Goal: Complete application form

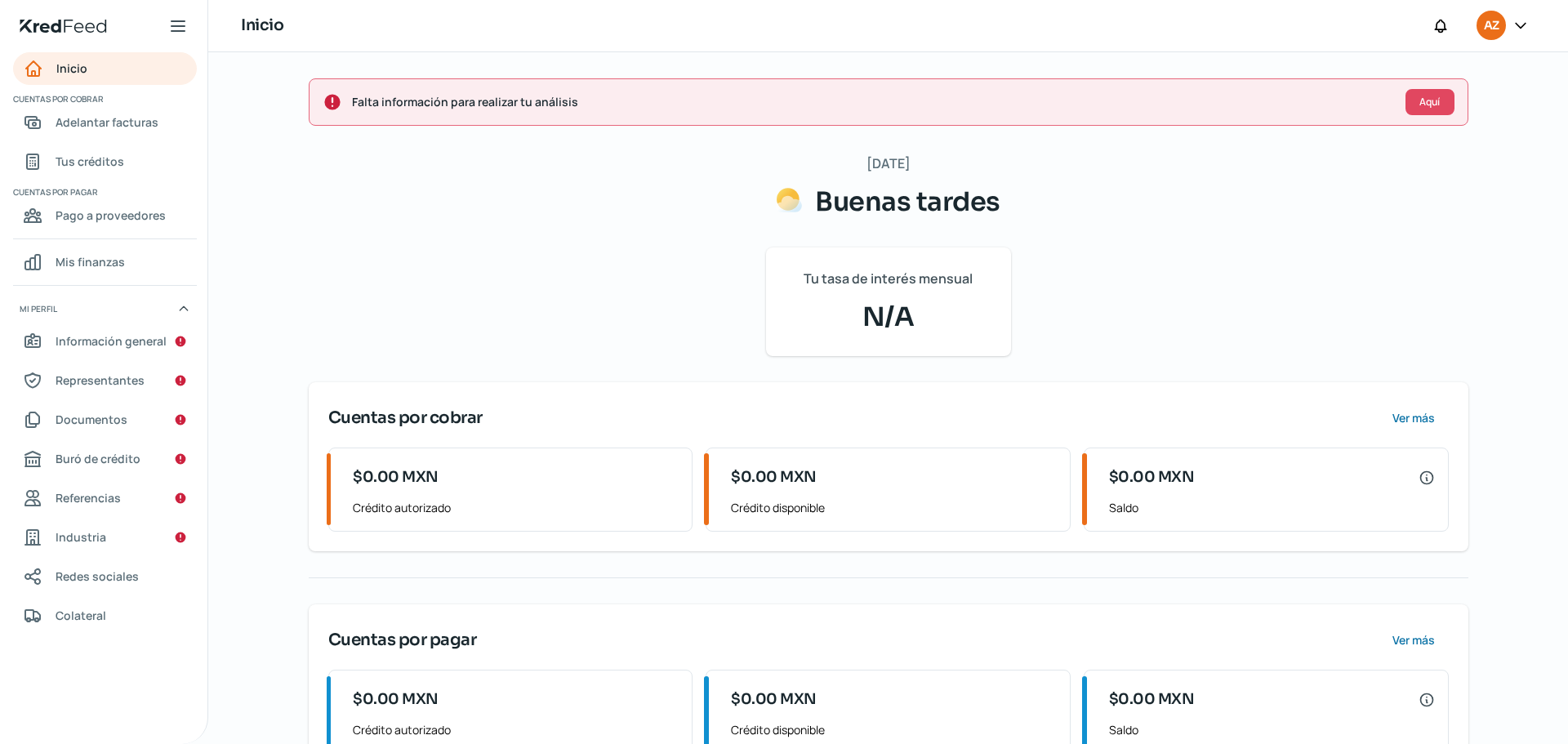
scroll to position [2, 0]
click at [1430, 97] on span "Aquí" at bounding box center [1429, 100] width 21 height 9
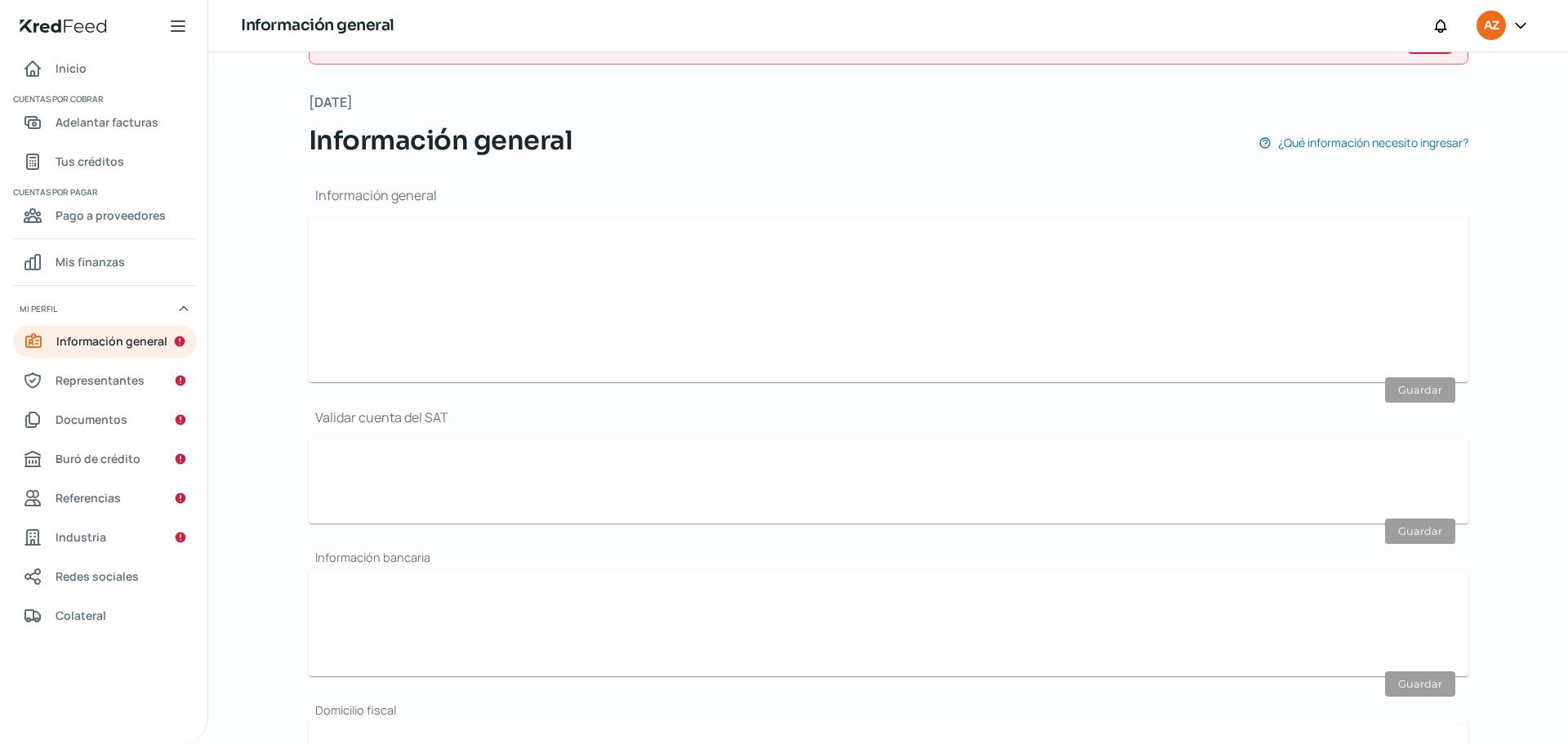
scroll to position [195, 0]
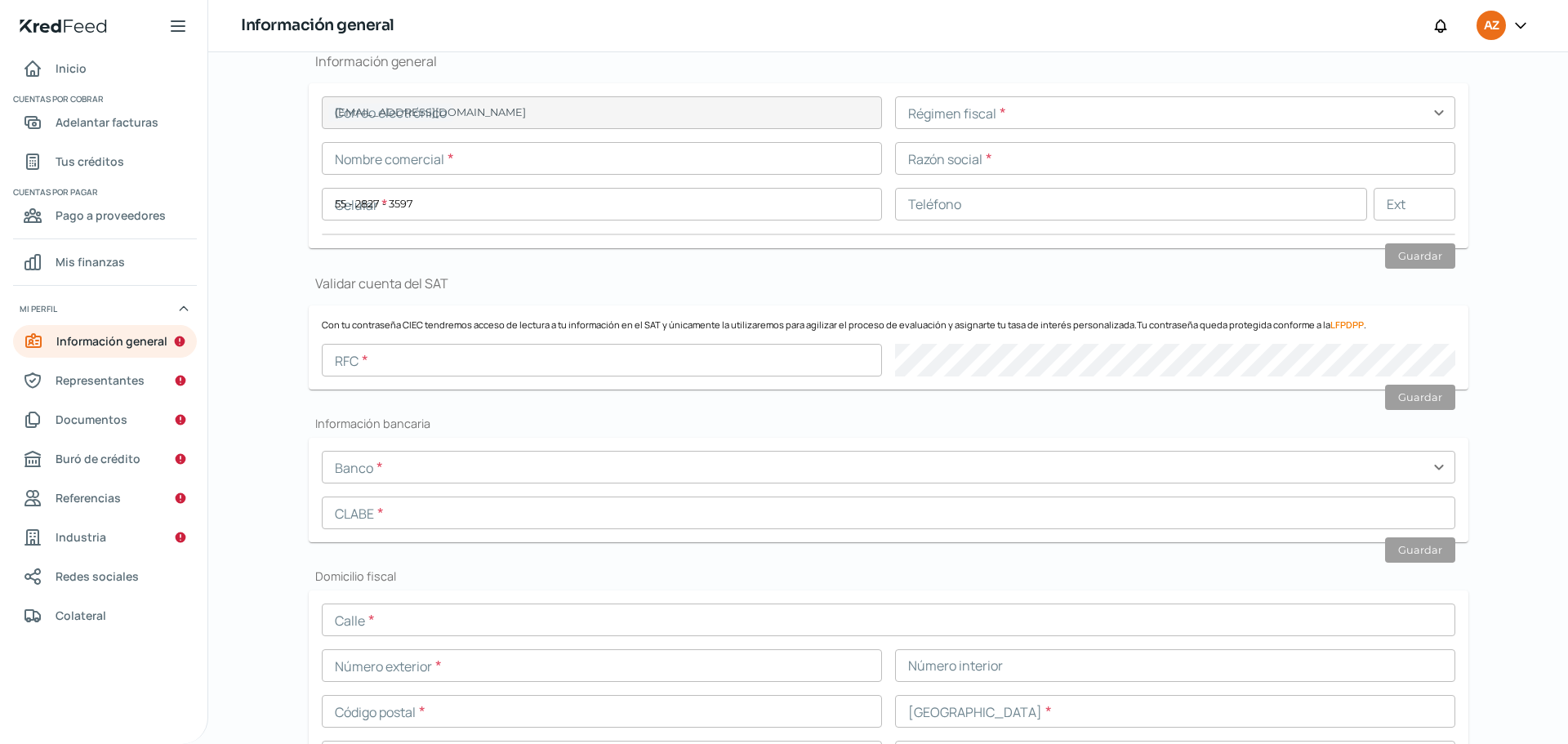
type input "[EMAIL_ADDRESS][DOMAIN_NAME]"
type input "55 - 2827 - 3597"
click at [676, 168] on input "text" at bounding box center [601, 158] width 560 height 32
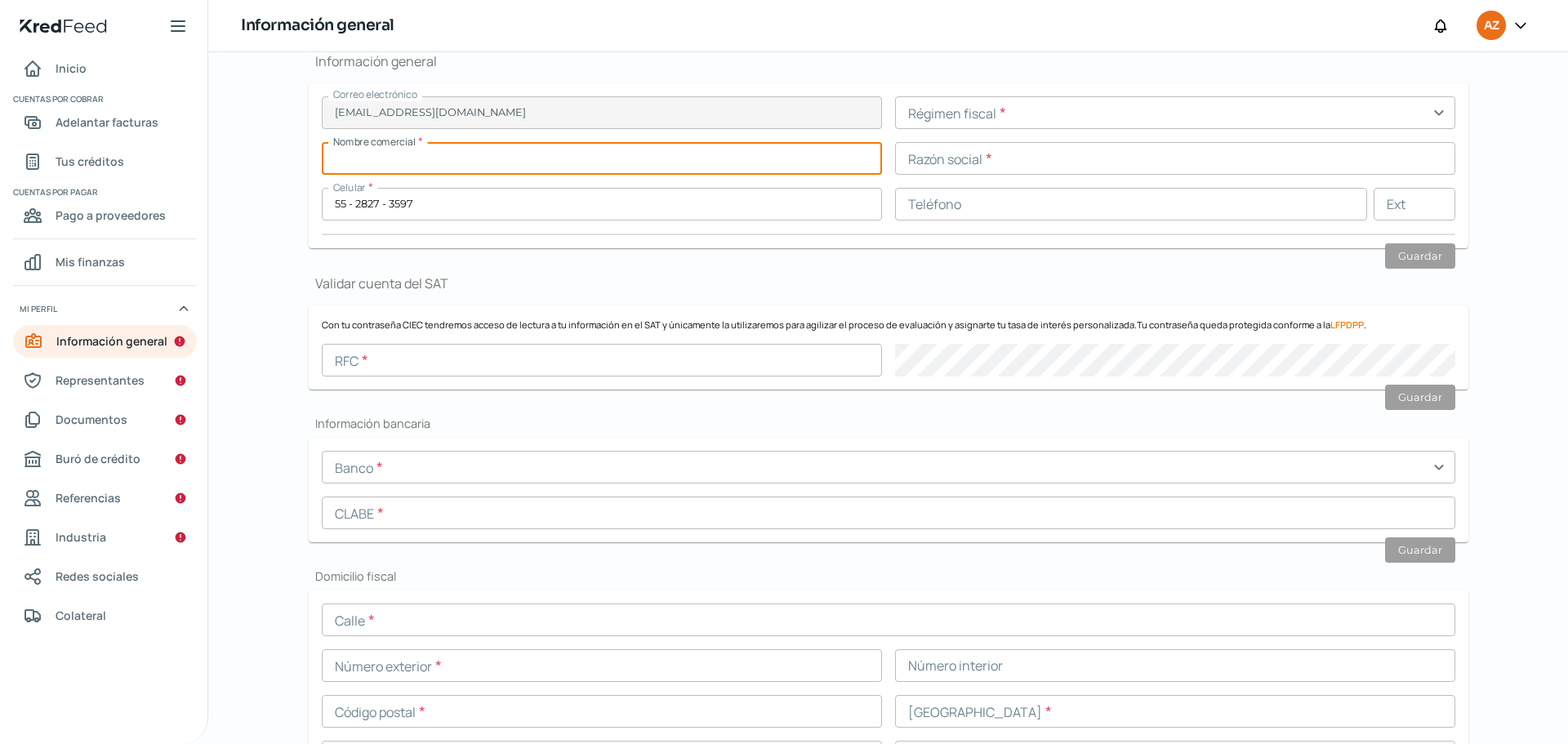
paste input "GAZ150527KF3"
type input "GAZ150527KF3"
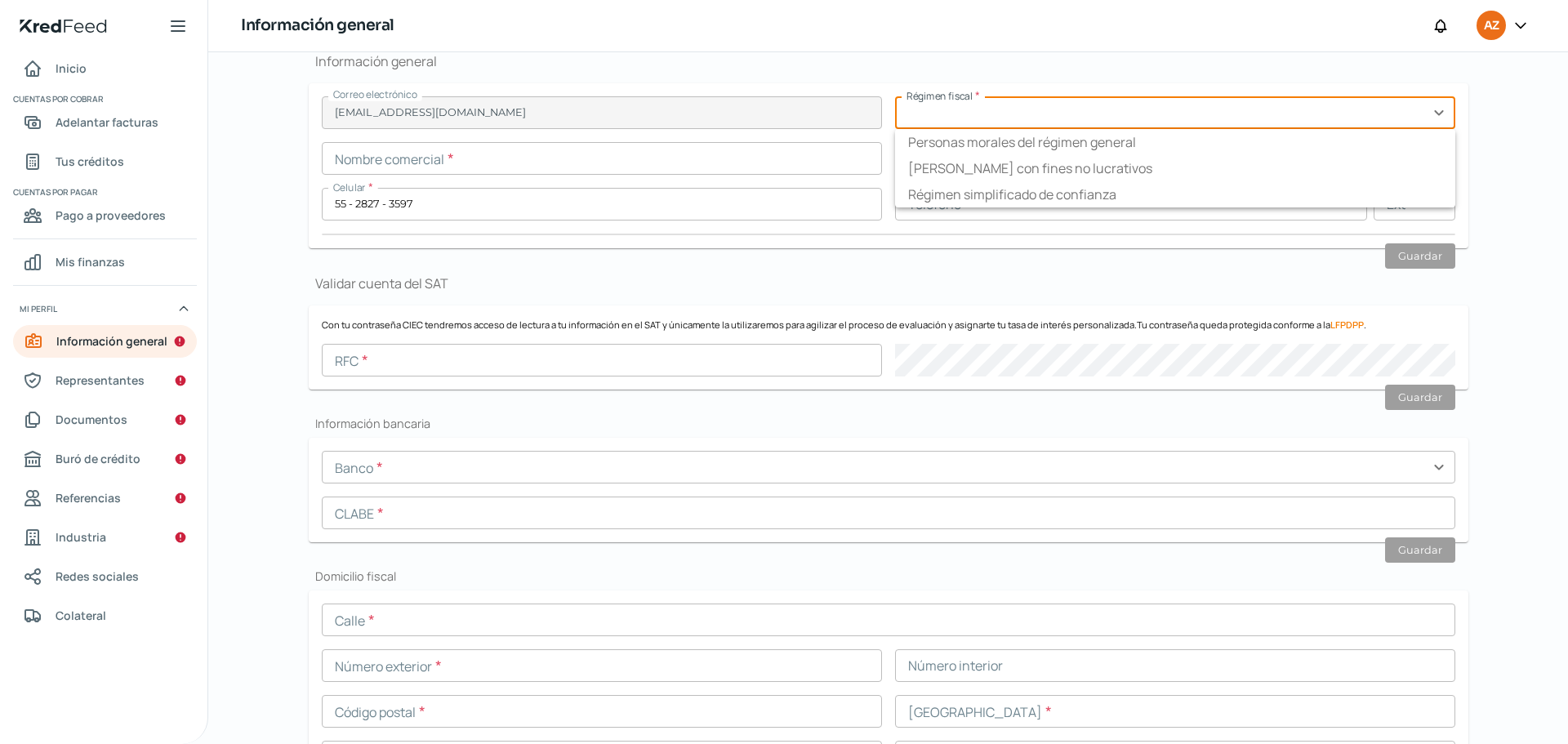
click at [1117, 117] on input "text" at bounding box center [1175, 113] width 560 height 32
click at [1053, 146] on li "Personas morales del régimen general" at bounding box center [1175, 142] width 560 height 27
type input "Personas morales del régimen general"
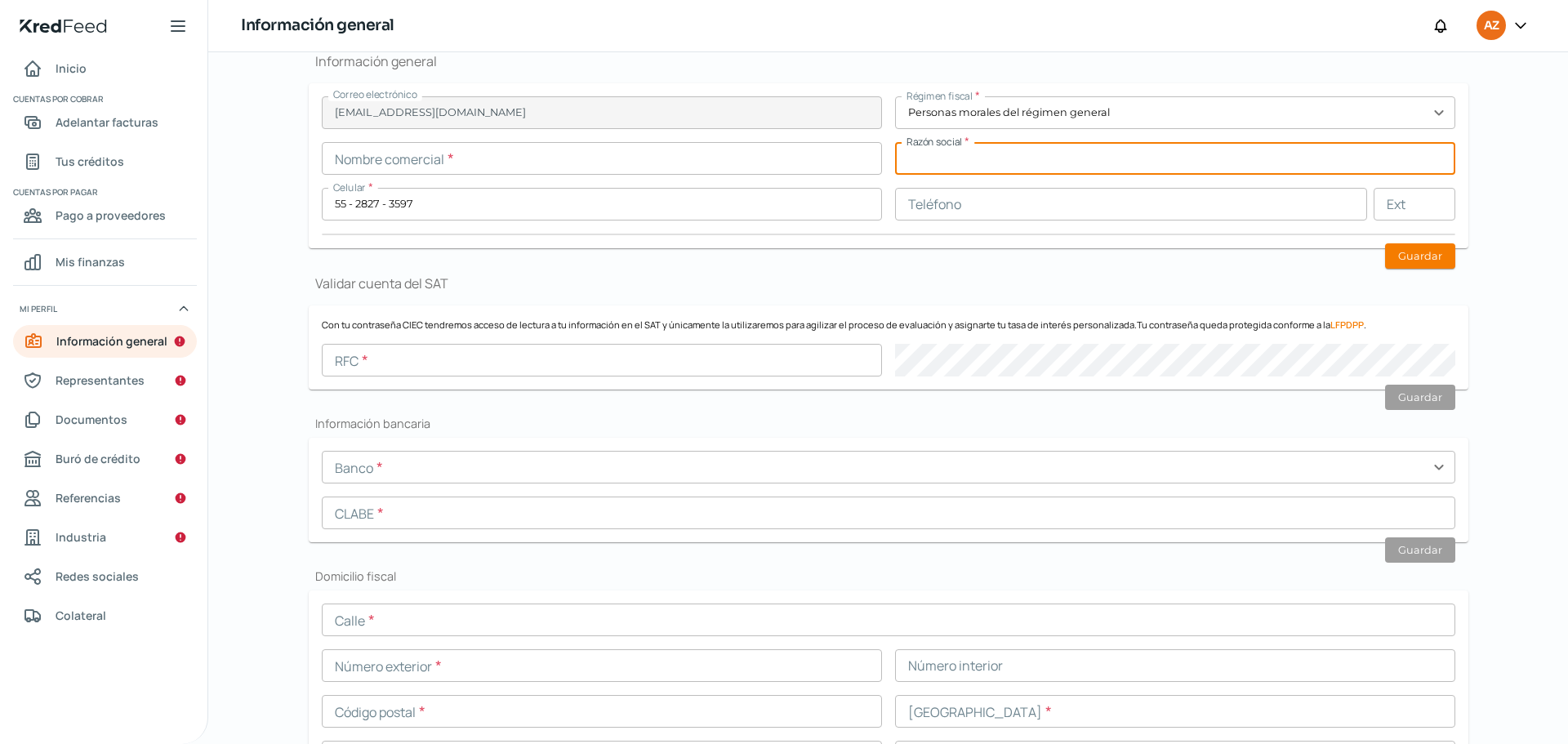
click at [961, 156] on input "text" at bounding box center [1175, 158] width 560 height 32
paste input "GAZ150527KF3"
type input "GAZ150527KF3"
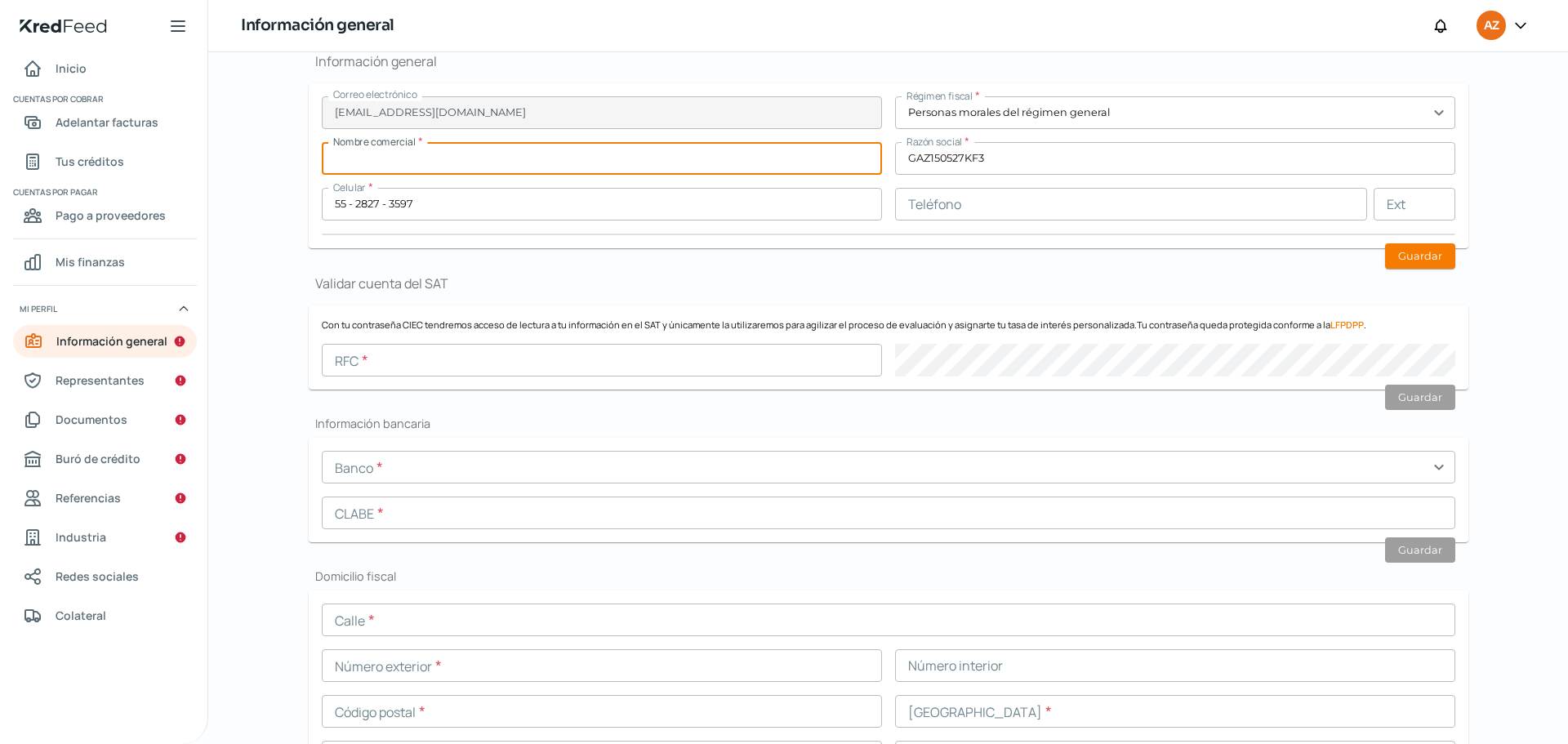
click at [759, 162] on input "text" at bounding box center [601, 158] width 560 height 32
click at [469, 156] on input "text" at bounding box center [601, 158] width 560 height 32
type input "g"
type input "GRUPO AZERBAD SA DE CV"
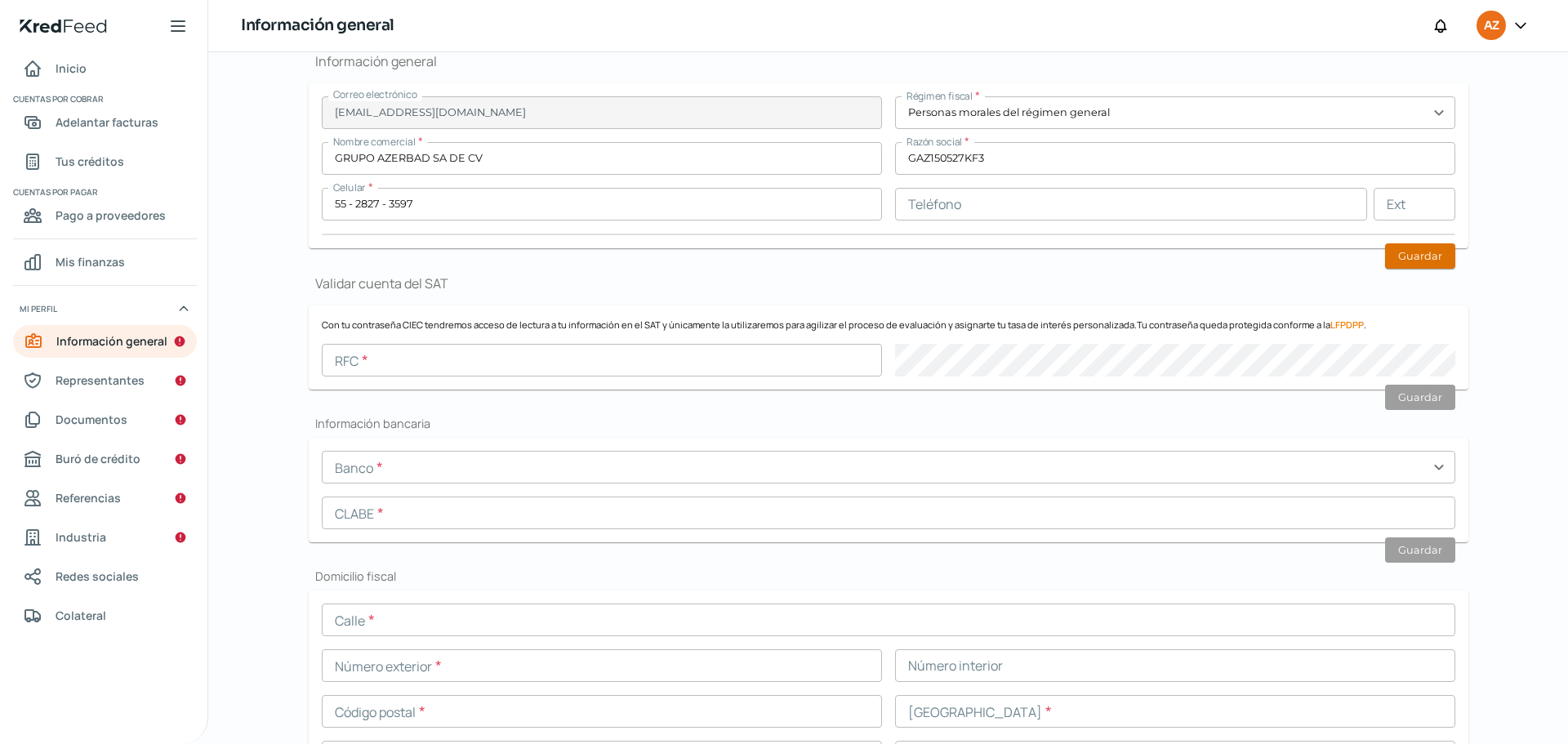
click at [1424, 258] on button "Guardar" at bounding box center [1420, 256] width 70 height 26
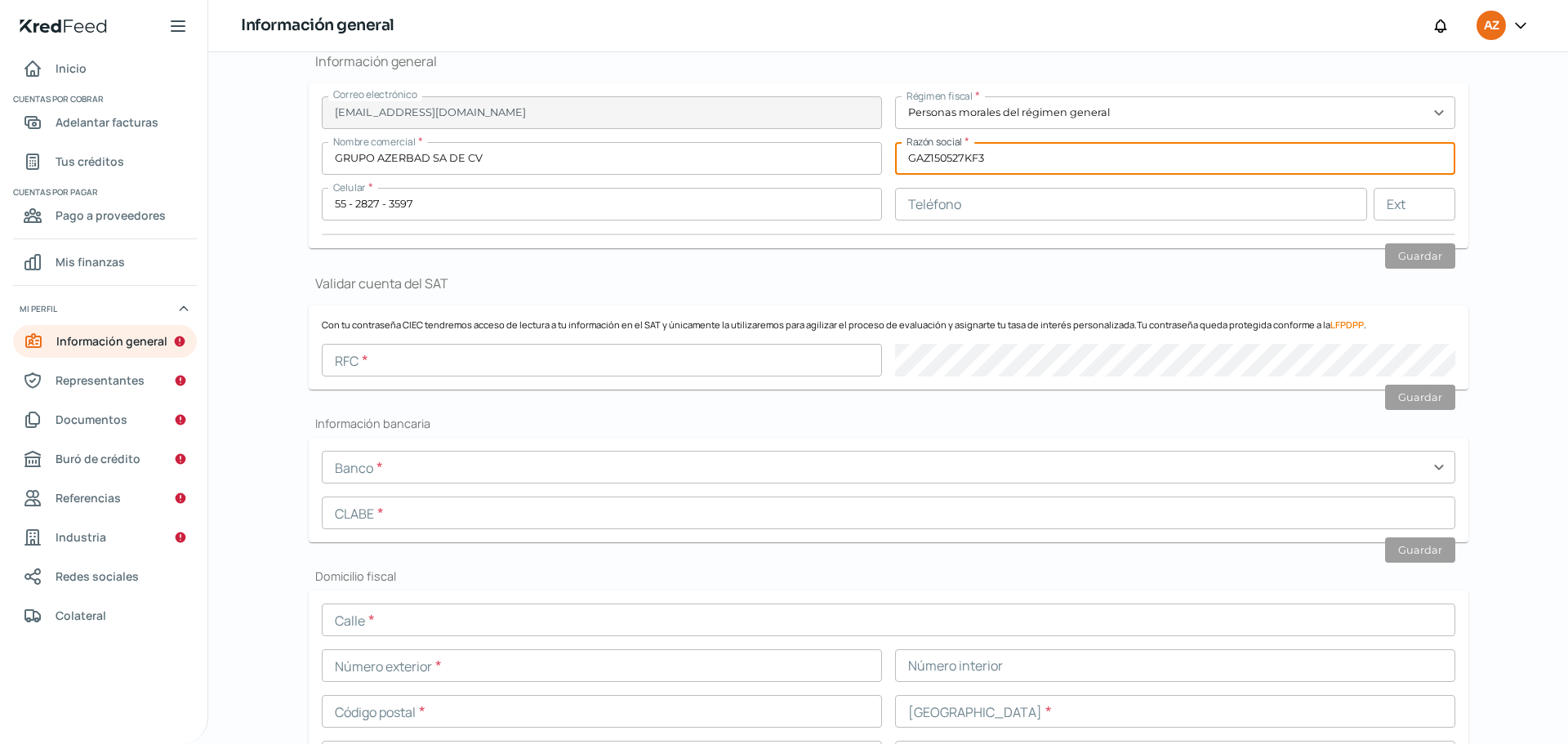
click at [959, 158] on input "GAZ150527KF3" at bounding box center [1175, 158] width 560 height 32
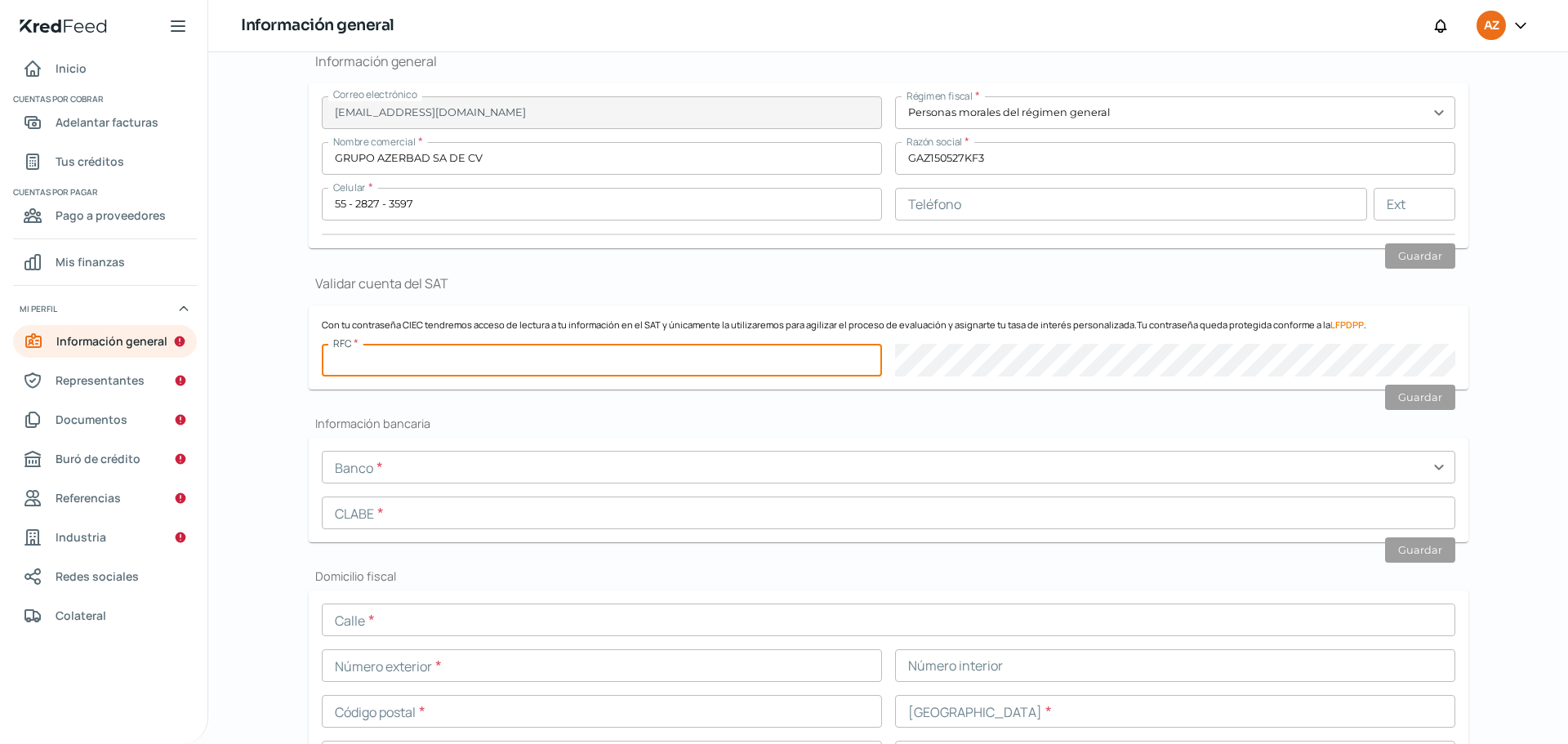
click at [503, 359] on input "text" at bounding box center [601, 360] width 560 height 32
paste input "GAZ150527KF3"
type input "GAZ150527KF3"
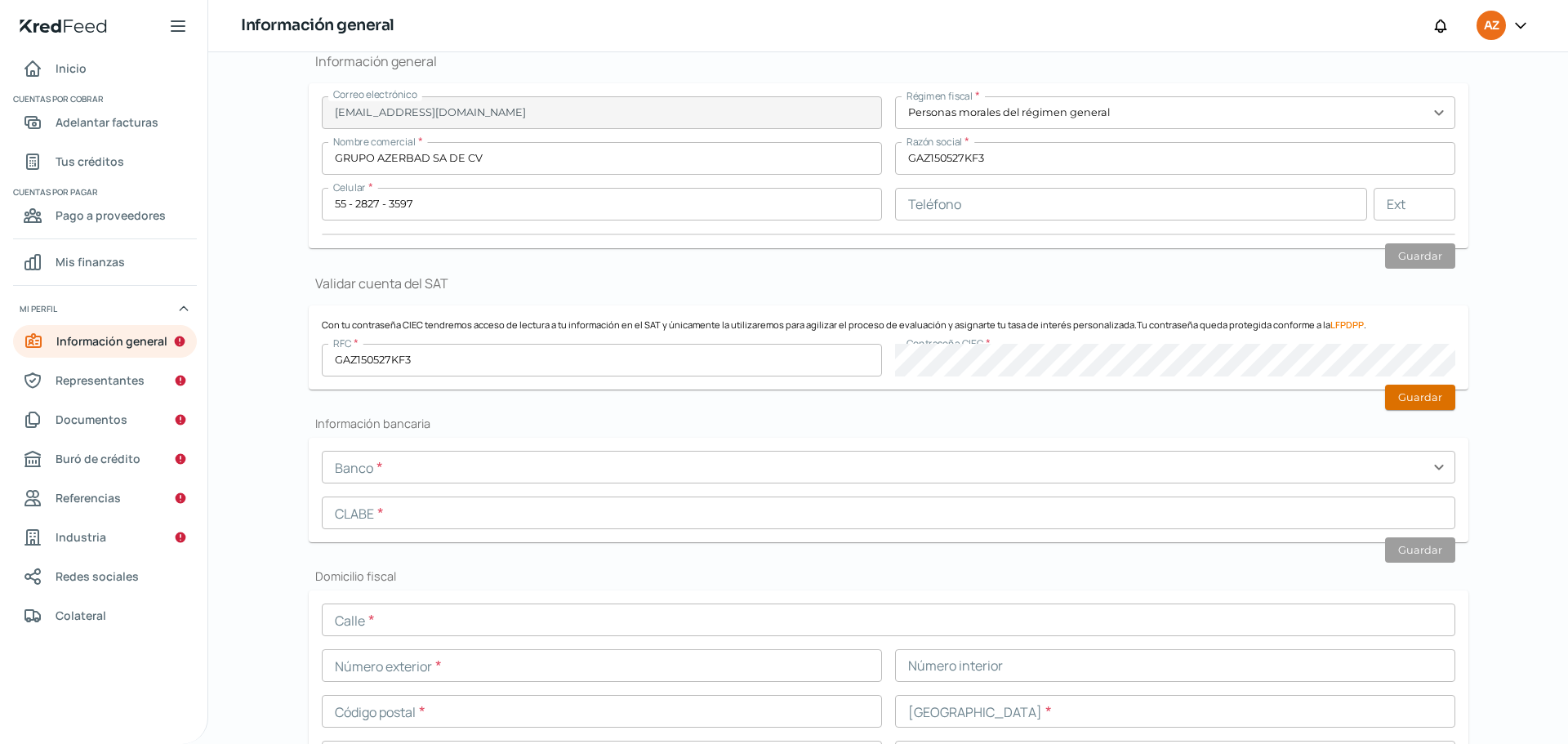
click at [1439, 404] on button "Guardar" at bounding box center [1420, 398] width 70 height 26
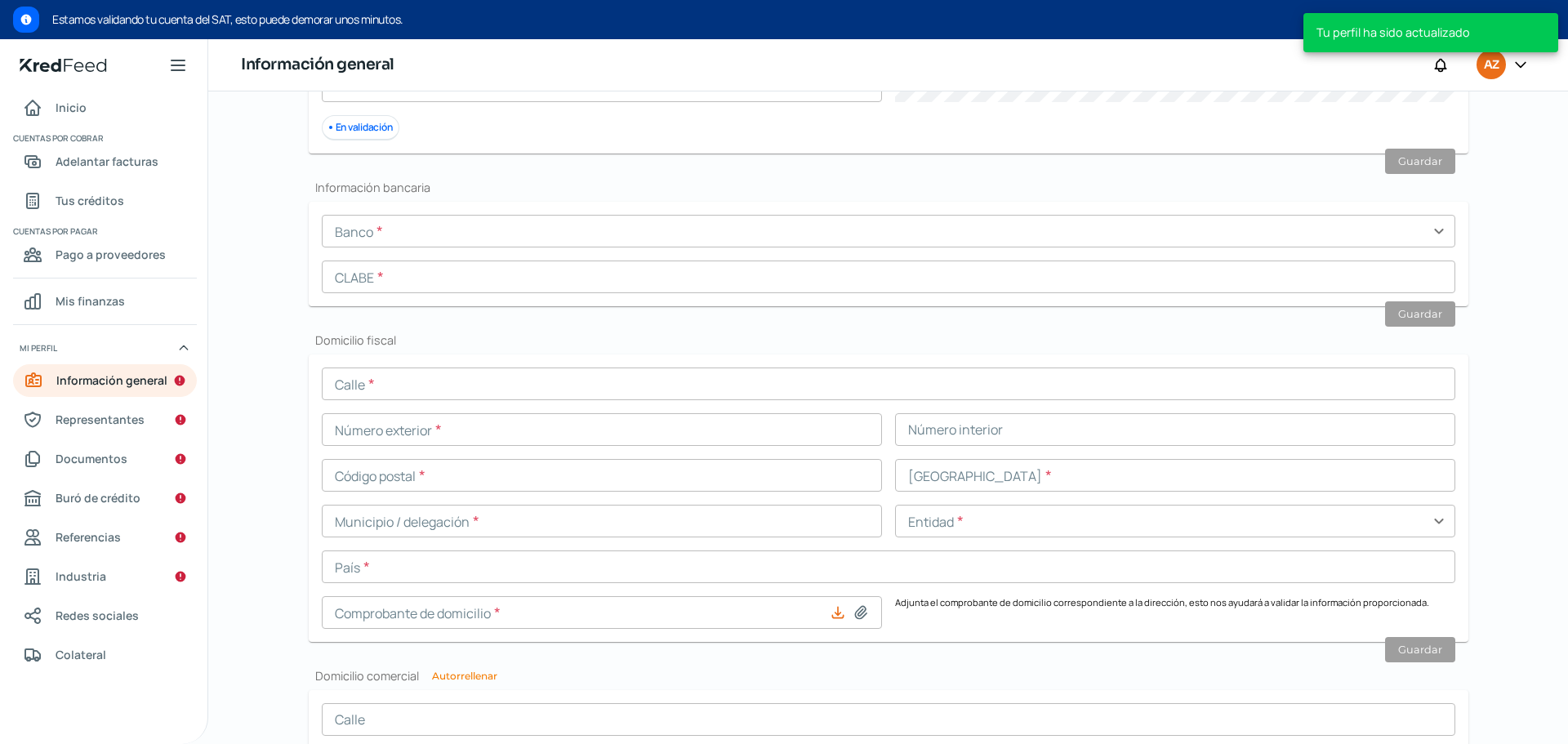
scroll to position [597, 0]
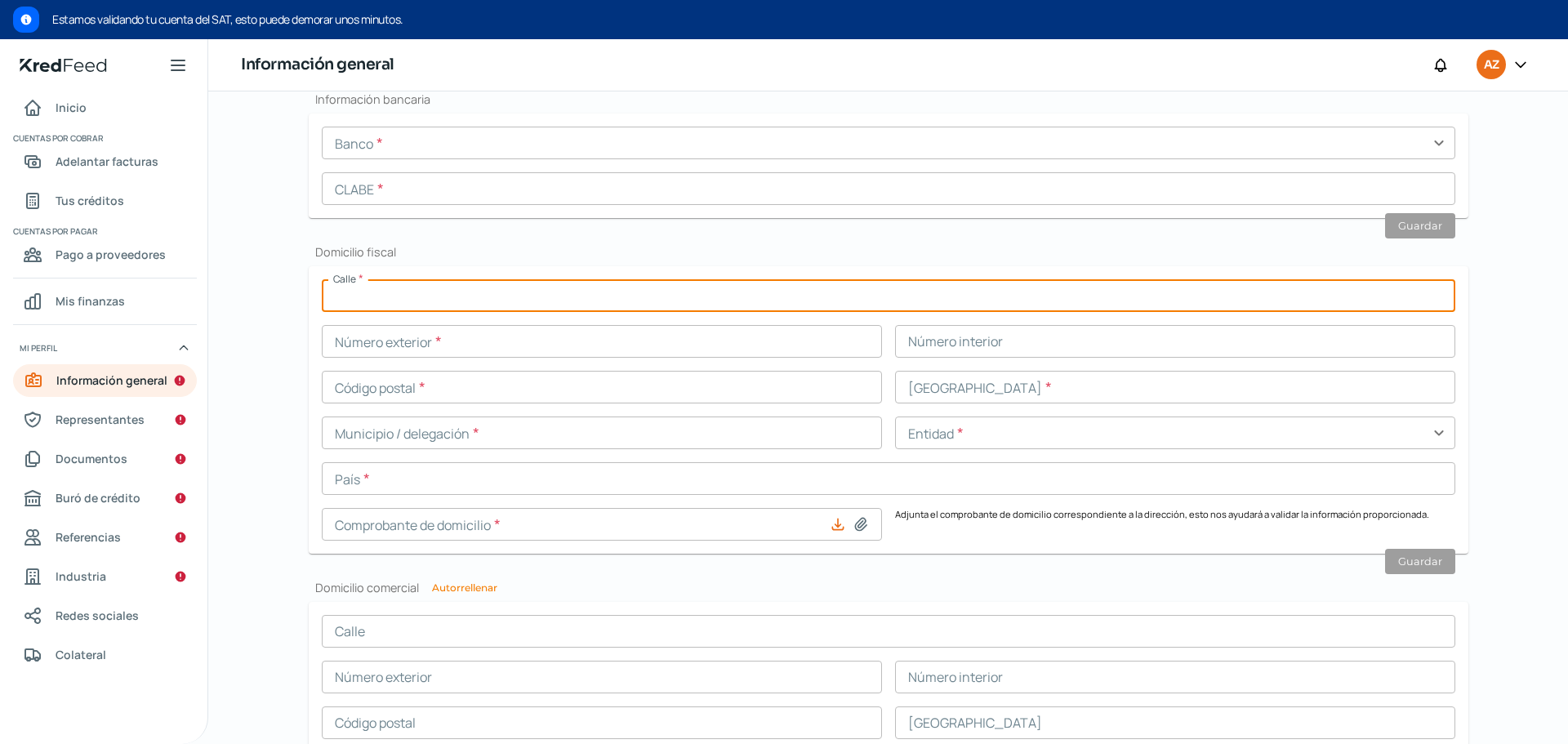
click at [685, 288] on input "text" at bounding box center [888, 295] width 1133 height 32
type input "j"
type input "[DEMOGRAPHIC_DATA] DEL MONTE"
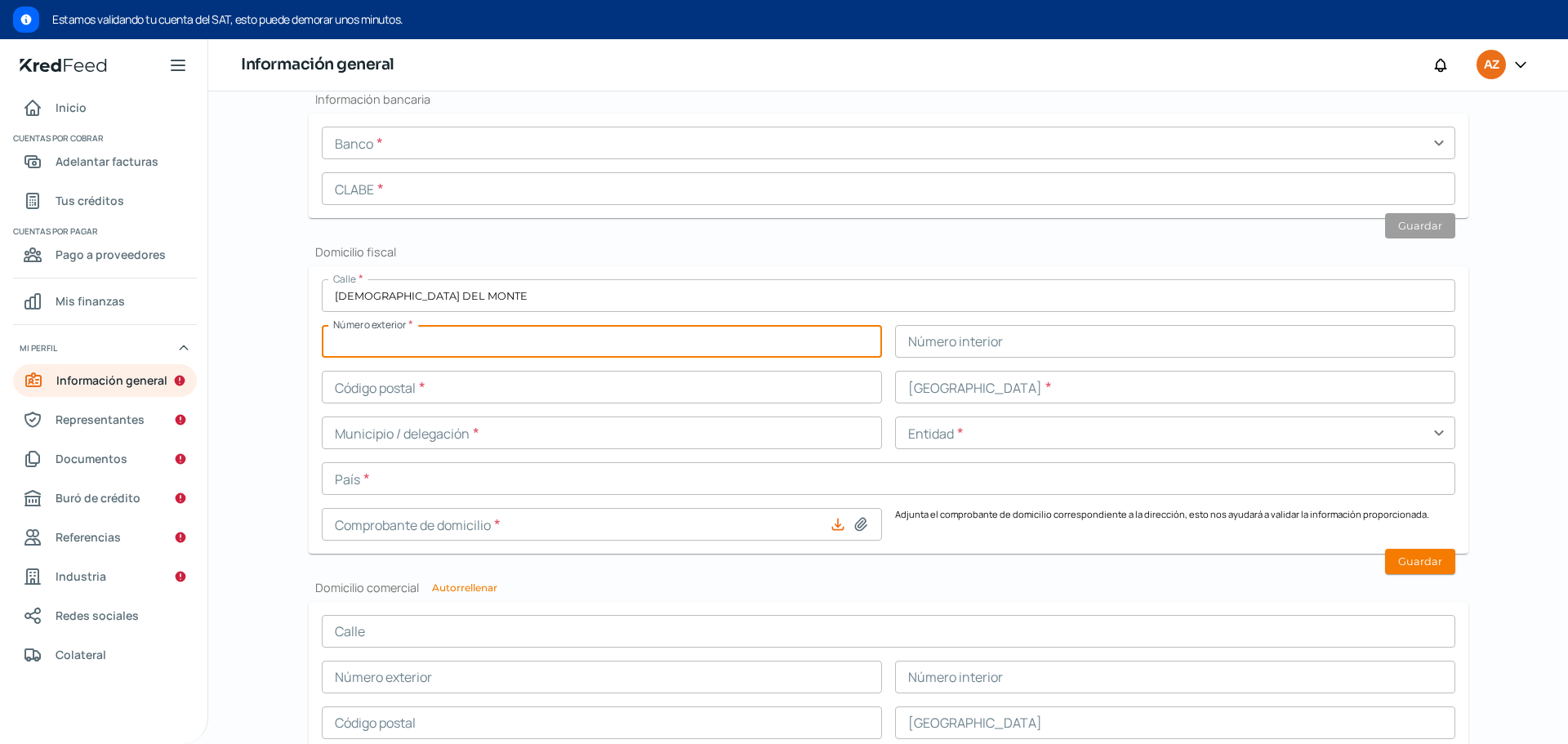
click at [683, 339] on input "text" at bounding box center [601, 341] width 560 height 32
type input "39"
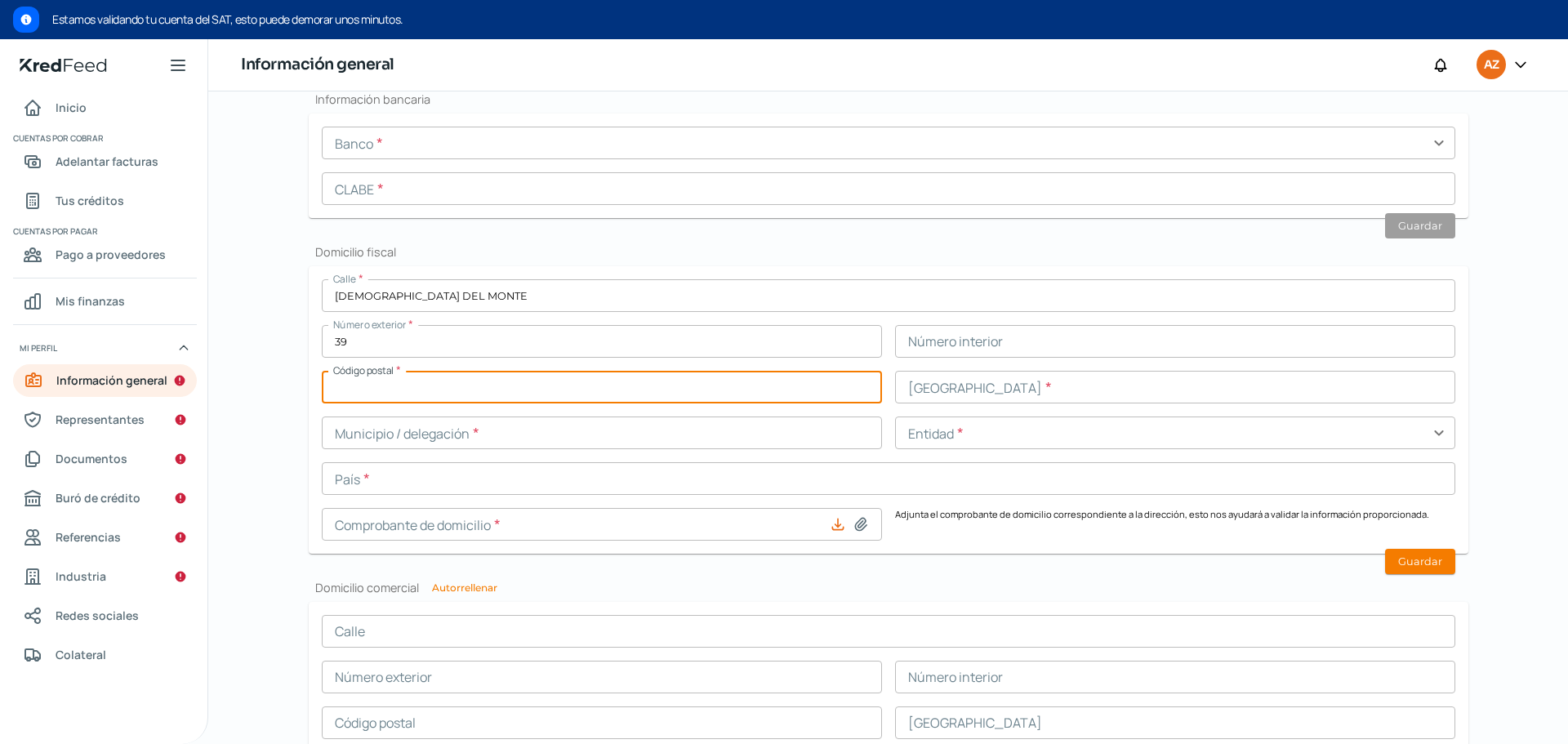
click at [677, 393] on input "text" at bounding box center [601, 387] width 560 height 32
type input "52764"
click at [1048, 384] on input "text" at bounding box center [1175, 387] width 560 height 32
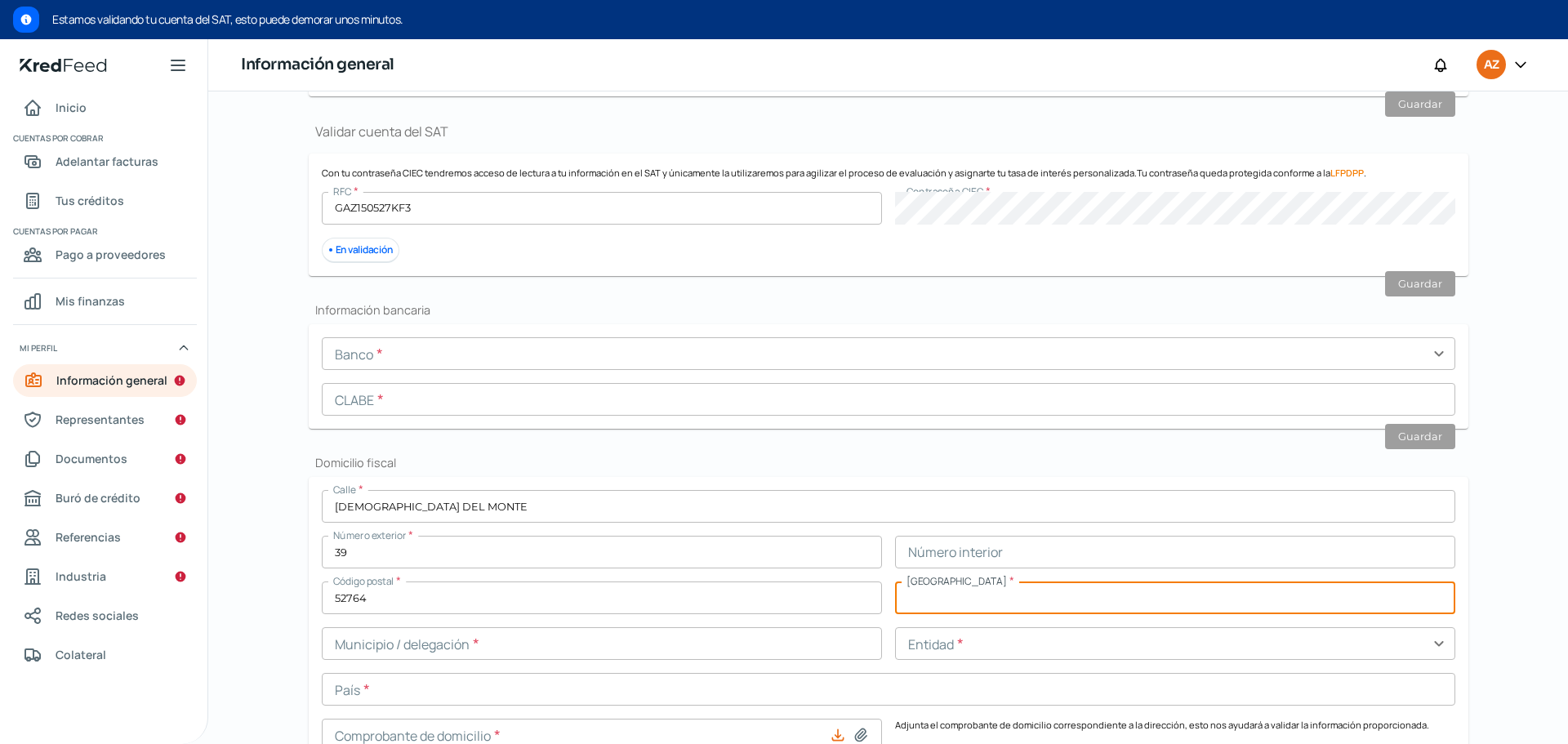
scroll to position [387, 0]
click at [1044, 584] on input "text" at bounding box center [1175, 597] width 560 height 32
paste input "[DEMOGRAPHIC_DATA] DEL MONTE"
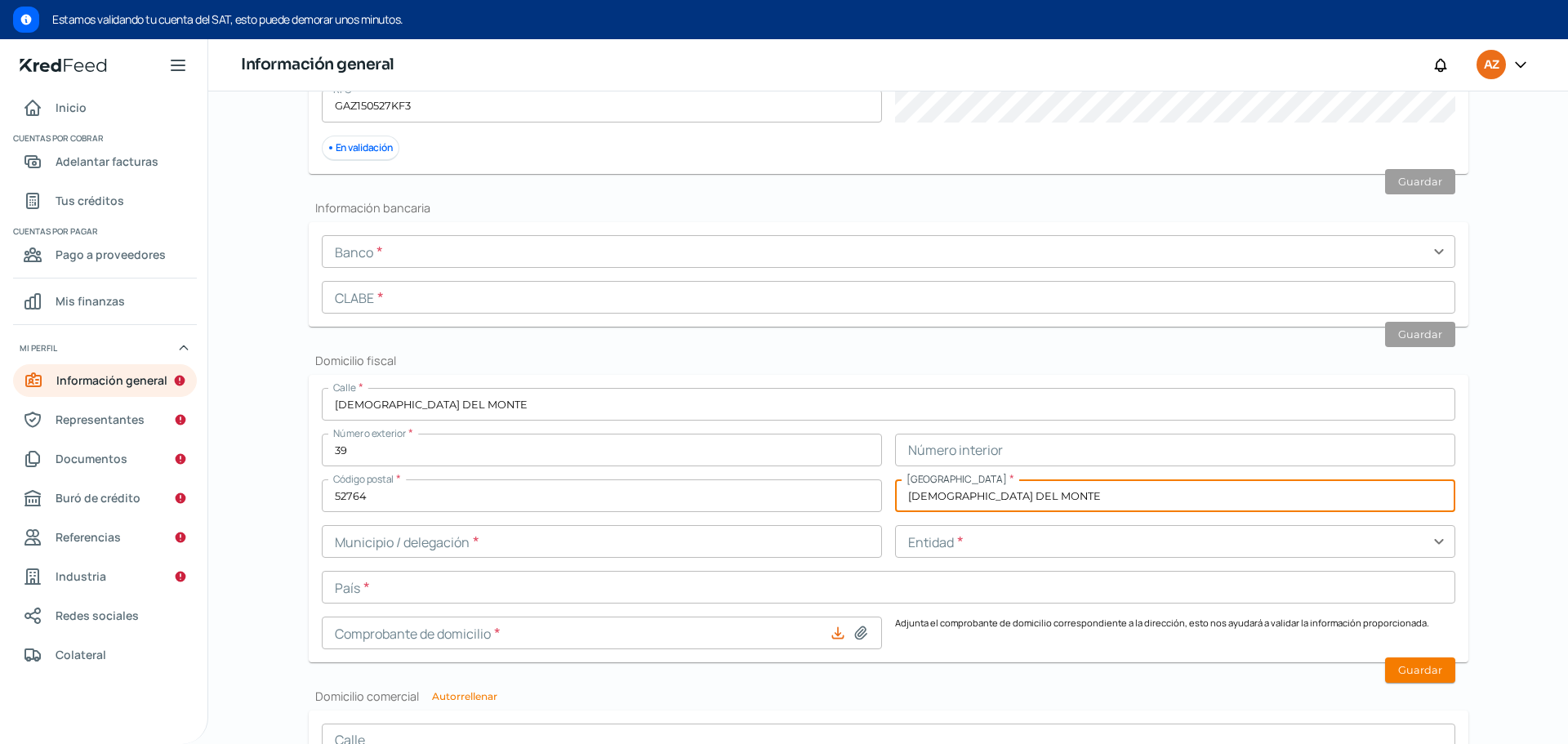
scroll to position [493, 0]
type input "[DEMOGRAPHIC_DATA] DEL MONTE"
click at [677, 542] on input "text" at bounding box center [601, 537] width 560 height 32
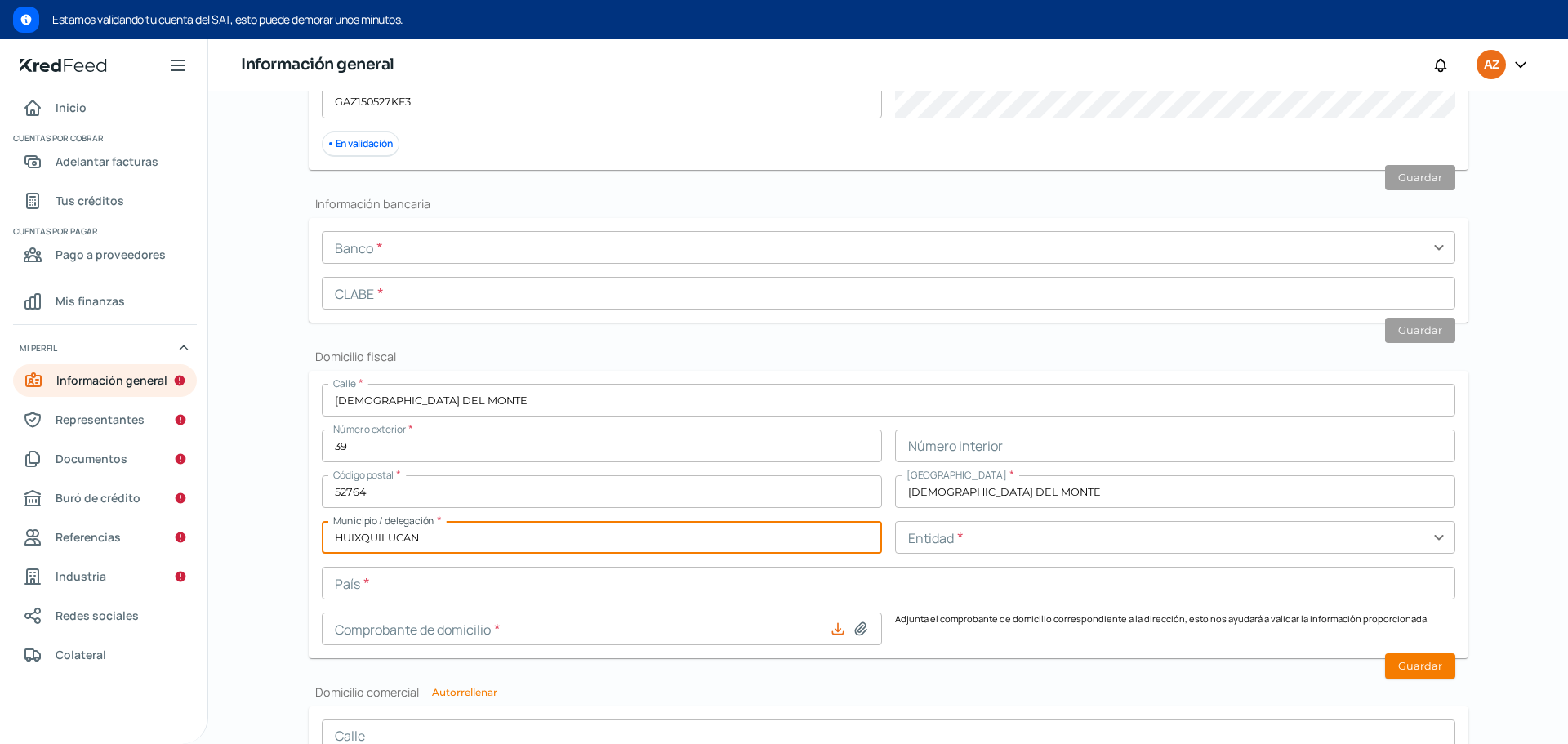
type input "HUIXQUILUCAN"
click at [1032, 537] on input "text" at bounding box center [1175, 537] width 560 height 32
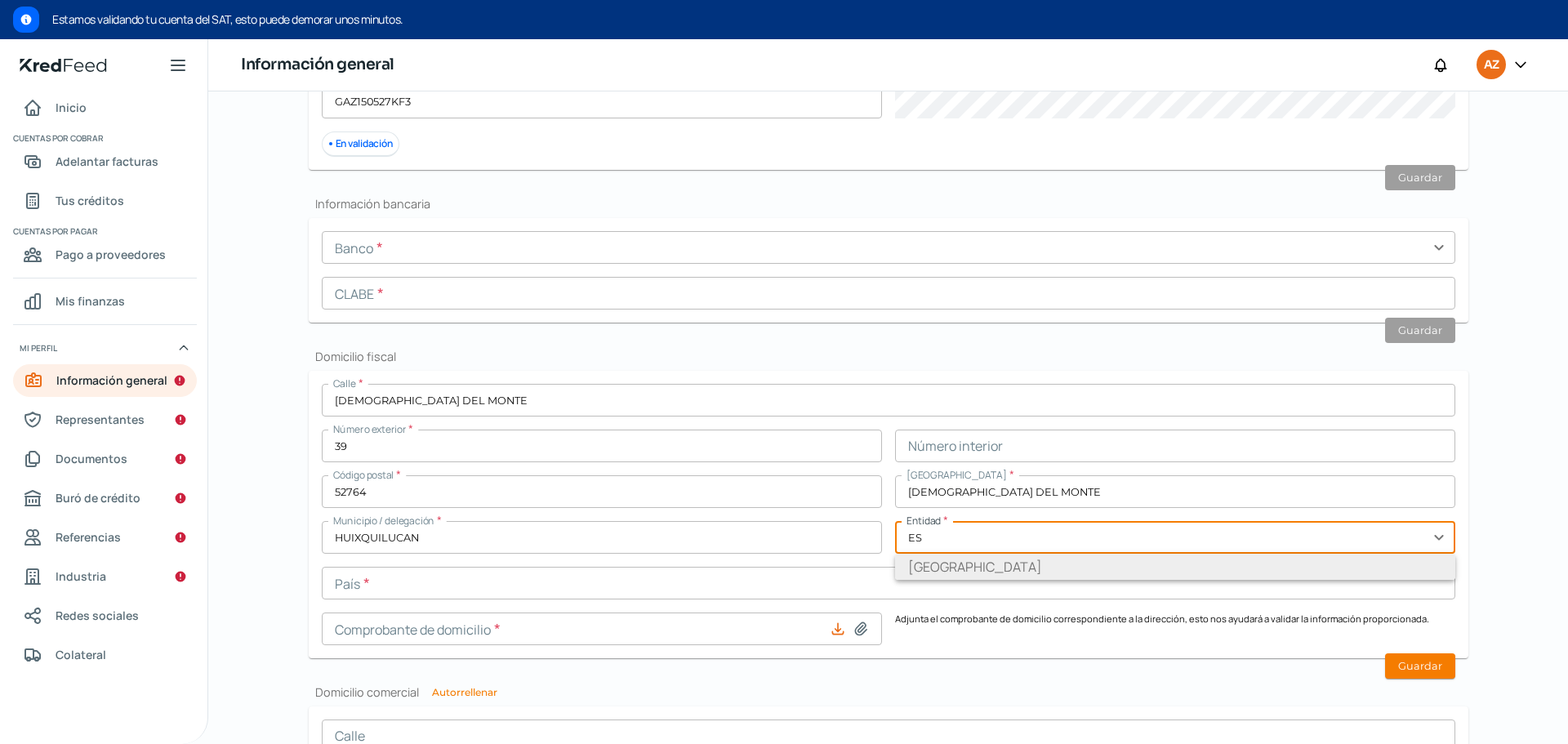
click at [1002, 564] on li "[GEOGRAPHIC_DATA]" at bounding box center [1175, 566] width 560 height 27
type input "[GEOGRAPHIC_DATA]"
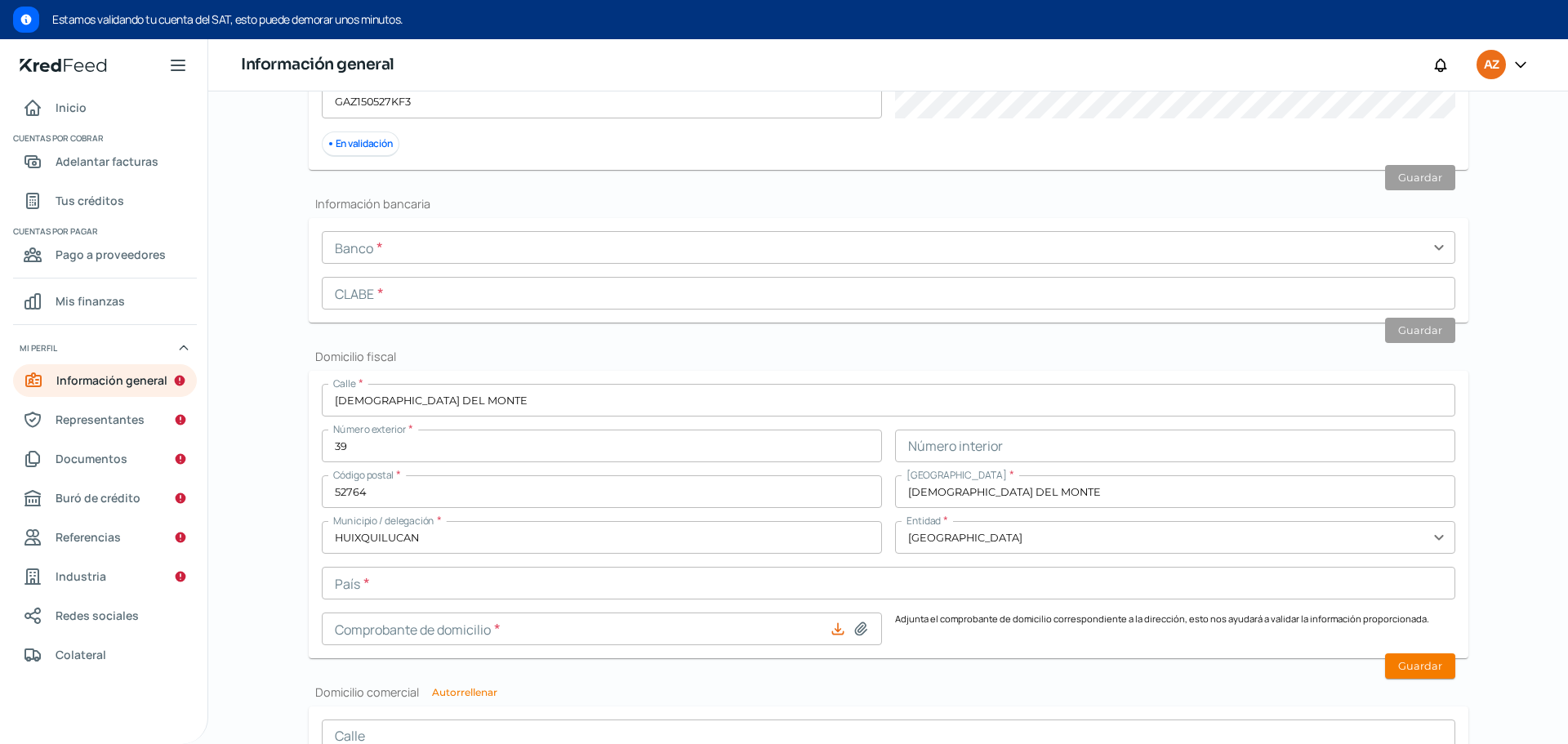
click at [927, 582] on input "text" at bounding box center [888, 583] width 1133 height 32
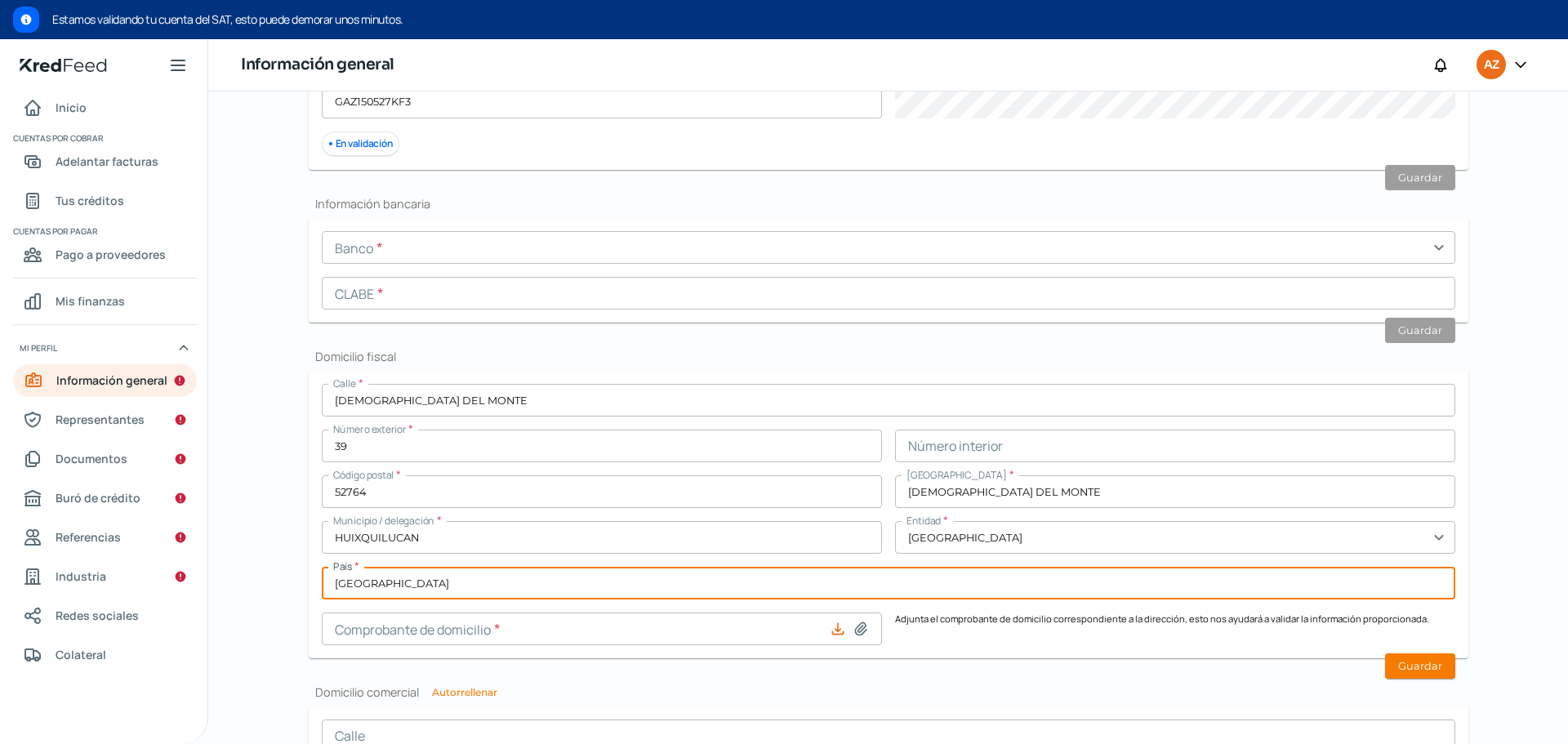
type input "[GEOGRAPHIC_DATA]"
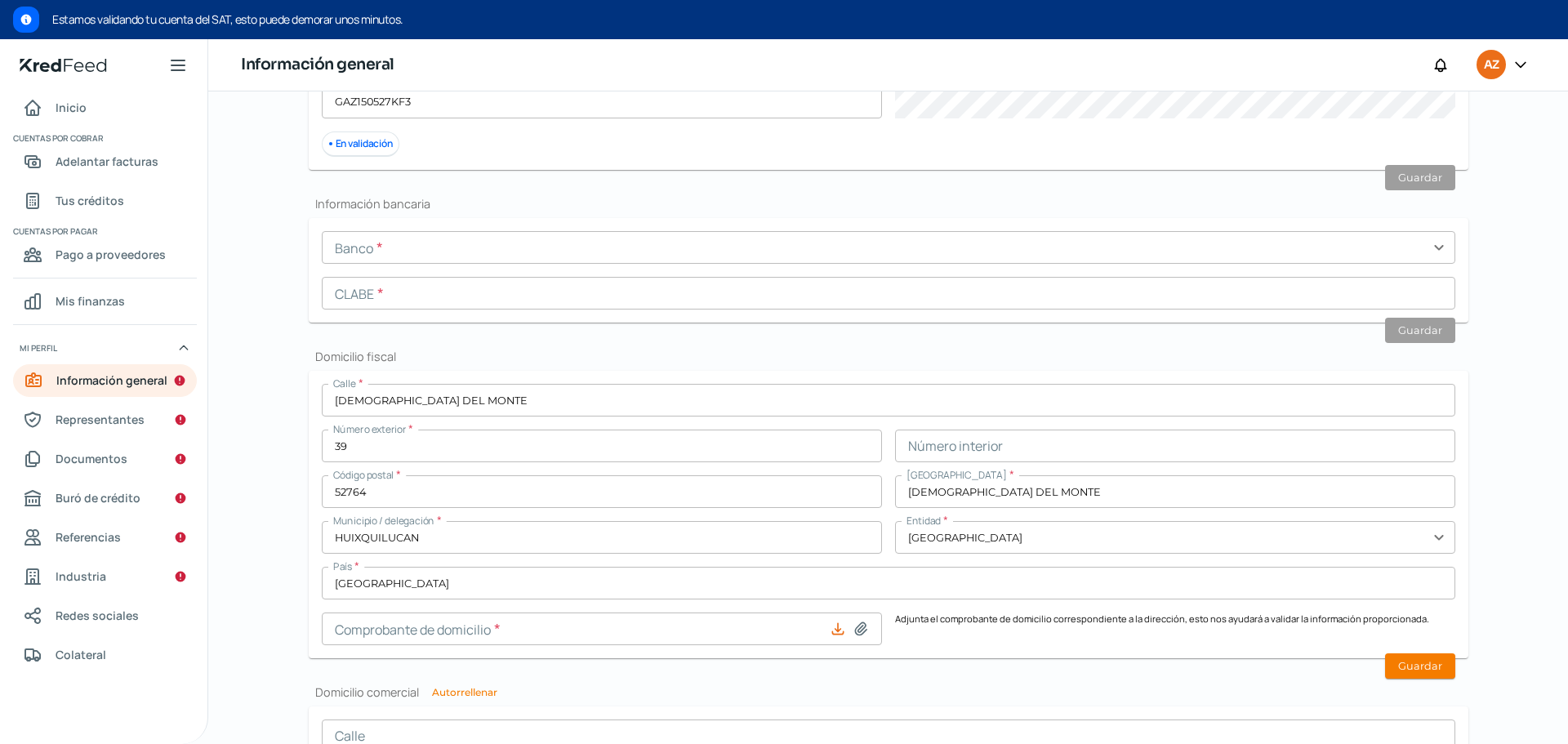
click at [836, 633] on icon at bounding box center [837, 629] width 16 height 16
click at [861, 627] on icon at bounding box center [860, 629] width 11 height 12
type input "C:\fakepath\Interlomas marzo (2).pdf"
type input "Interlomas marzo (2).pdf"
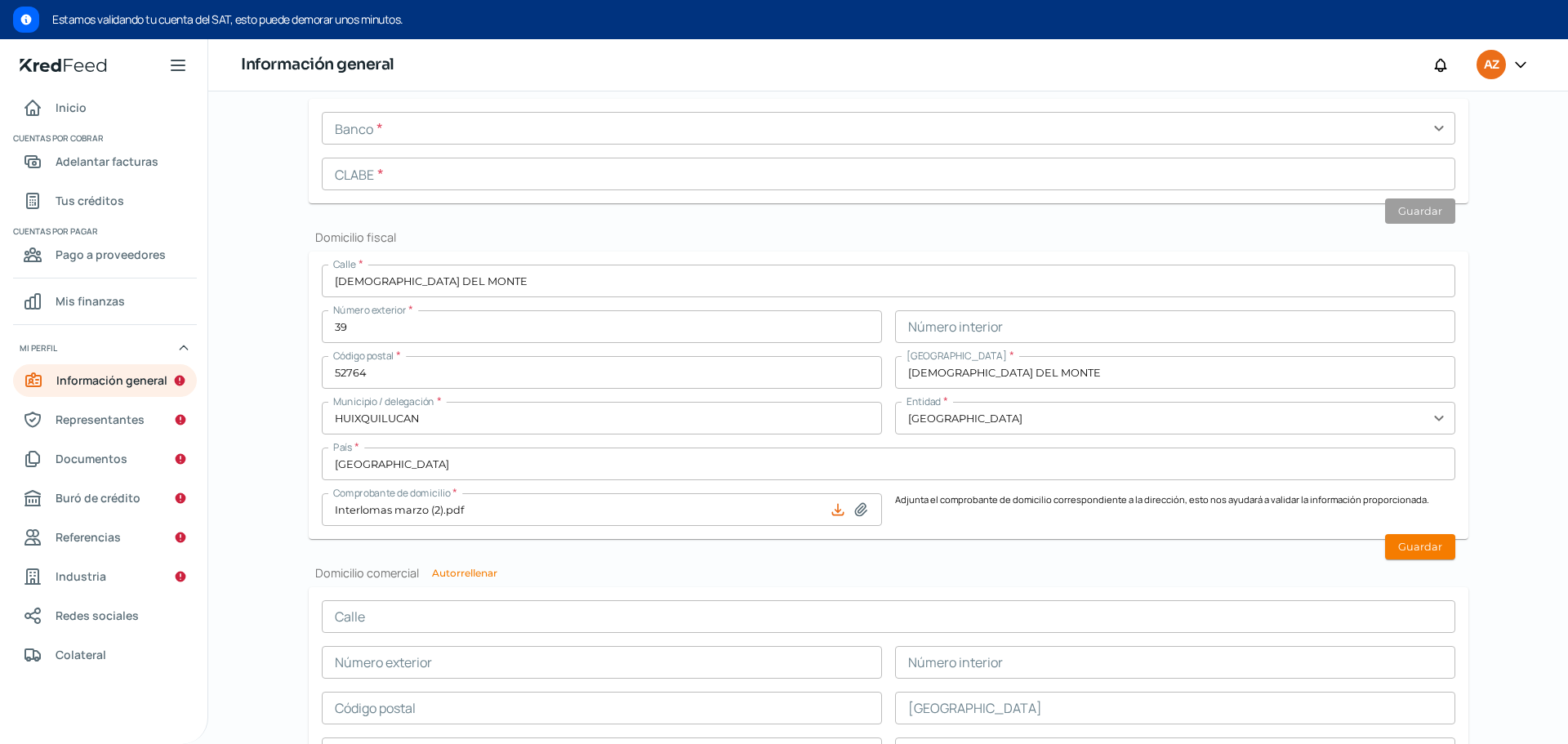
scroll to position [610, 0]
click at [1425, 543] on button "Guardar" at bounding box center [1420, 548] width 70 height 26
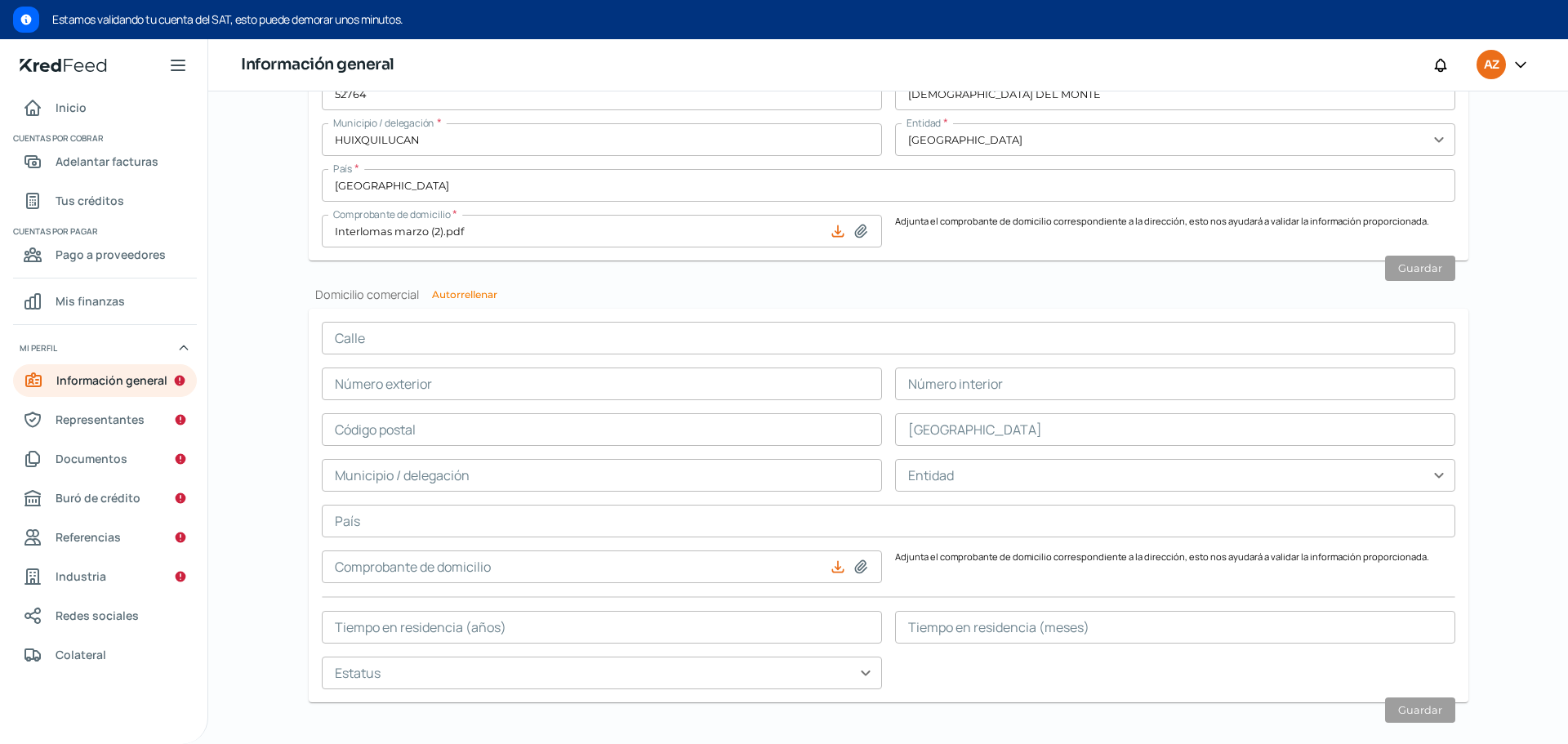
scroll to position [890, 0]
click at [454, 293] on button "Autorrellenar" at bounding box center [464, 293] width 65 height 9
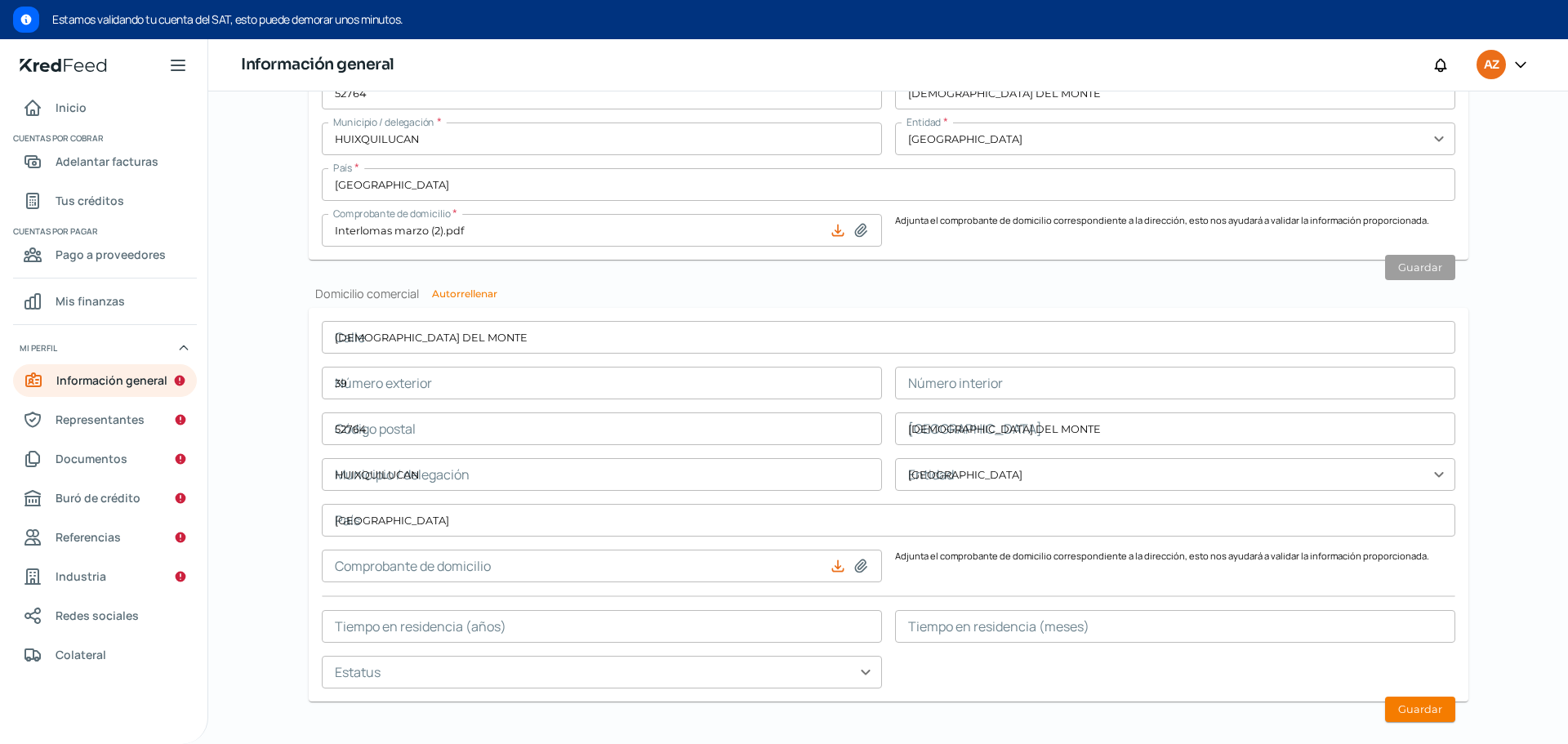
type input "[DEMOGRAPHIC_DATA] DEL MONTE"
type input "39"
type input "52764"
type input "[DEMOGRAPHIC_DATA] DEL MONTE"
type input "HUIXQUILUCAN"
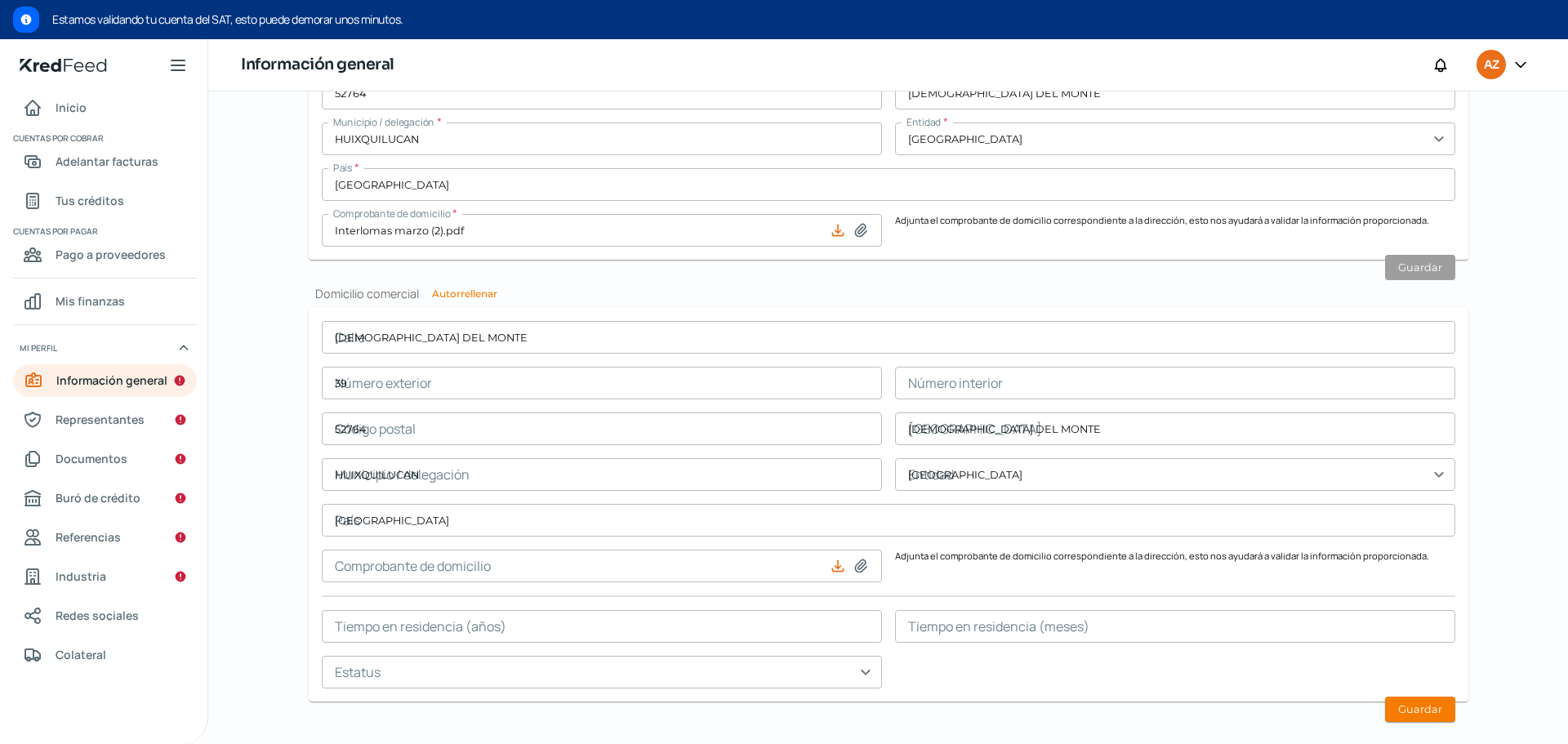
type input "[GEOGRAPHIC_DATA]"
click at [856, 568] on icon at bounding box center [860, 566] width 11 height 12
type input "C:\fakepath\Interlomas marzo (2).pdf"
type input "Interlomas marzo (2).pdf"
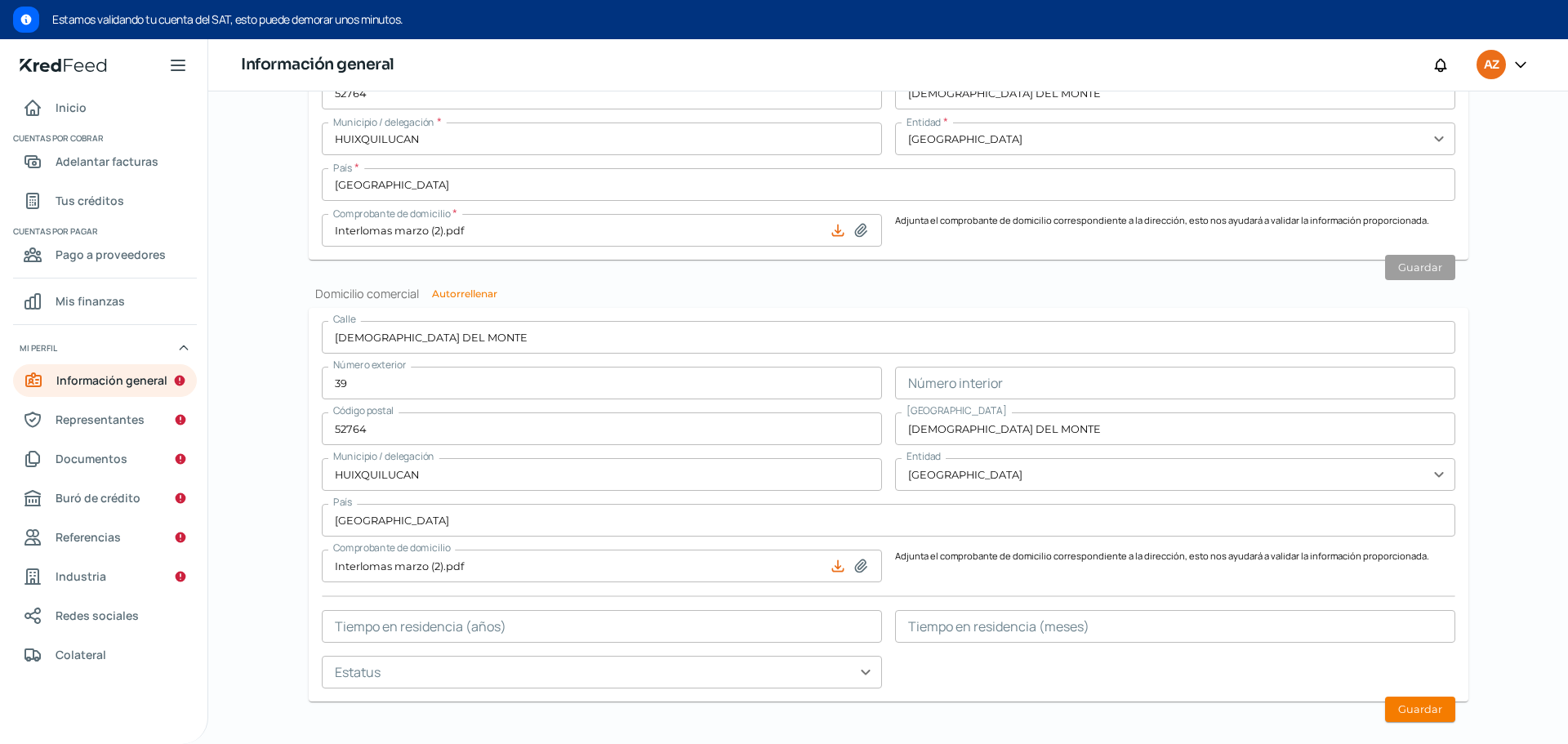
scroll to position [913, 0]
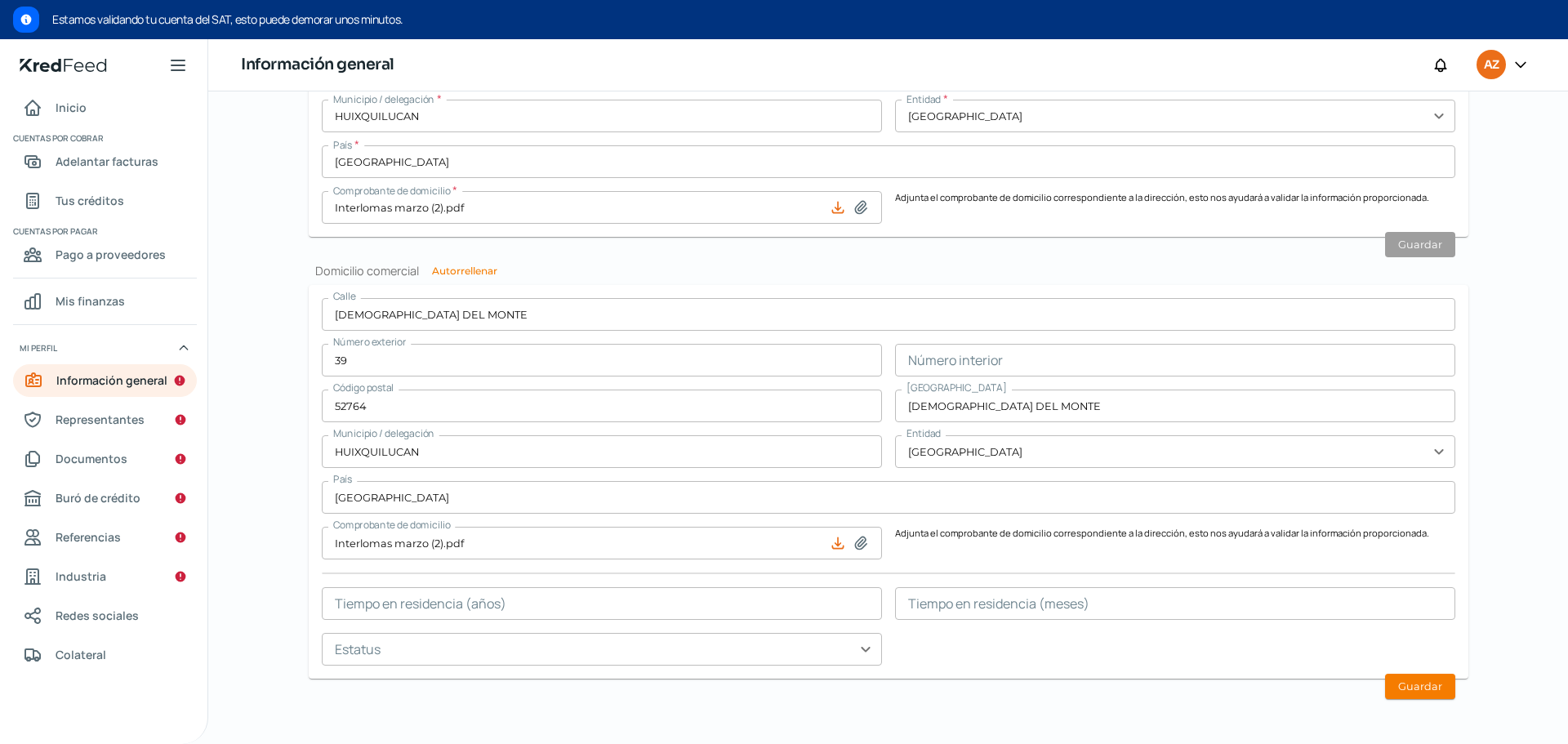
click at [781, 607] on input "text" at bounding box center [601, 603] width 560 height 32
click at [979, 661] on div "[STREET_ADDRESS][DEMOGRAPHIC_DATA] Número interior Código postal 52764 [GEOGRAP…" at bounding box center [888, 481] width 1133 height 368
click at [796, 601] on input "text" at bounding box center [601, 603] width 560 height 32
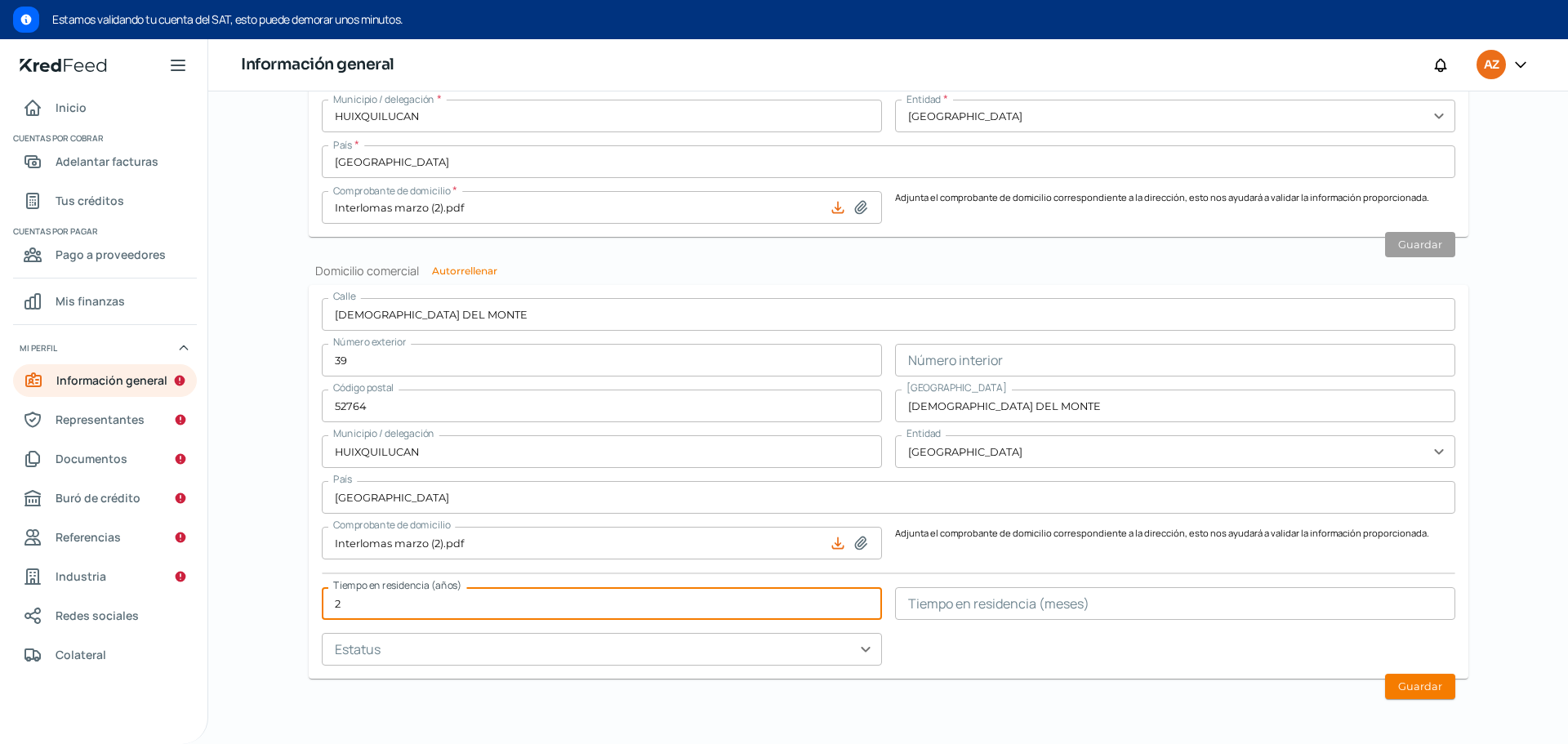
type input "2"
click at [927, 604] on input "text" at bounding box center [1175, 603] width 560 height 32
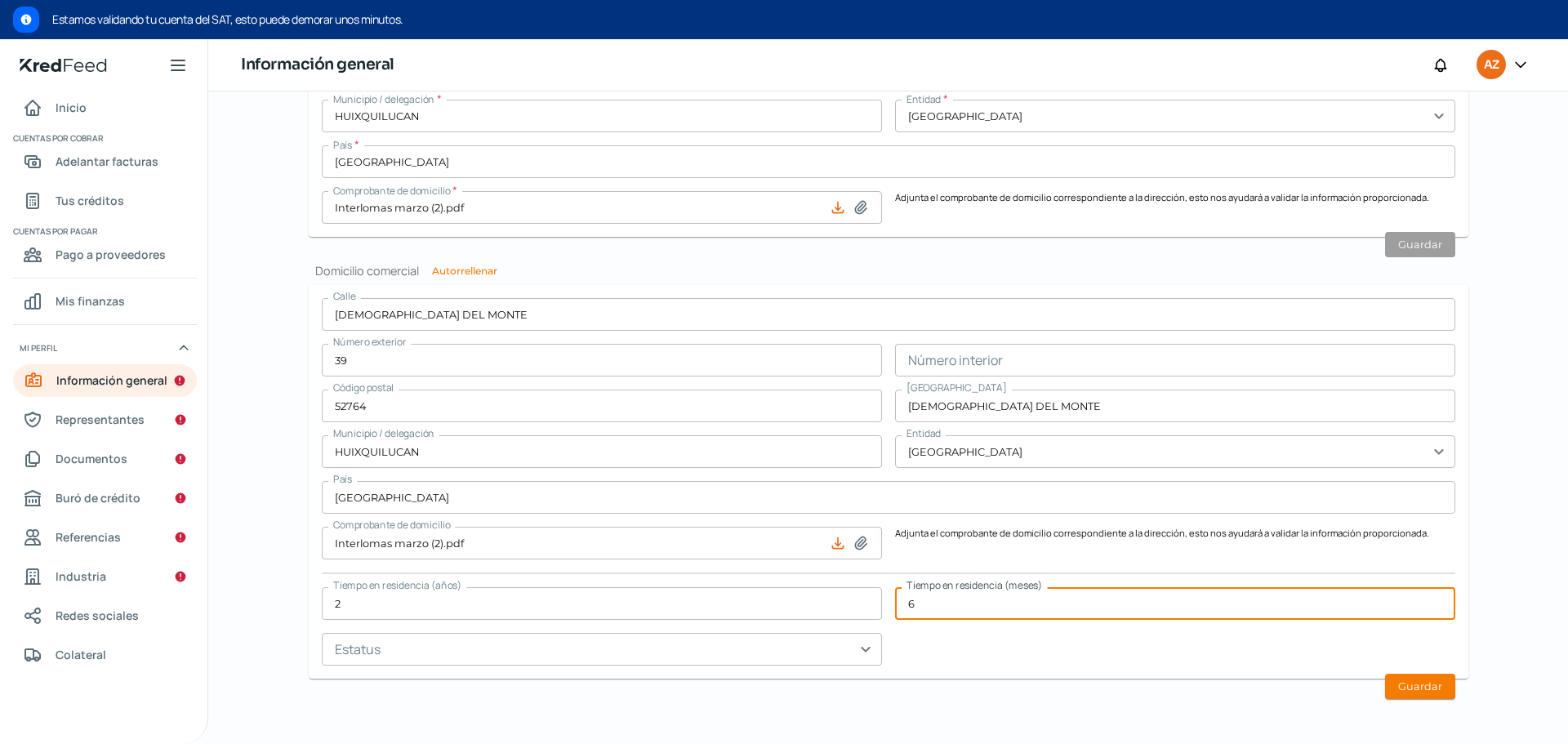
type input "6"
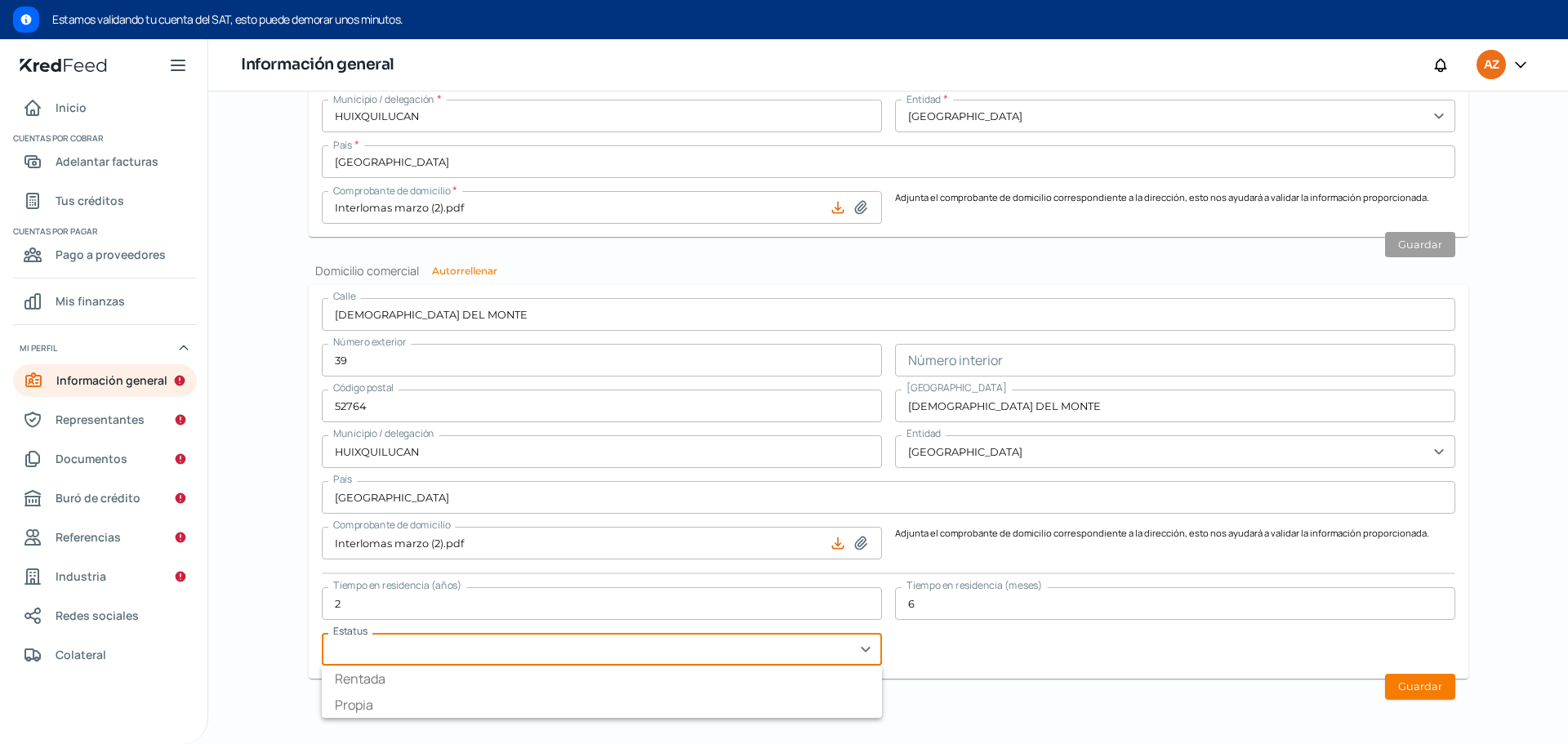
click at [793, 663] on input "text" at bounding box center [601, 649] width 560 height 32
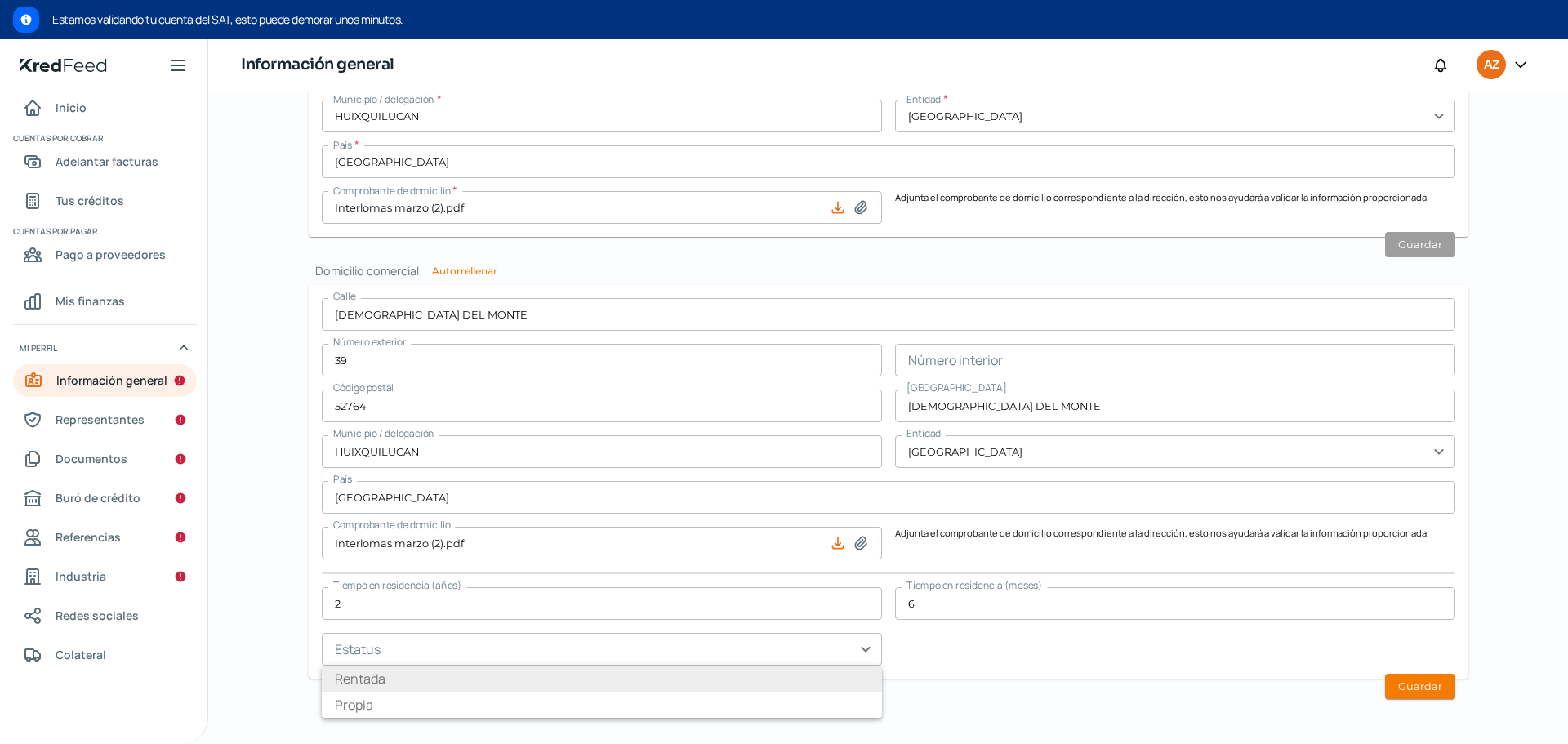
click at [773, 682] on li "Rentada" at bounding box center [601, 678] width 560 height 27
type input "Rentada"
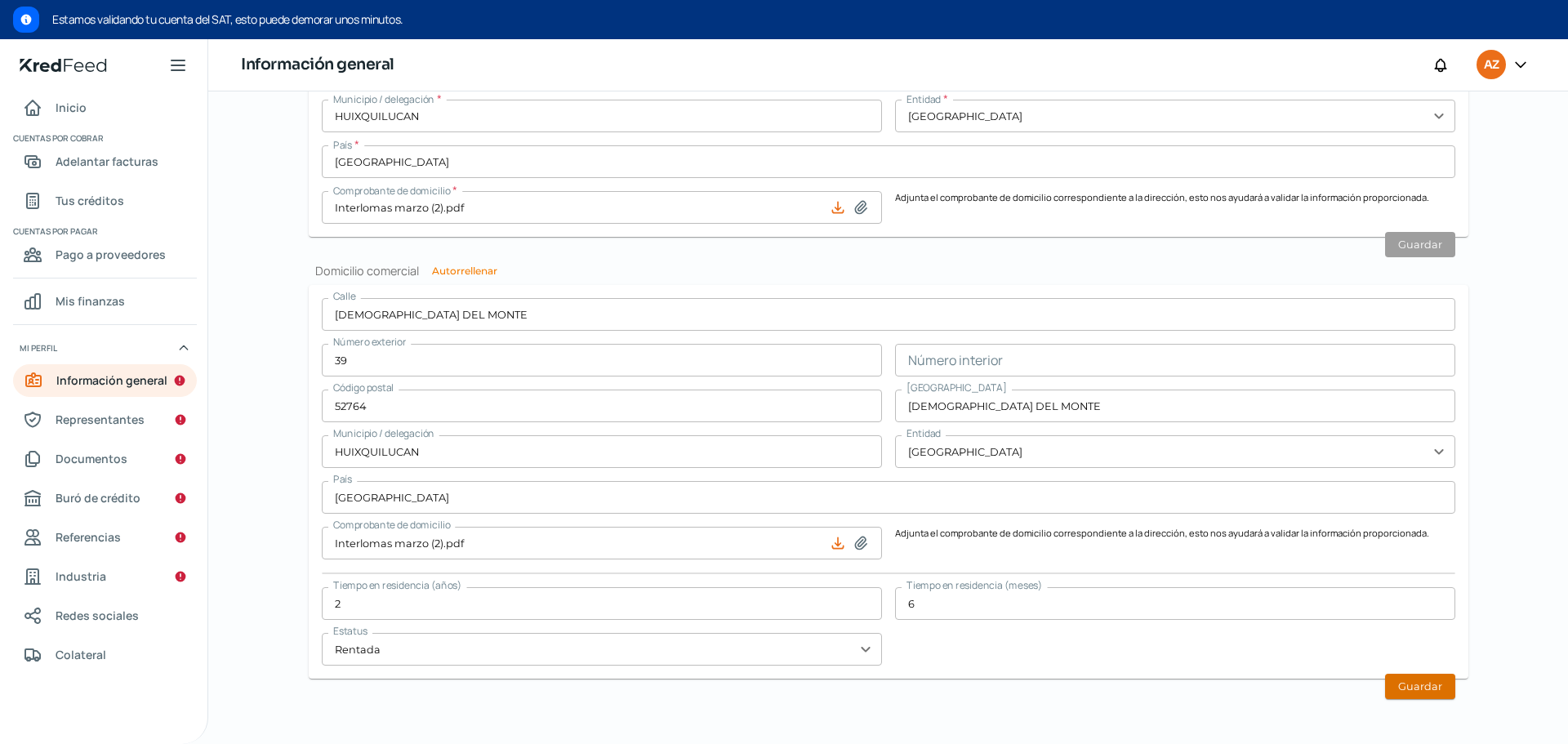
click at [1429, 694] on button "Guardar" at bounding box center [1420, 687] width 70 height 26
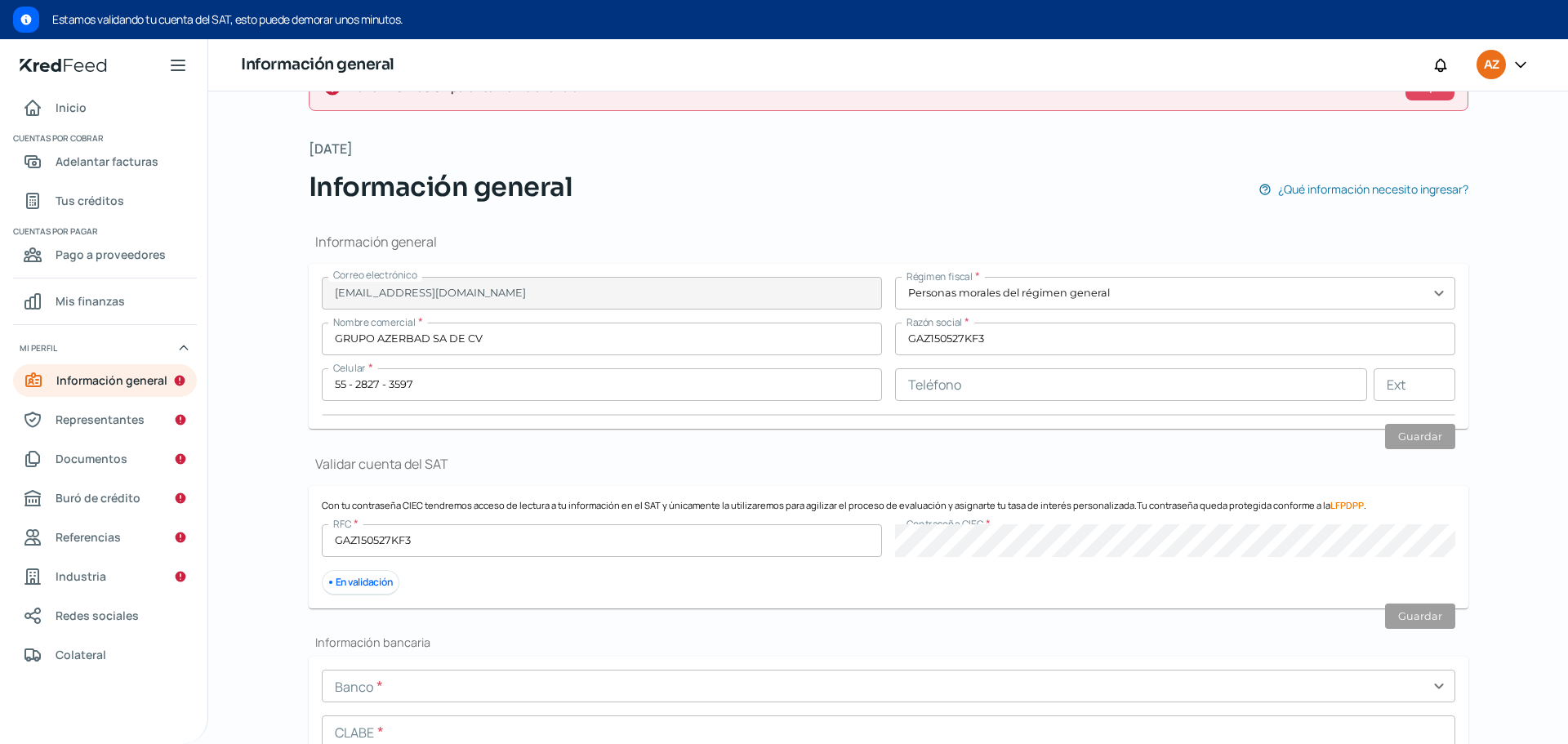
scroll to position [0, 0]
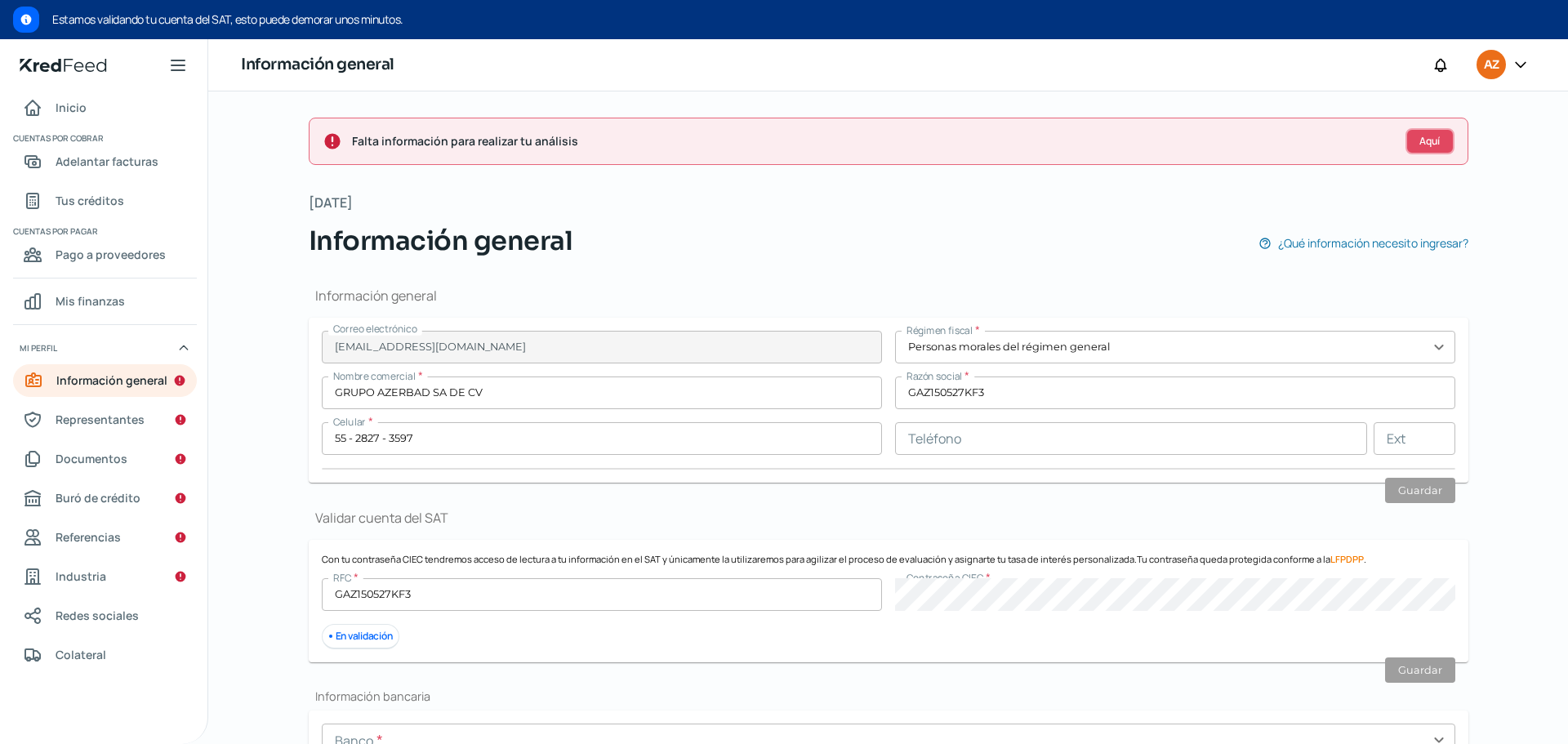
click at [1432, 140] on span "Aquí" at bounding box center [1429, 140] width 21 height 9
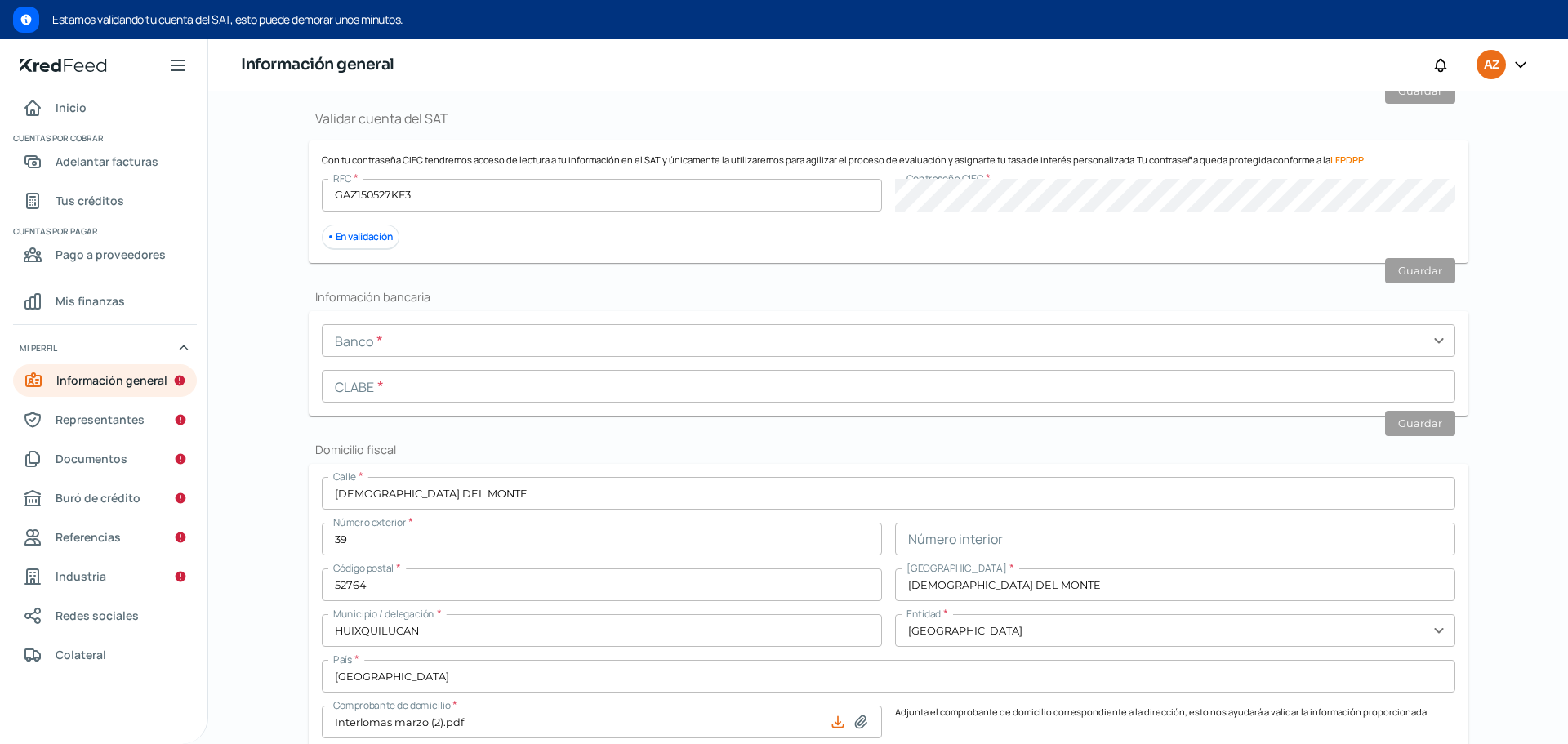
scroll to position [353, 0]
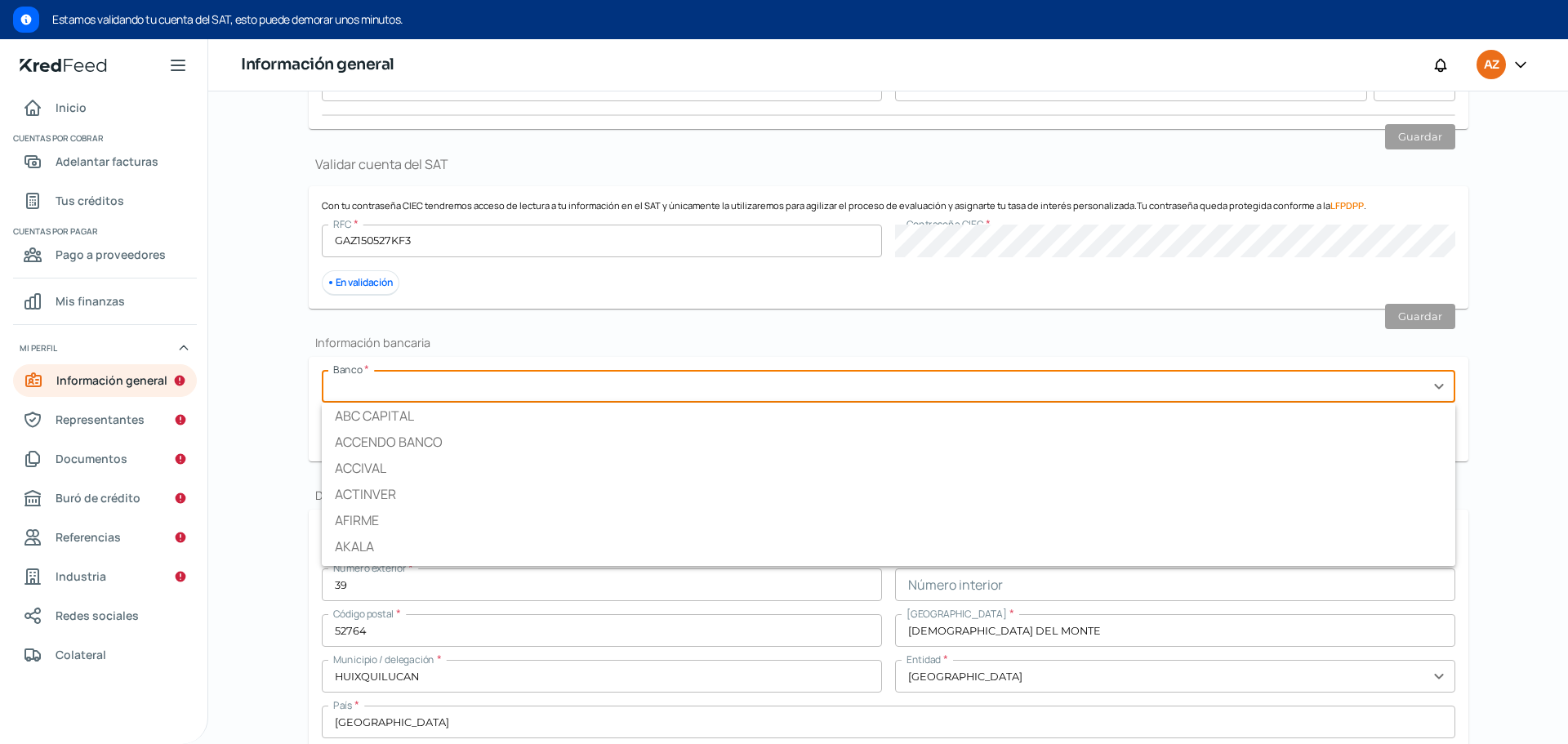
click at [566, 400] on input "text" at bounding box center [888, 386] width 1133 height 32
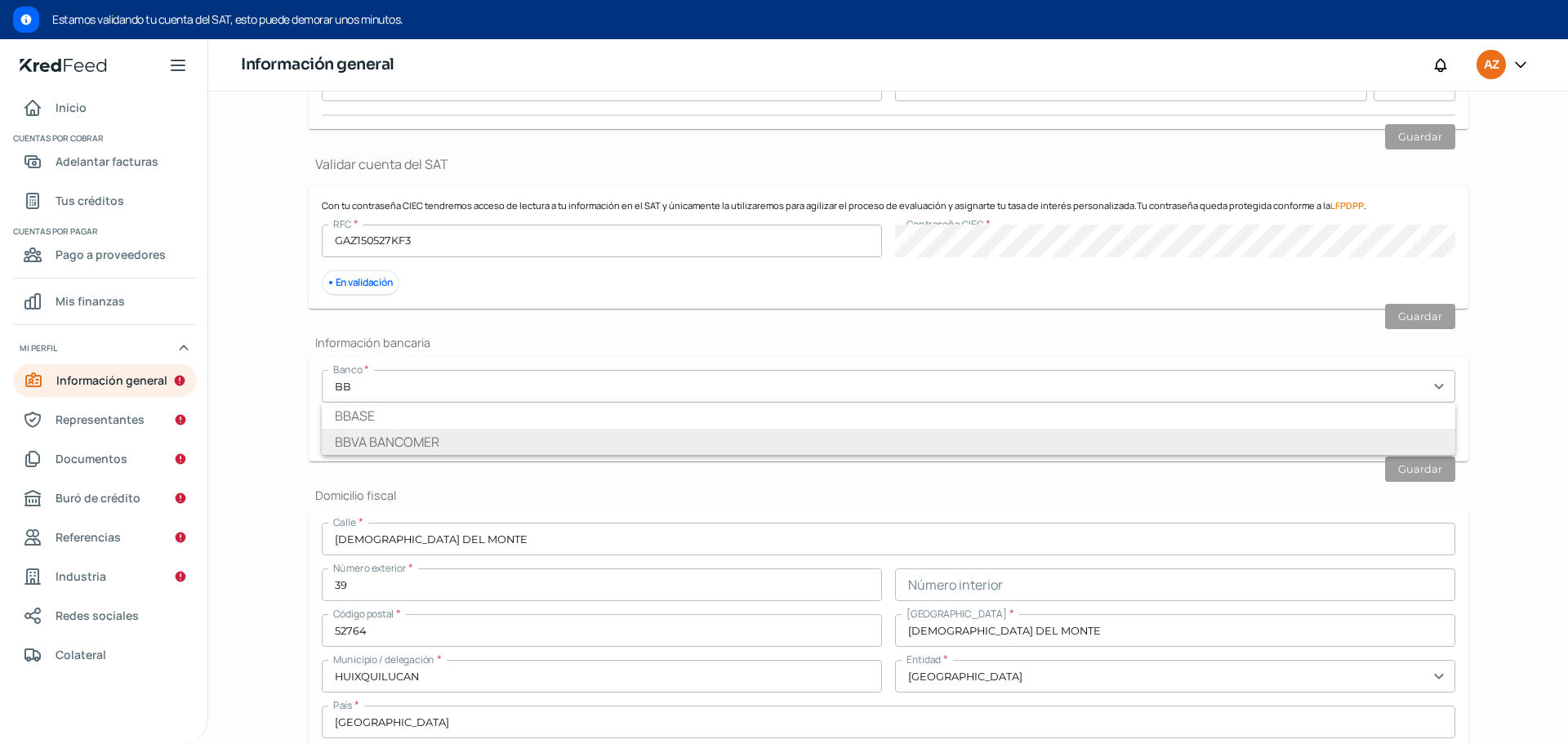
click at [808, 438] on li "BBVA BANCOMER" at bounding box center [888, 441] width 1133 height 27
type input "BBVA BANCOMER"
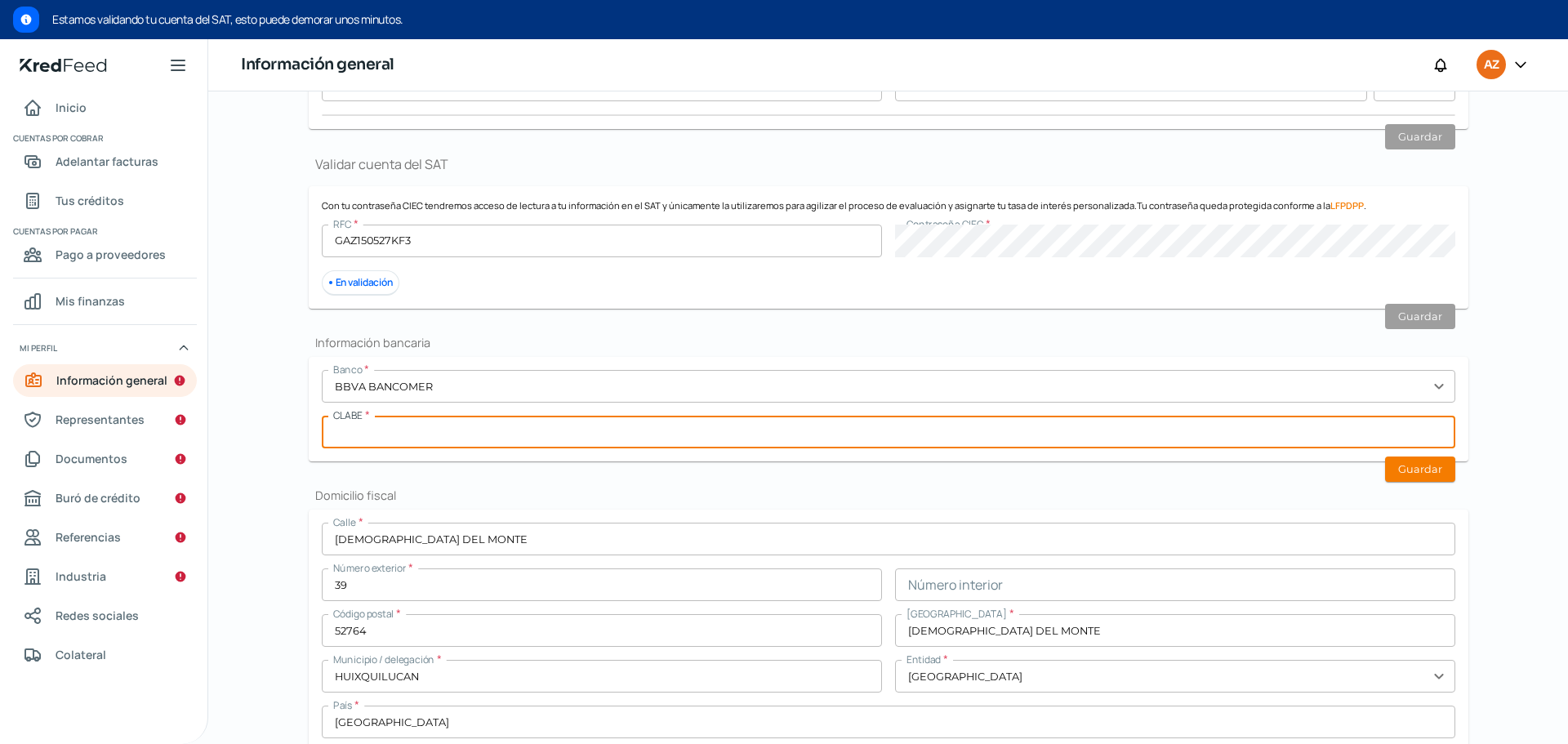
click at [832, 438] on input "text" at bounding box center [888, 432] width 1133 height 32
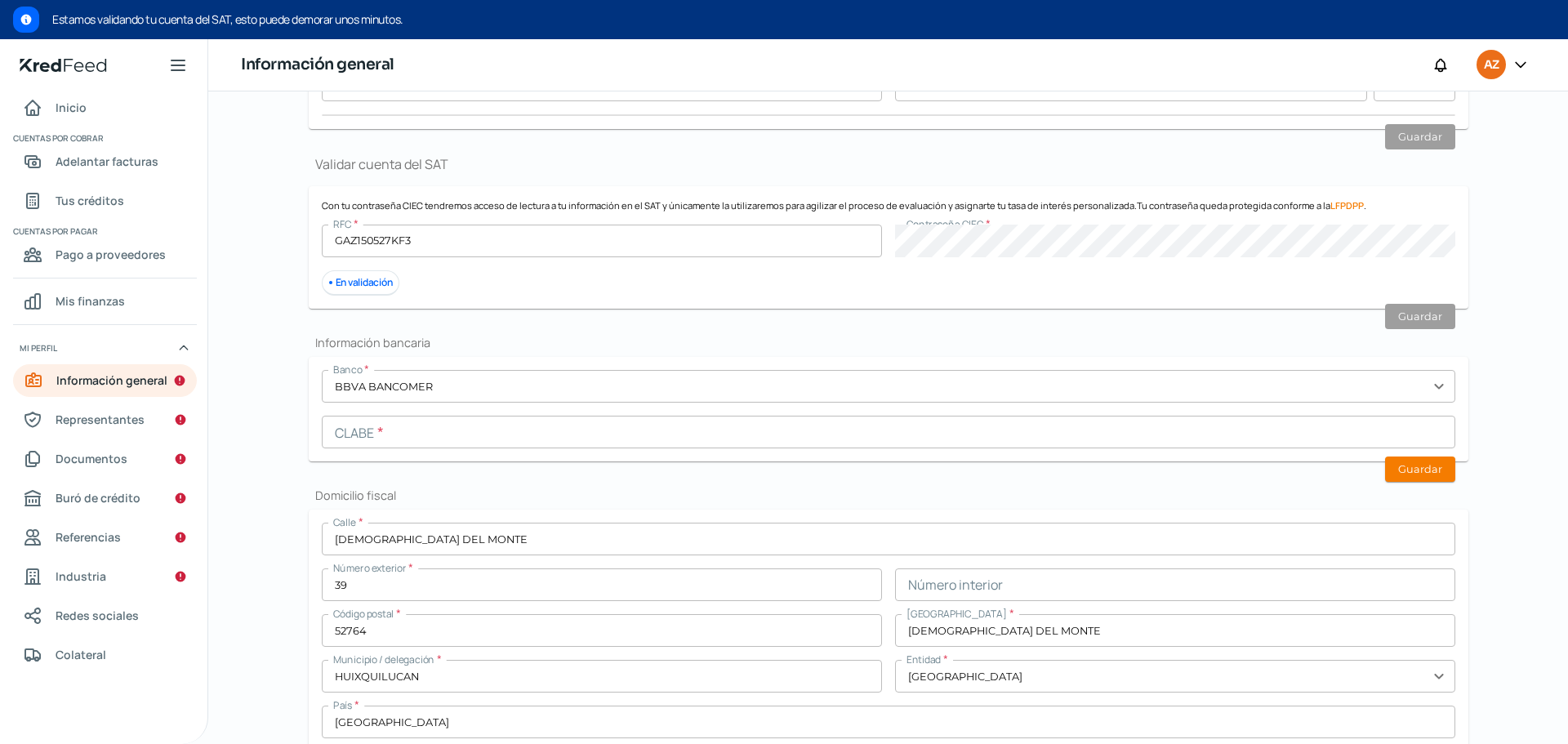
click at [1235, 430] on input "text" at bounding box center [888, 432] width 1133 height 32
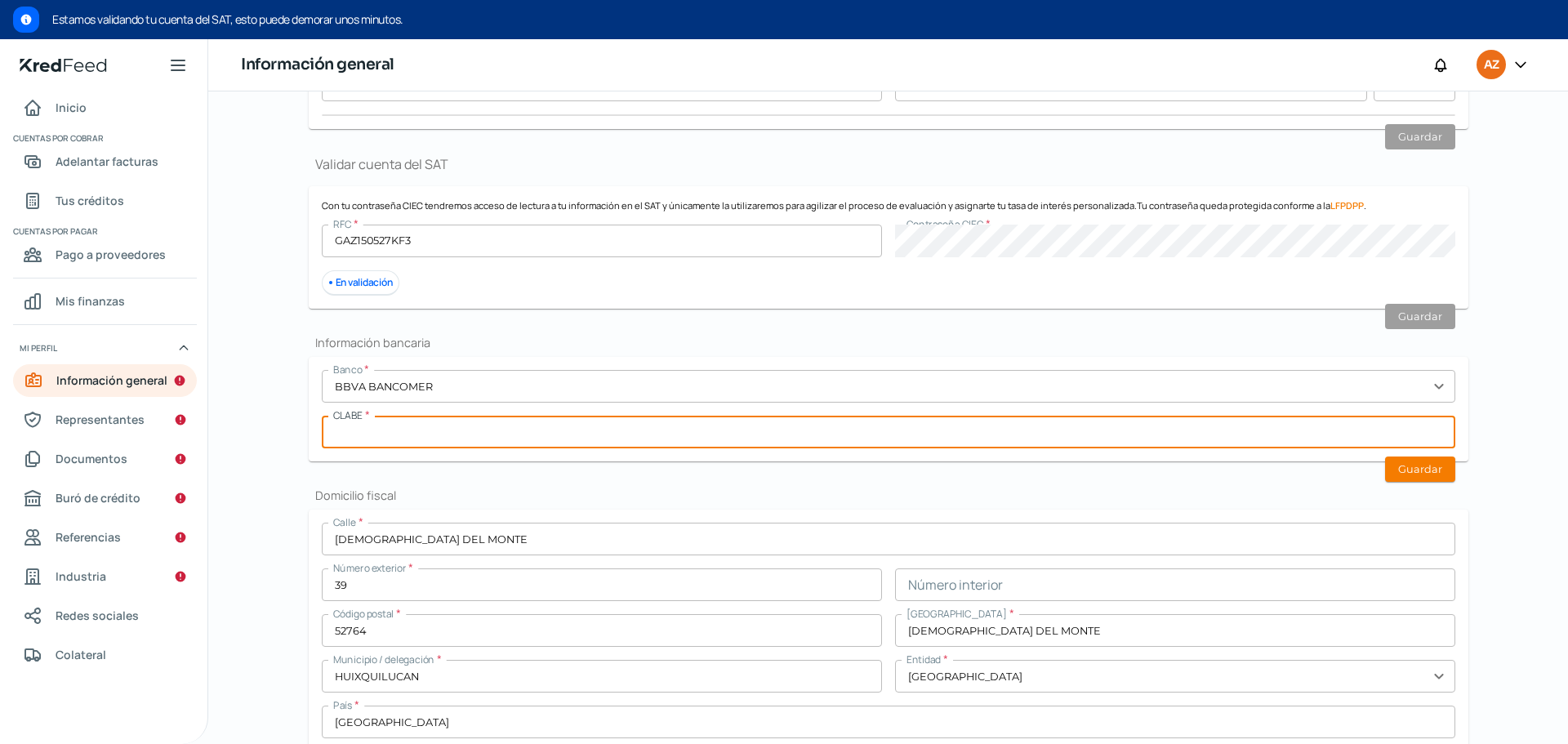
paste input "012180001215839481"
type input "012180001215839481"
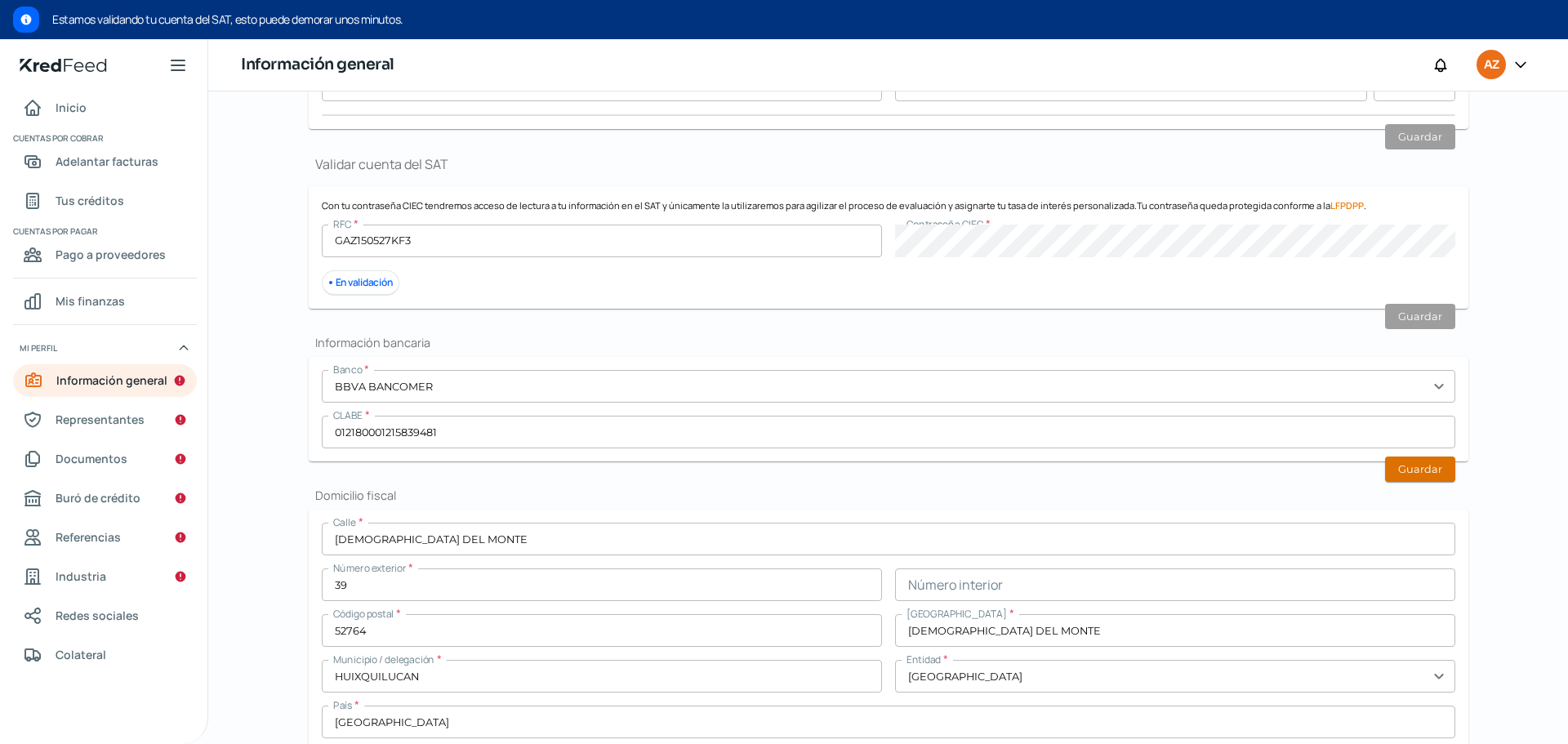
click at [1442, 468] on button "Guardar" at bounding box center [1420, 469] width 70 height 26
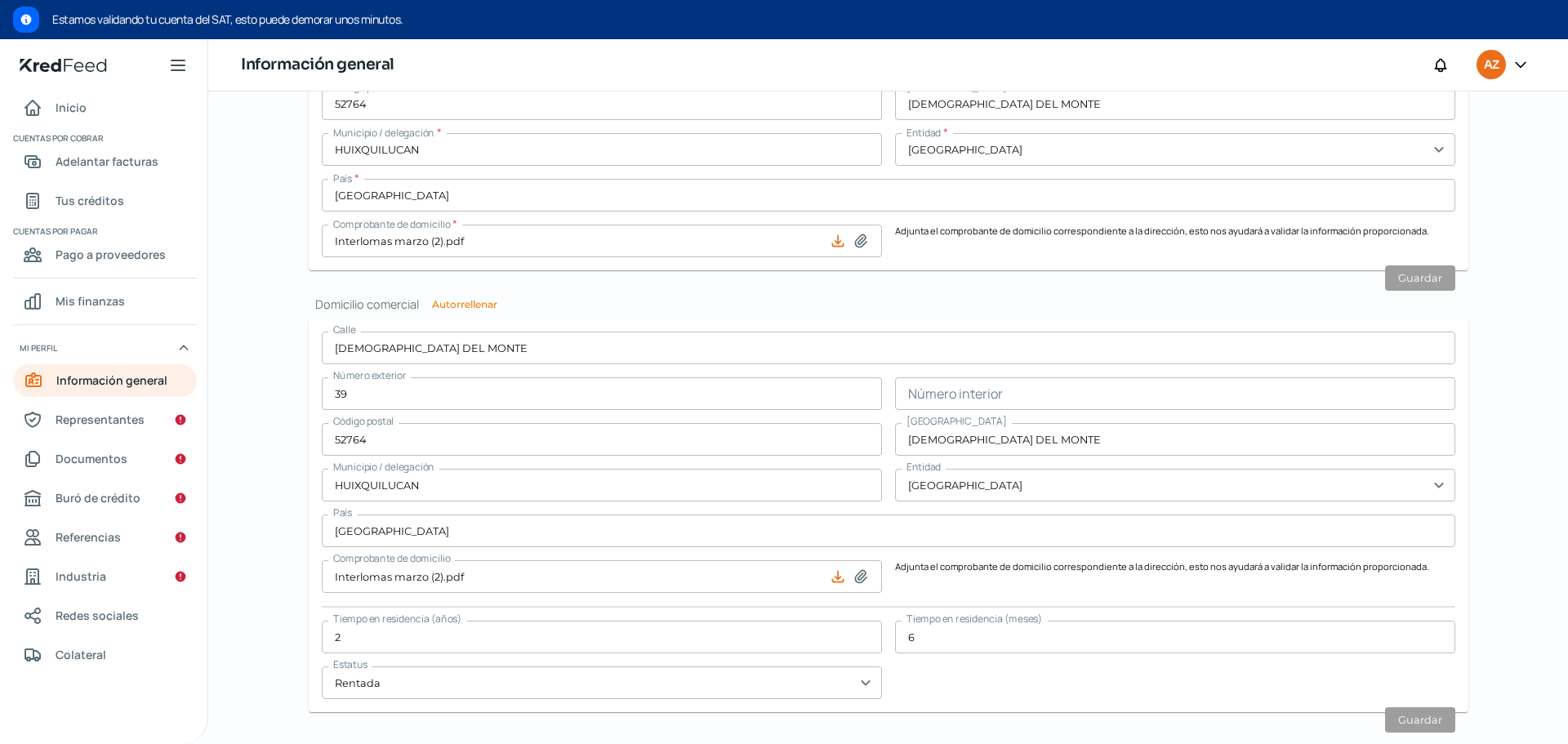
scroll to position [866, 0]
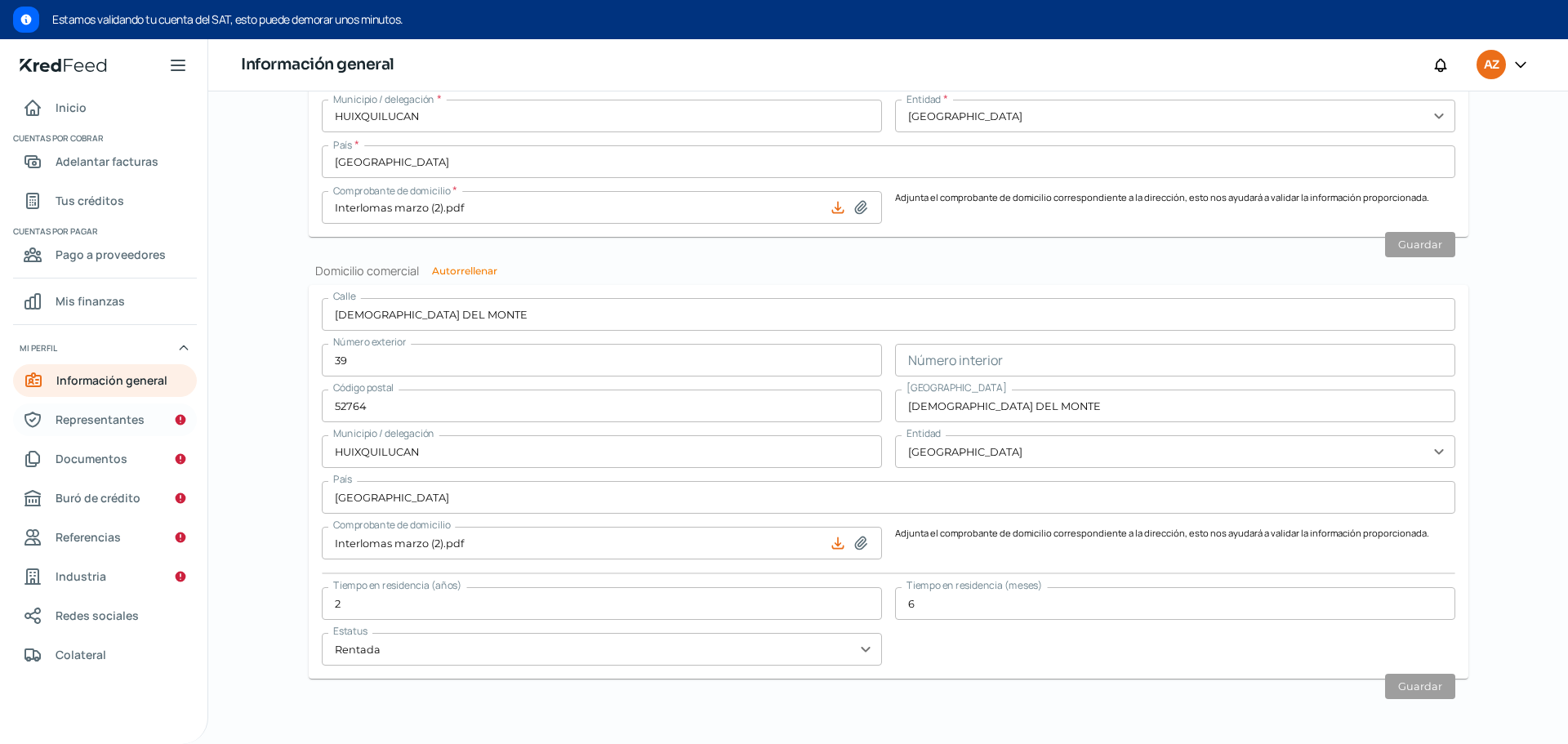
click at [110, 419] on span "Representantes" at bounding box center [100, 419] width 89 height 21
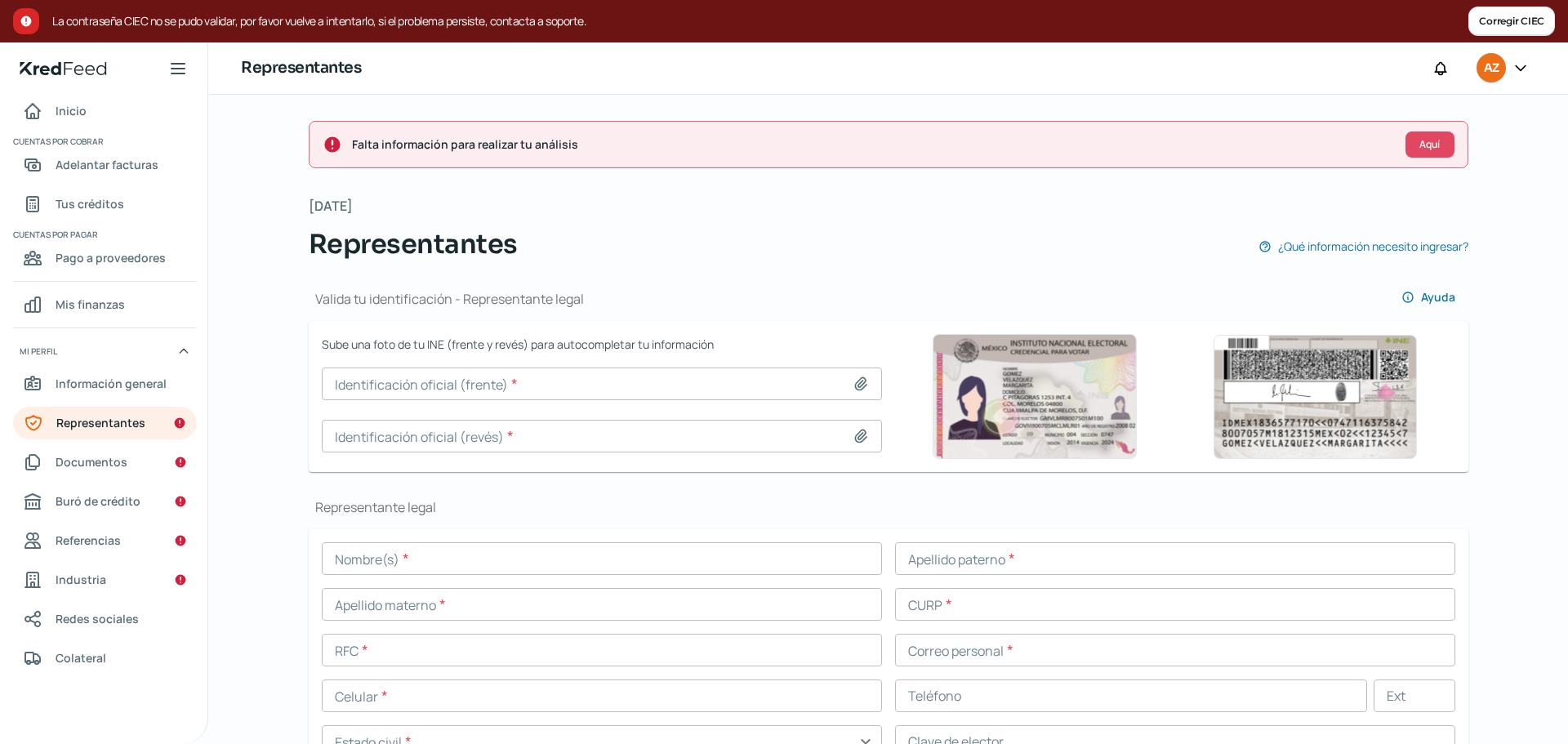
click at [858, 387] on icon at bounding box center [861, 383] width 16 height 16
click at [857, 385] on icon at bounding box center [861, 383] width 16 height 16
click at [1035, 410] on img at bounding box center [1034, 396] width 204 height 125
click at [859, 385] on icon at bounding box center [860, 384] width 11 height 12
type input "C:\fakepath\[PERSON_NAME].png"
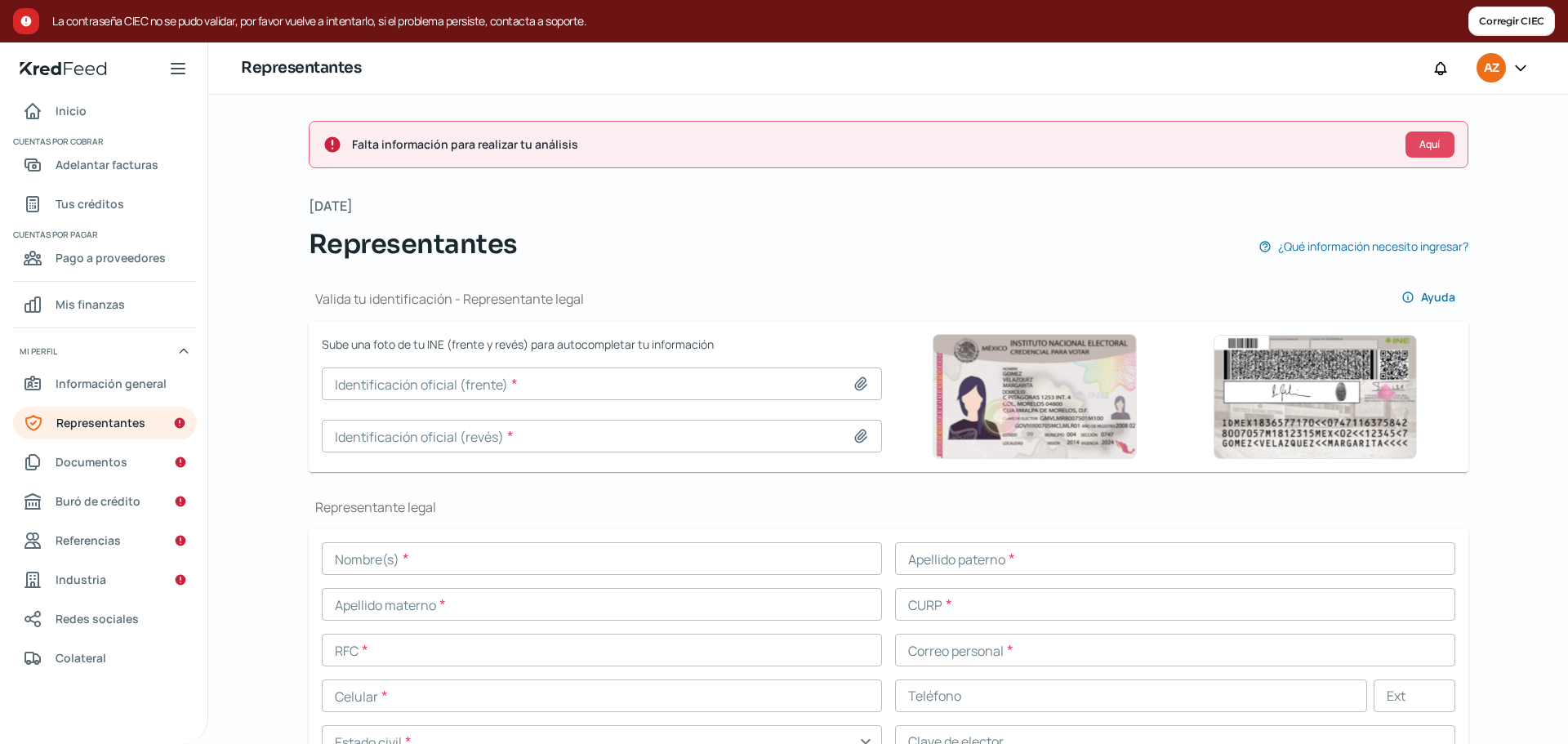
type input "[PERSON_NAME].png"
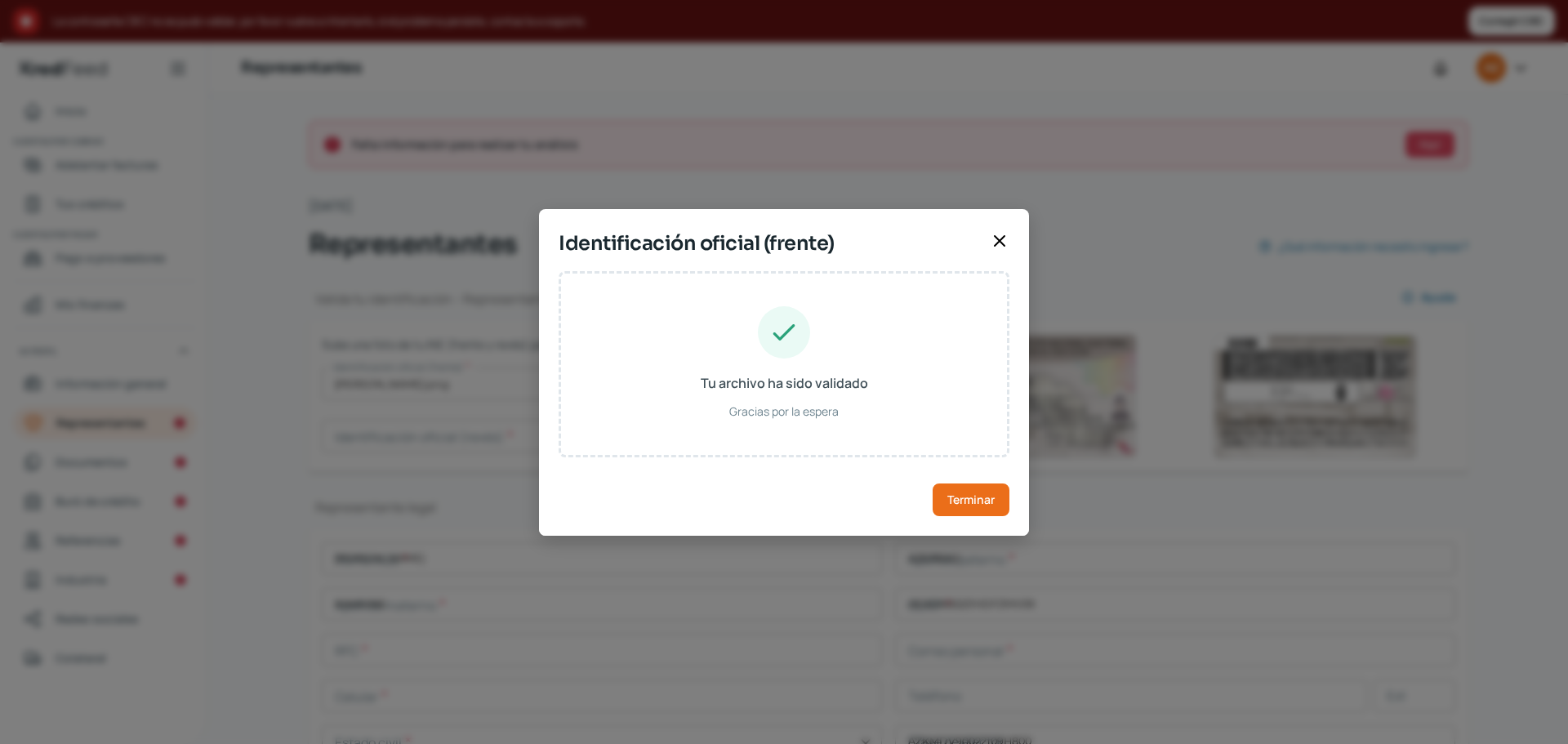
type input "[PERSON_NAME]"
type input "AZERBAD"
type input "KAMHINE"
type input "AEKD900221HDFZMV09"
type input "AZKMDV90022109H800"
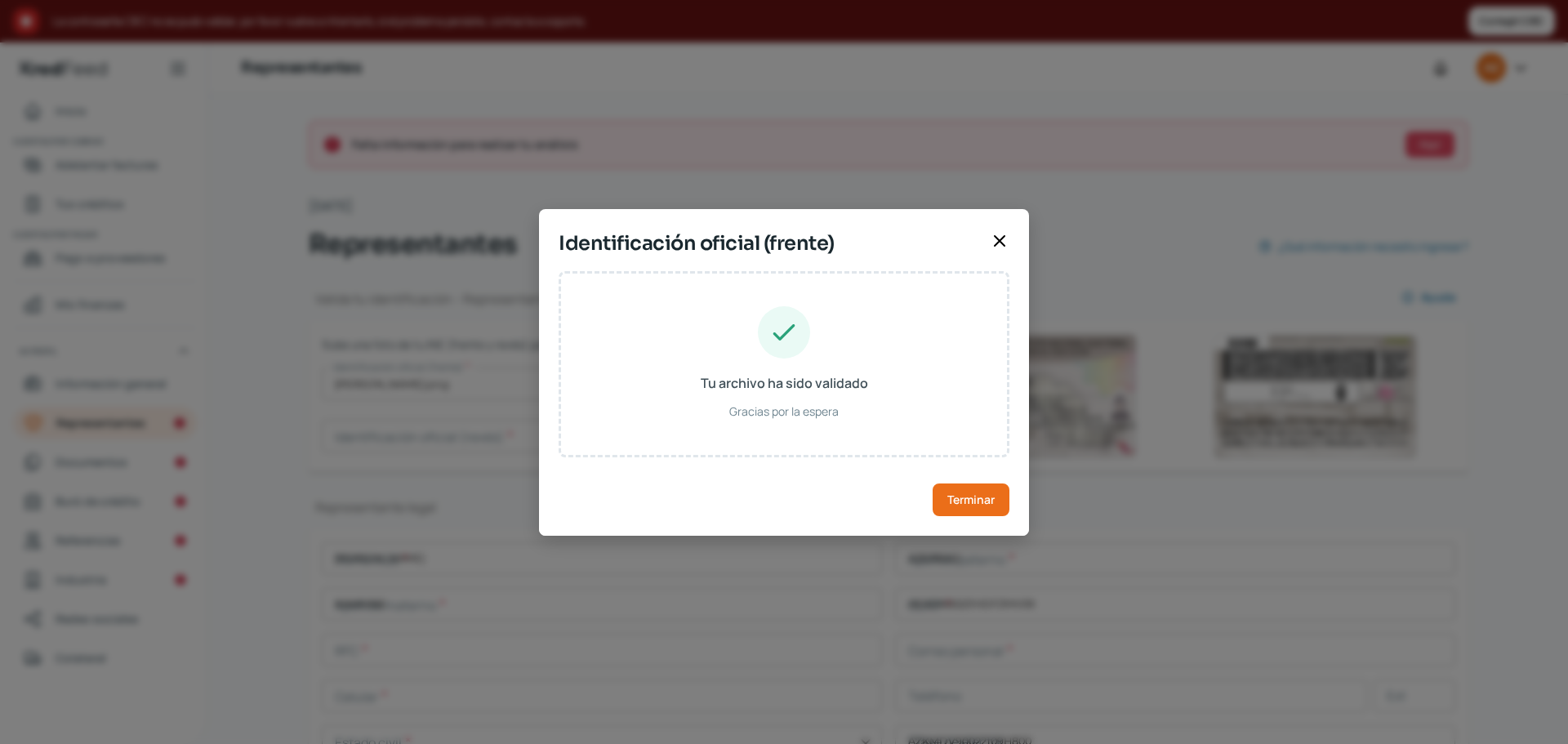
type input "[DATE]"
type input "Hombre"
click at [947, 497] on span "Terminar" at bounding box center [970, 499] width 47 height 11
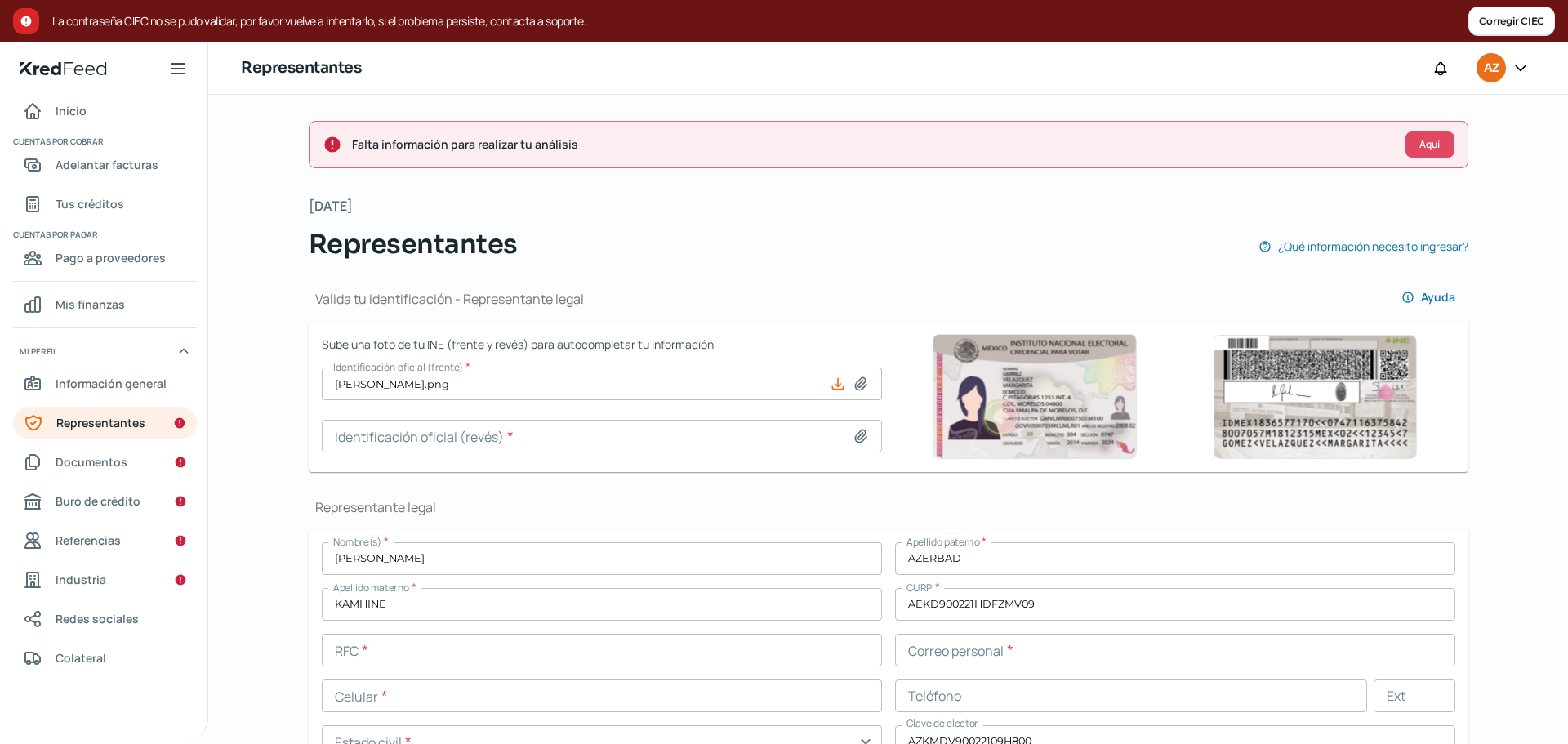
click at [860, 440] on icon at bounding box center [860, 435] width 11 height 12
type input "C:\fakepath\[PERSON_NAME] REVERESO.png"
type input "[PERSON_NAME] REVERESO.png"
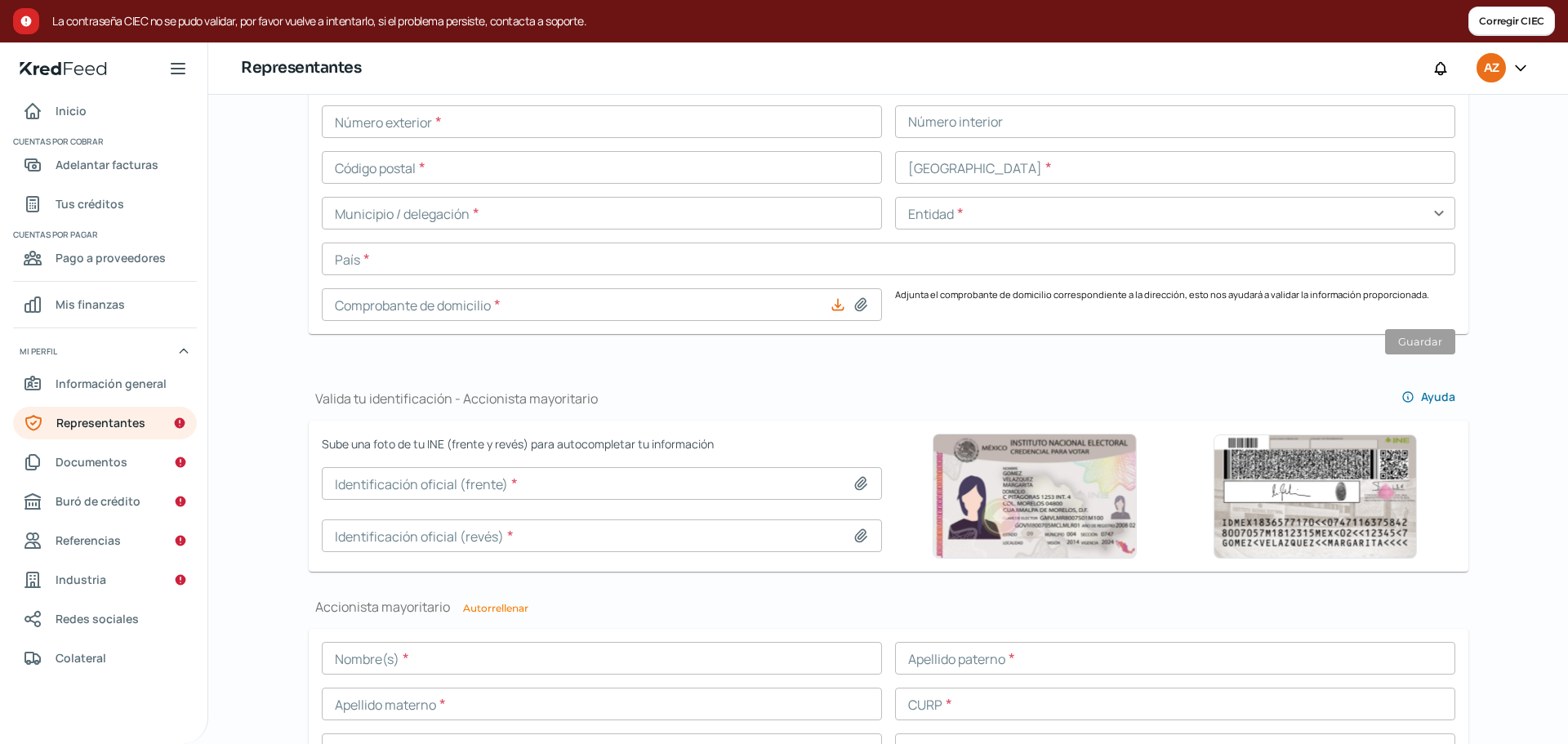
scroll to position [818, 0]
click at [858, 481] on icon at bounding box center [860, 483] width 11 height 12
type input "C:\fakepath\[PERSON_NAME].png"
type input "[PERSON_NAME].png"
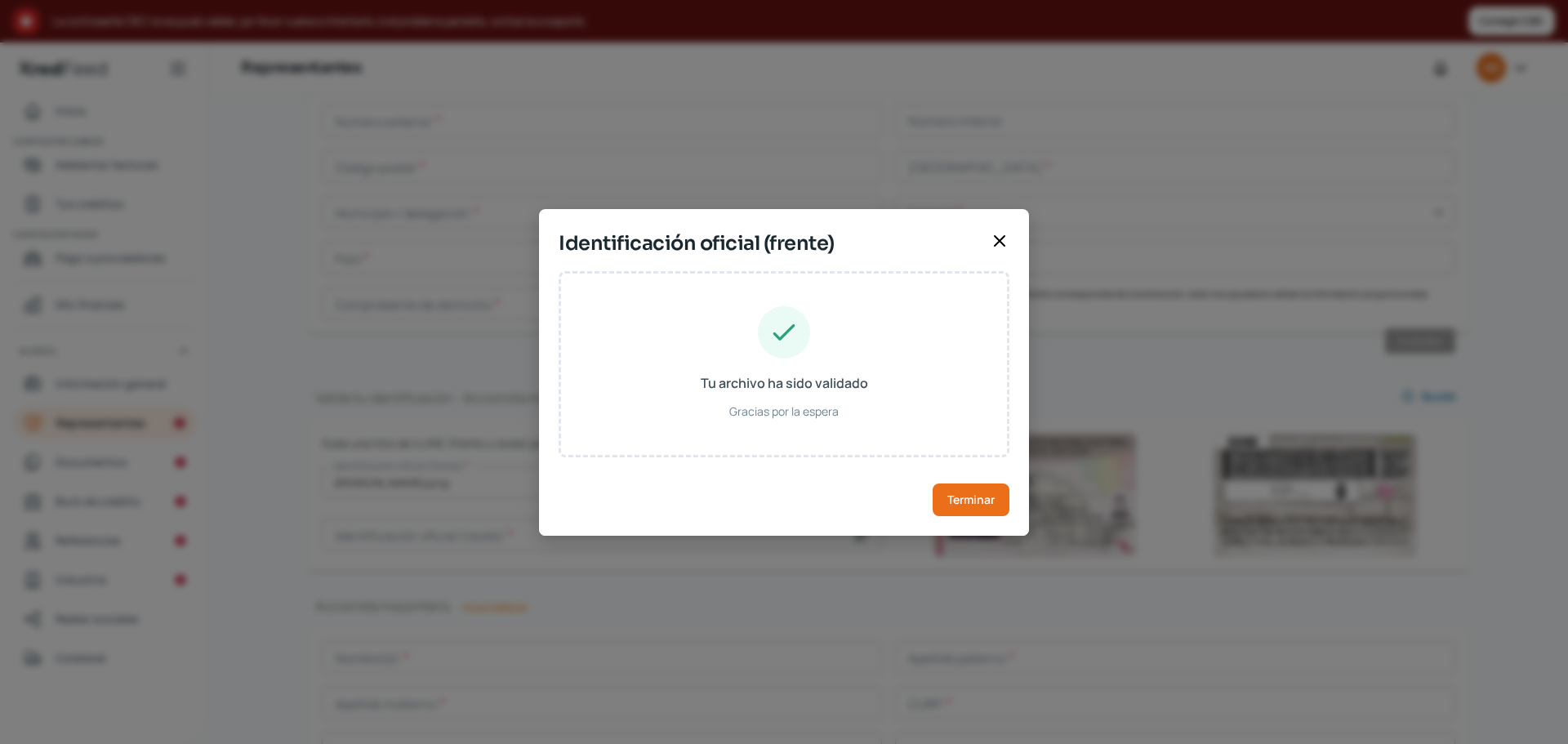
type input "[PERSON_NAME]"
type input "AZERBAD"
type input "KAMHINE"
type input "AEKD900221HDFZMV09"
type input "AZKMDV90022109H800"
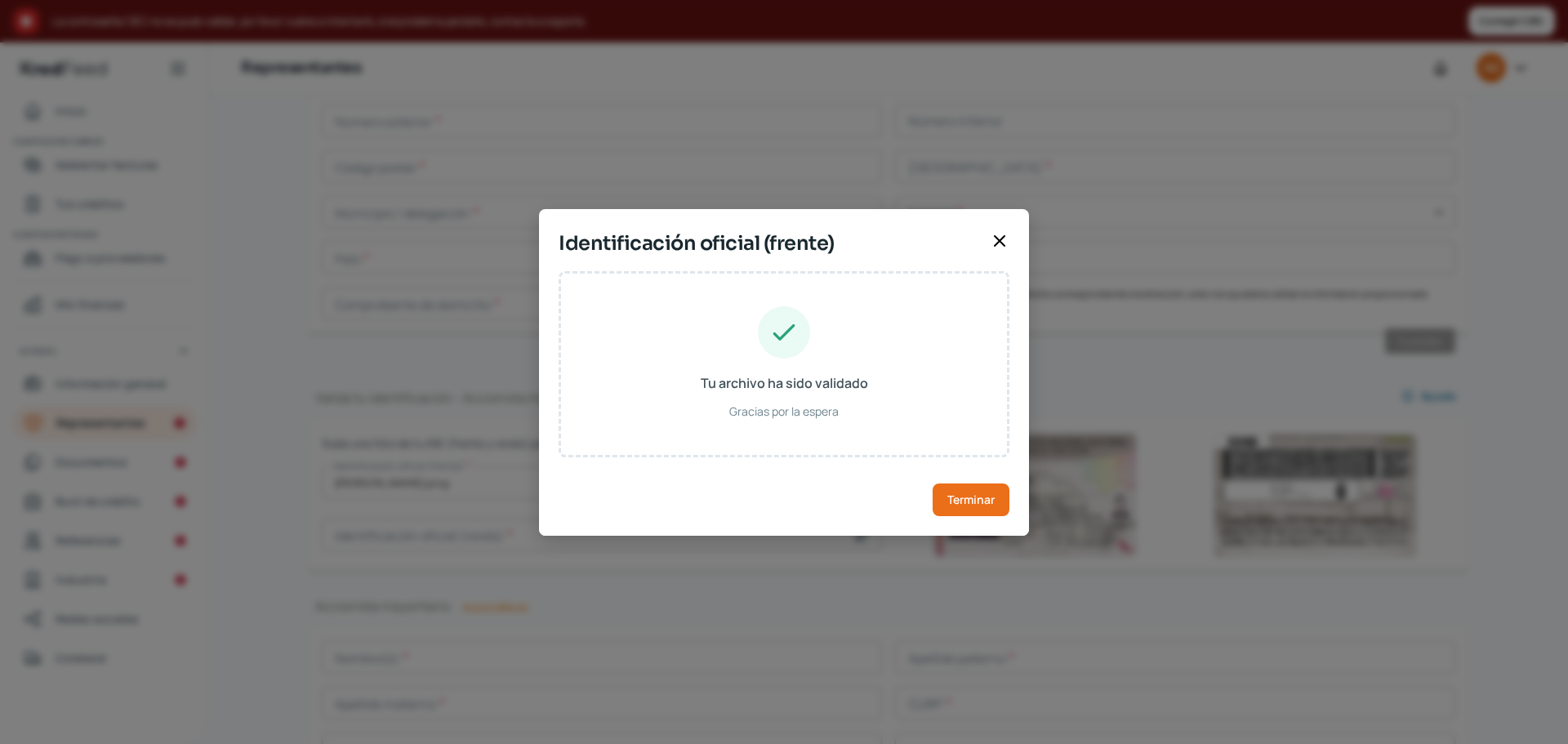
type input "[DATE]"
type input "Hombre"
click at [991, 491] on button "Terminar" at bounding box center [971, 499] width 77 height 32
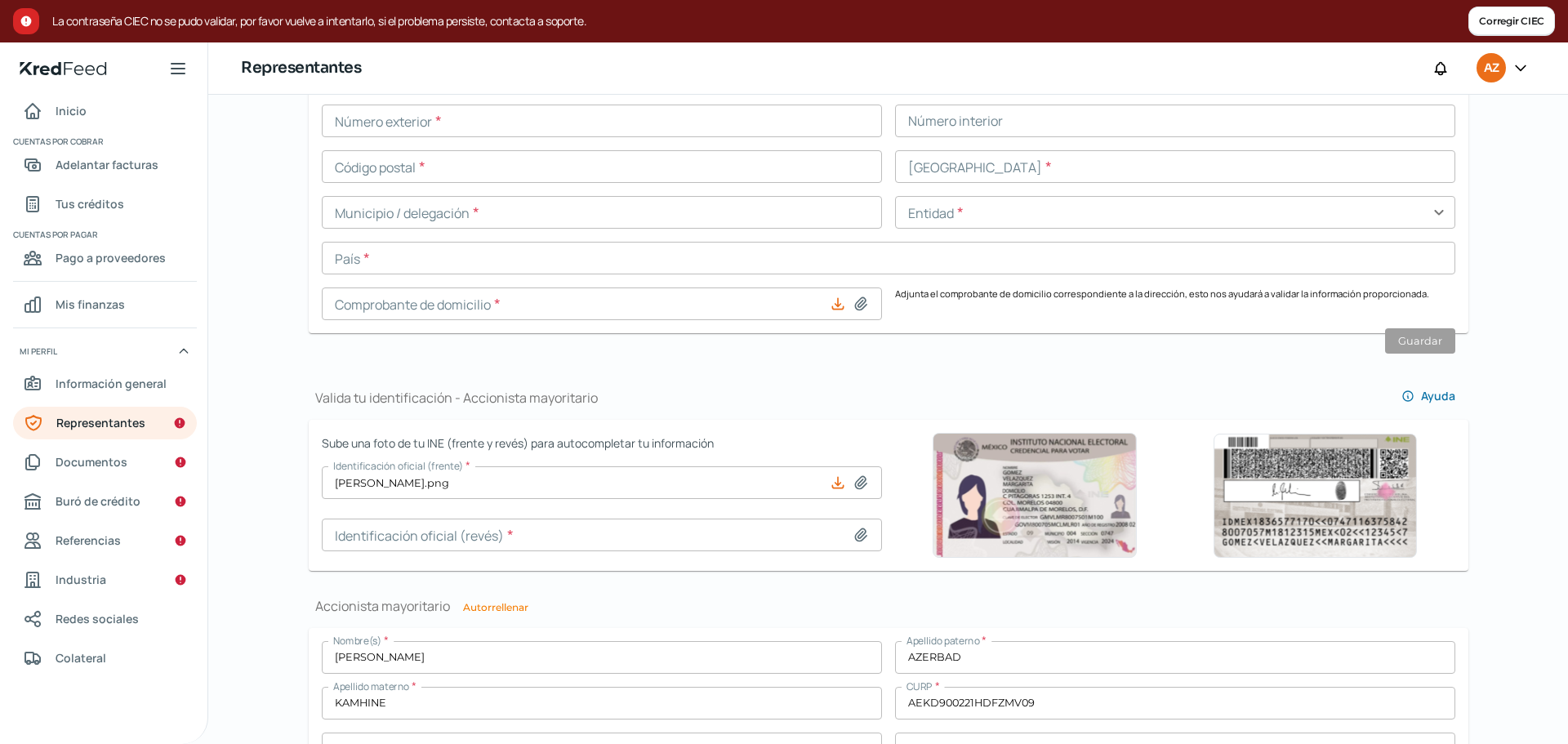
click at [855, 534] on icon at bounding box center [860, 534] width 11 height 12
type input "C:\fakepath\[PERSON_NAME] REVERESO.png"
type input "[PERSON_NAME] REVERESO.png"
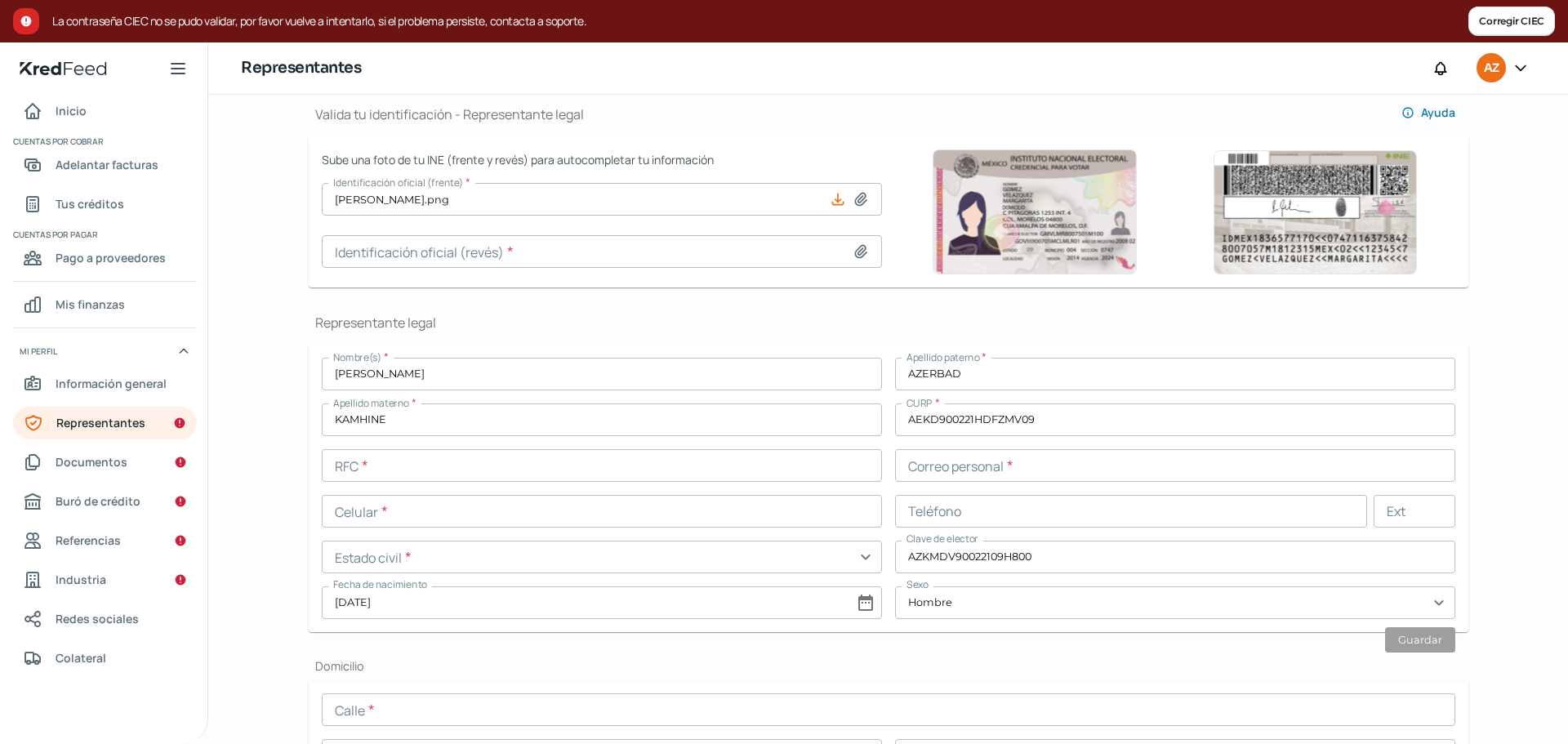
scroll to position [186, 0]
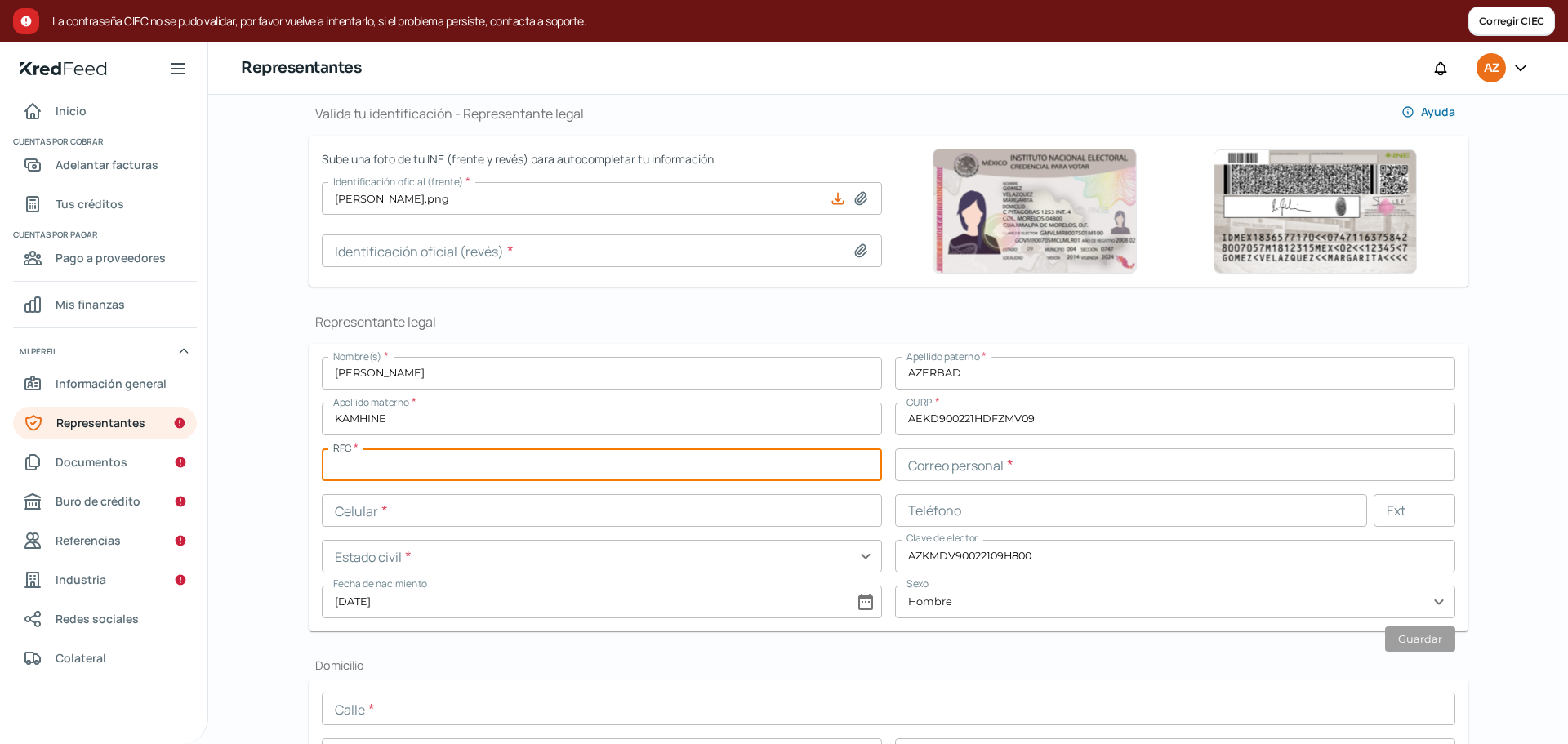
click at [827, 477] on input "text" at bounding box center [601, 464] width 560 height 32
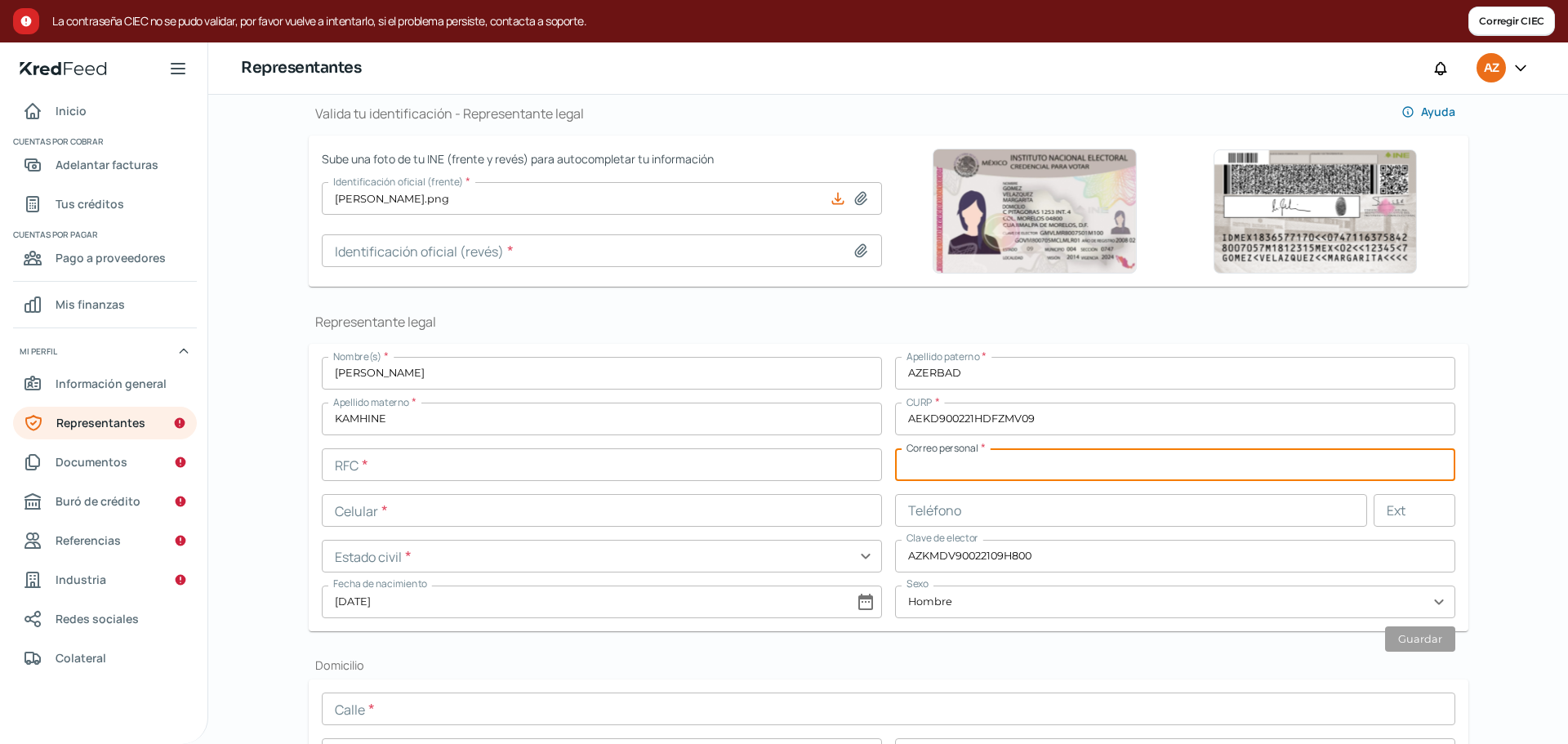
click at [962, 469] on input "text" at bounding box center [1175, 464] width 560 height 32
type input "[EMAIL_ADDRESS][DOMAIN_NAME]"
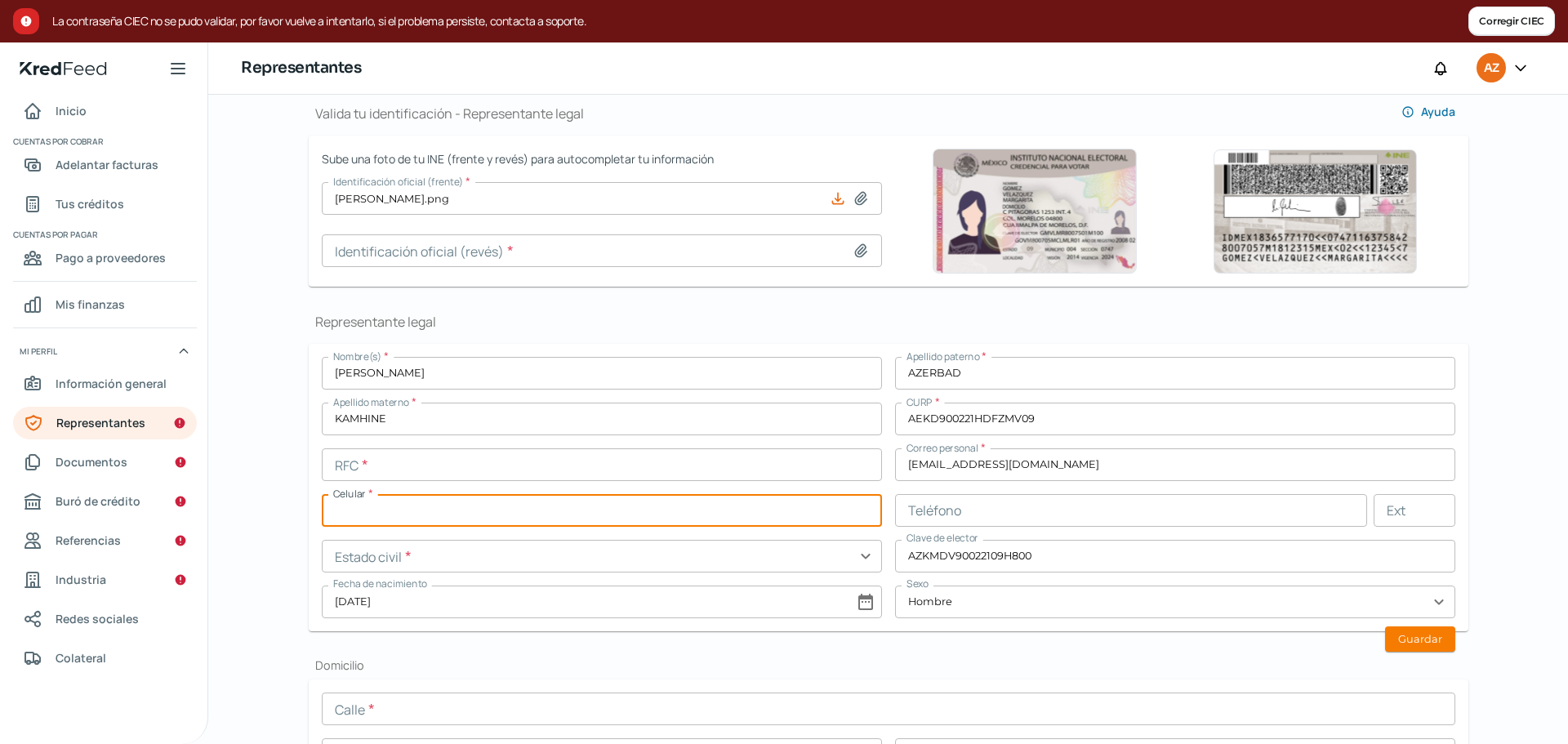
click at [711, 519] on input "text" at bounding box center [601, 511] width 560 height 32
paste input "55 - 2827 - 3597"
type input "55 - 2827 - 3597"
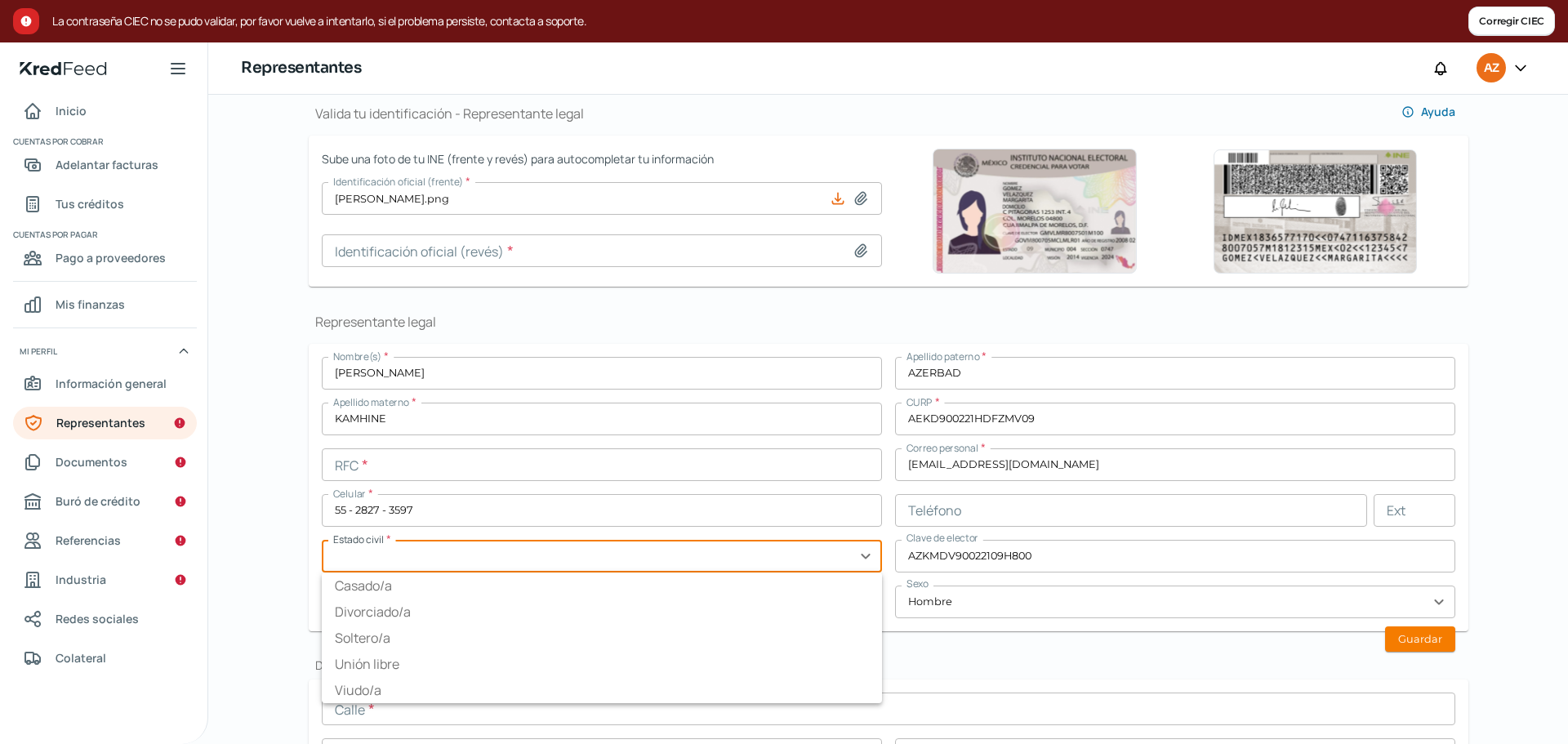
click at [689, 558] on input "text" at bounding box center [601, 556] width 560 height 32
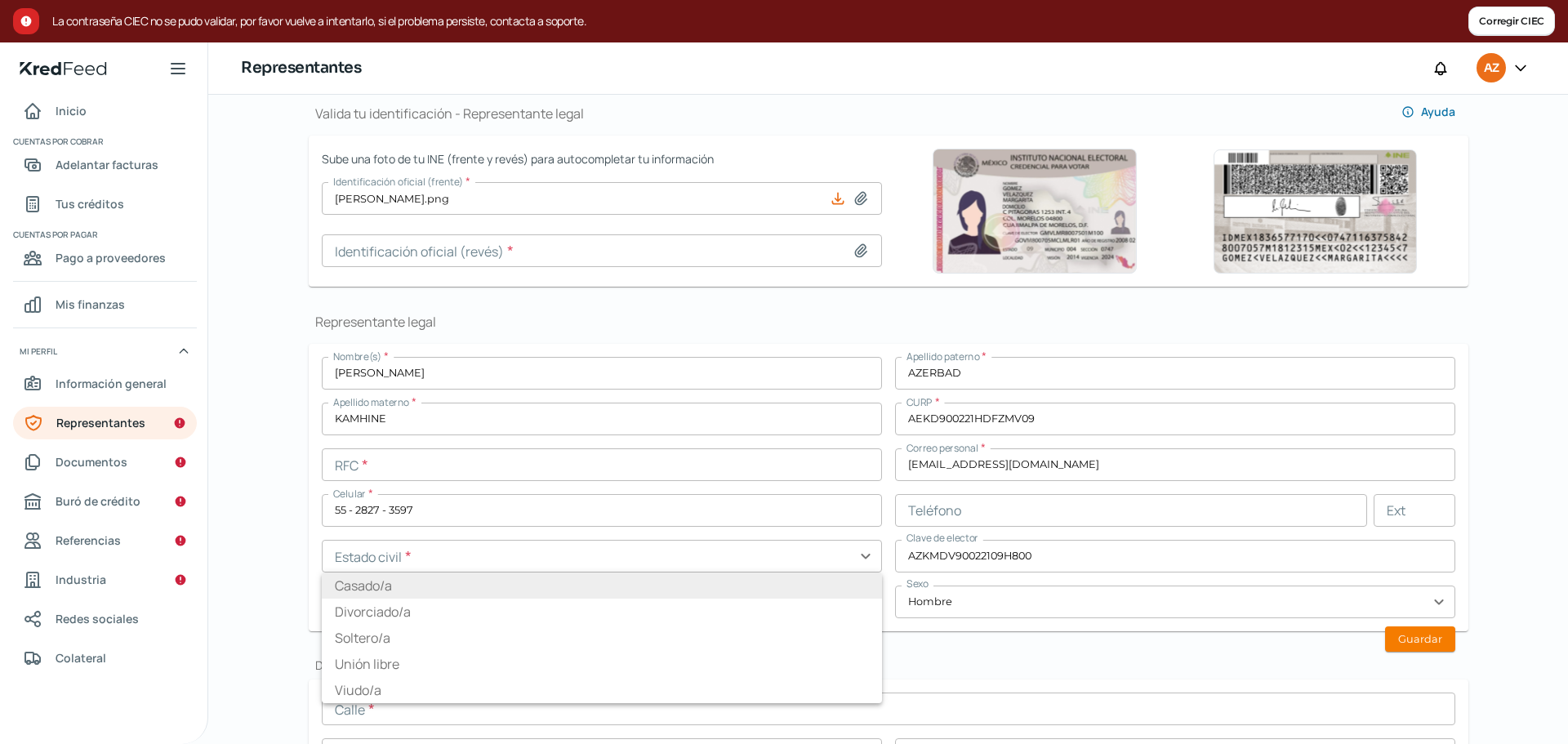
click at [676, 586] on li "Casado/a" at bounding box center [601, 585] width 560 height 27
type input "Casado/a"
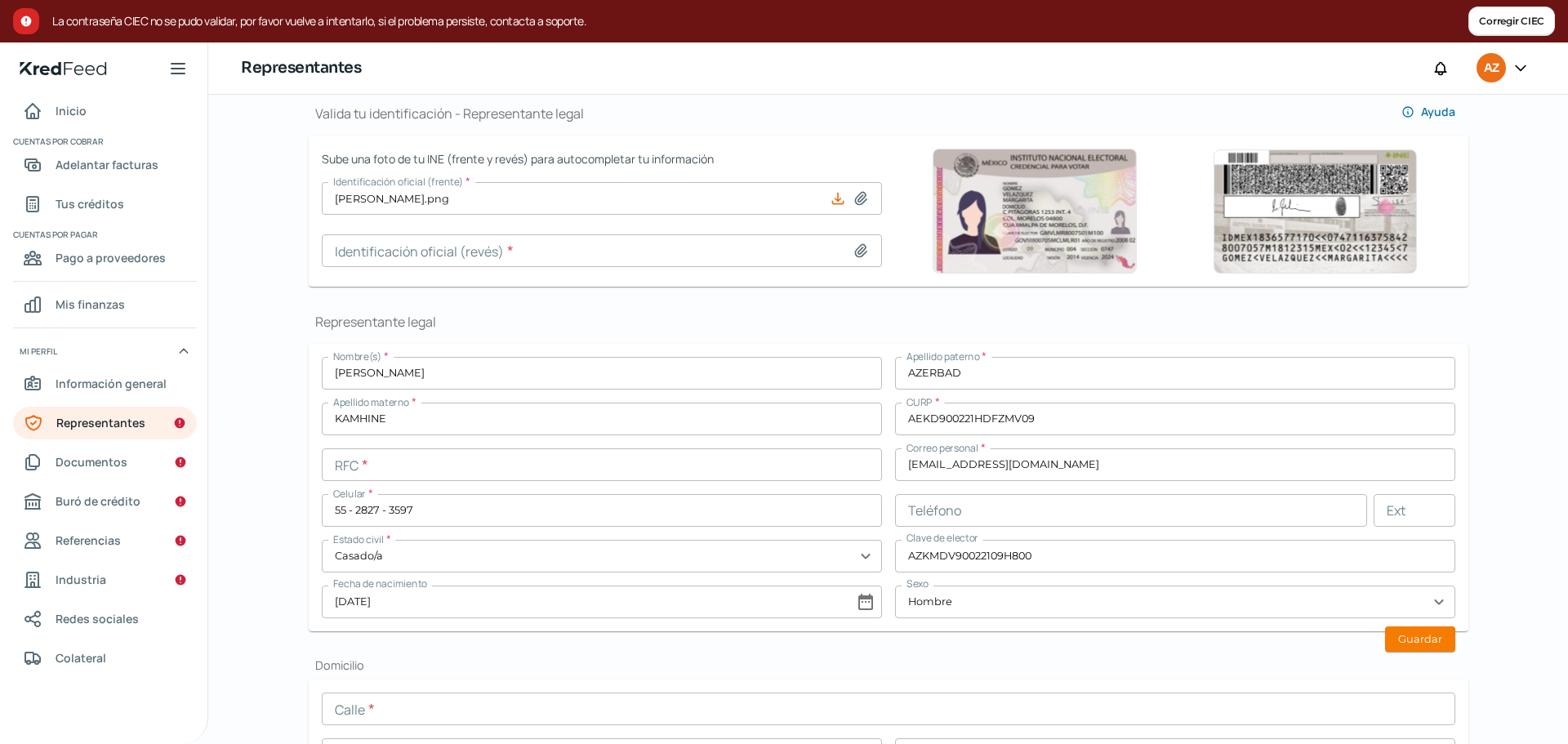
click at [804, 462] on input "text" at bounding box center [601, 464] width 560 height 32
click at [853, 248] on icon at bounding box center [861, 251] width 16 height 16
type input "C:\fakepath\[PERSON_NAME] REVERESO.png"
type input "[PERSON_NAME] REVERESO.png"
click at [856, 250] on icon at bounding box center [860, 250] width 11 height 12
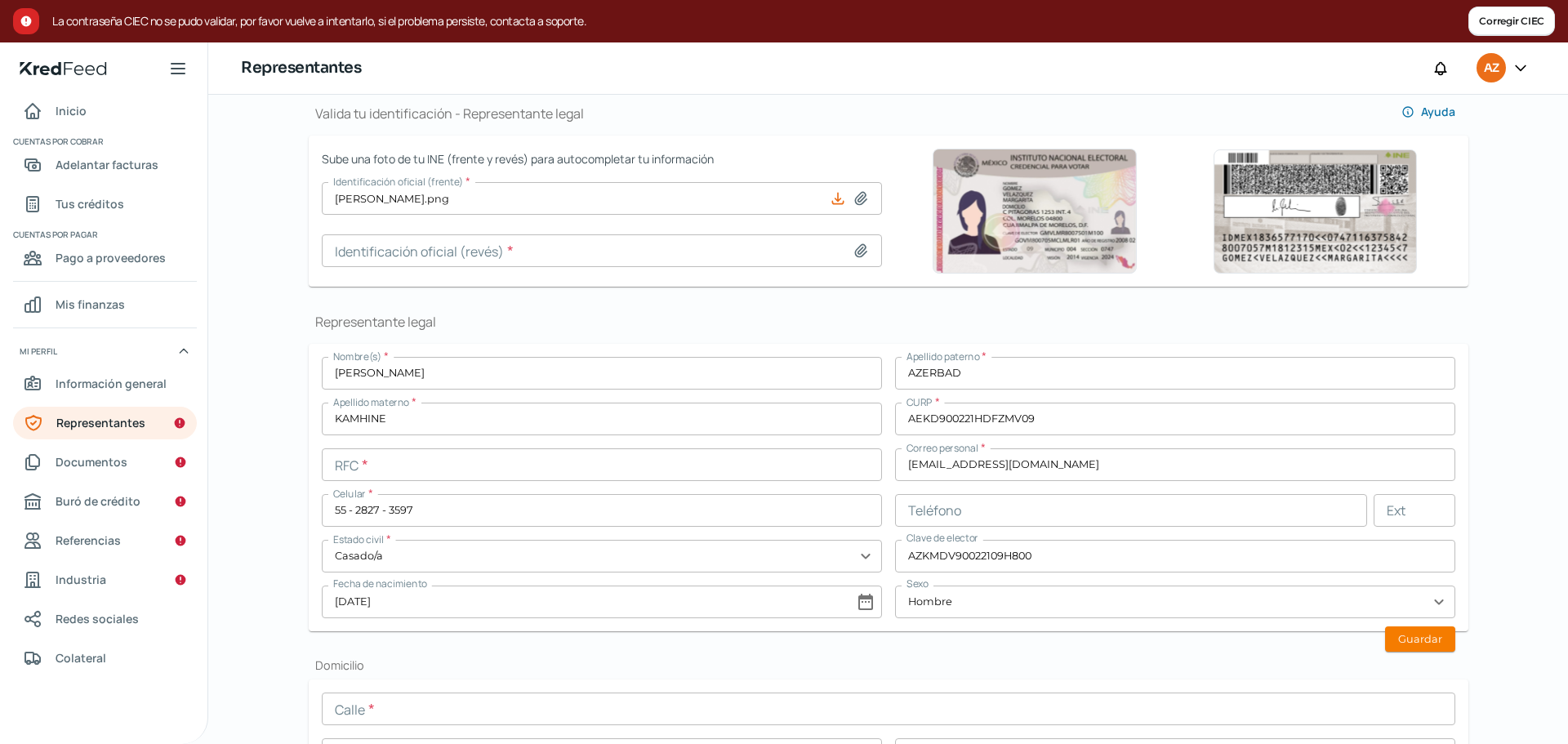
type input "C:\fakepath\[PERSON_NAME] REVERESO.png"
type input "[PERSON_NAME] REVERESO.png"
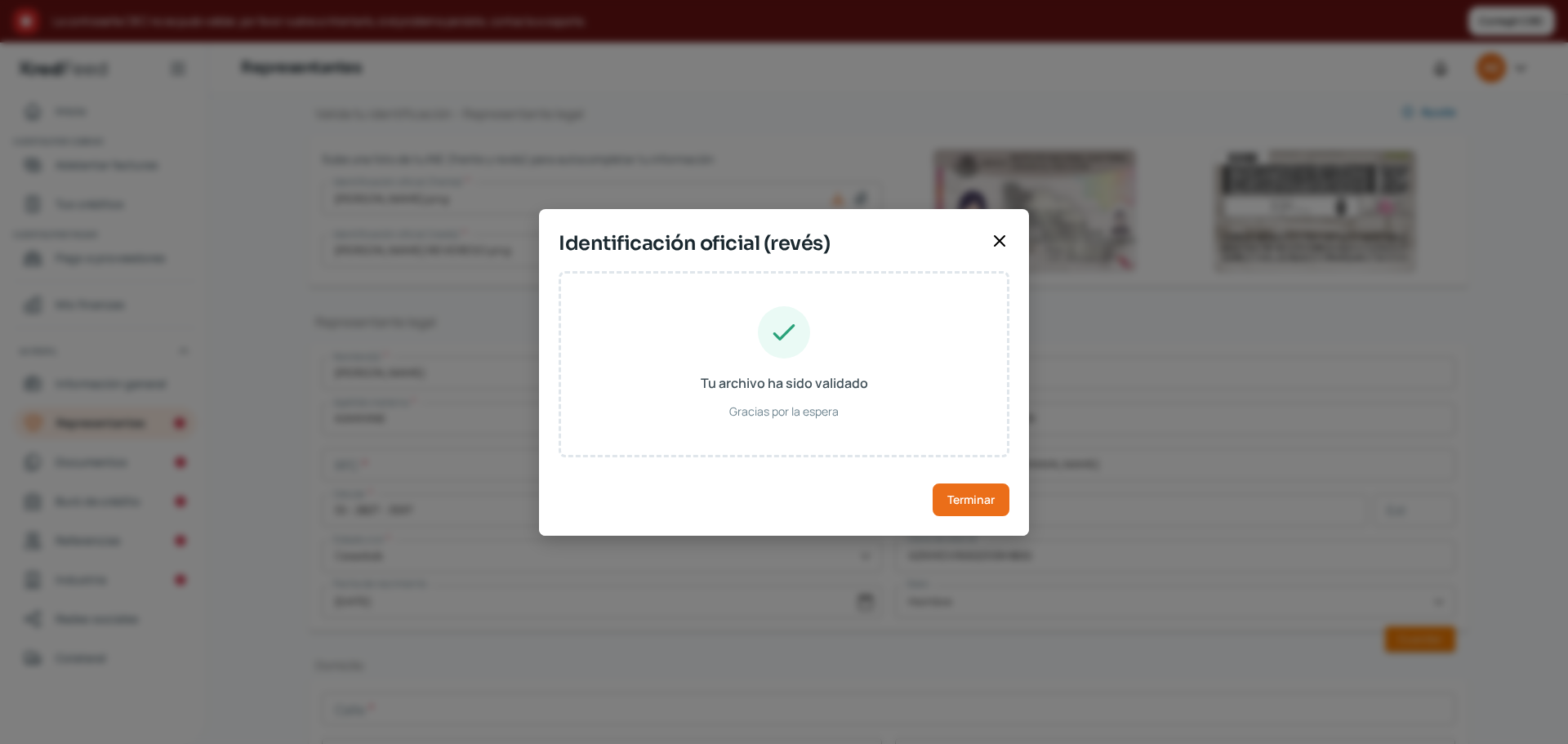
type input "[PERSON_NAME] REVERESO.png"
click at [992, 505] on span "Terminar" at bounding box center [970, 499] width 47 height 11
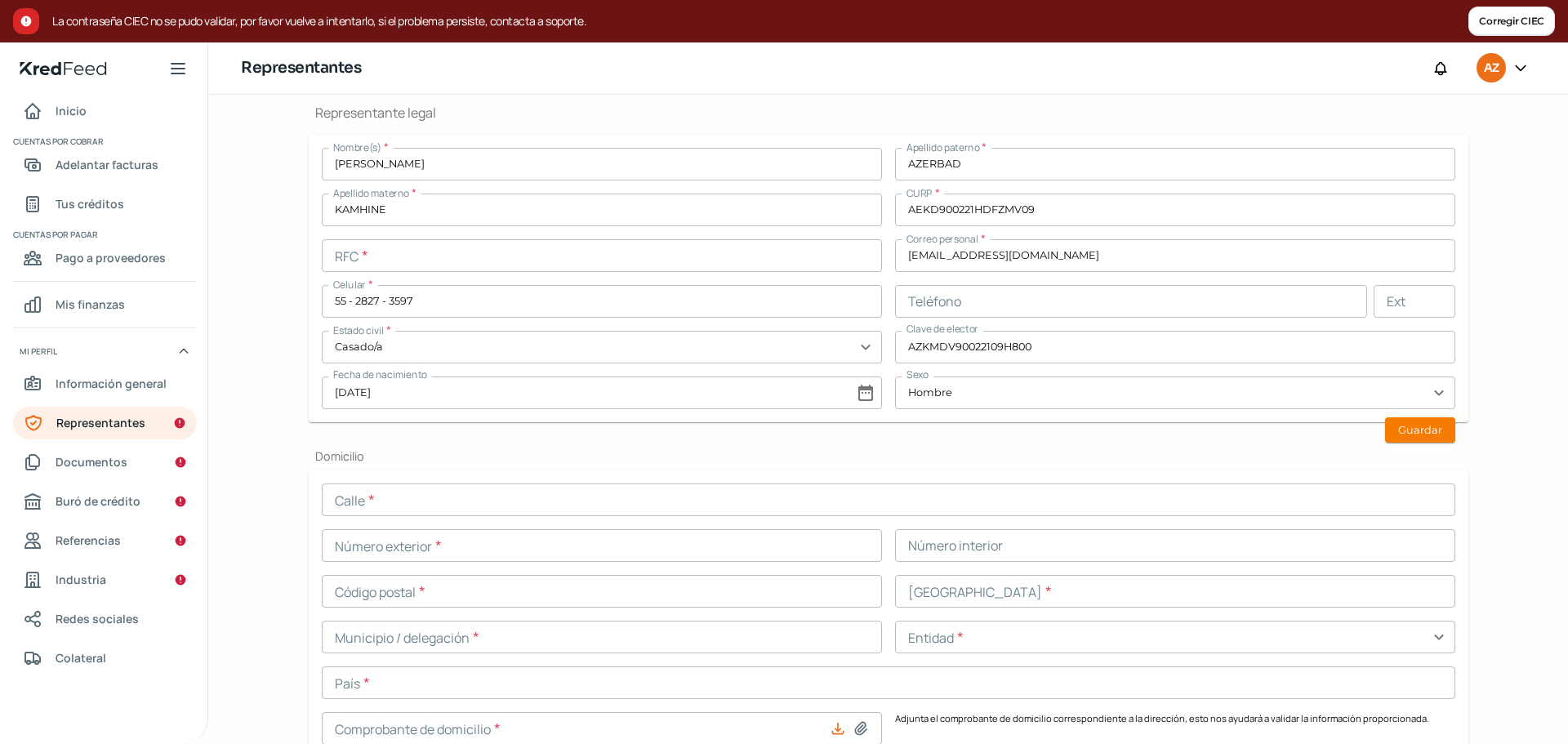
scroll to position [404, 0]
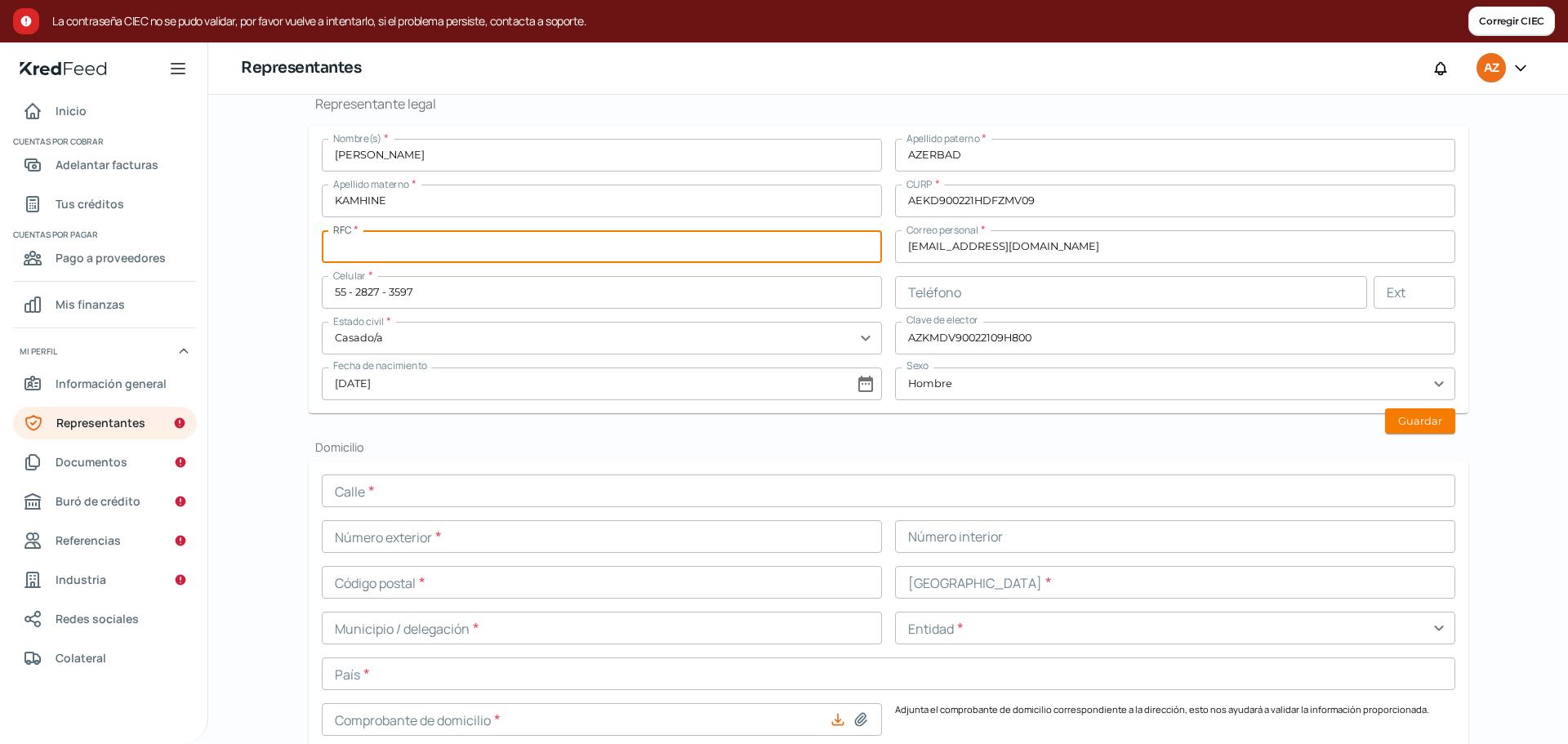
click at [587, 248] on input "text" at bounding box center [601, 246] width 560 height 32
type input "AEKD900221ST0"
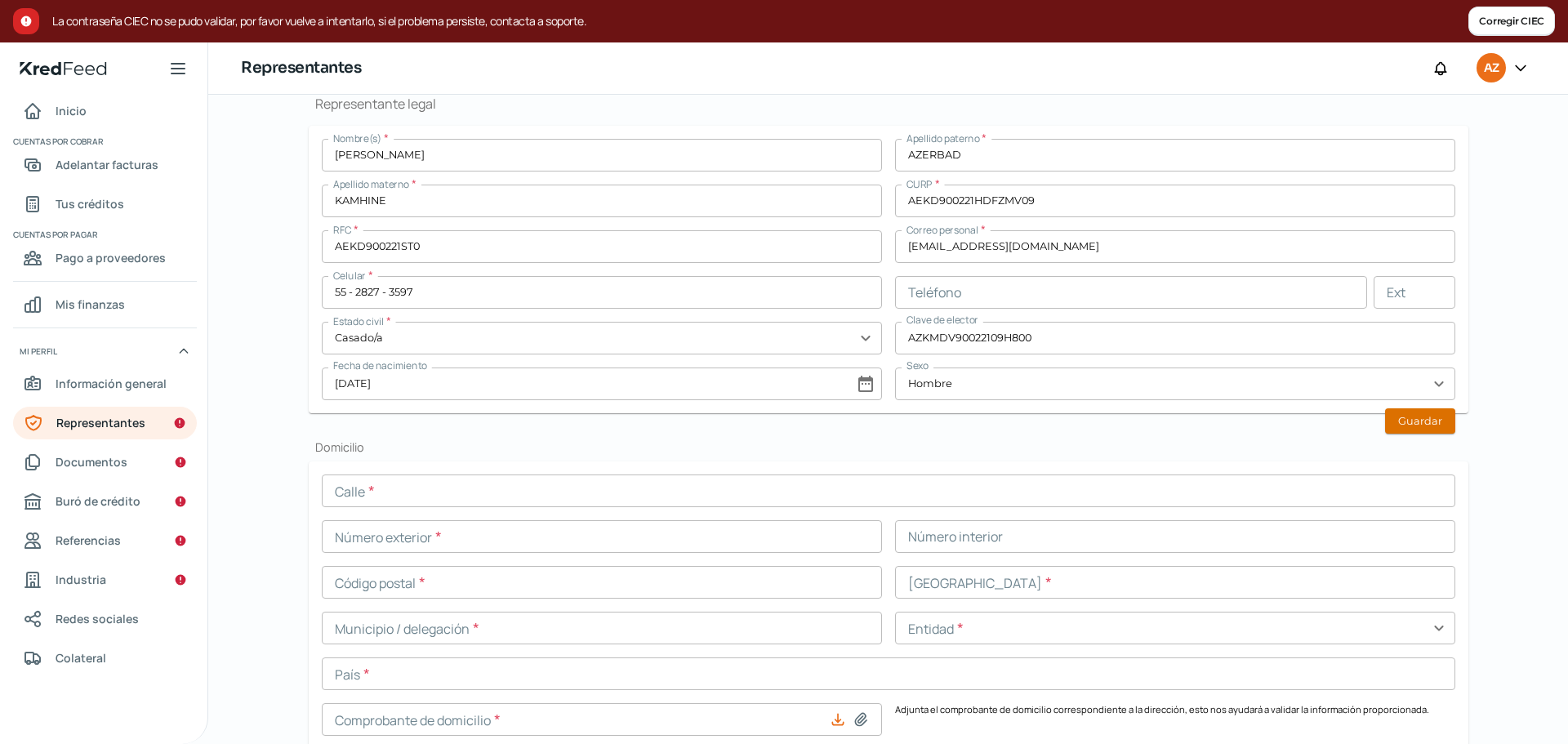
click at [1441, 428] on button "Guardar" at bounding box center [1420, 421] width 70 height 26
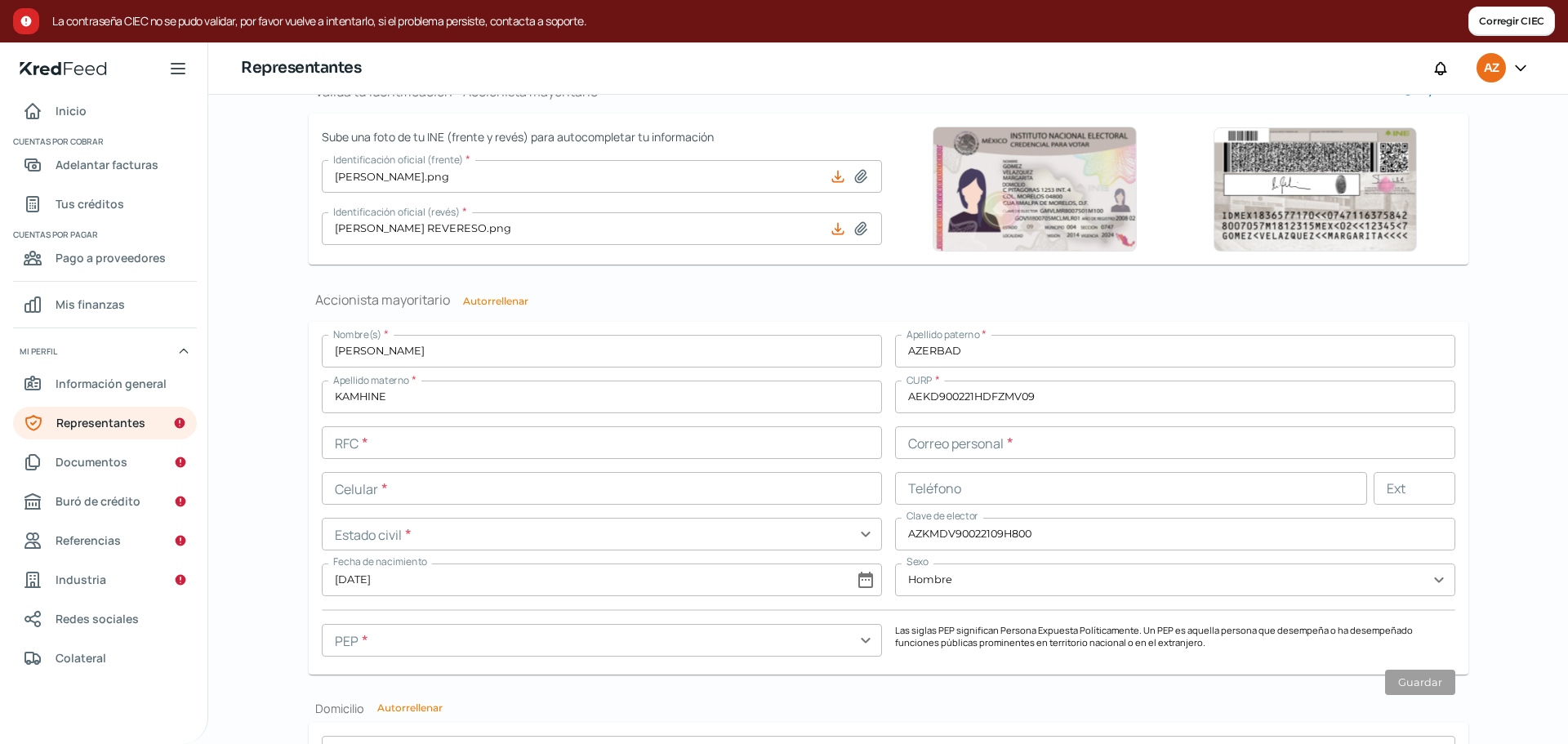
scroll to position [1125, 0]
click at [491, 301] on button "Autorrellenar" at bounding box center [495, 300] width 65 height 9
type input "AEKD900221ST0"
type input "[EMAIL_ADDRESS][DOMAIN_NAME]"
type input "55 - 2827 - 3597"
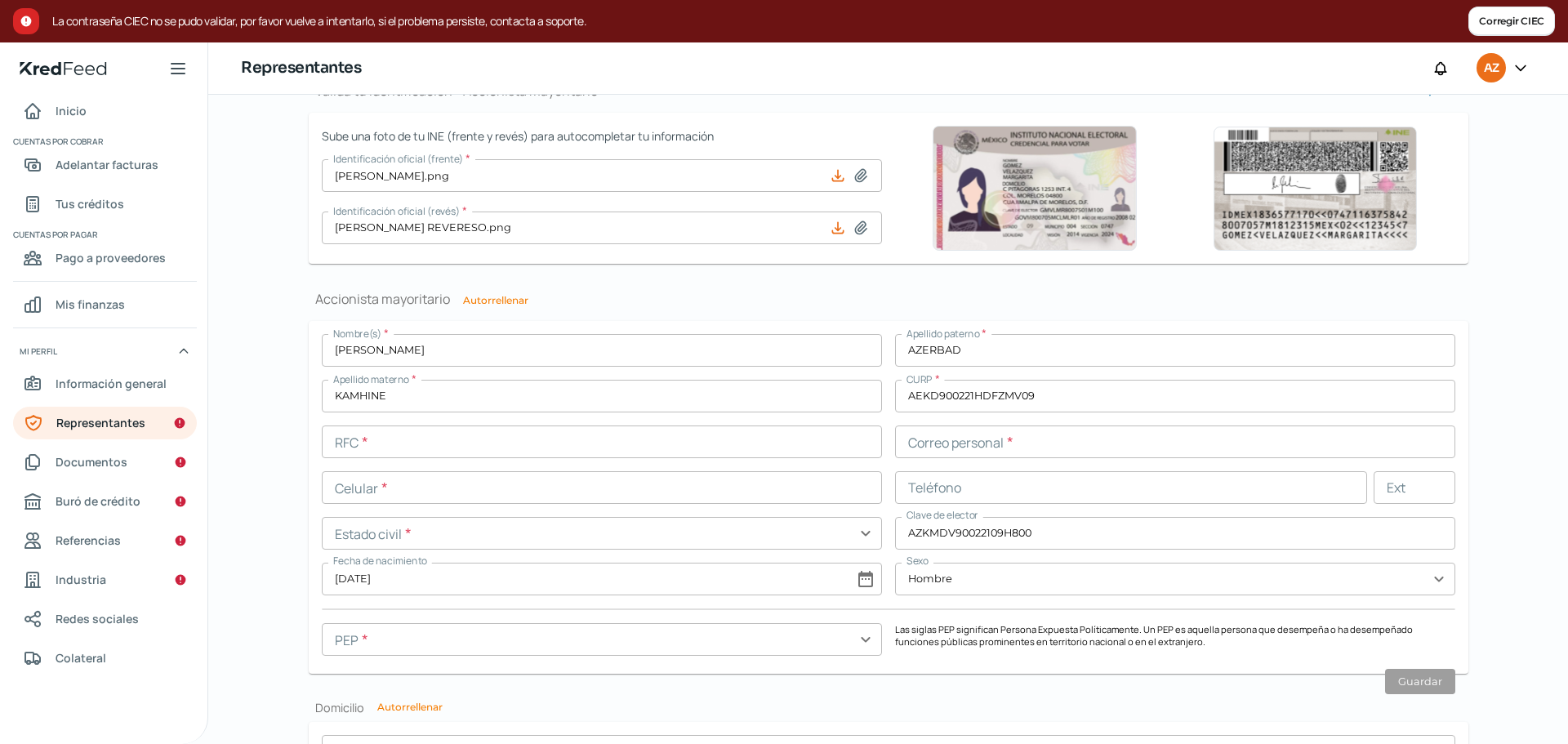
type input "Casado/a"
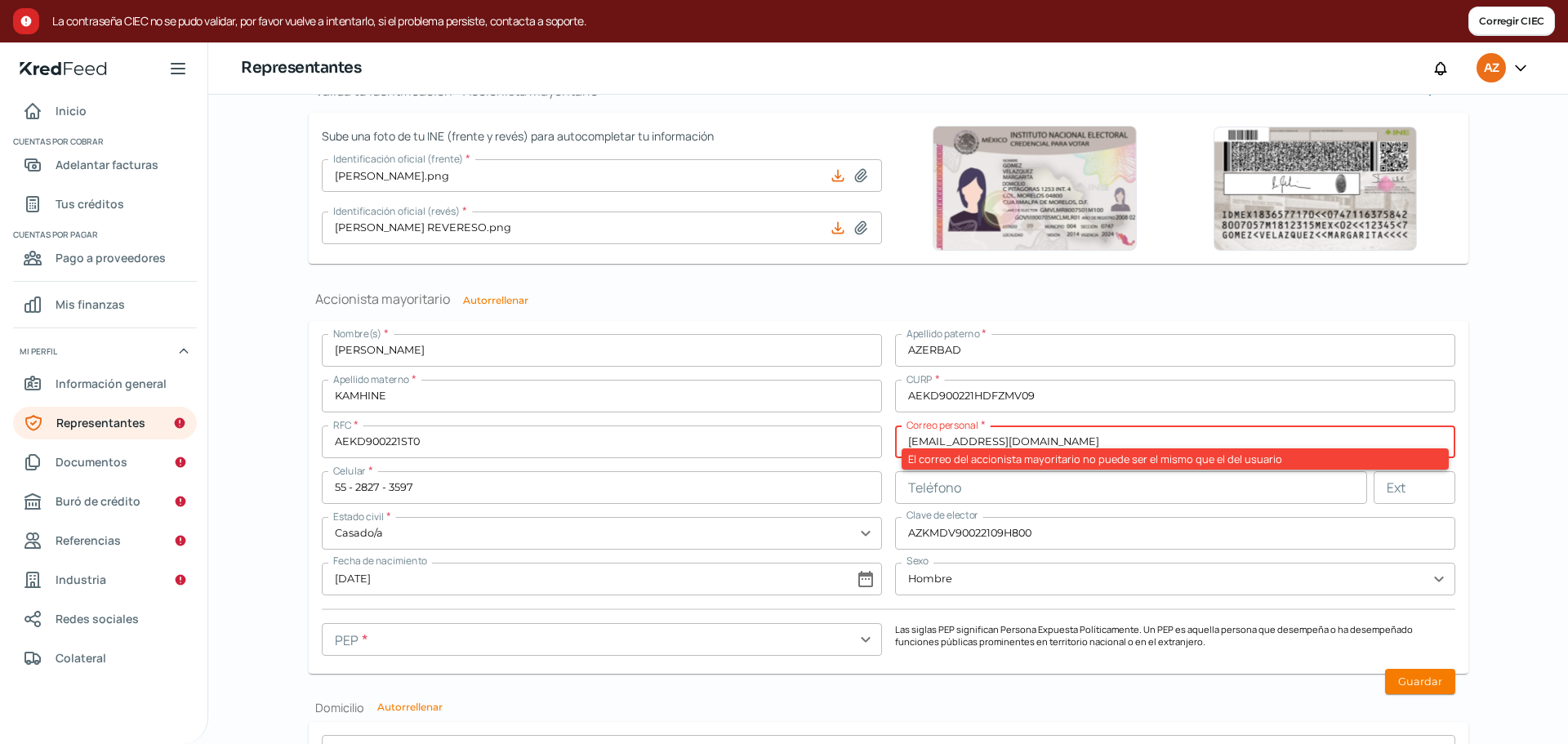
click at [1056, 441] on input "[EMAIL_ADDRESS][DOMAIN_NAME]" at bounding box center [1175, 441] width 560 height 32
click at [1480, 454] on div "Falta información para realizar tu análisis Aquí [DATE] Representantes ¿Qué inf…" at bounding box center [889, 21] width 1225 height 2105
drag, startPoint x: 947, startPoint y: 440, endPoint x: 891, endPoint y: 431, distance: 56.7
click at [895, 431] on input "[EMAIL_ADDRESS][DOMAIN_NAME]" at bounding box center [1175, 441] width 560 height 32
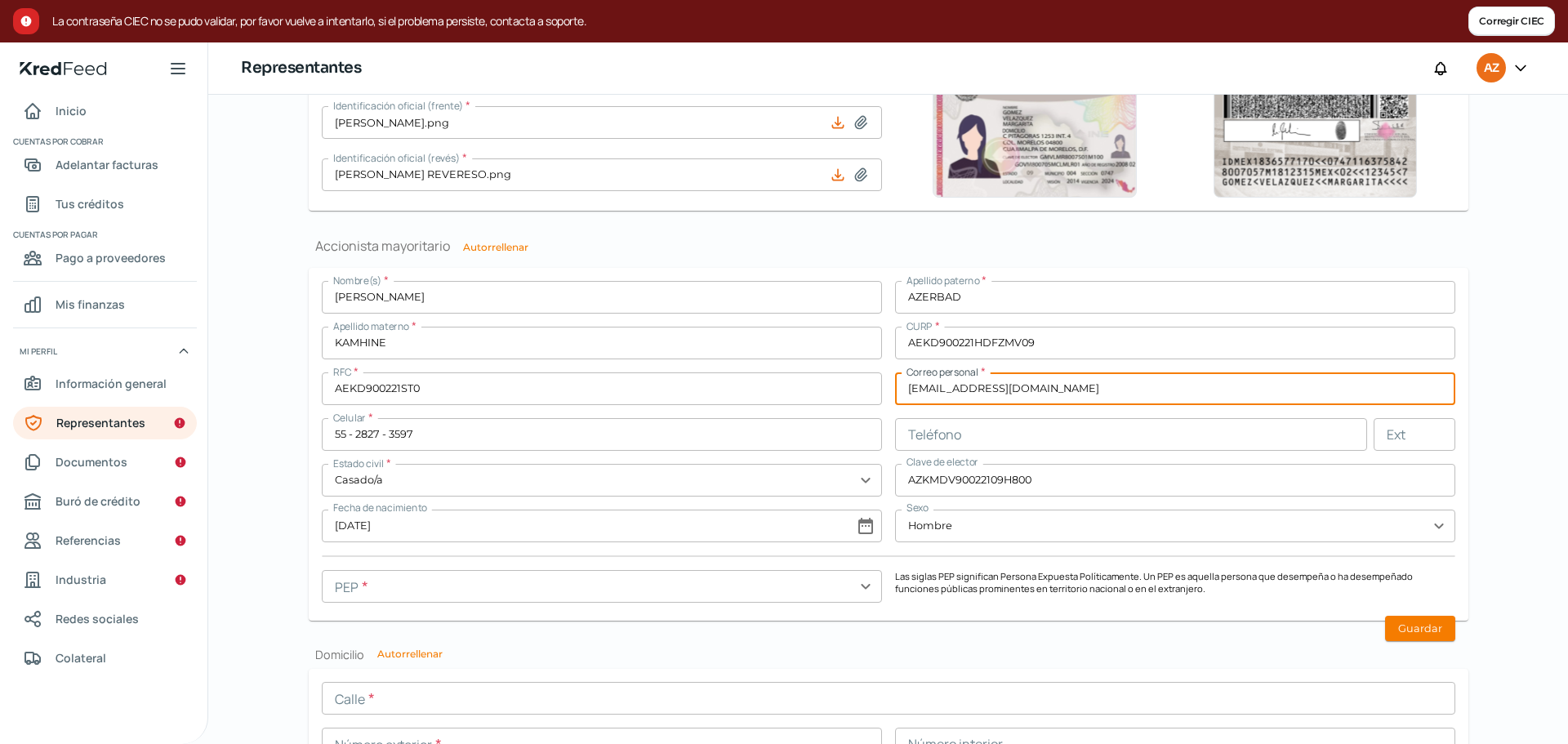
scroll to position [1179, 0]
type input "[EMAIL_ADDRESS][DOMAIN_NAME]"
click at [863, 588] on input "text" at bounding box center [601, 585] width 560 height 32
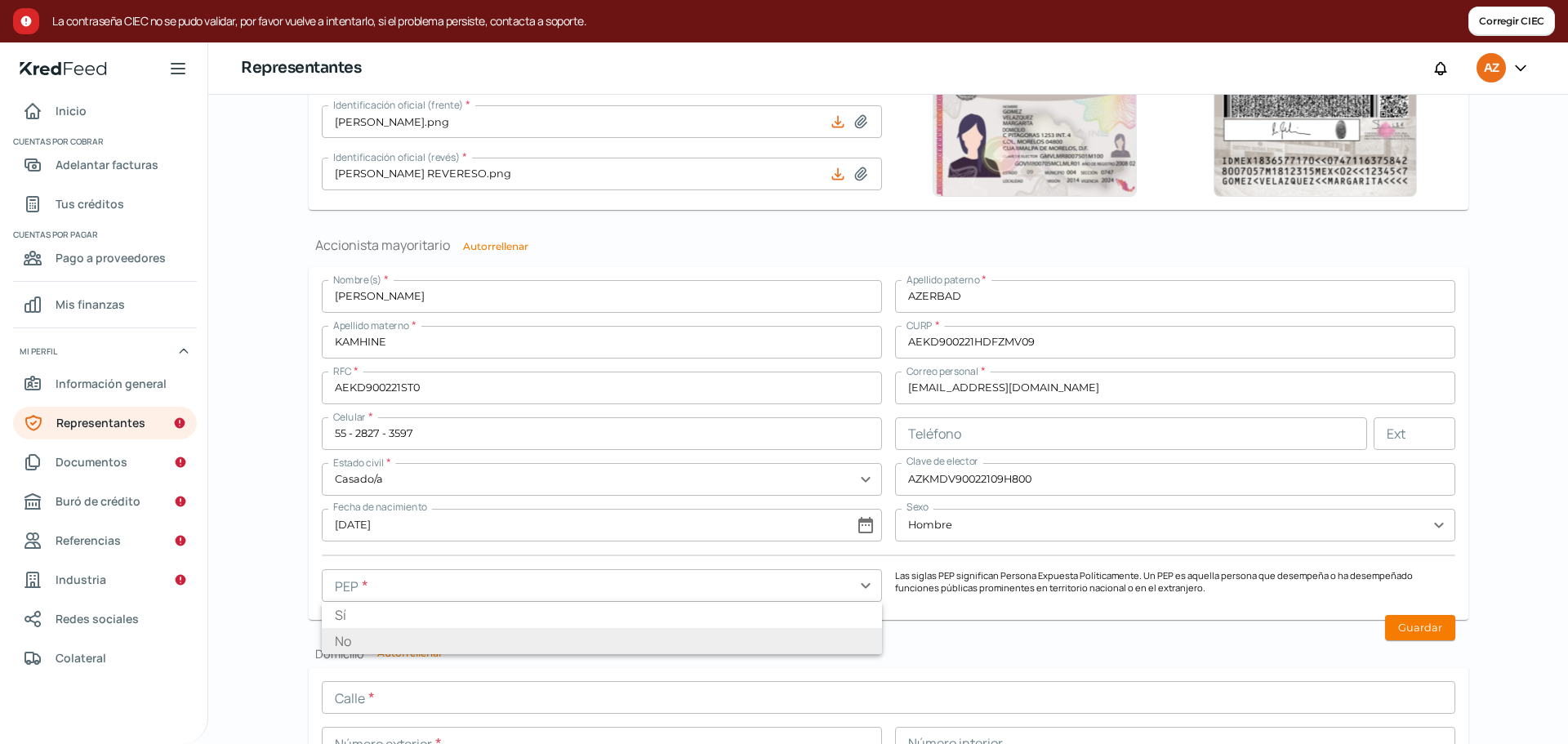
click at [810, 636] on li "No" at bounding box center [601, 641] width 560 height 27
type input "No"
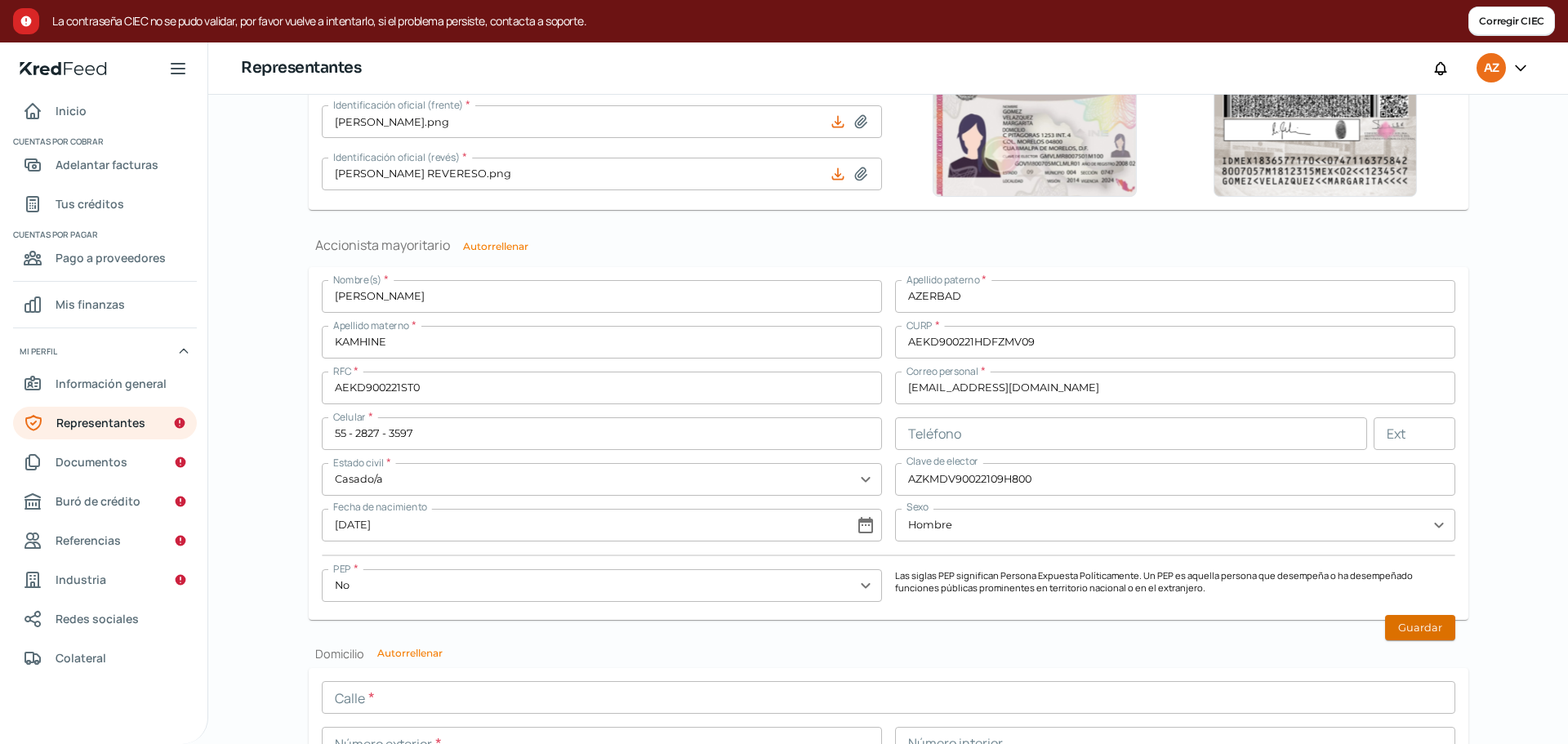
click at [1399, 629] on button "Guardar" at bounding box center [1420, 628] width 70 height 26
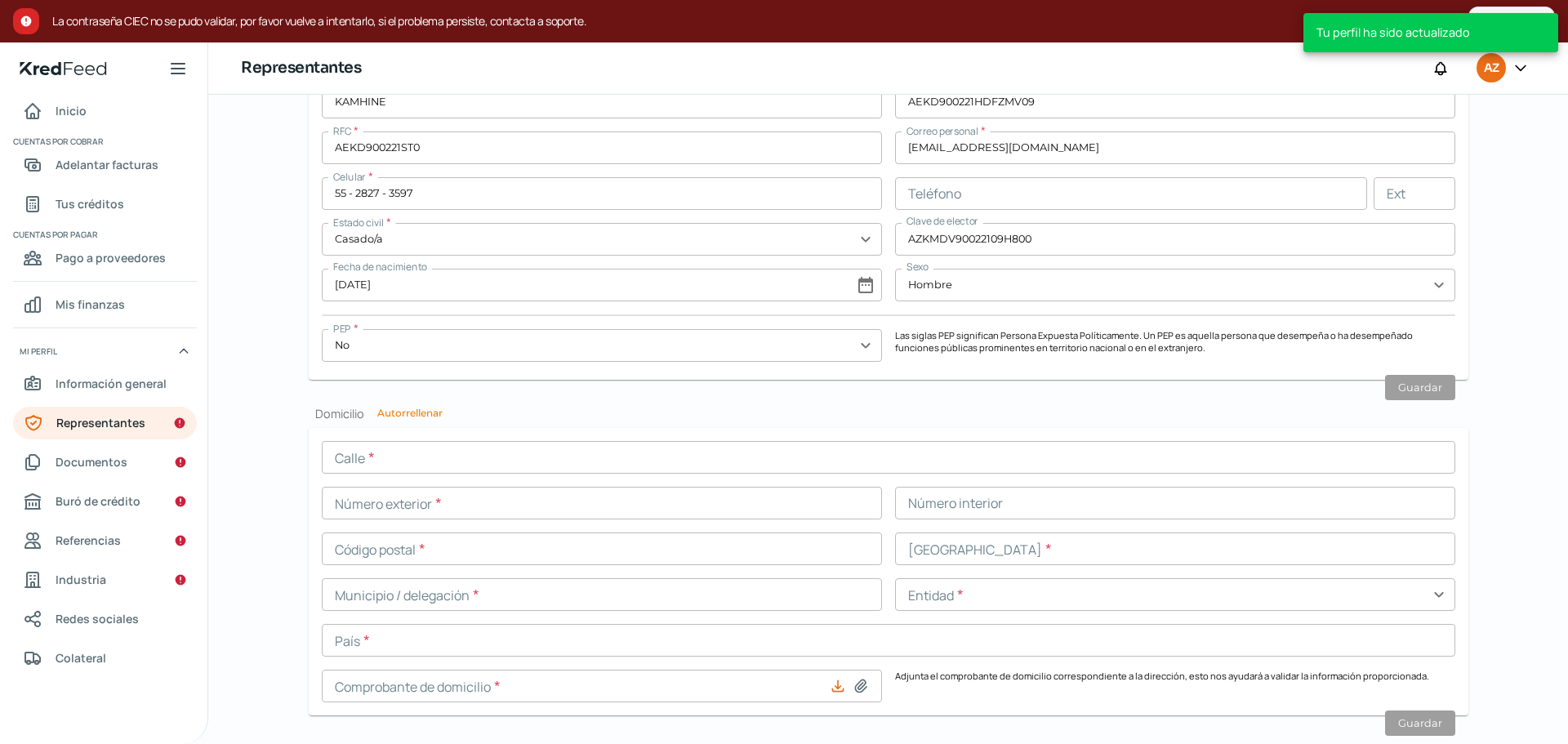
scroll to position [1420, 0]
click at [405, 410] on button "Autorrellenar" at bounding box center [410, 411] width 65 height 9
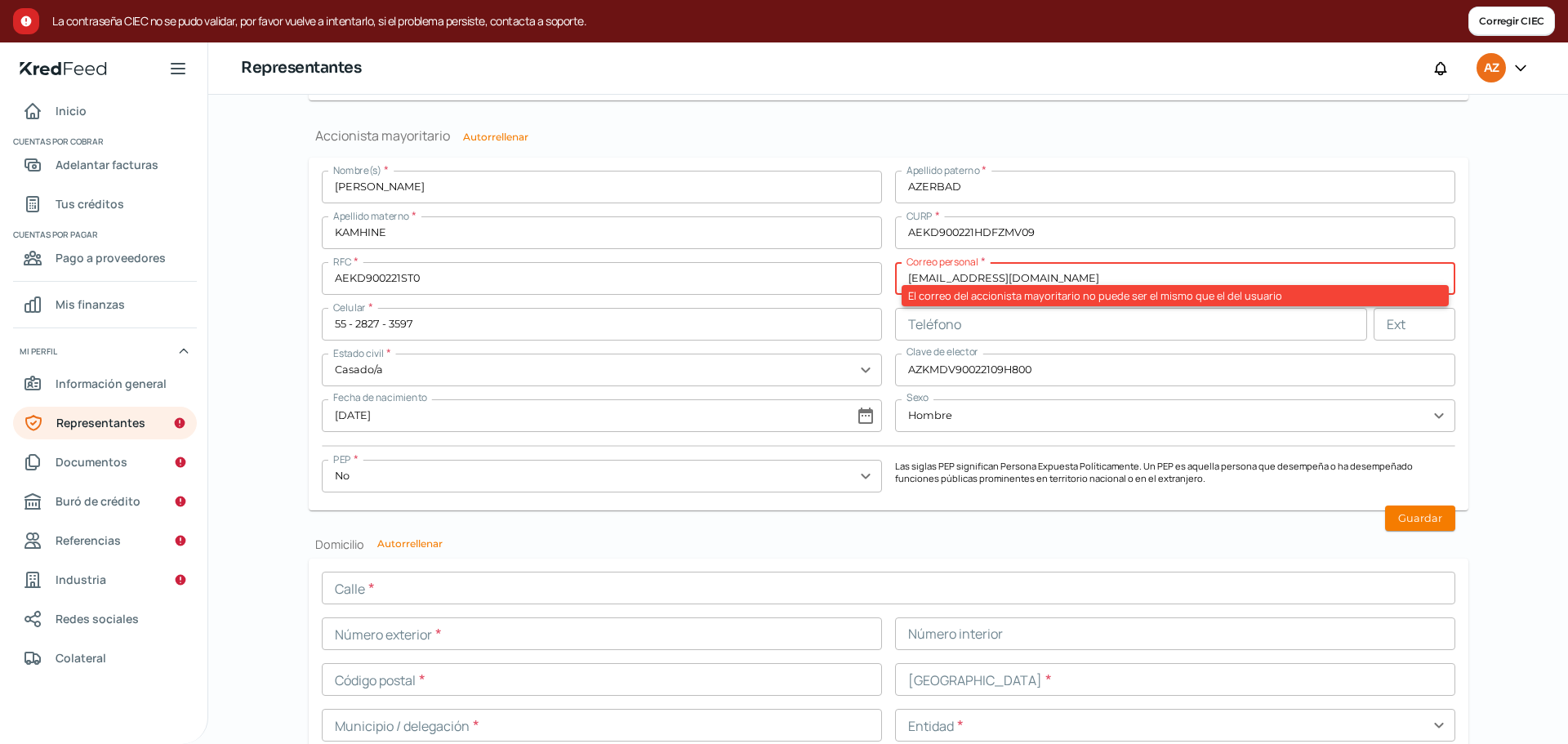
scroll to position [1286, 0]
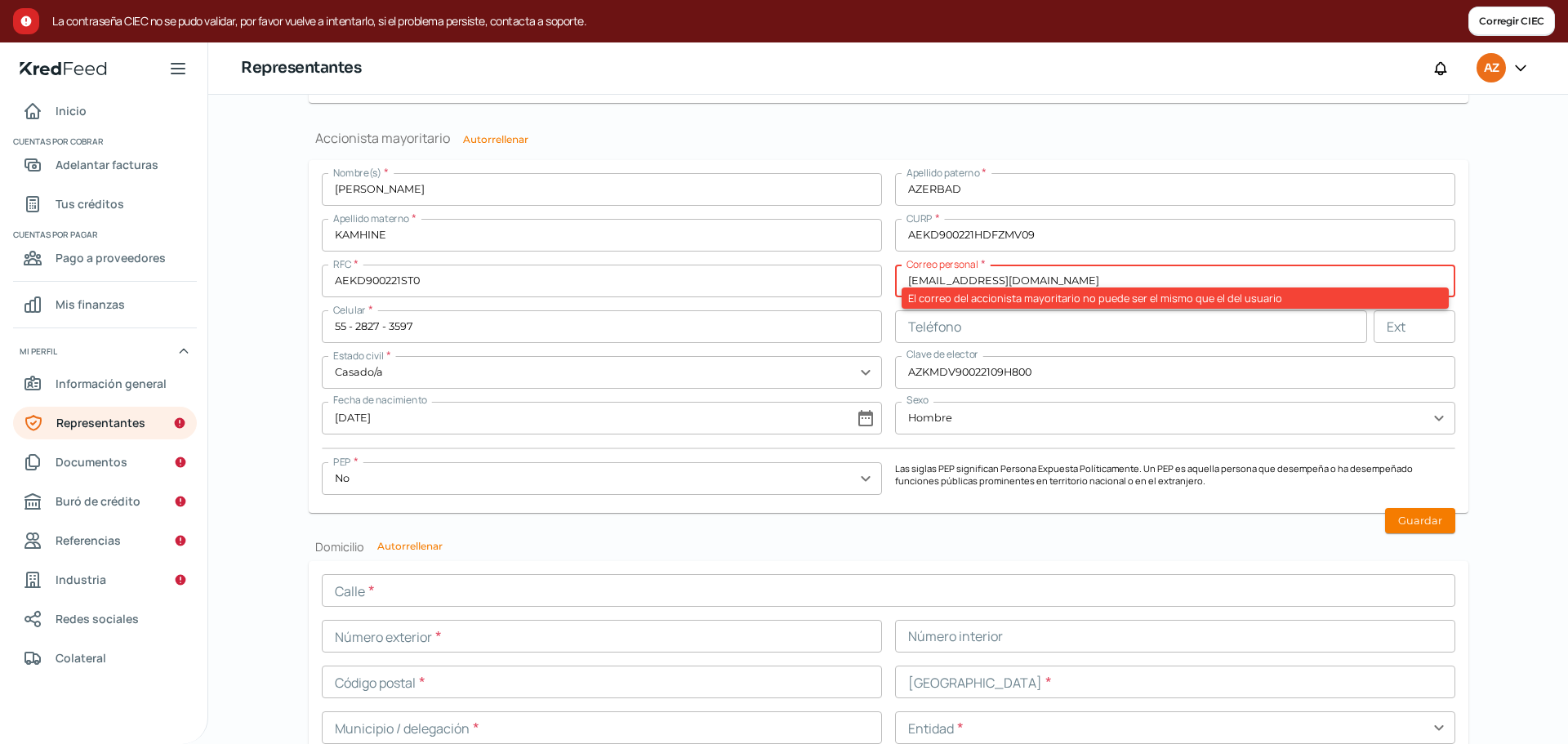
drag, startPoint x: 945, startPoint y: 279, endPoint x: 861, endPoint y: 279, distance: 84.0
click at [861, 279] on div "Nombre(s) * [PERSON_NAME] paterno * AZERBAD Apellido materno * KAMHINE CURP * A…" at bounding box center [888, 336] width 1133 height 327
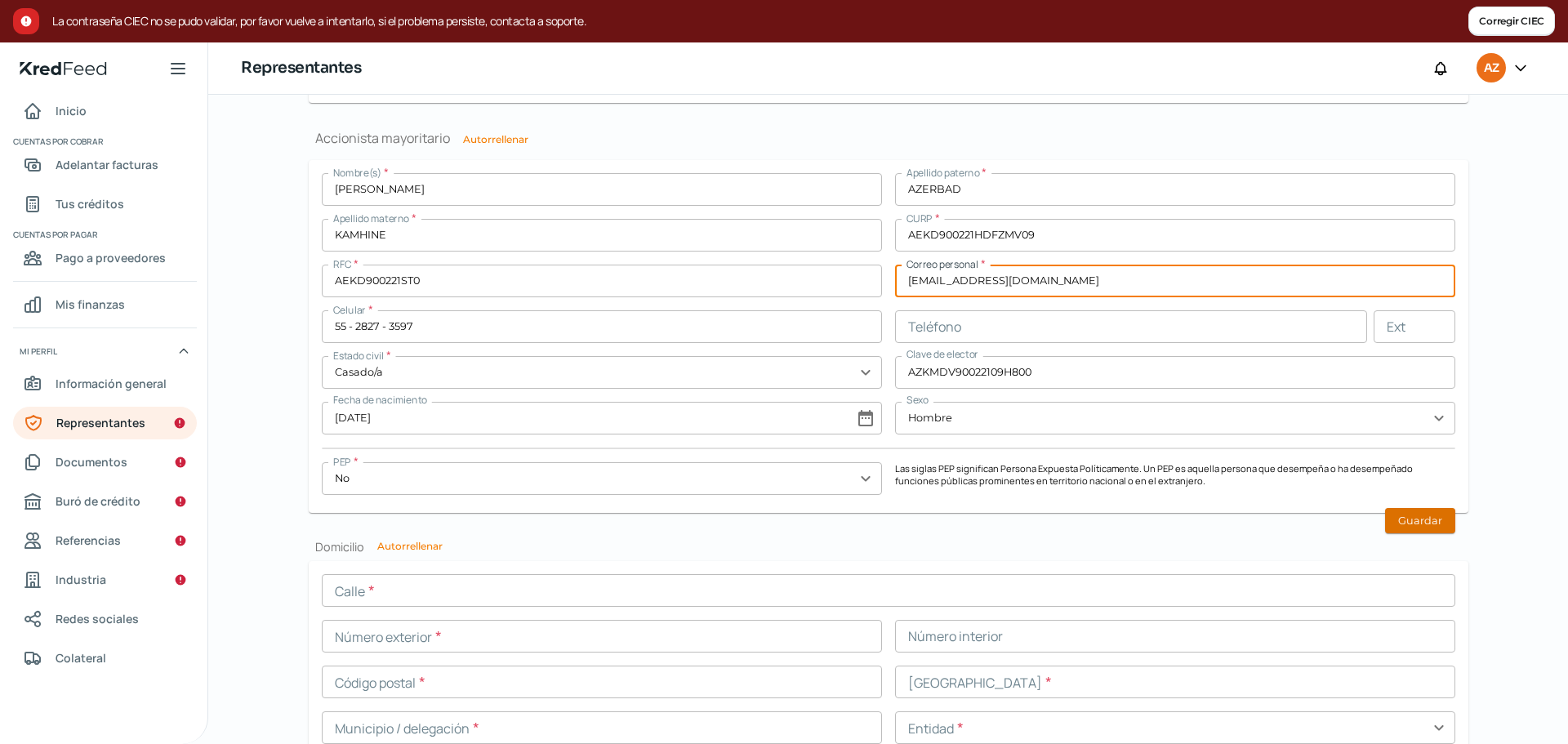
type input "[EMAIL_ADDRESS][DOMAIN_NAME]"
click at [1418, 523] on button "Guardar" at bounding box center [1420, 521] width 70 height 26
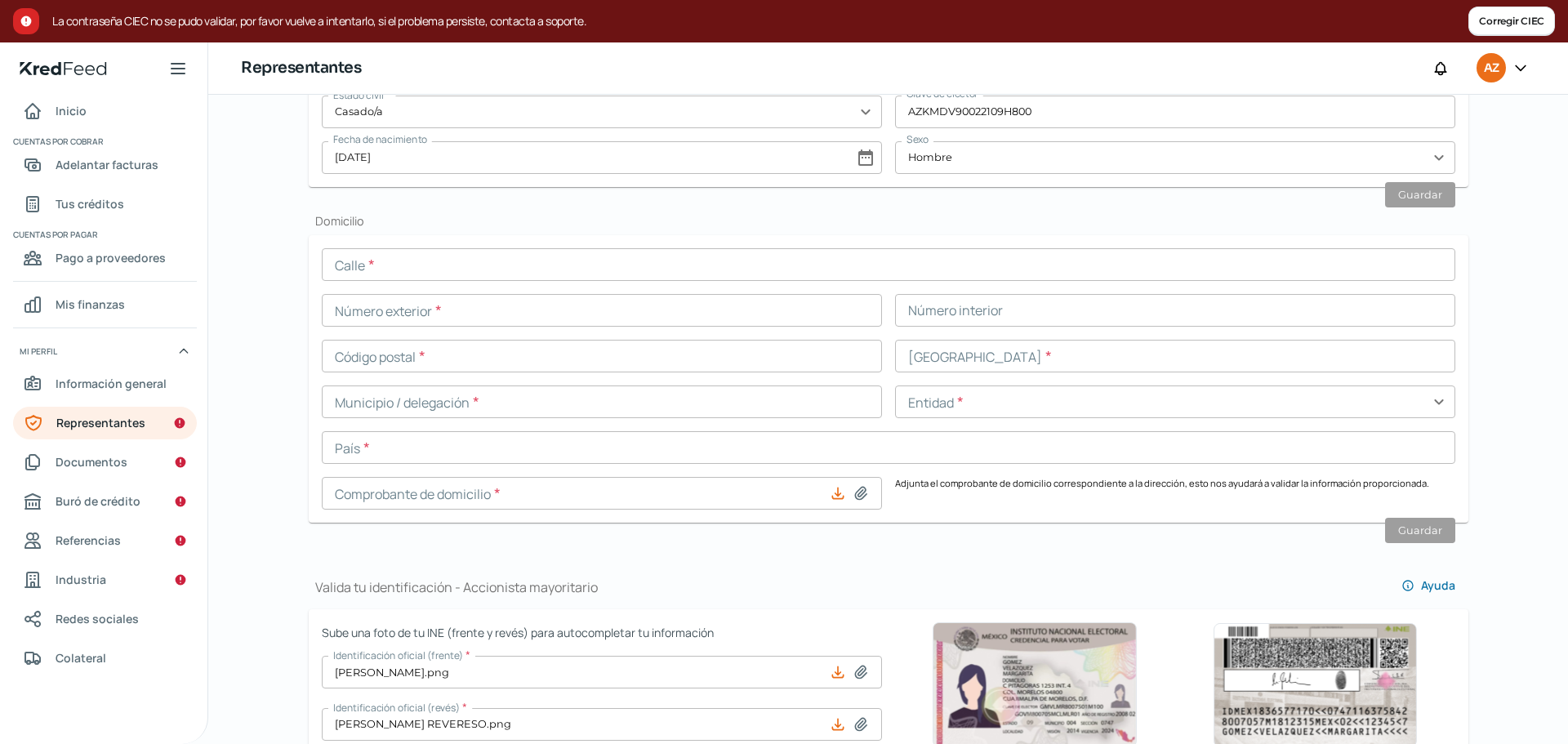
scroll to position [629, 0]
click at [853, 270] on input "text" at bounding box center [888, 265] width 1133 height 32
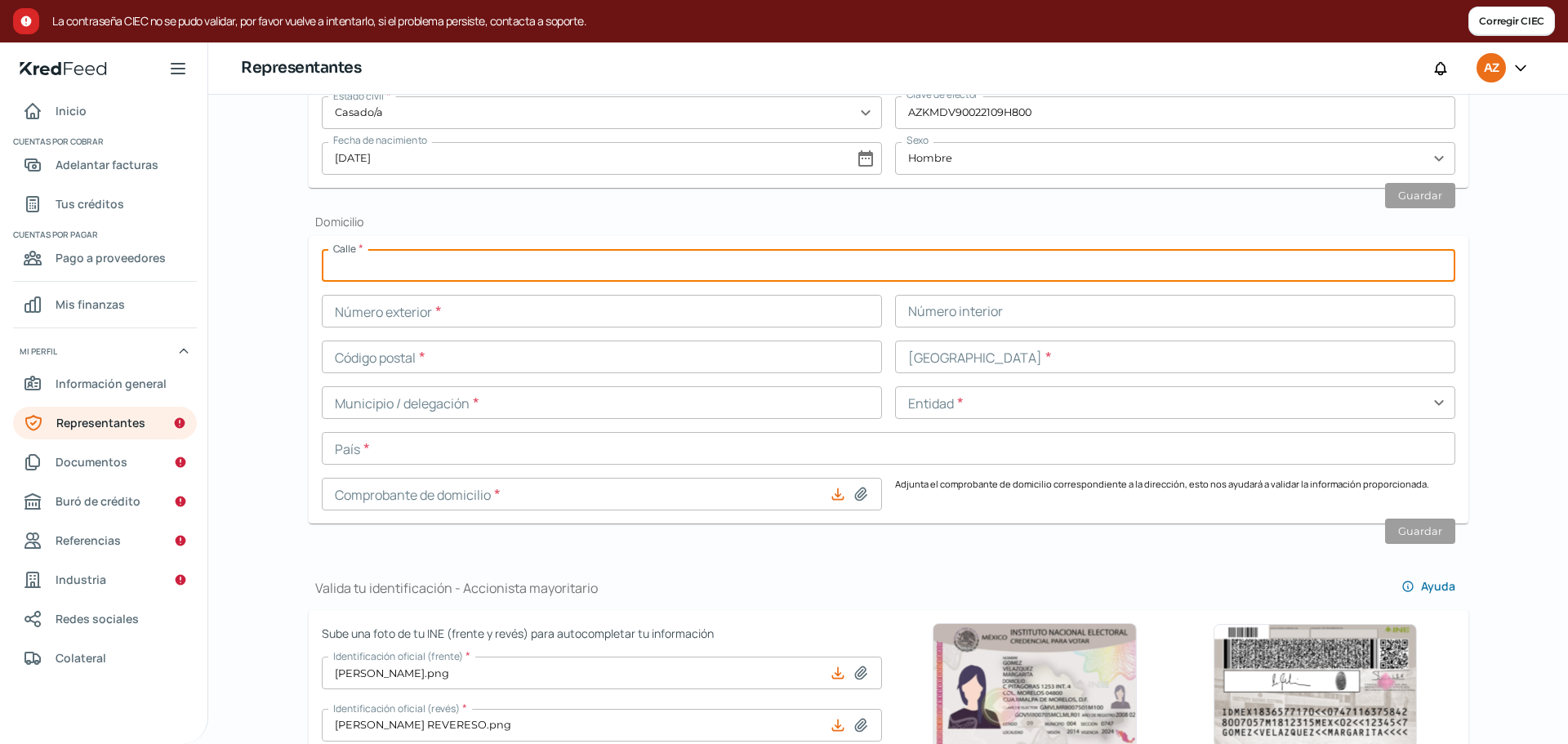
type input "AV [DEMOGRAPHIC_DATA] DEL MONTE"
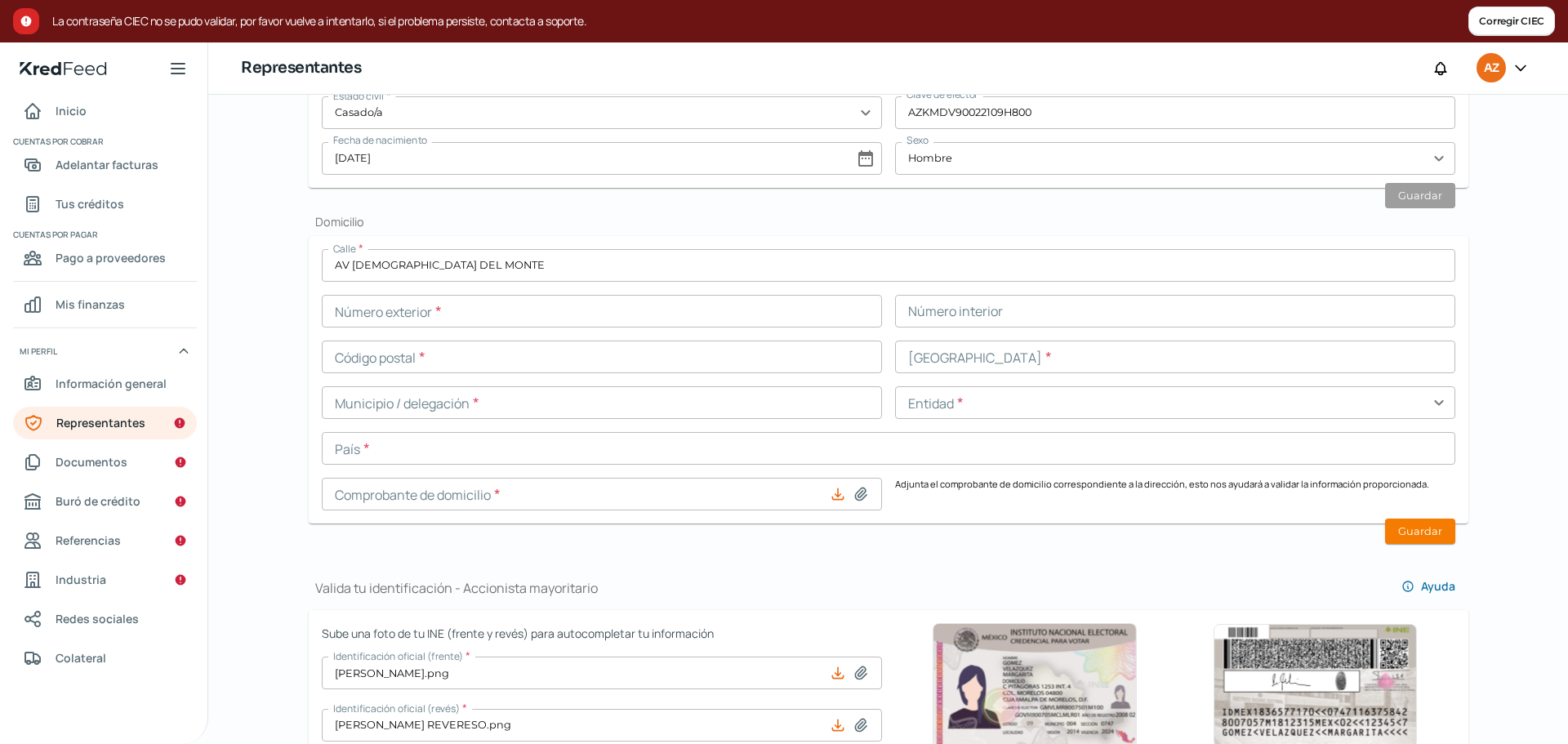
click at [506, 331] on div "Calle * AV JESUS DEL MONTE Número exterior * Número interior Código postal * [G…" at bounding box center [888, 379] width 1133 height 261
click at [523, 316] on input "text" at bounding box center [601, 311] width 560 height 32
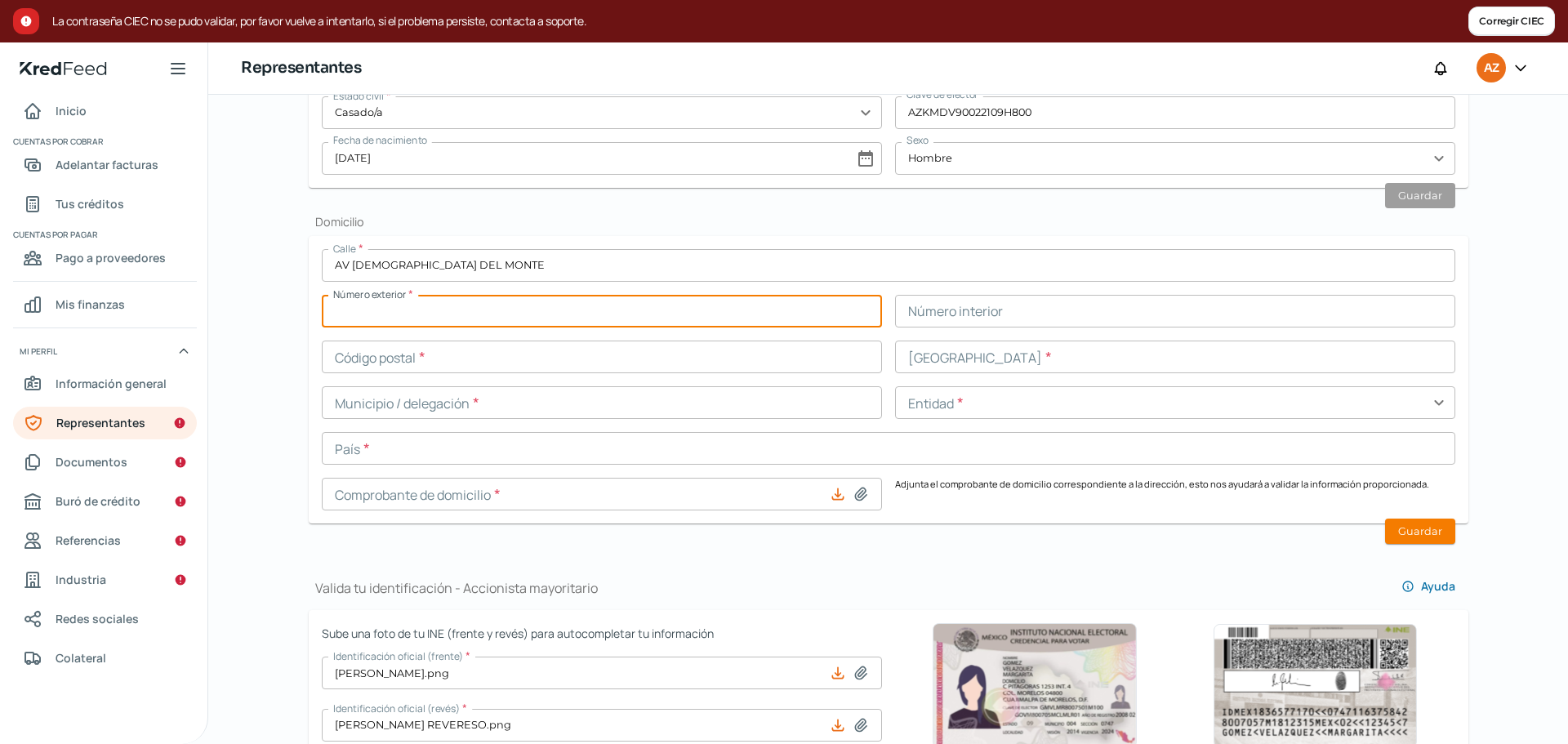
type input "39"
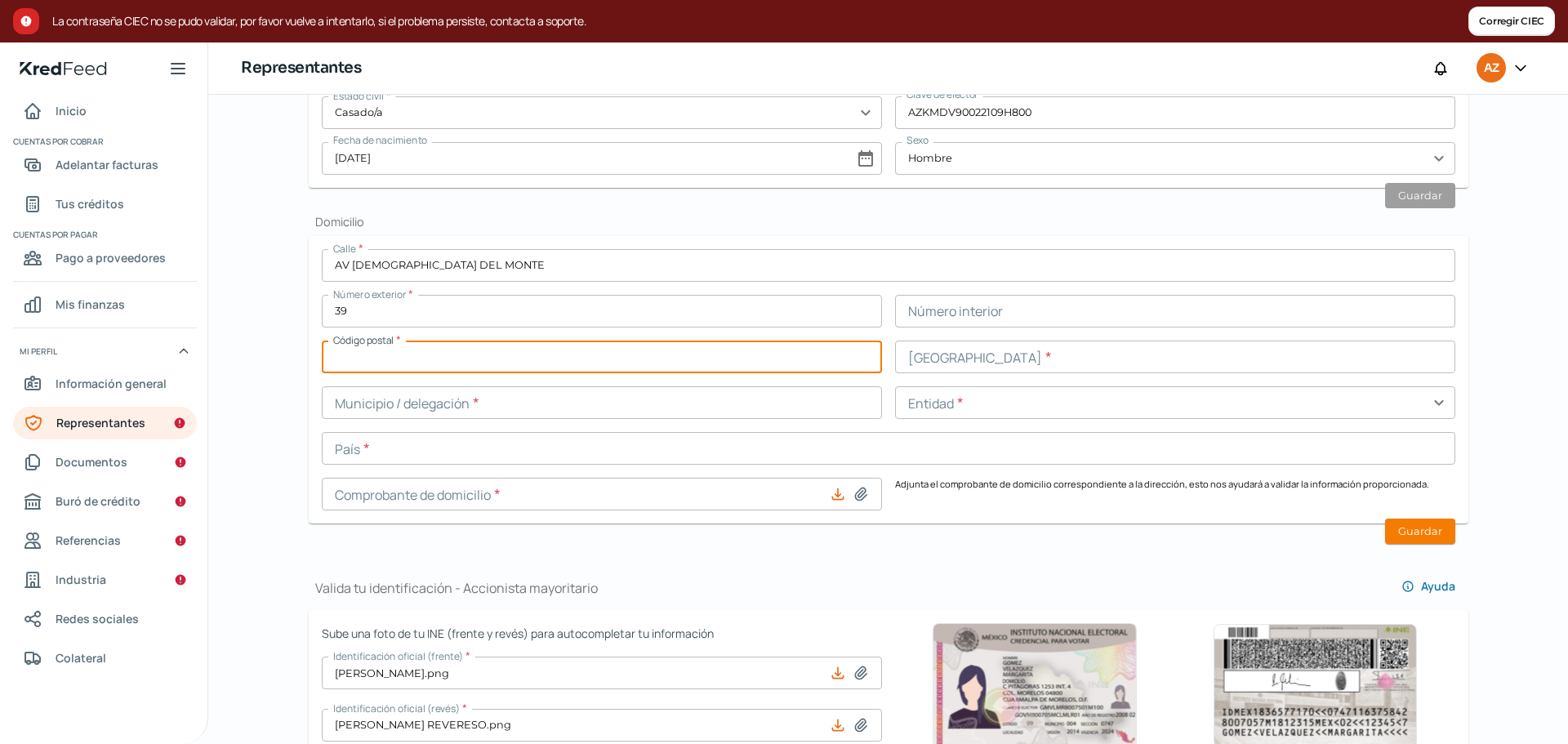
click at [489, 363] on input "text" at bounding box center [601, 357] width 560 height 32
type input "52764"
click at [1011, 357] on input "text" at bounding box center [1175, 357] width 560 height 32
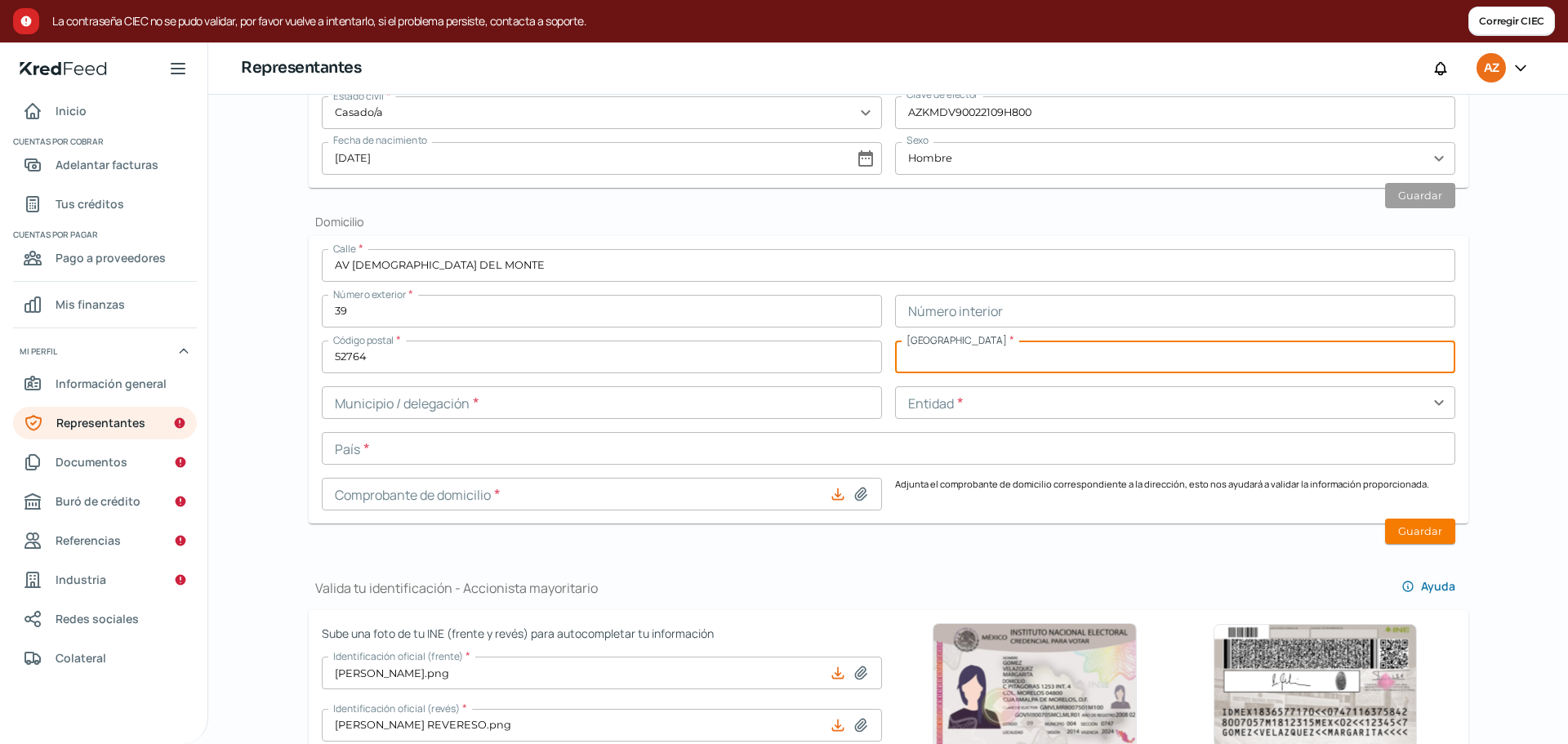
type input "[DEMOGRAPHIC_DATA] DEL MONTE"
click at [797, 413] on input "text" at bounding box center [601, 403] width 560 height 32
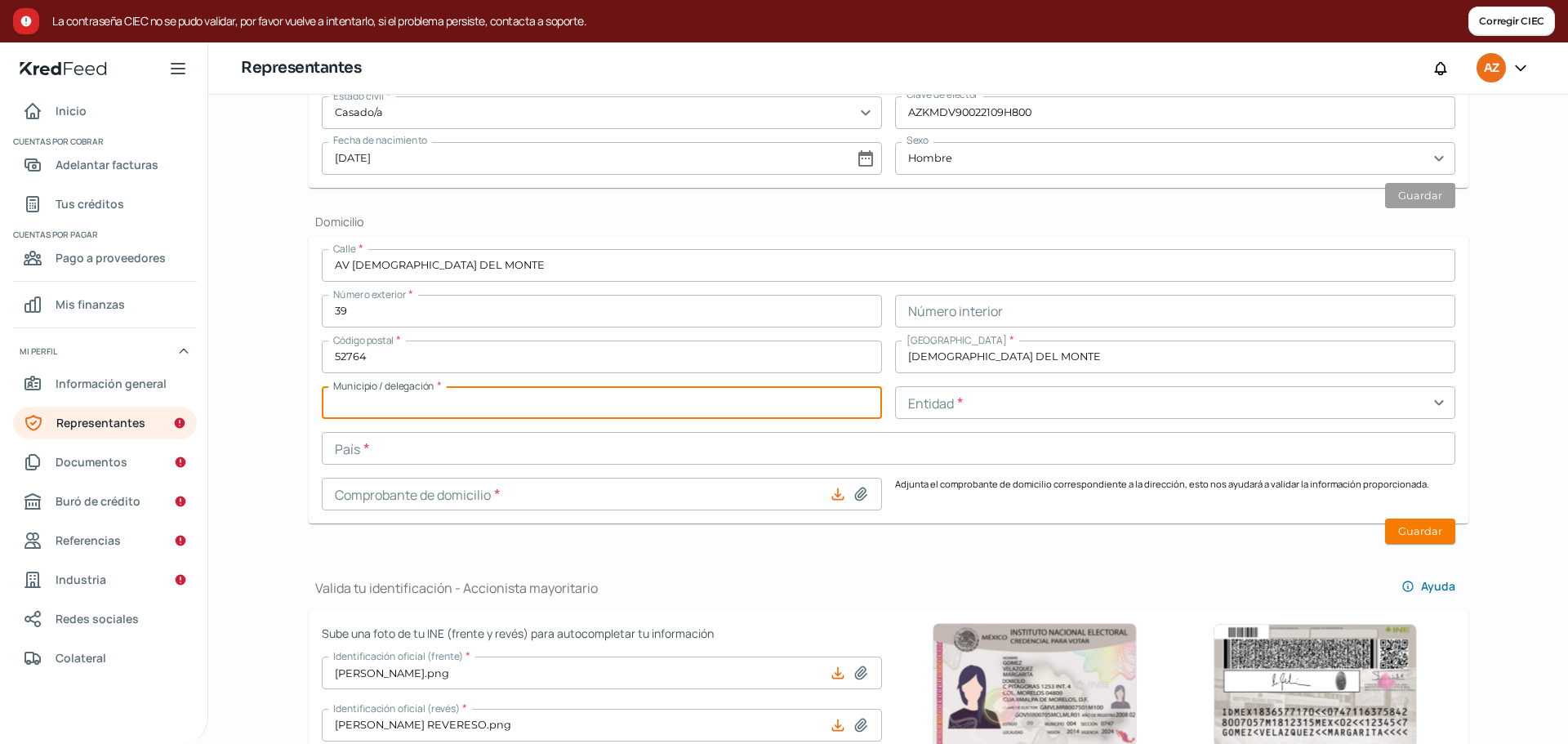
type input "HUIXQUILUCAN"
click at [468, 440] on input "text" at bounding box center [888, 448] width 1133 height 32
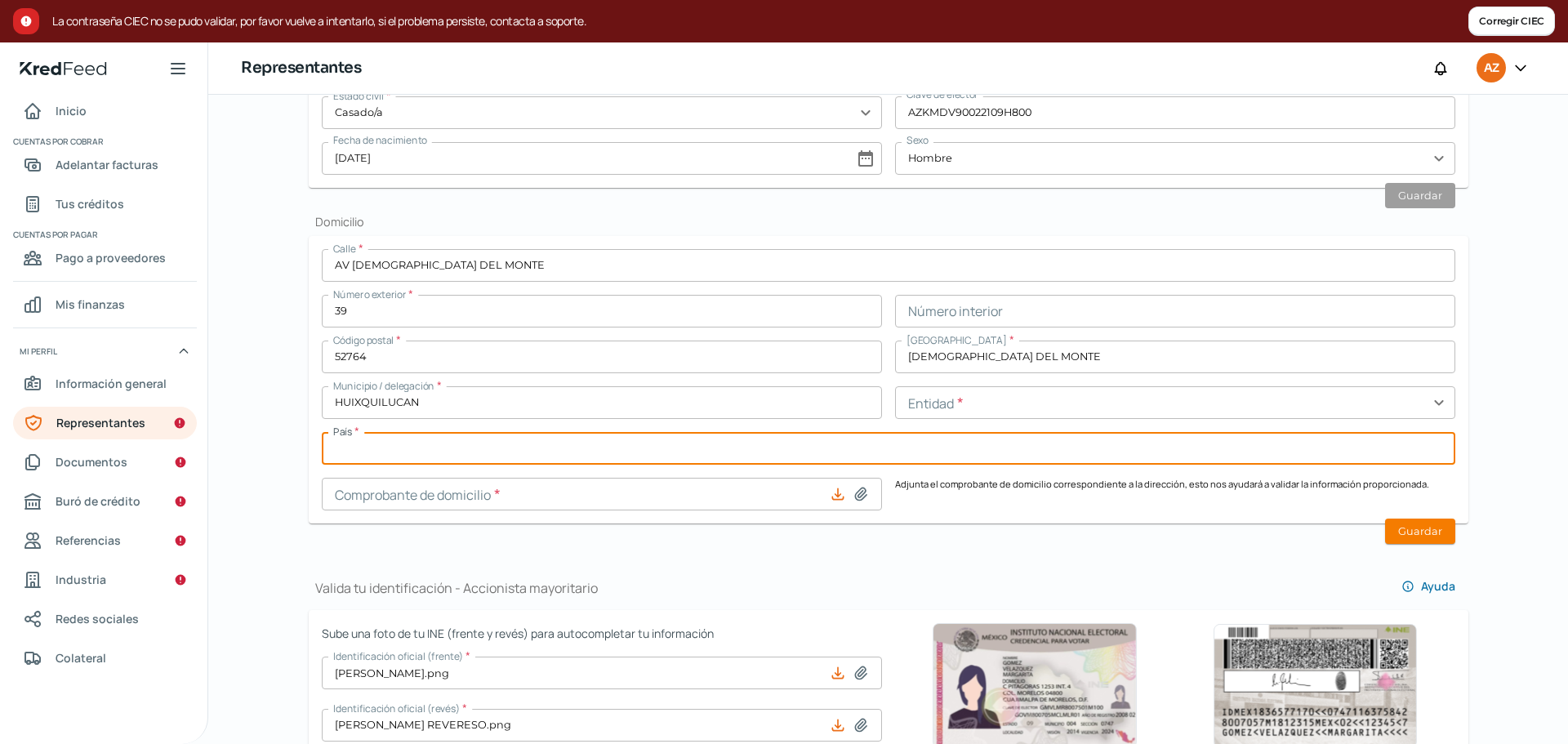
type input "[GEOGRAPHIC_DATA]"
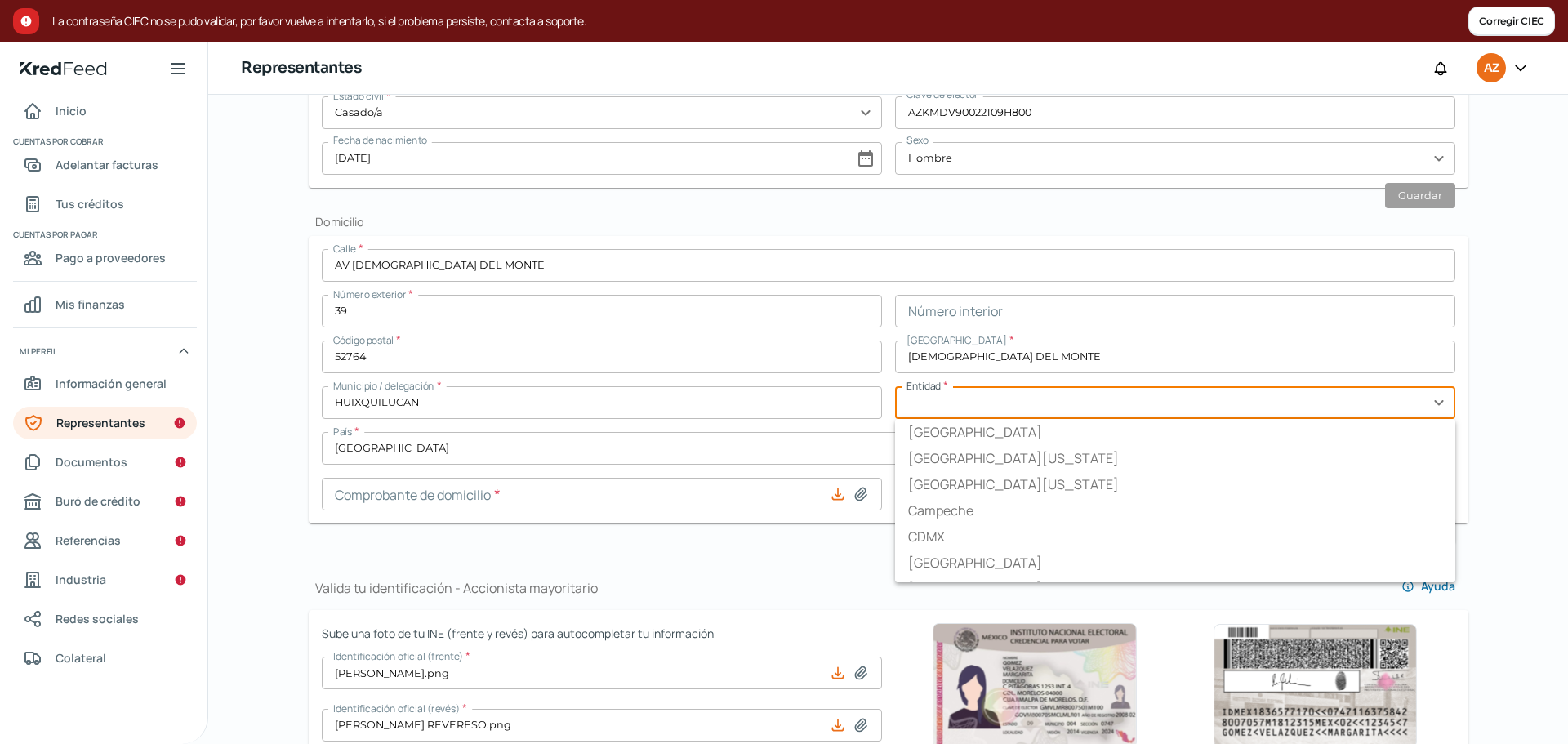
click at [1018, 400] on input "text" at bounding box center [1175, 403] width 560 height 32
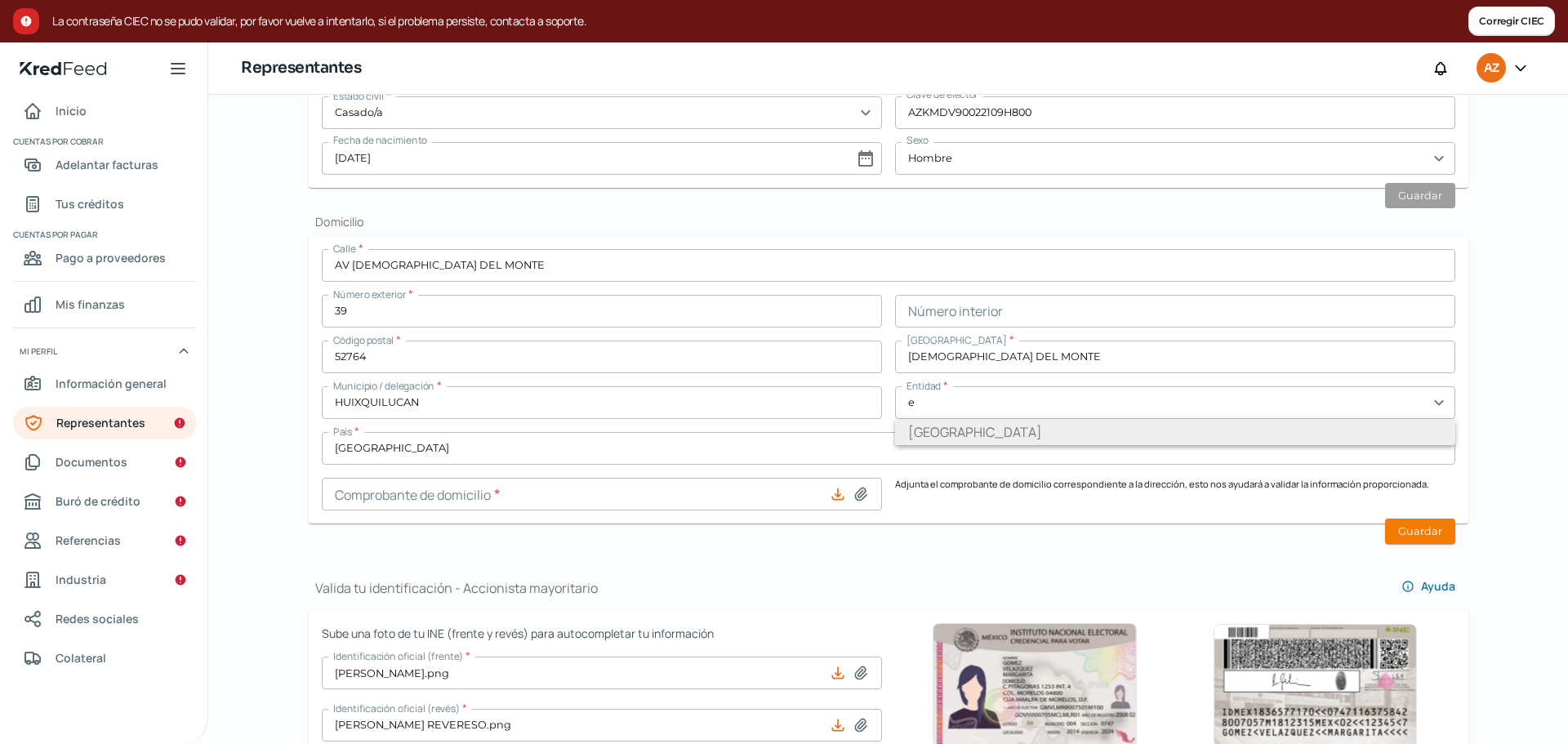
click at [945, 428] on li "[GEOGRAPHIC_DATA]" at bounding box center [1175, 432] width 560 height 27
type input "[GEOGRAPHIC_DATA]"
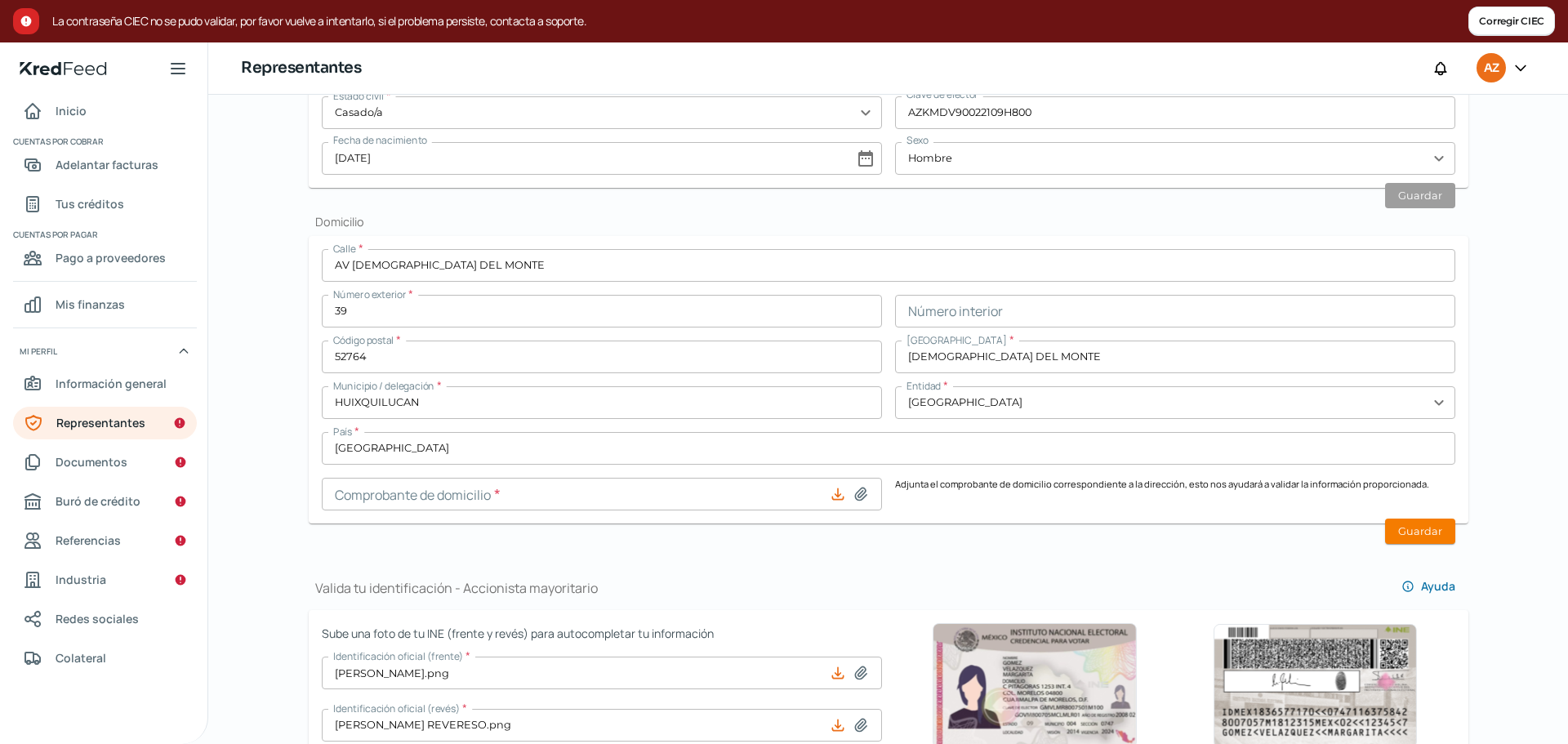
click at [835, 491] on icon at bounding box center [837, 493] width 10 height 10
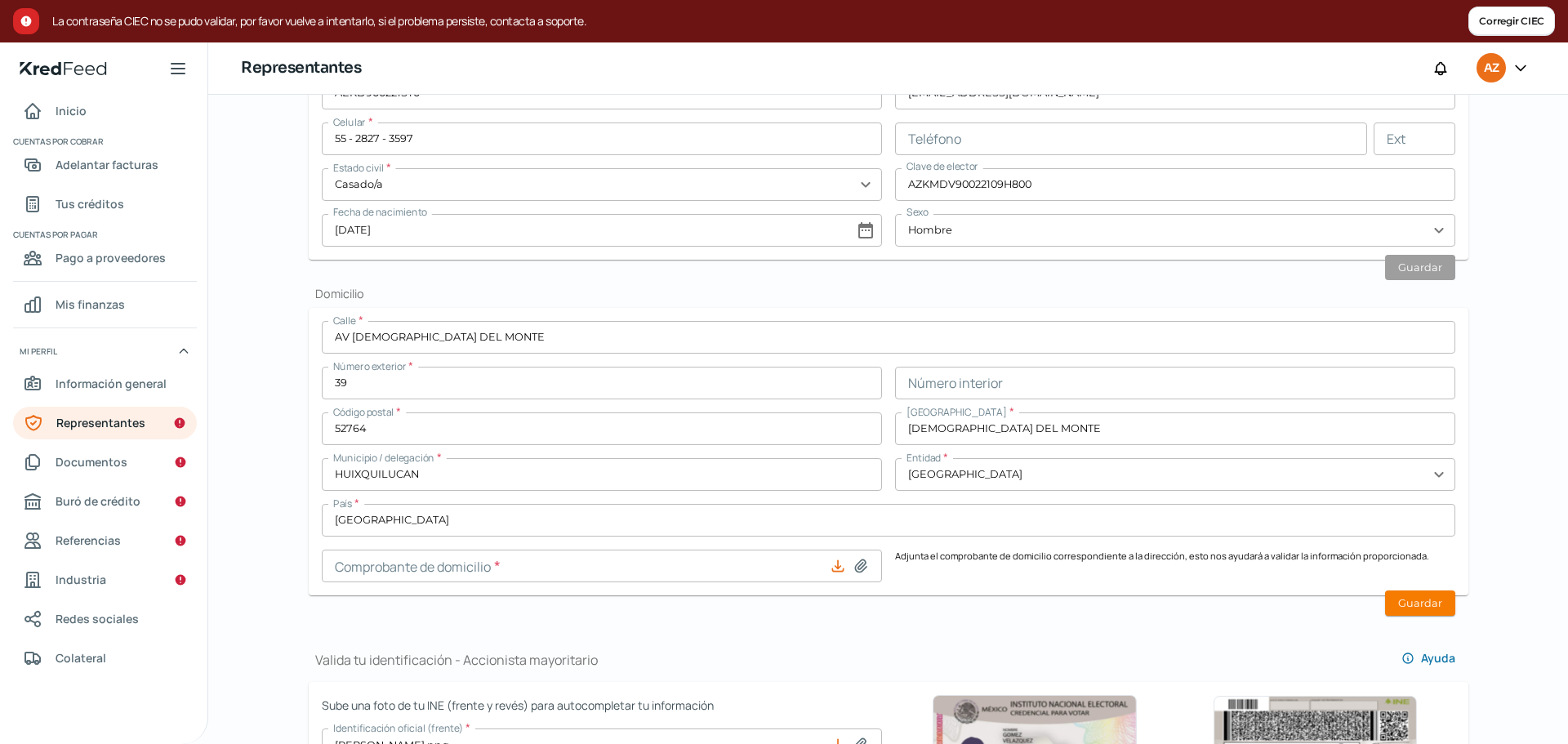
scroll to position [664, 0]
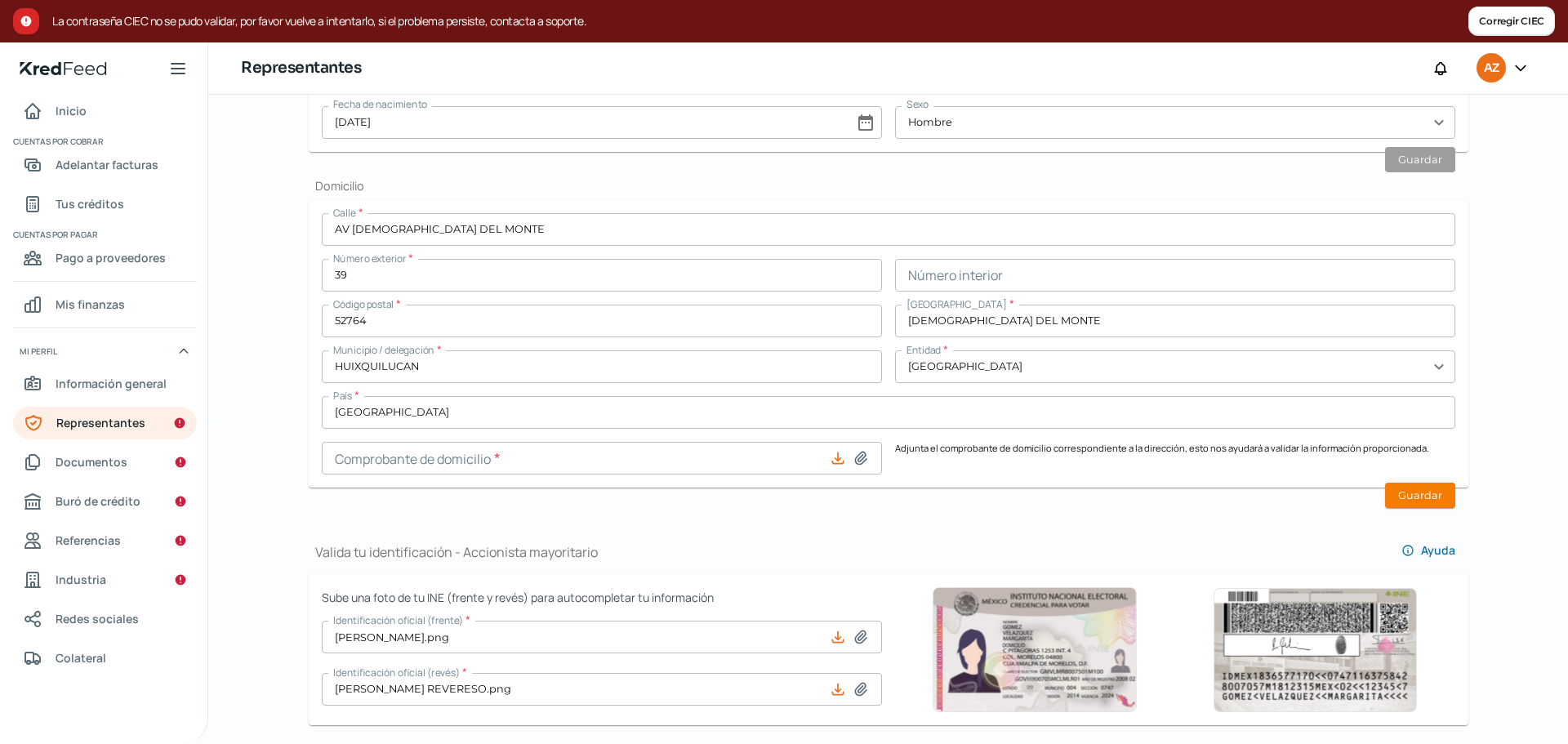
click at [835, 459] on icon at bounding box center [837, 458] width 10 height 10
click at [855, 458] on icon at bounding box center [861, 458] width 16 height 16
type input "C:\fakepath\Interlomas marzo (2).pdf"
type input "Interlomas marzo (2).pdf"
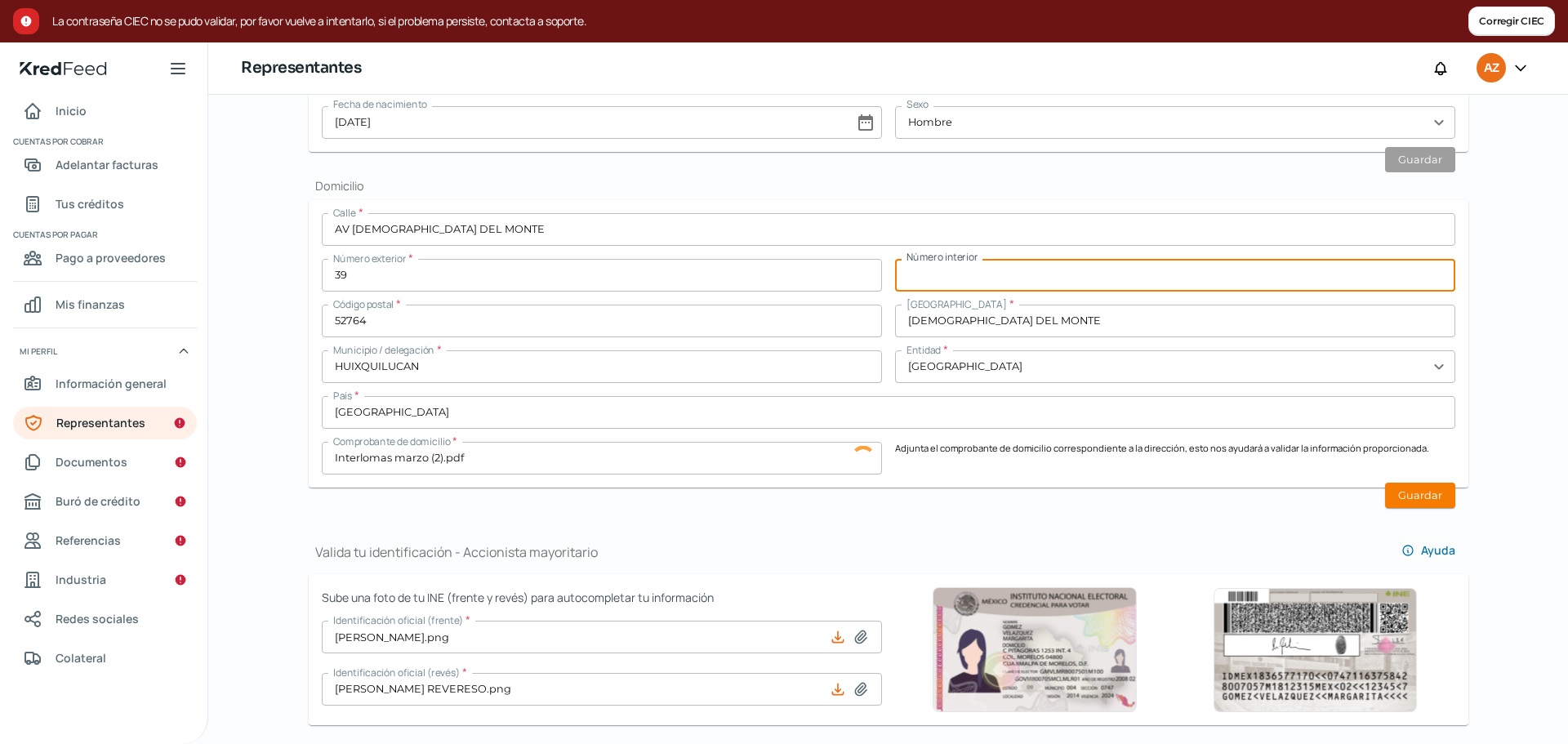
click at [1026, 272] on input "text" at bounding box center [1175, 275] width 560 height 32
type input "piso 2 int 2b"
click at [1417, 494] on button "Guardar" at bounding box center [1420, 495] width 70 height 26
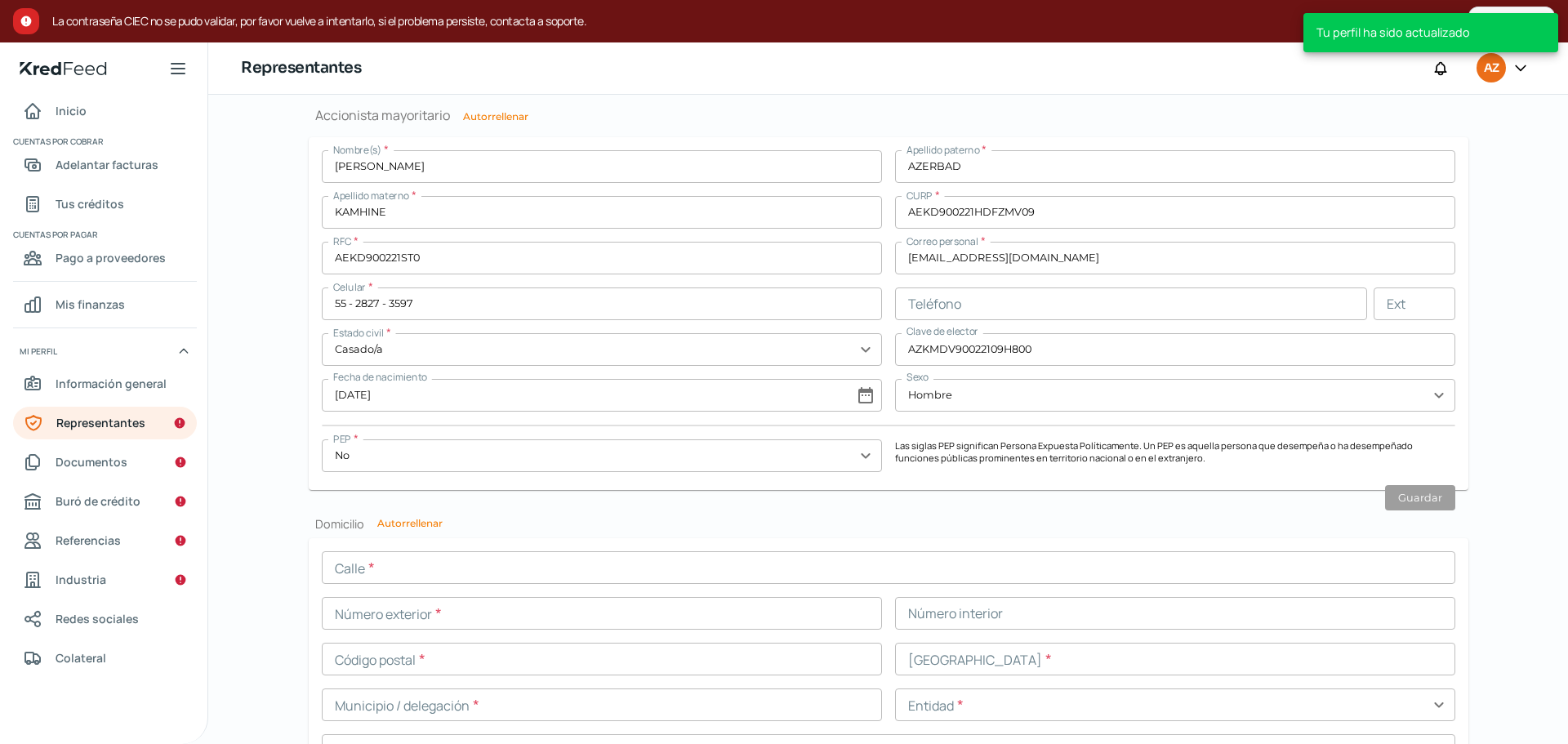
scroll to position [1456, 0]
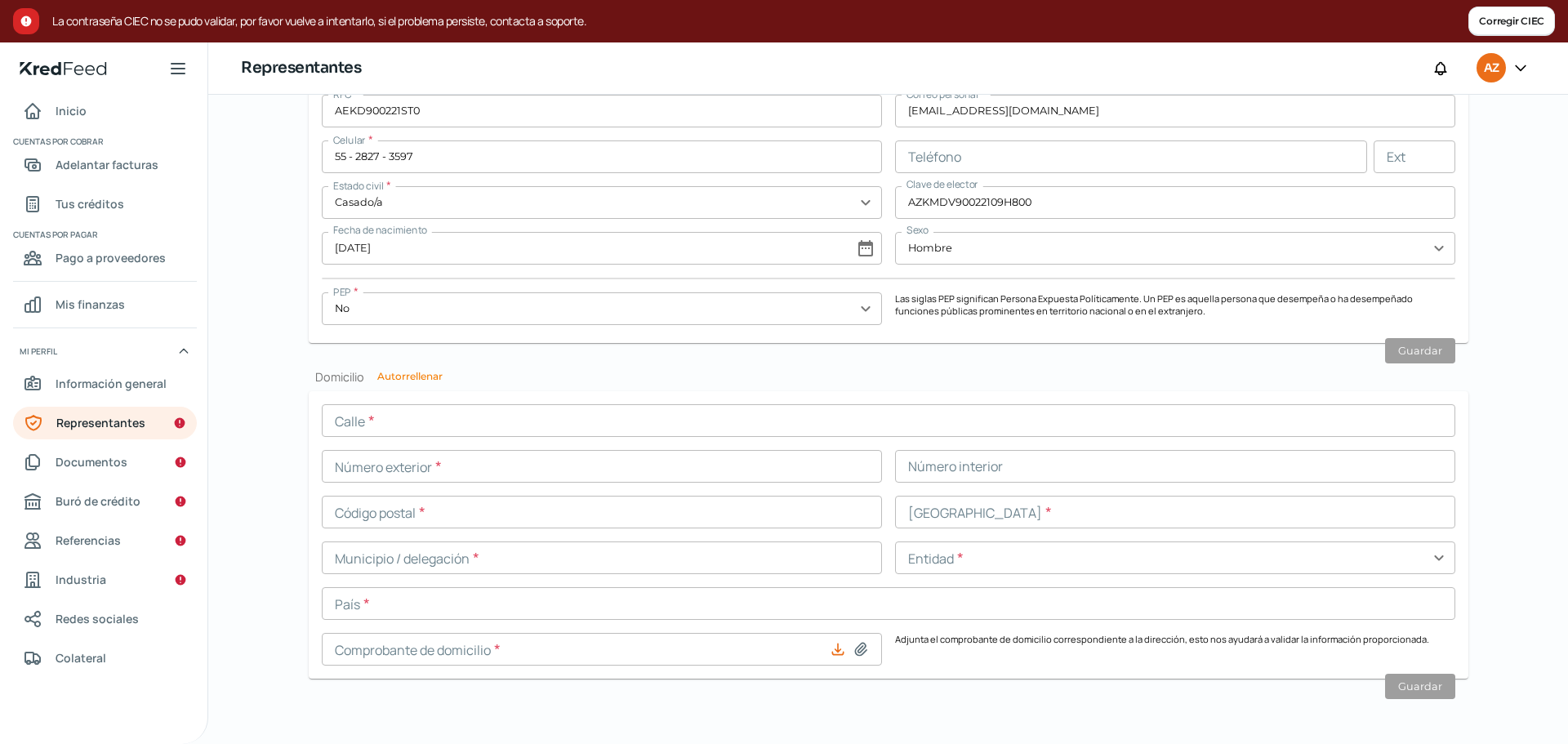
click at [423, 375] on button "Autorrellenar" at bounding box center [410, 375] width 65 height 9
type input "[EMAIL_ADDRESS][DOMAIN_NAME]"
type input "AV [DEMOGRAPHIC_DATA] DEL MONTE"
type input "39"
type input "piso 2 int 2b"
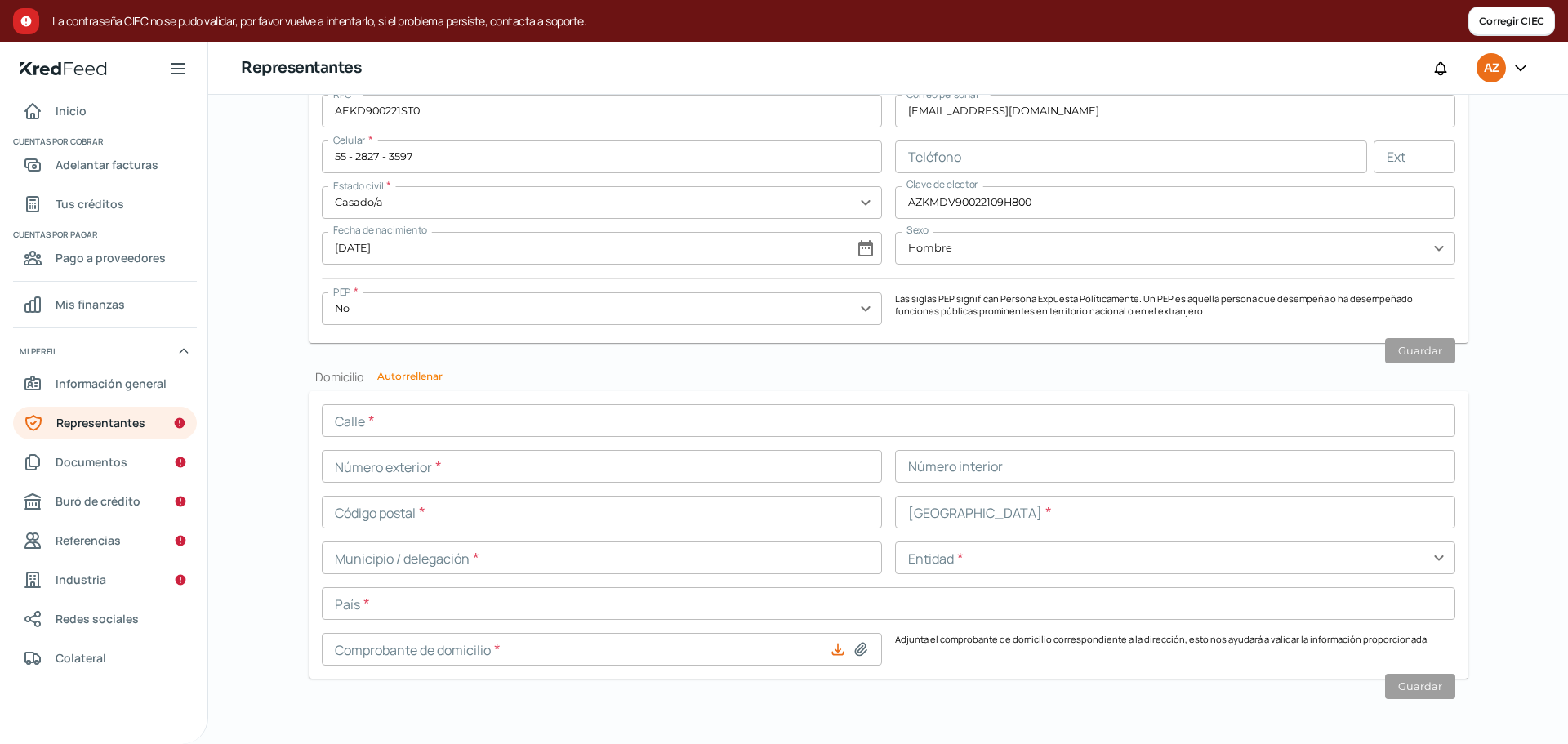
type input "52764"
type input "[DEMOGRAPHIC_DATA] DEL MONTE"
type input "HUIXQUILUCAN"
type input "[GEOGRAPHIC_DATA]"
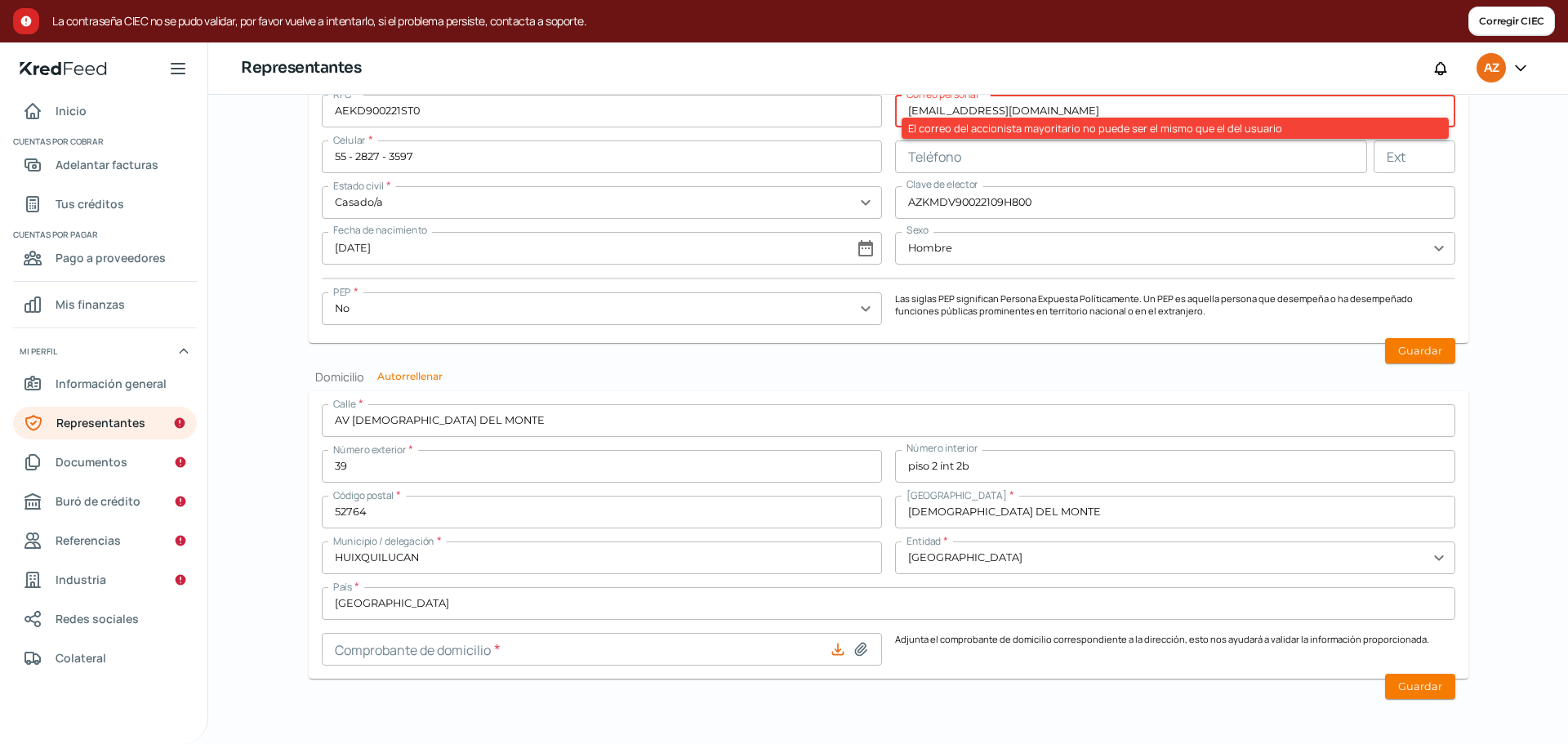
click at [859, 648] on icon at bounding box center [861, 648] width 16 height 16
type input "C:\fakepath\Interlomas marzo (2).pdf"
type input "Interlomas marzo (2).pdf"
click at [1435, 686] on button "Guardar" at bounding box center [1420, 687] width 70 height 26
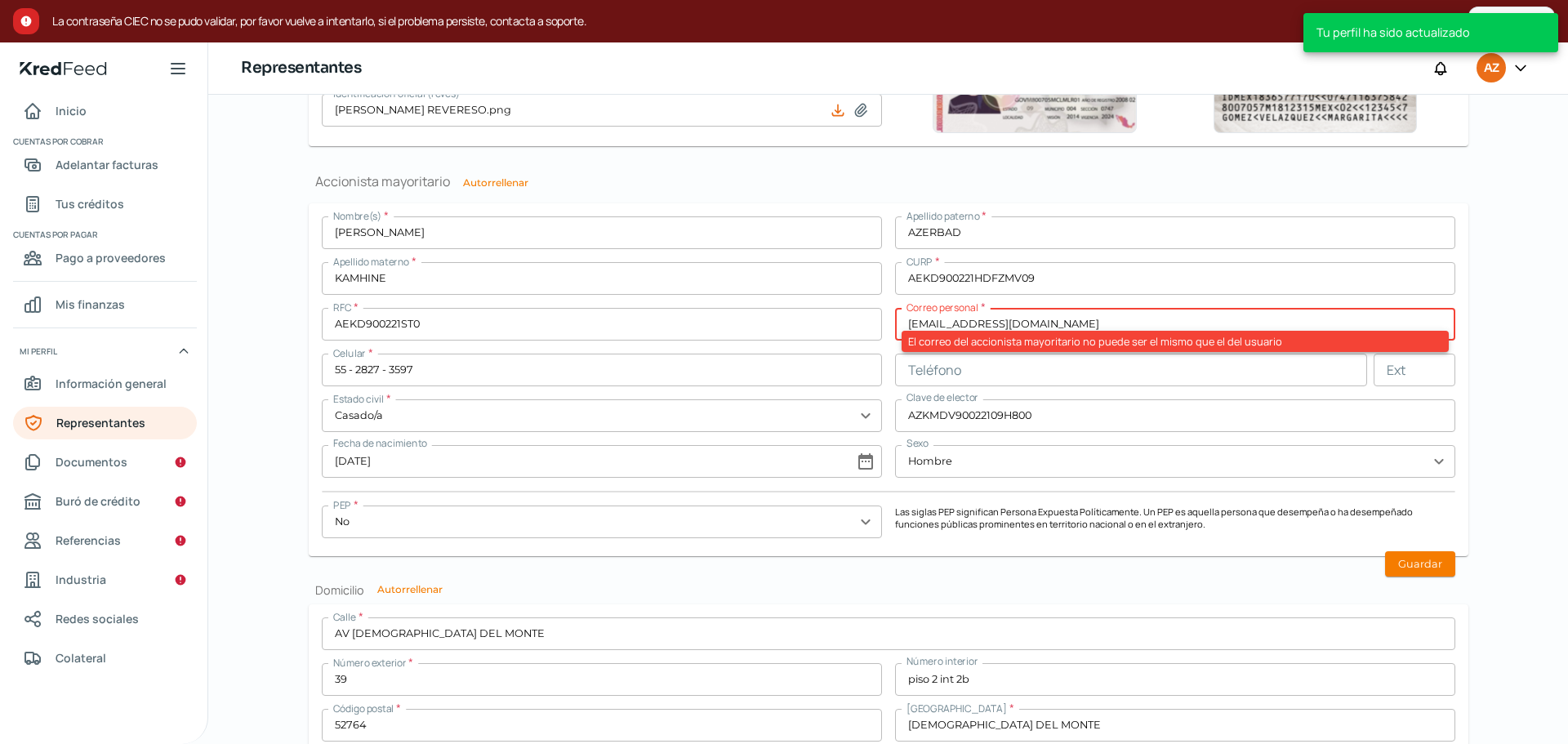
scroll to position [1196, 0]
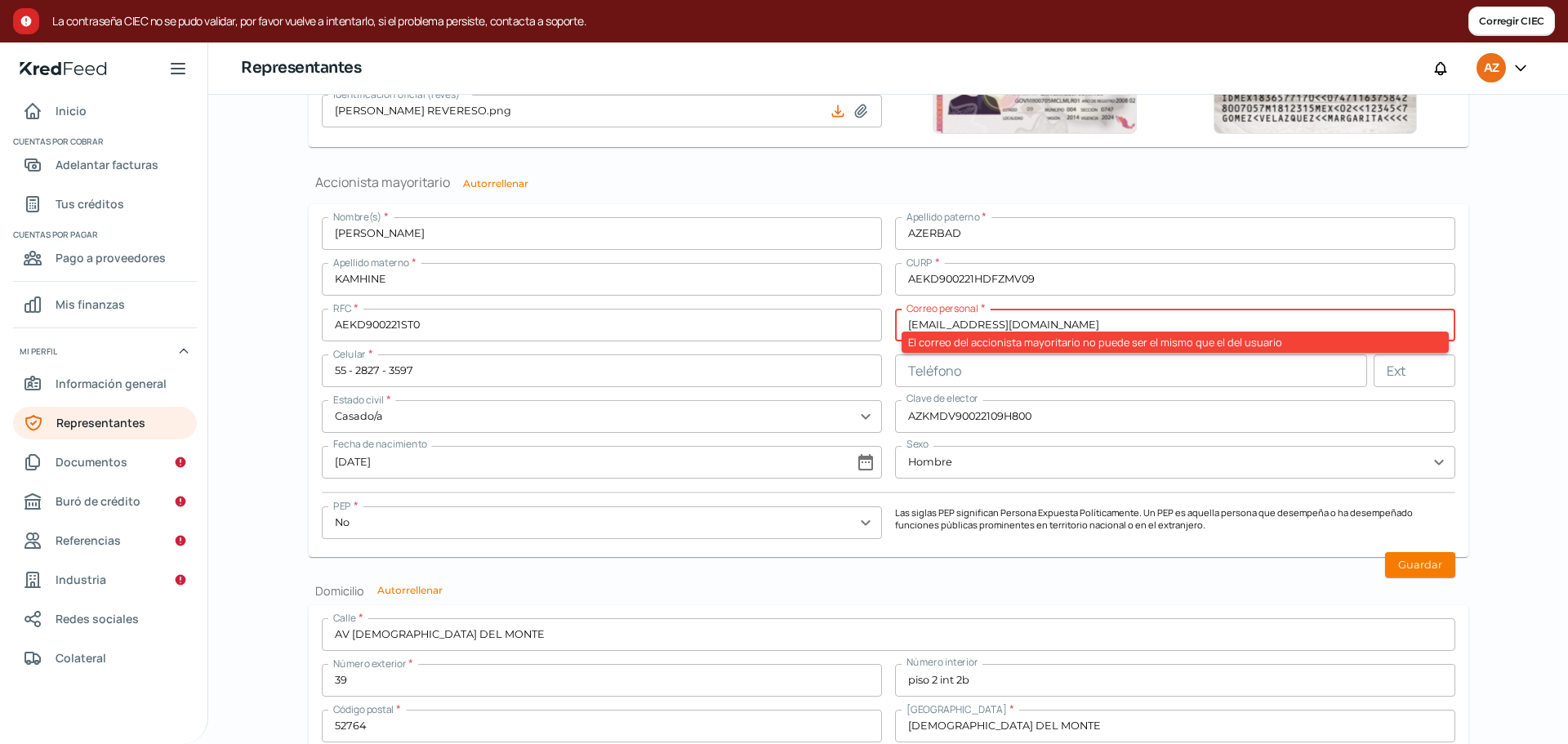
drag, startPoint x: 948, startPoint y: 329, endPoint x: 895, endPoint y: 332, distance: 53.1
click at [896, 332] on input "[EMAIL_ADDRESS][DOMAIN_NAME]" at bounding box center [1175, 325] width 560 height 32
click at [1431, 567] on button "Guardar" at bounding box center [1420, 564] width 70 height 26
drag, startPoint x: 1070, startPoint y: 320, endPoint x: 847, endPoint y: 327, distance: 223.1
click at [848, 328] on div "Nombre(s) * [PERSON_NAME] paterno * AZERBAD Apellido materno * KAMHINE CURP * A…" at bounding box center [888, 381] width 1133 height 327
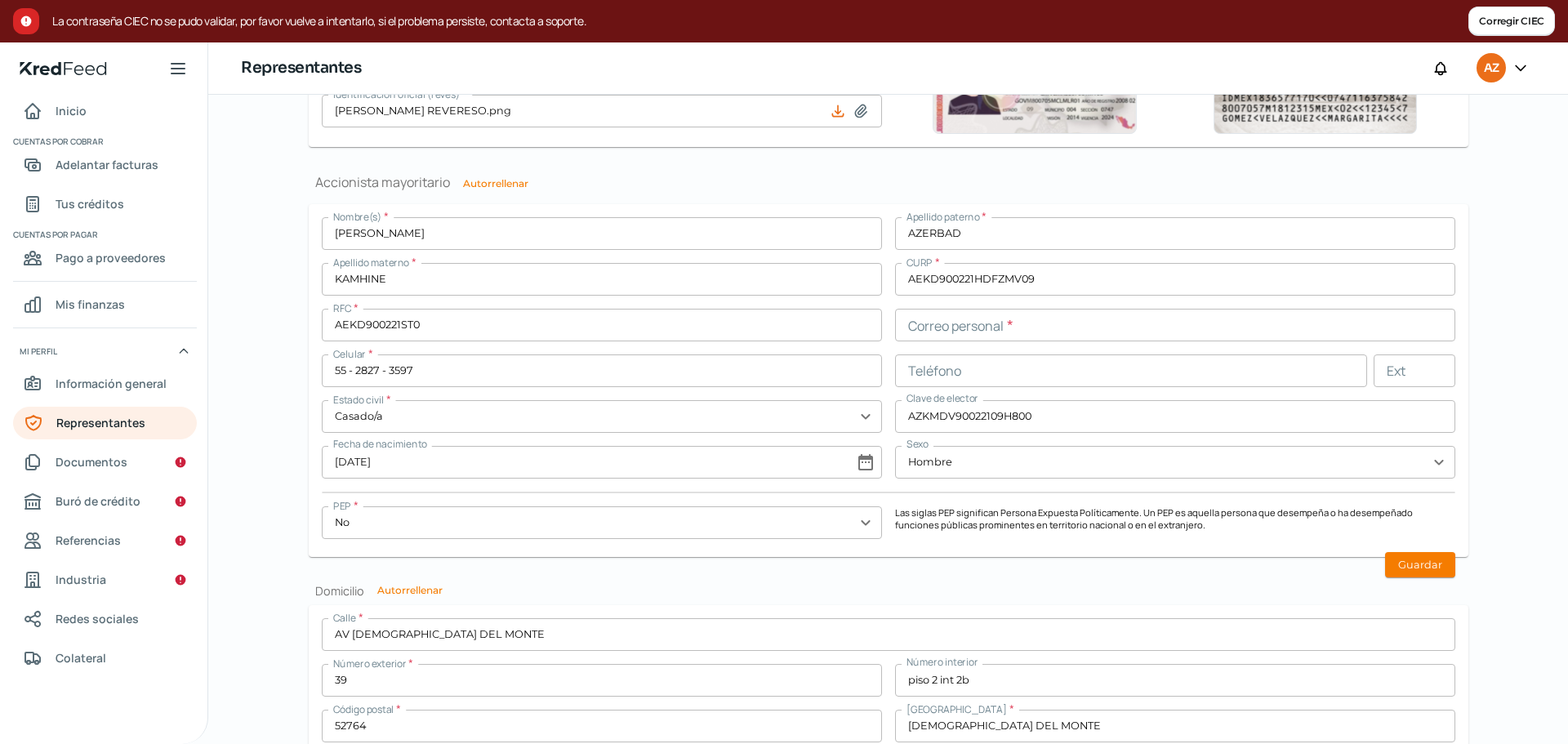
click at [1513, 391] on div "[DATE] Representantes ¿Qué información necesito ingresar? Valida tu identificac…" at bounding box center [887, 419] width 1359 height 649
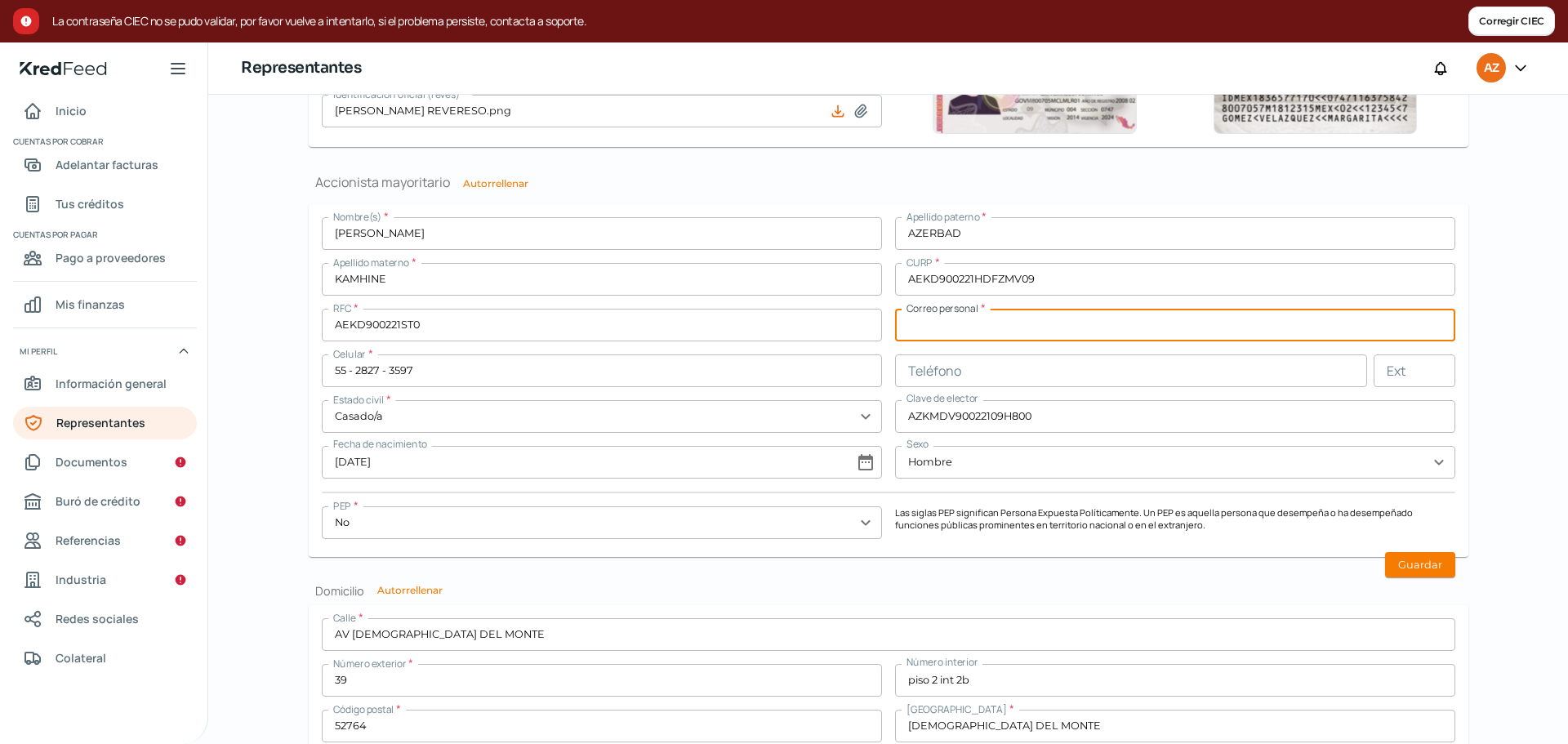
click at [1192, 331] on input "text" at bounding box center [1175, 325] width 560 height 32
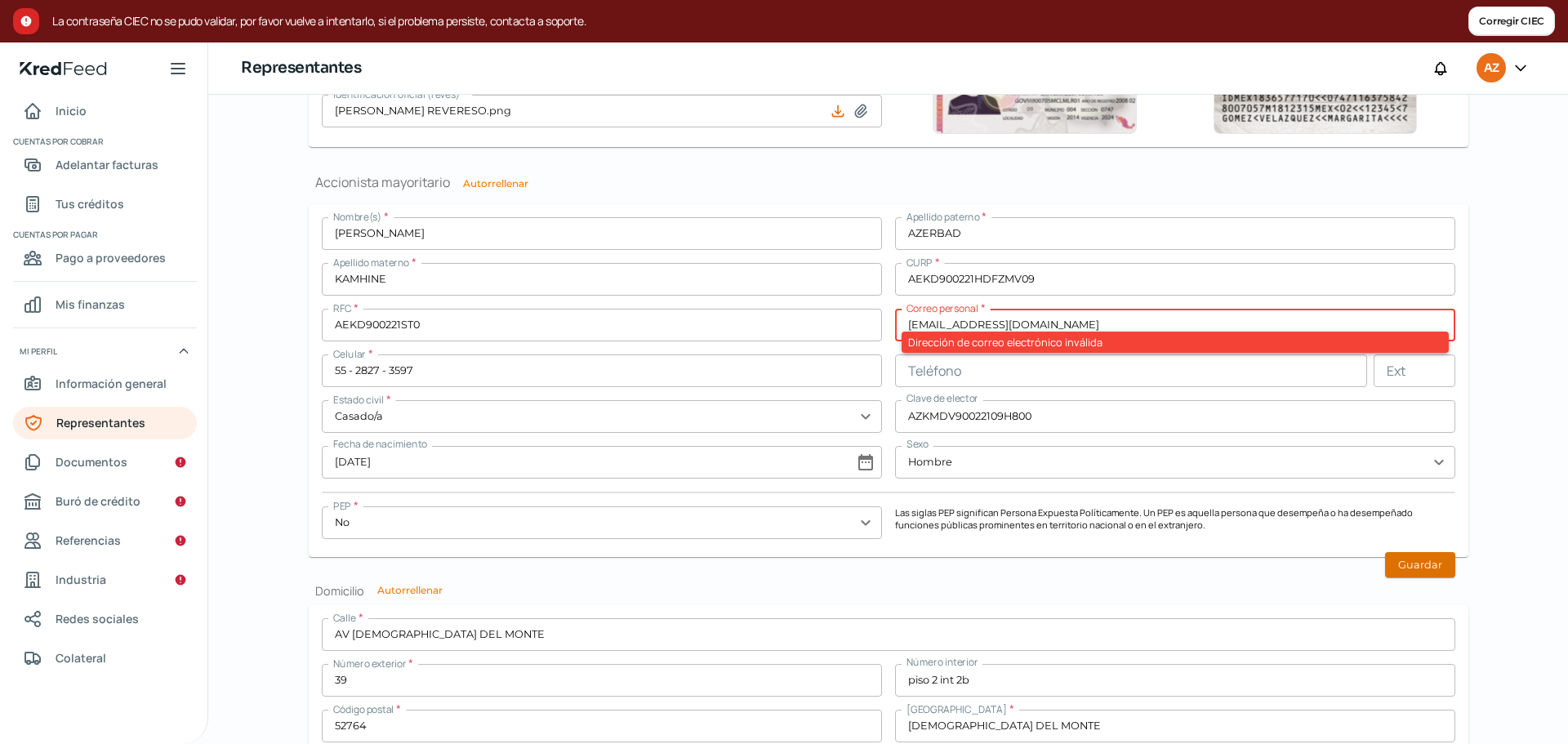
click at [1418, 562] on button "Guardar" at bounding box center [1420, 564] width 70 height 26
click at [1419, 569] on button "Guardar" at bounding box center [1420, 564] width 70 height 26
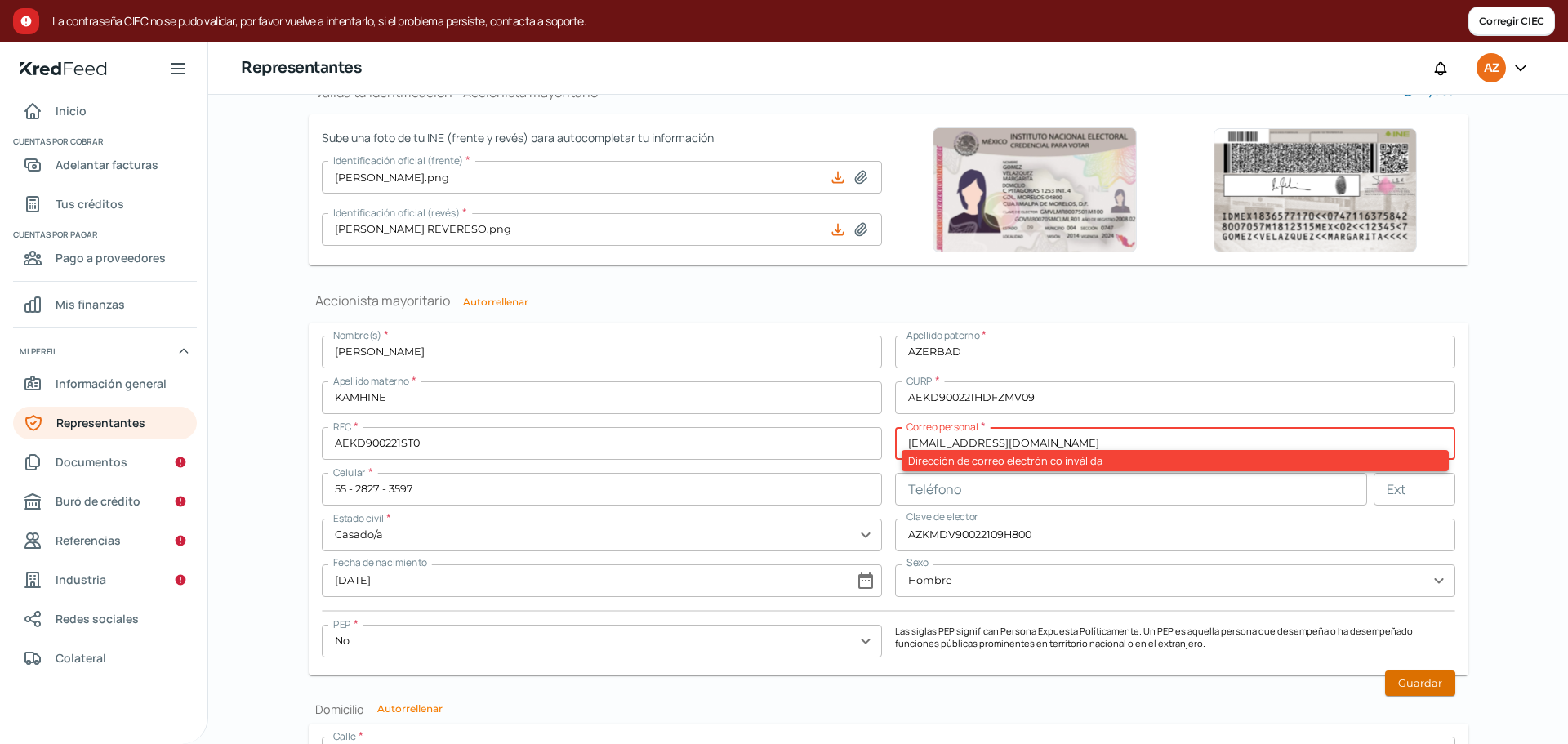
scroll to position [1078, 0]
click at [942, 442] on input "[EMAIL_ADDRESS][DOMAIN_NAME]" at bounding box center [1175, 442] width 560 height 32
click at [1421, 681] on button "Guardar" at bounding box center [1420, 682] width 70 height 26
click at [1106, 439] on input "[EMAIL_ADDRESS][DOMAIN_NAME]" at bounding box center [1175, 442] width 560 height 32
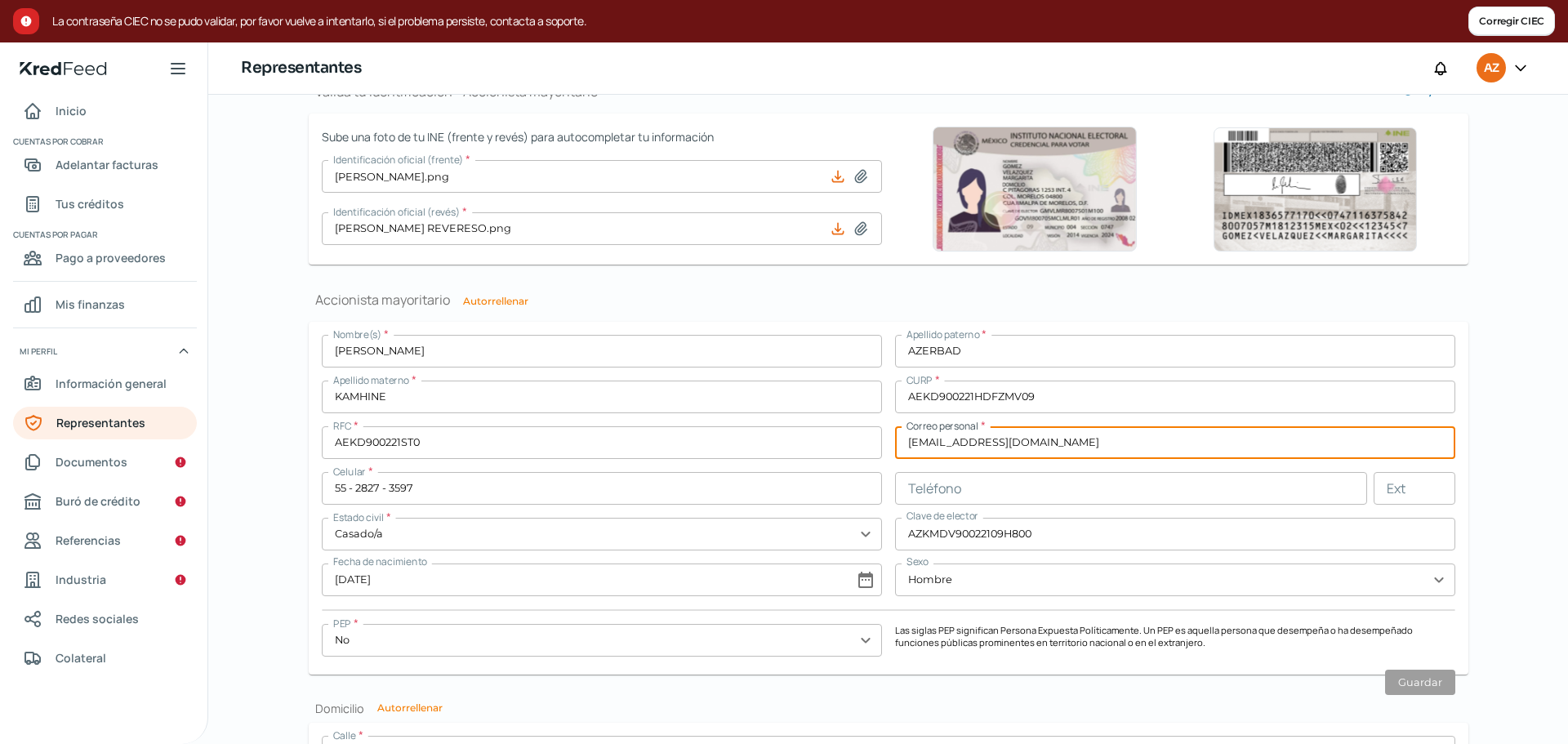
type input "[EMAIL_ADDRESS][DOMAIN_NAME]"
click at [1126, 654] on div "Nombre(s) * [PERSON_NAME] paterno * AZERBAD Apellido materno * KAMHINE CURP * A…" at bounding box center [888, 498] width 1133 height 327
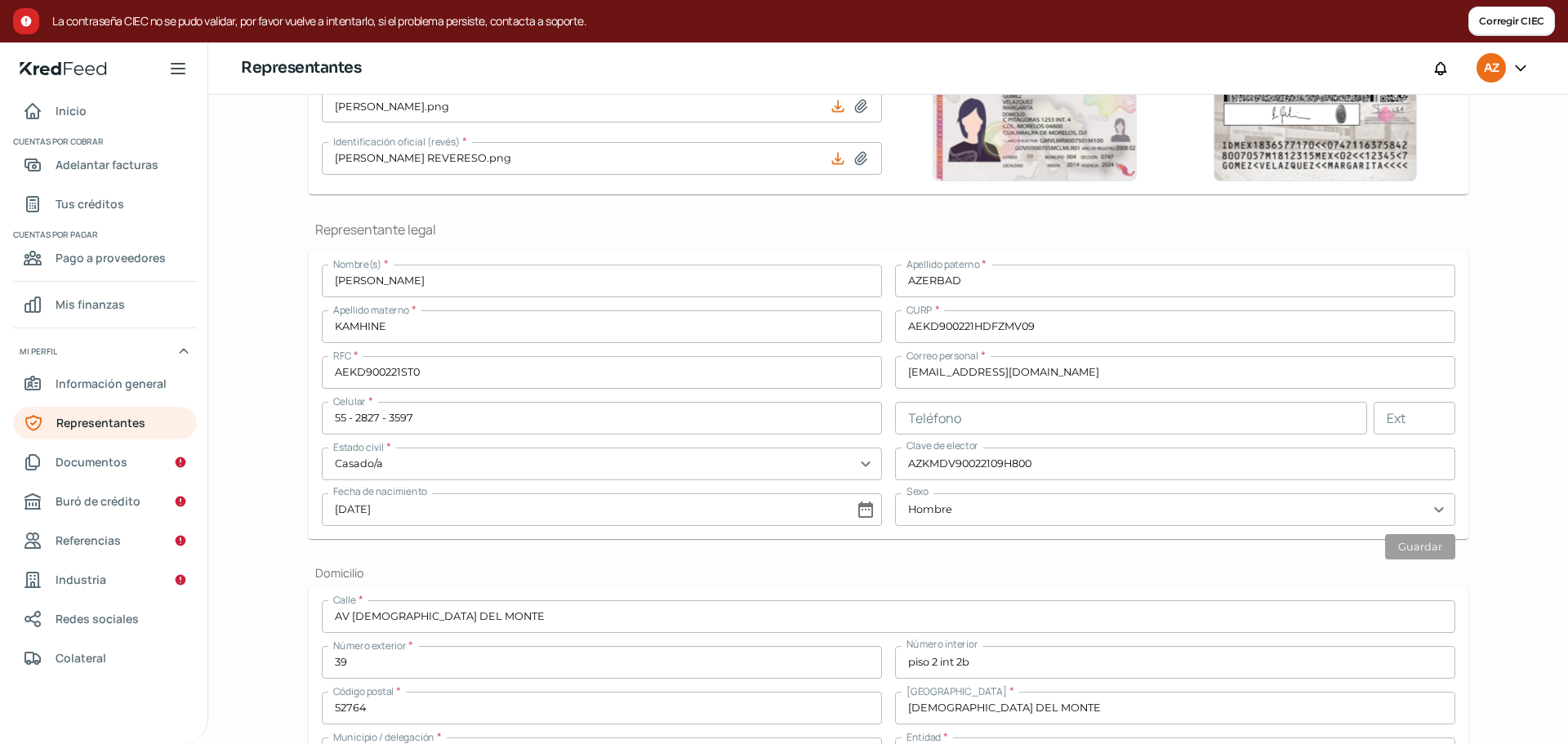
scroll to position [0, 0]
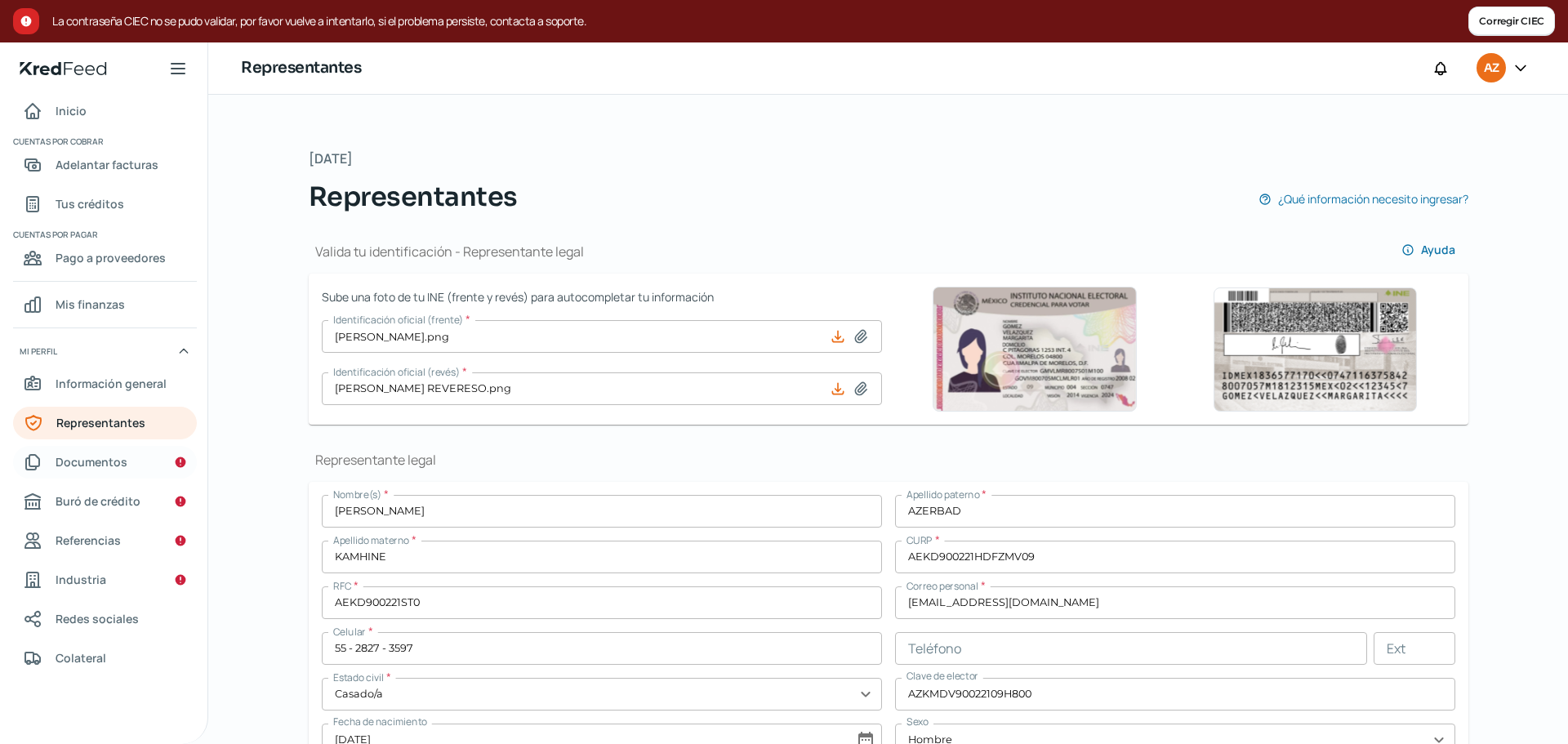
click at [106, 466] on span "Documentos" at bounding box center [92, 462] width 72 height 21
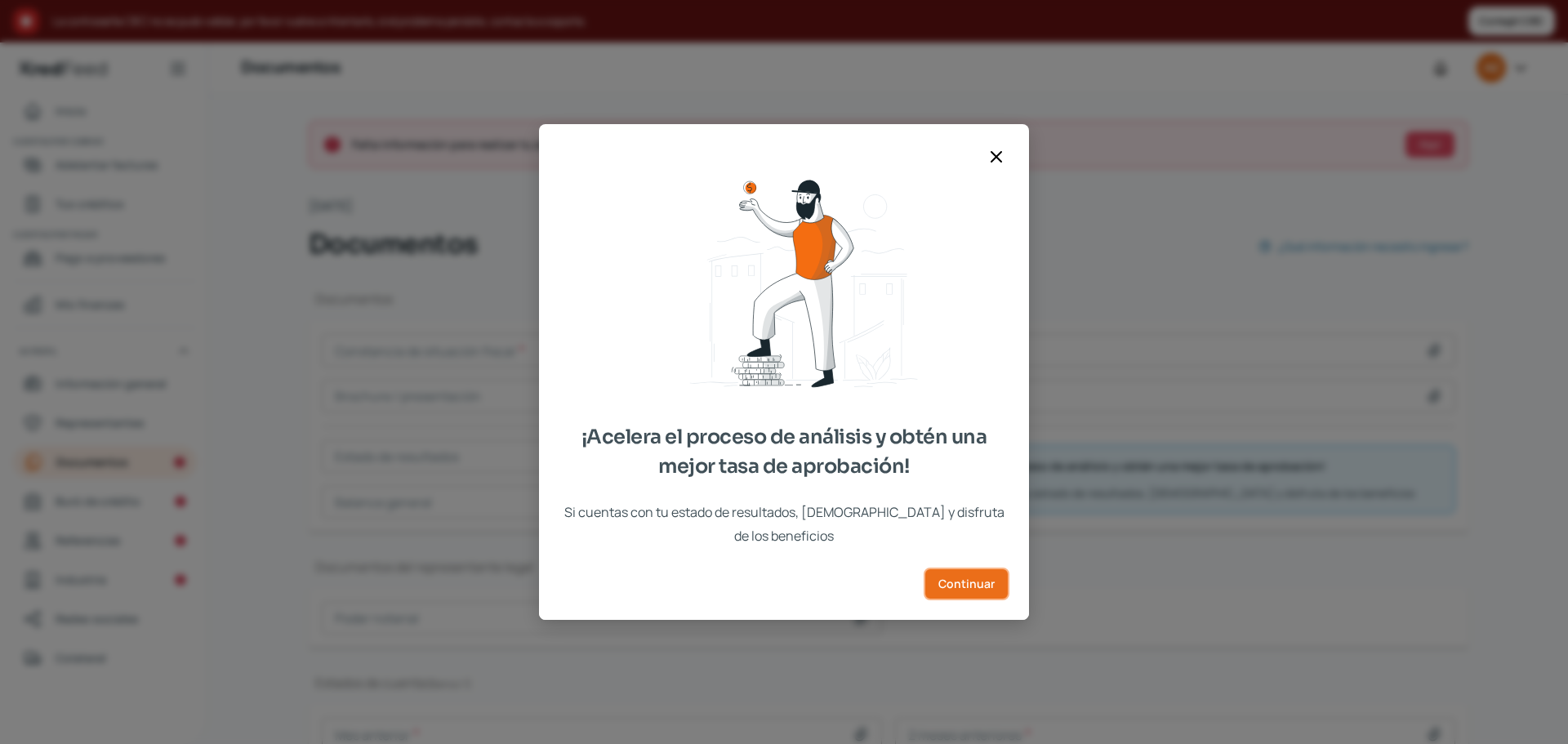
click at [982, 578] on span "Continuar" at bounding box center [967, 583] width 56 height 11
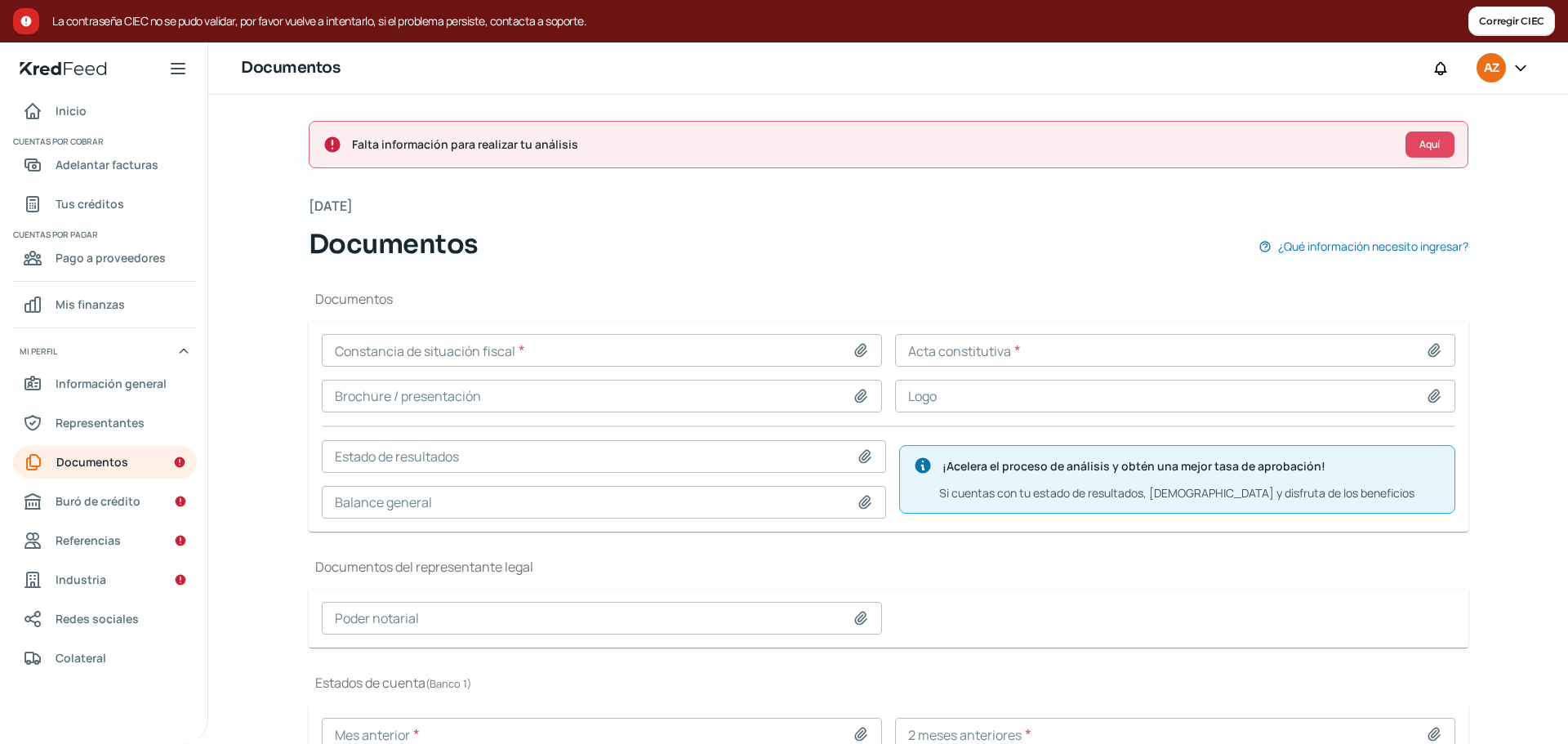
click at [1435, 351] on icon at bounding box center [1434, 350] width 16 height 16
type input "C:\fakepath\acta constitutiva grupo azerbad.pdf"
type input "acta constitutiva grupo azerbad.pdf"
click at [859, 347] on icon at bounding box center [860, 350] width 11 height 12
type input "C:\fakepath\IdcGeneraConstancia.jsf.pdfenero25 (1).pdf"
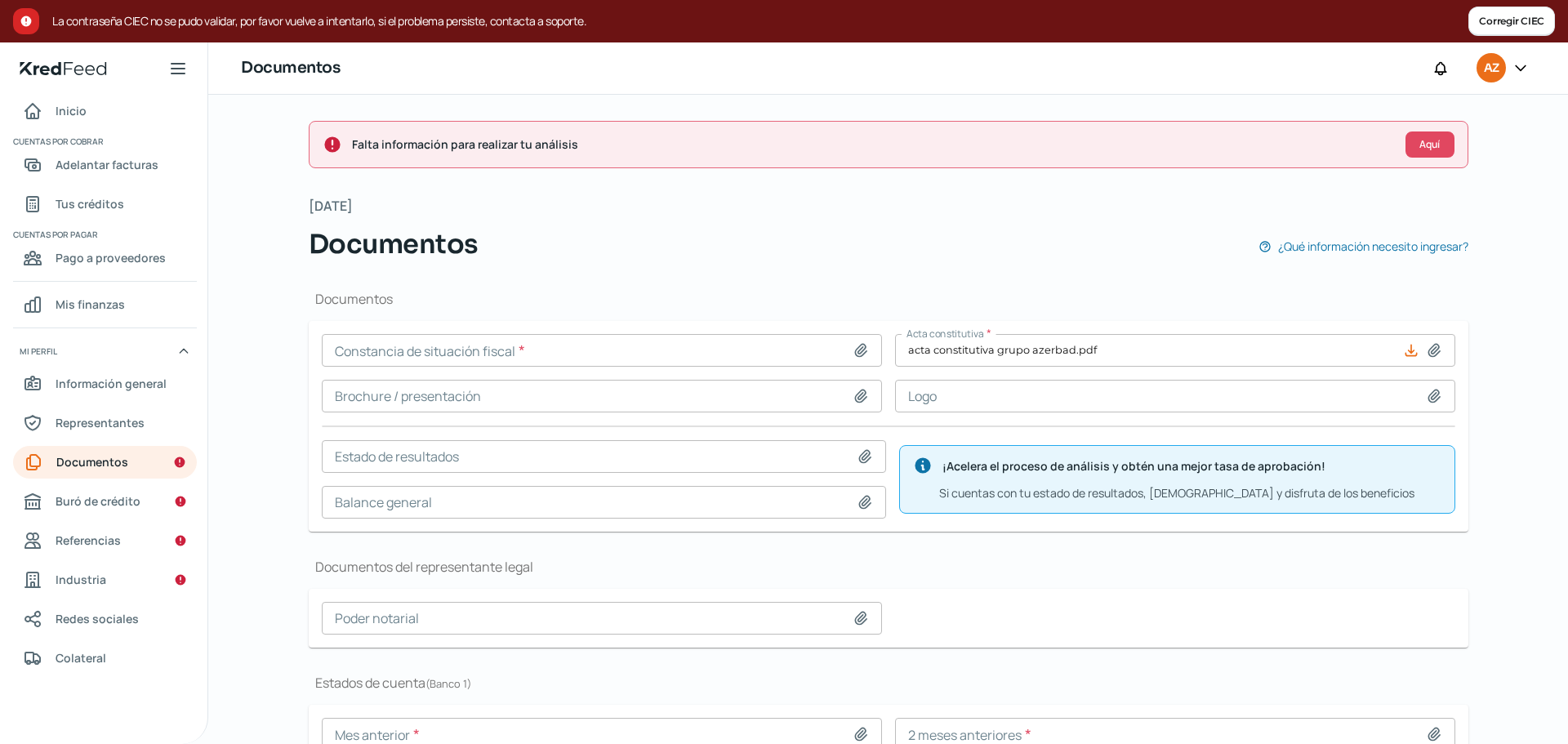
type input "IdcGeneraConstancia.jsf.pdfenero25 (1).pdf"
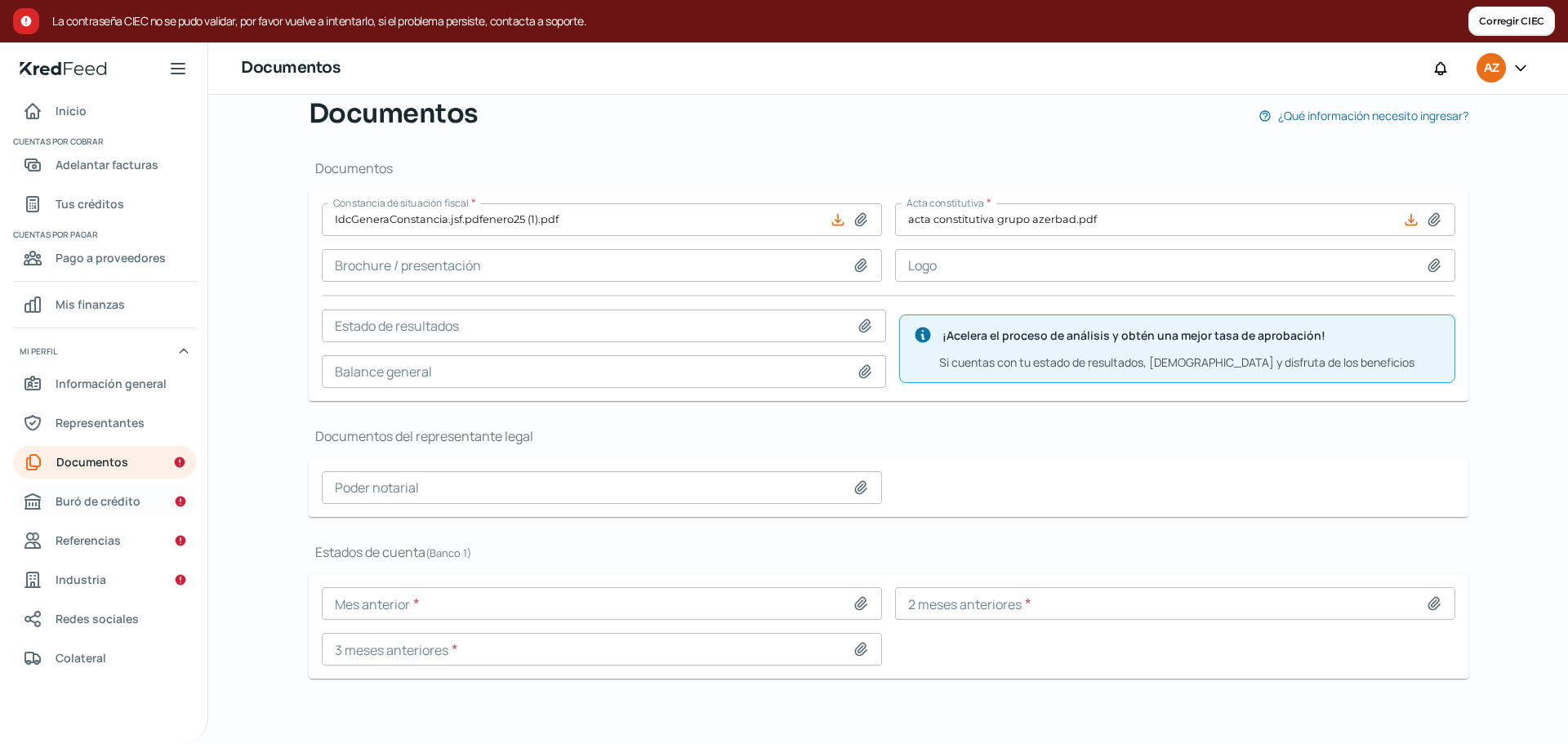
click at [95, 498] on span "Buró de crédito" at bounding box center [98, 501] width 85 height 21
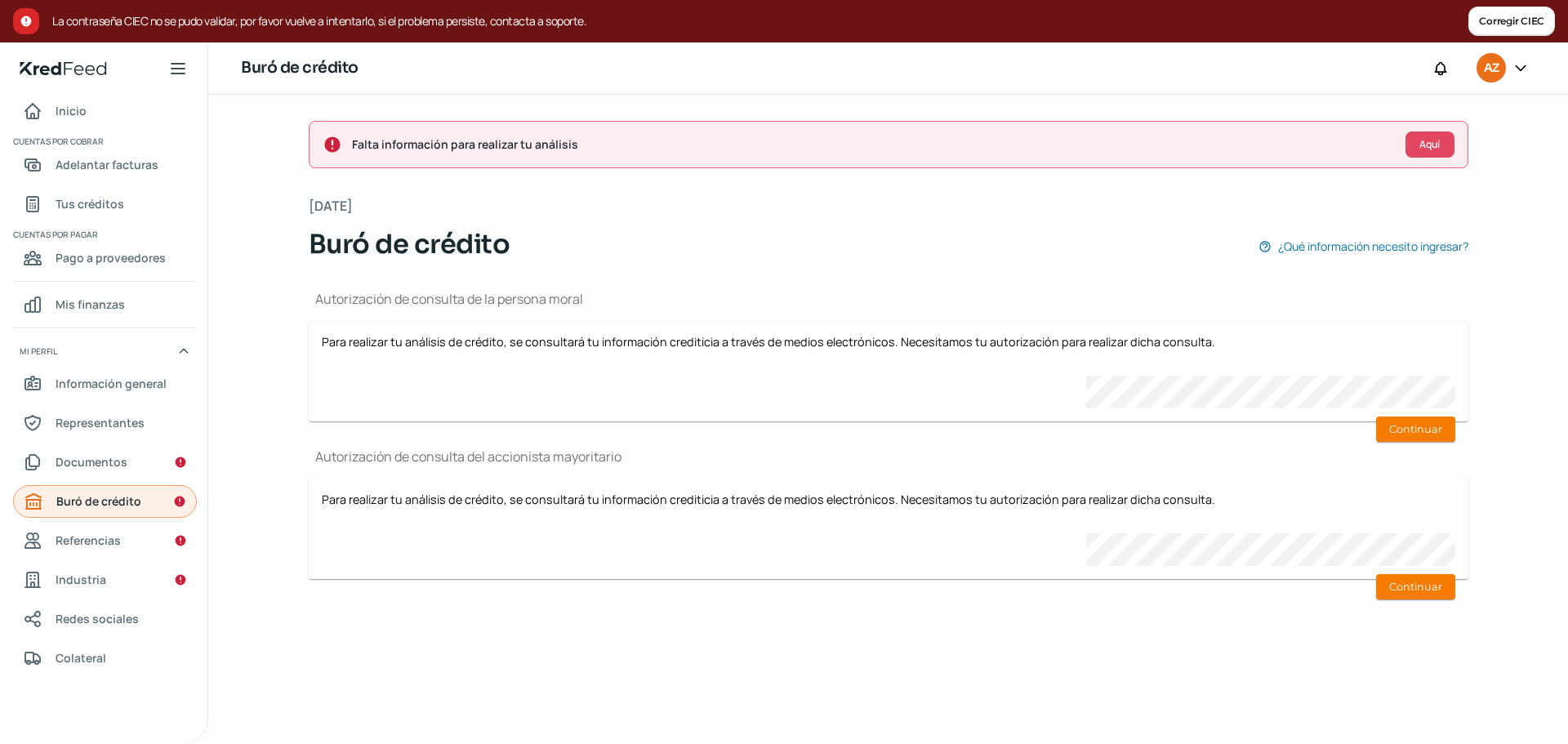
click at [95, 498] on span "Buró de crédito" at bounding box center [98, 501] width 85 height 21
click at [1521, 19] on button "Corregir CIEC" at bounding box center [1511, 21] width 86 height 29
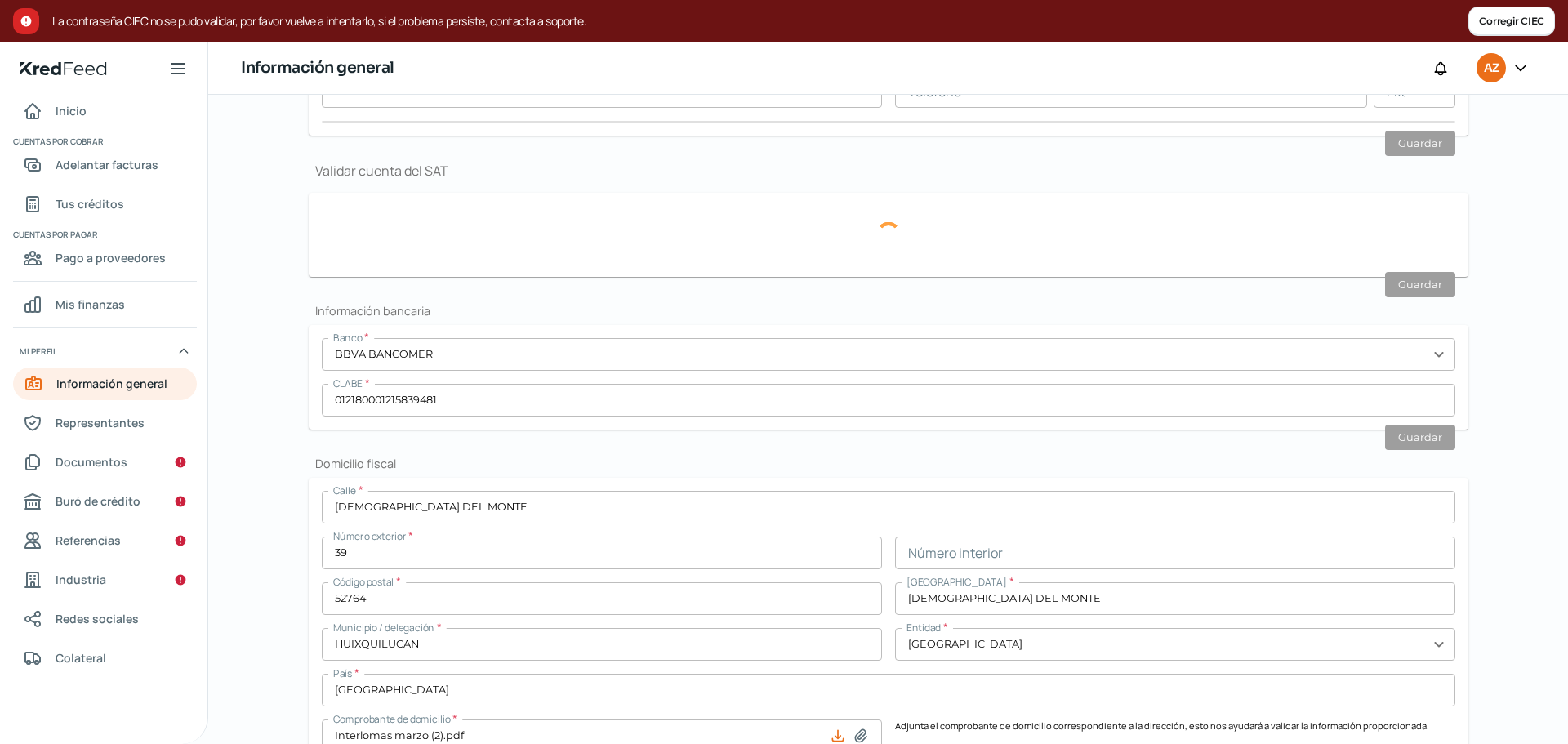
scroll to position [369, 0]
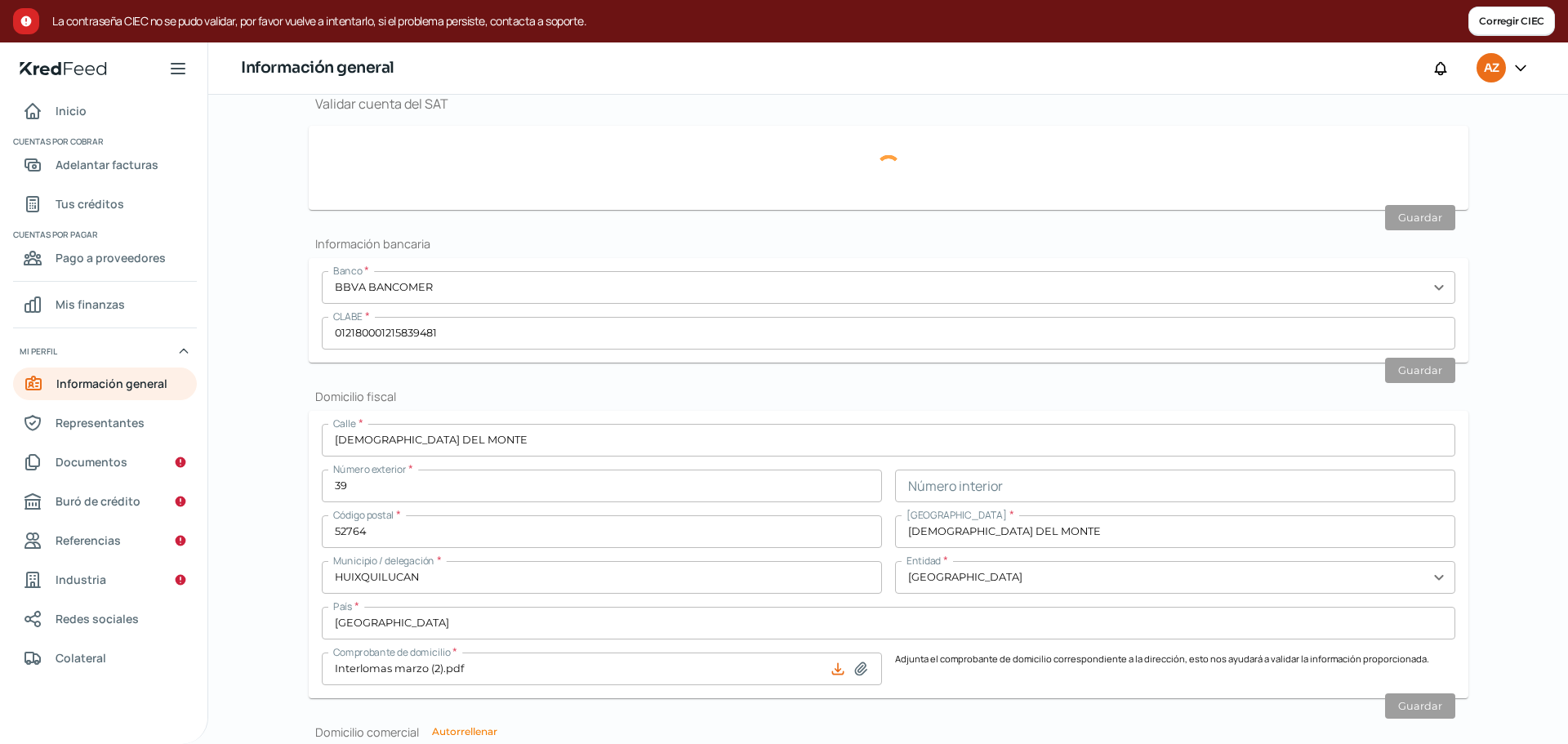
type input "GAZ150527KF3"
type input "[DEMOGRAPHIC_DATA] DEL MONTE"
type input "39"
type input "52764"
type input "[DEMOGRAPHIC_DATA] DEL MONTE"
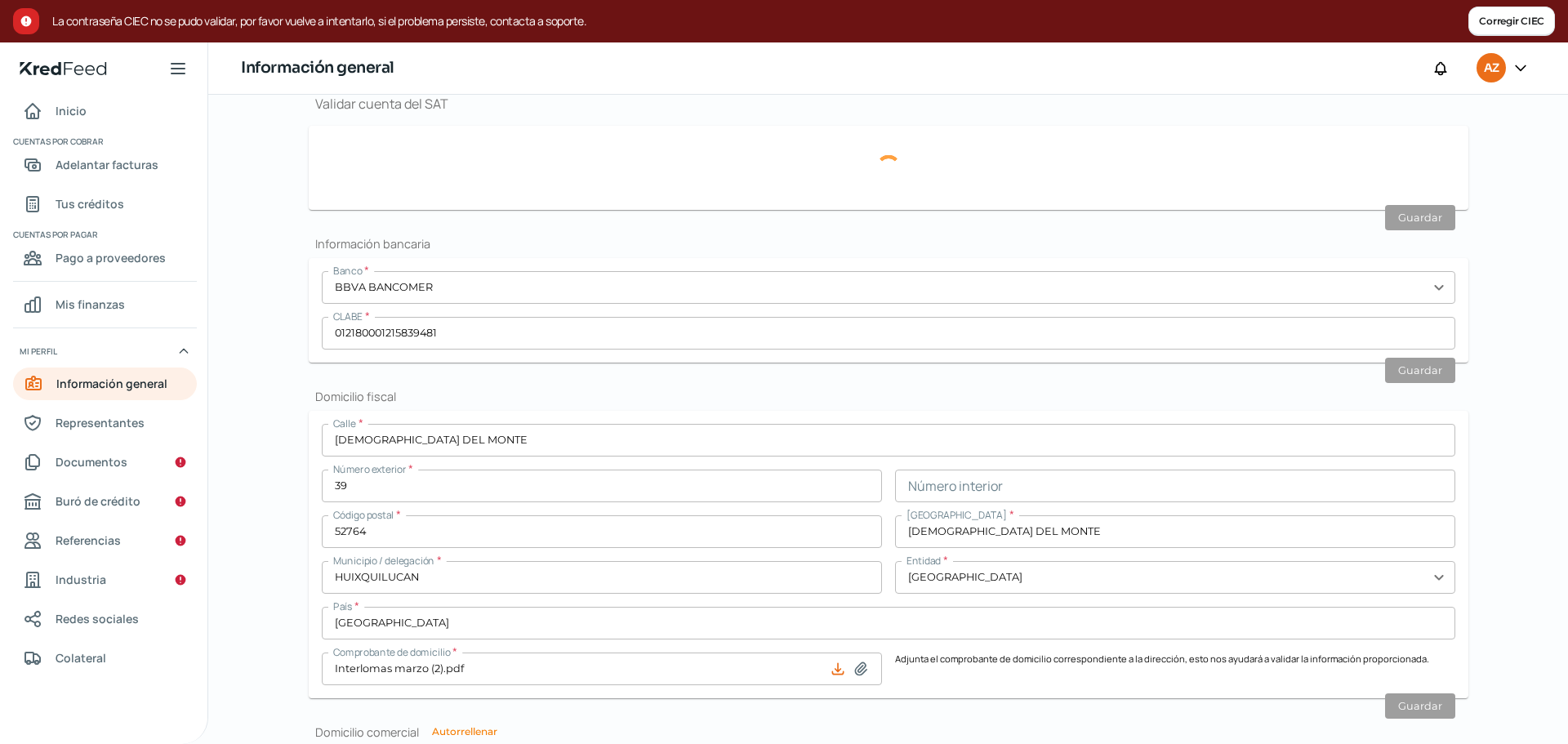
type input "HUIXQUILUCAN"
type input "[GEOGRAPHIC_DATA]"
type input "Interlomas marzo (2).pdf"
type input "2"
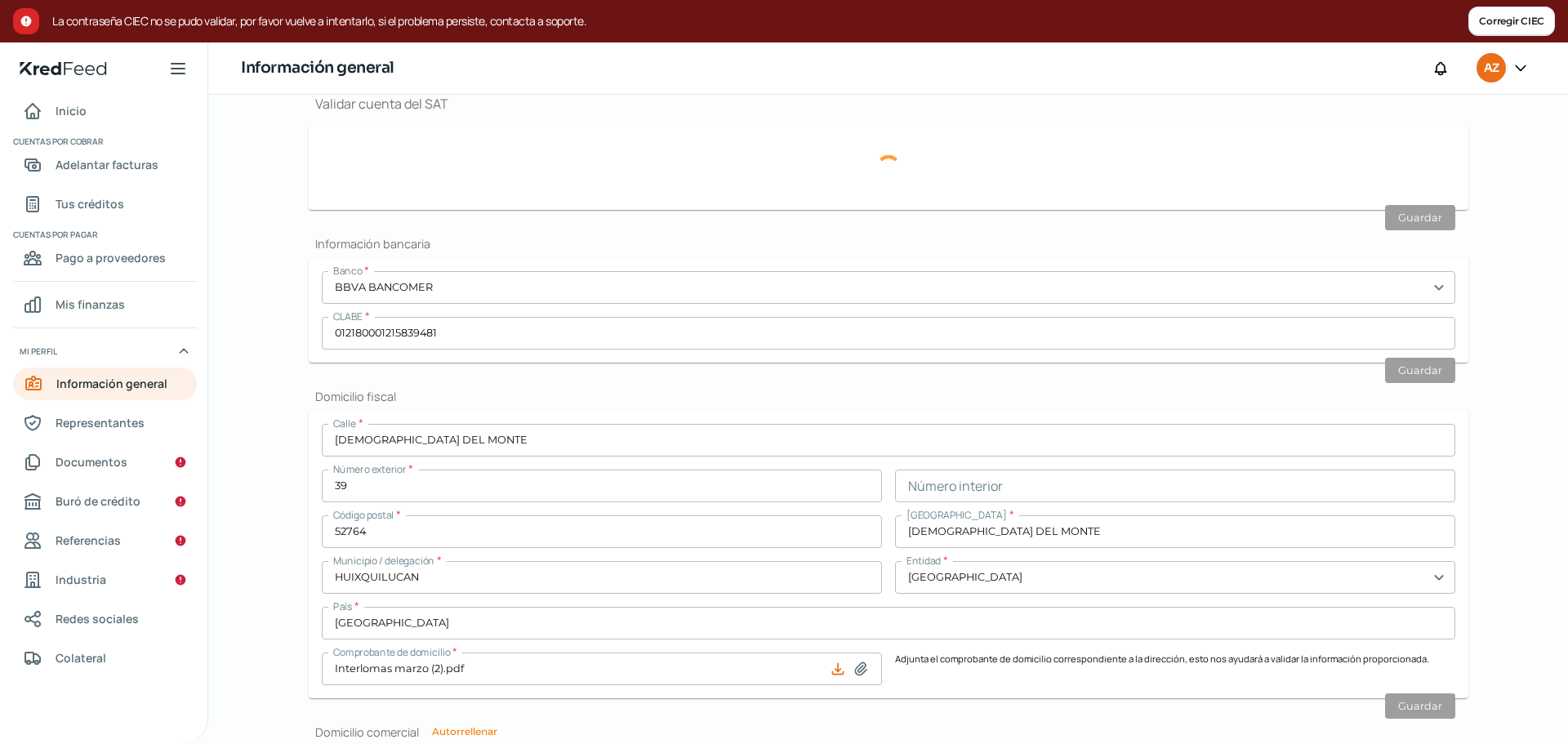
type input "6"
type input "Rentada"
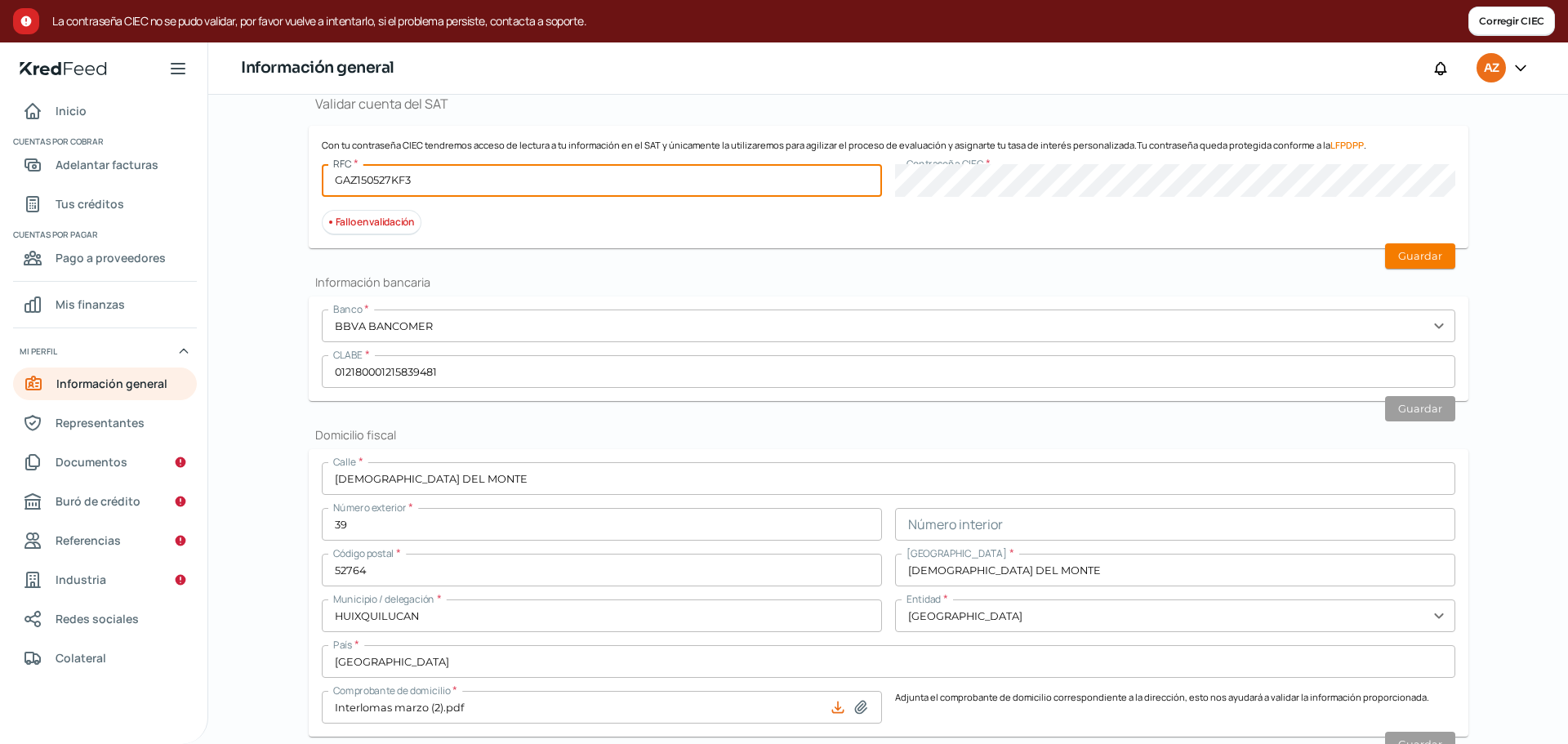
click at [509, 177] on input "GAZ150527KF3" at bounding box center [601, 180] width 560 height 32
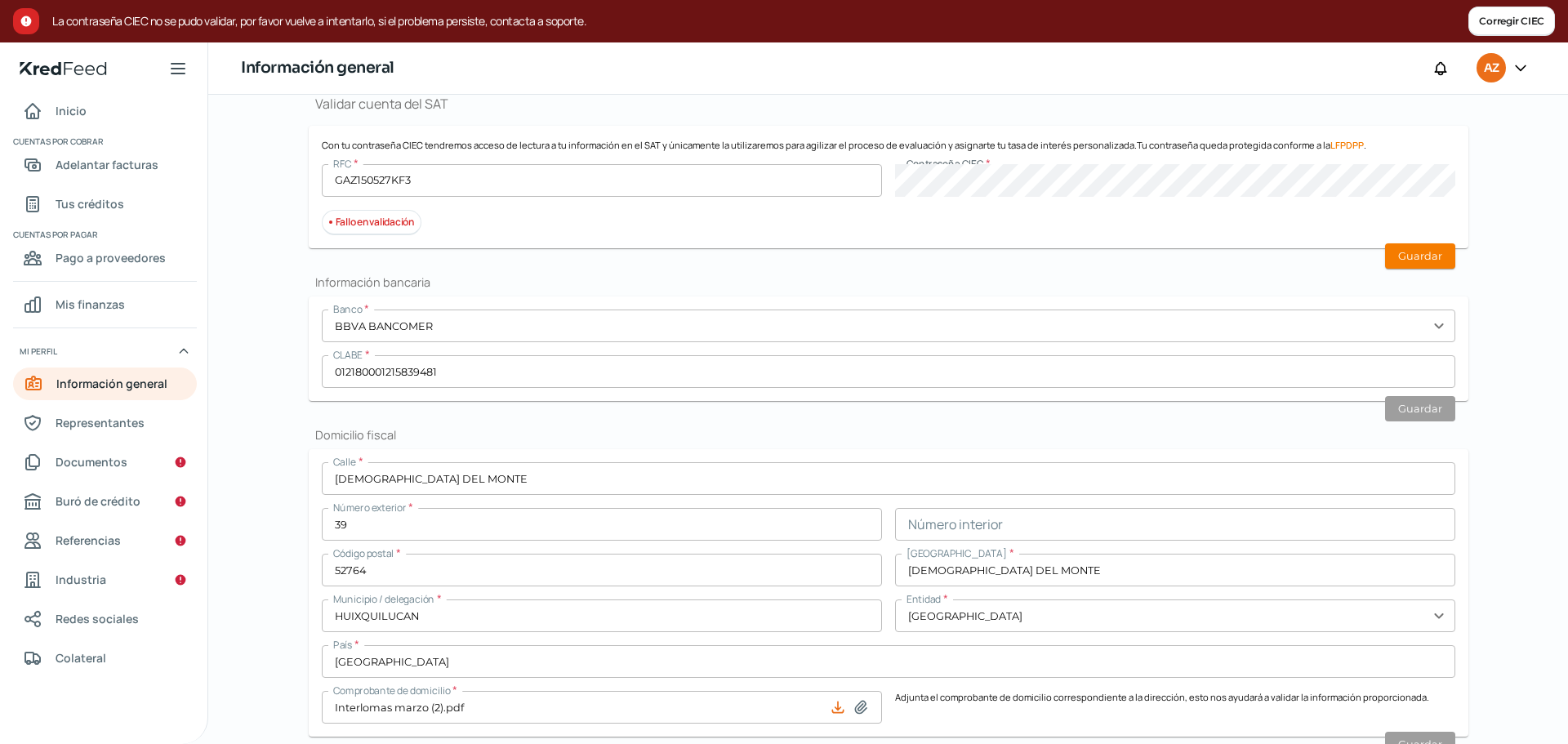
click at [1263, 249] on div "Información general Correo electrónico [EMAIL_ADDRESS][DOMAIN_NAME] Régimen fis…" at bounding box center [889, 532] width 1160 height 1371
click at [1421, 257] on button "Guardar" at bounding box center [1420, 256] width 70 height 26
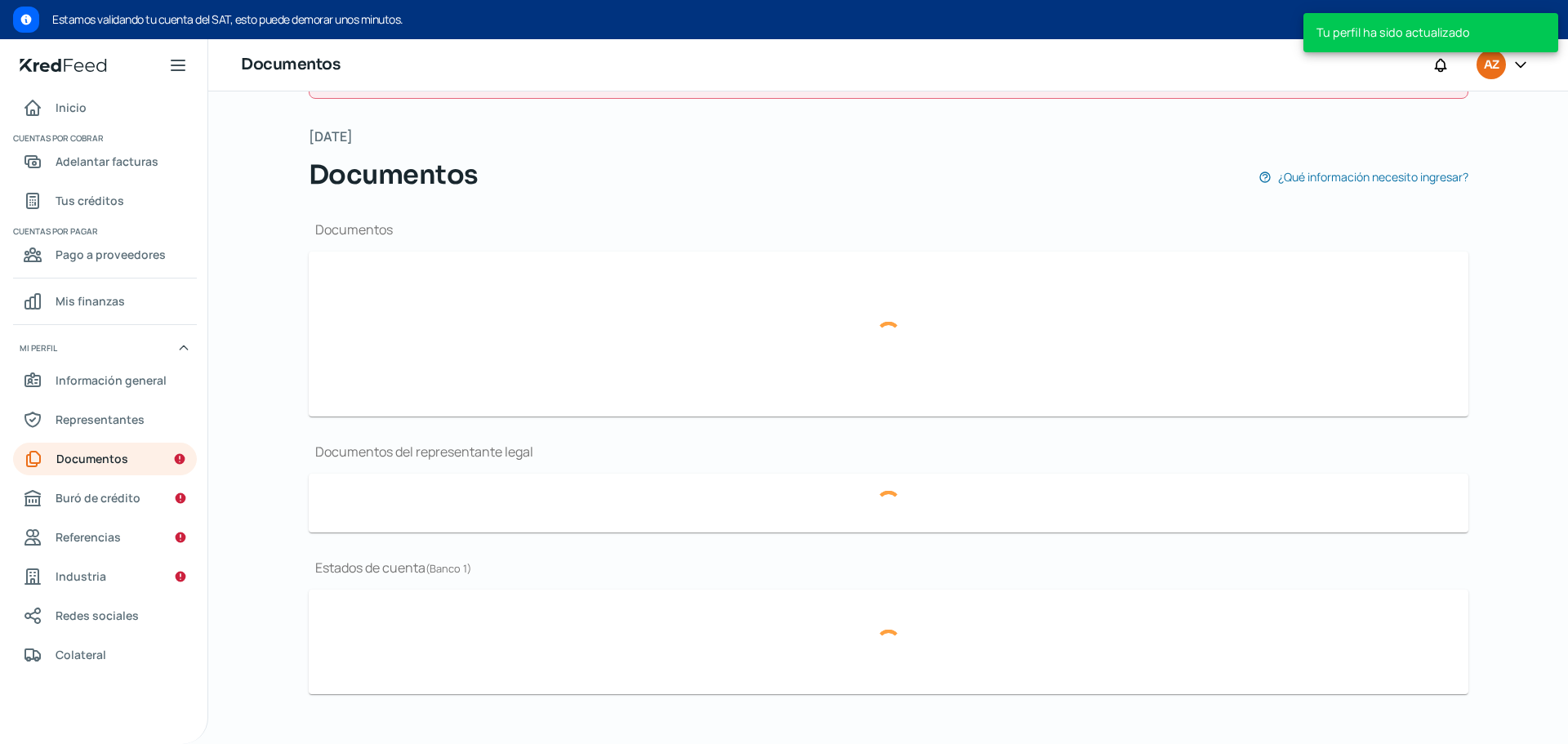
scroll to position [81, 0]
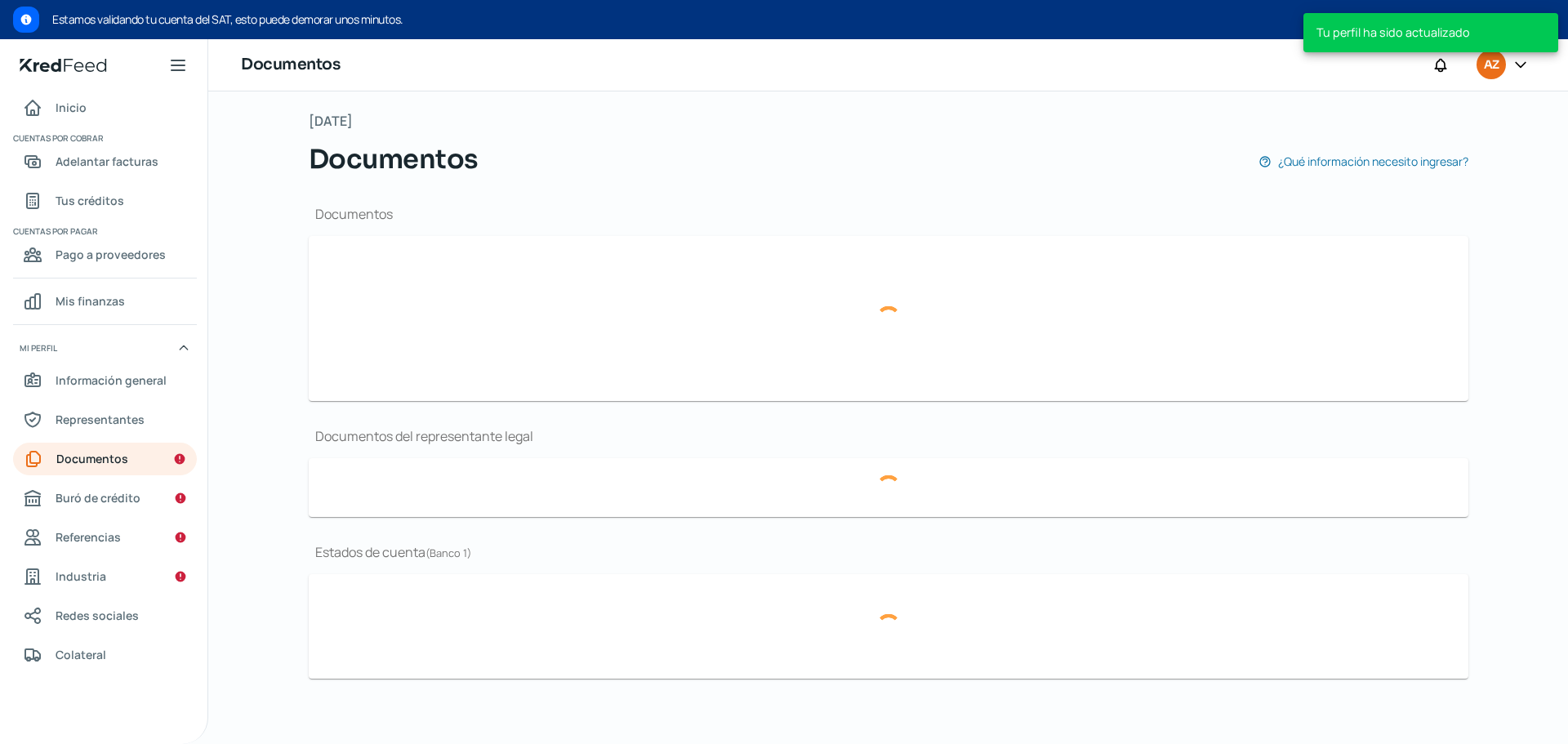
type input "IdcGeneraConstancia.jsf.pdfenero25 (1).pdf"
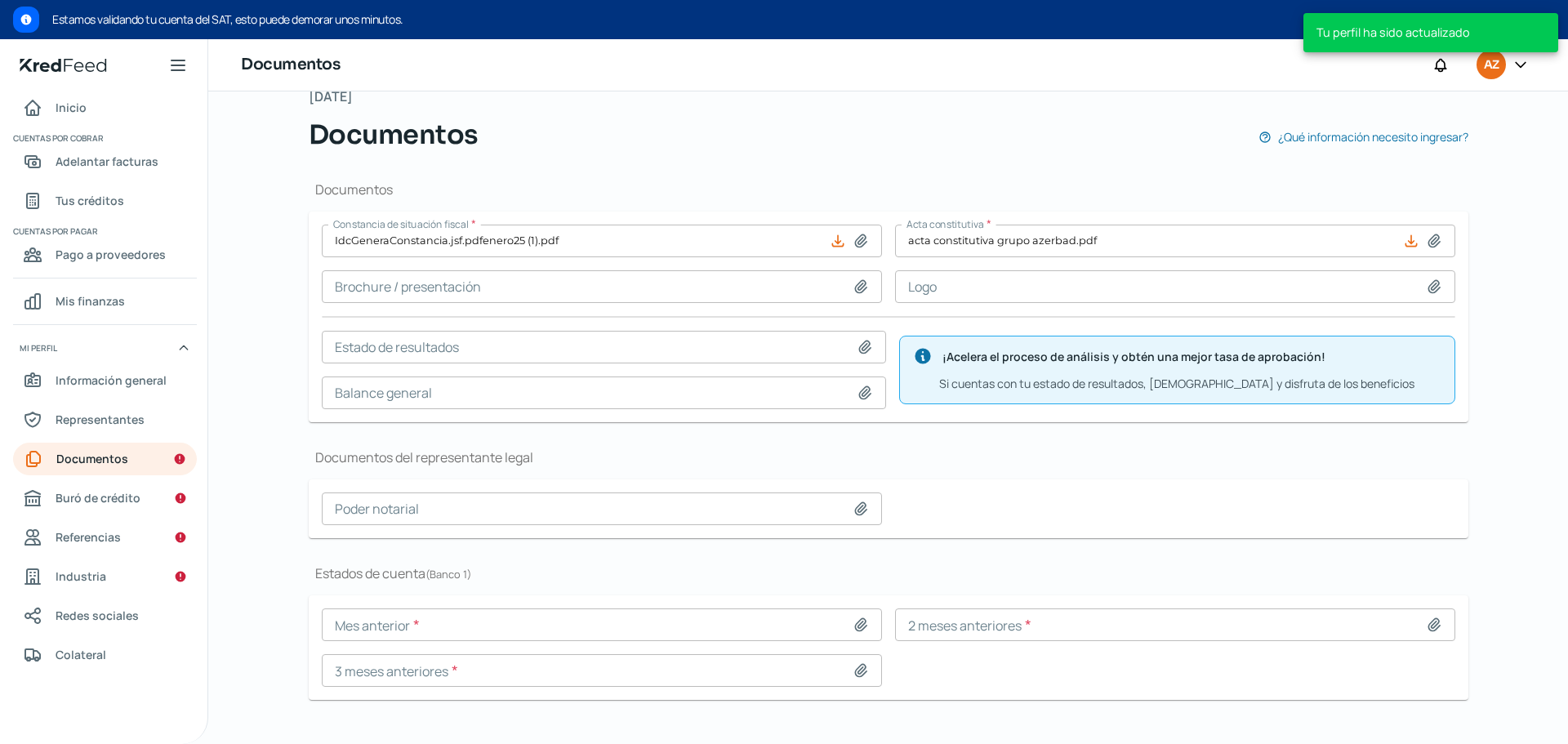
scroll to position [127, 0]
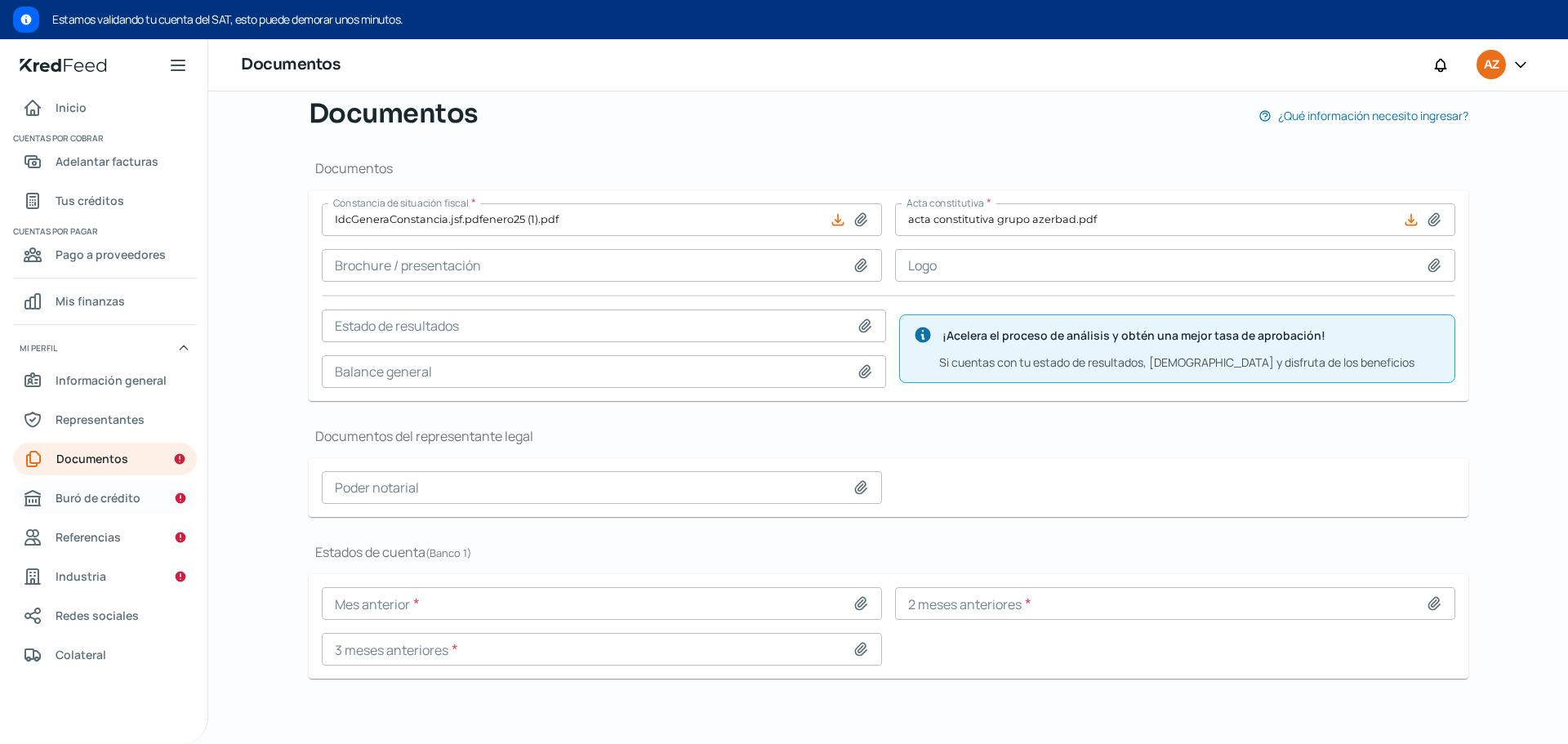
click at [145, 496] on link "Buró de crédito" at bounding box center [104, 498] width 184 height 32
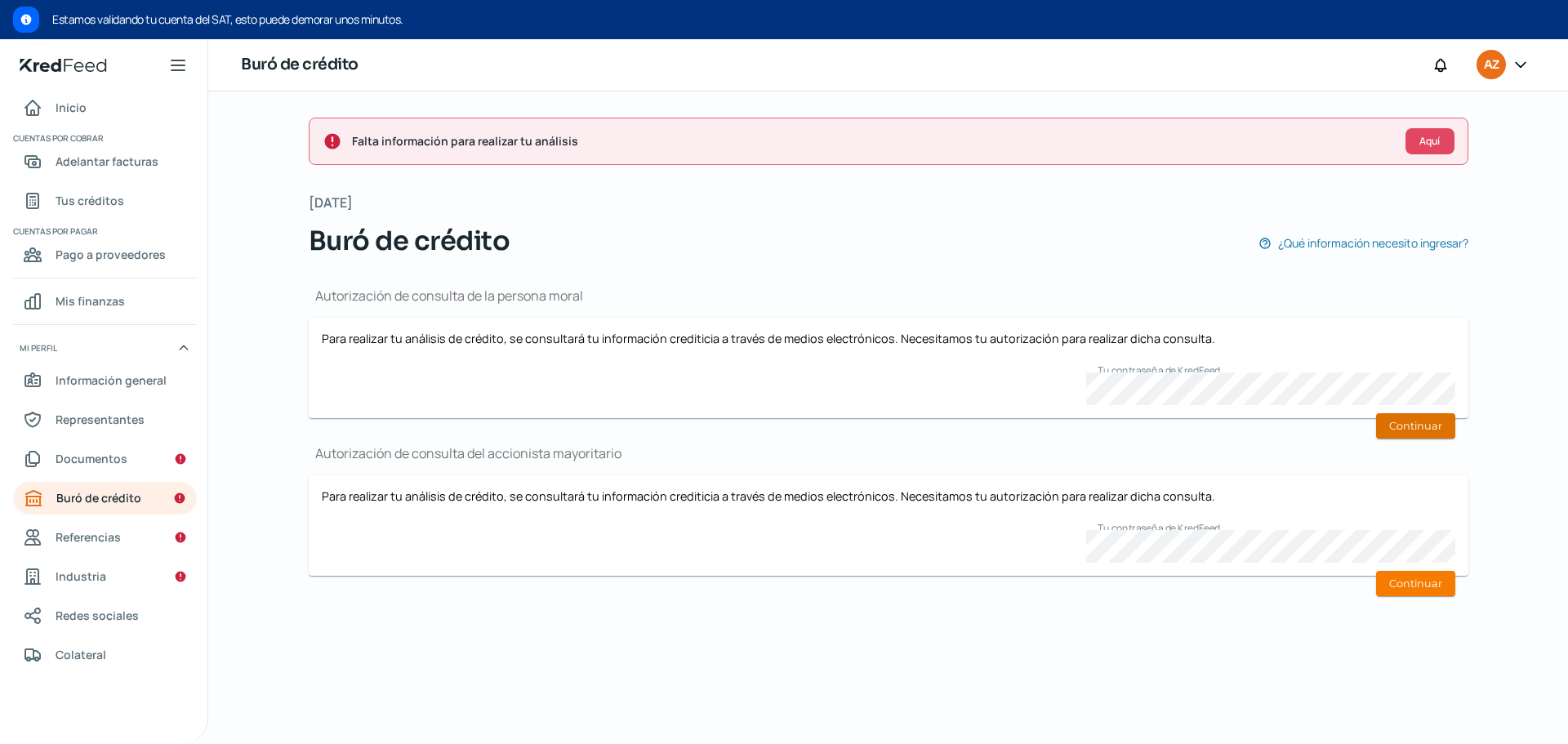
click at [1431, 426] on button "Continuar" at bounding box center [1416, 426] width 80 height 26
click at [1431, 581] on button "Continuar" at bounding box center [1416, 583] width 80 height 26
click at [1406, 424] on button "Continuar" at bounding box center [1416, 426] width 80 height 26
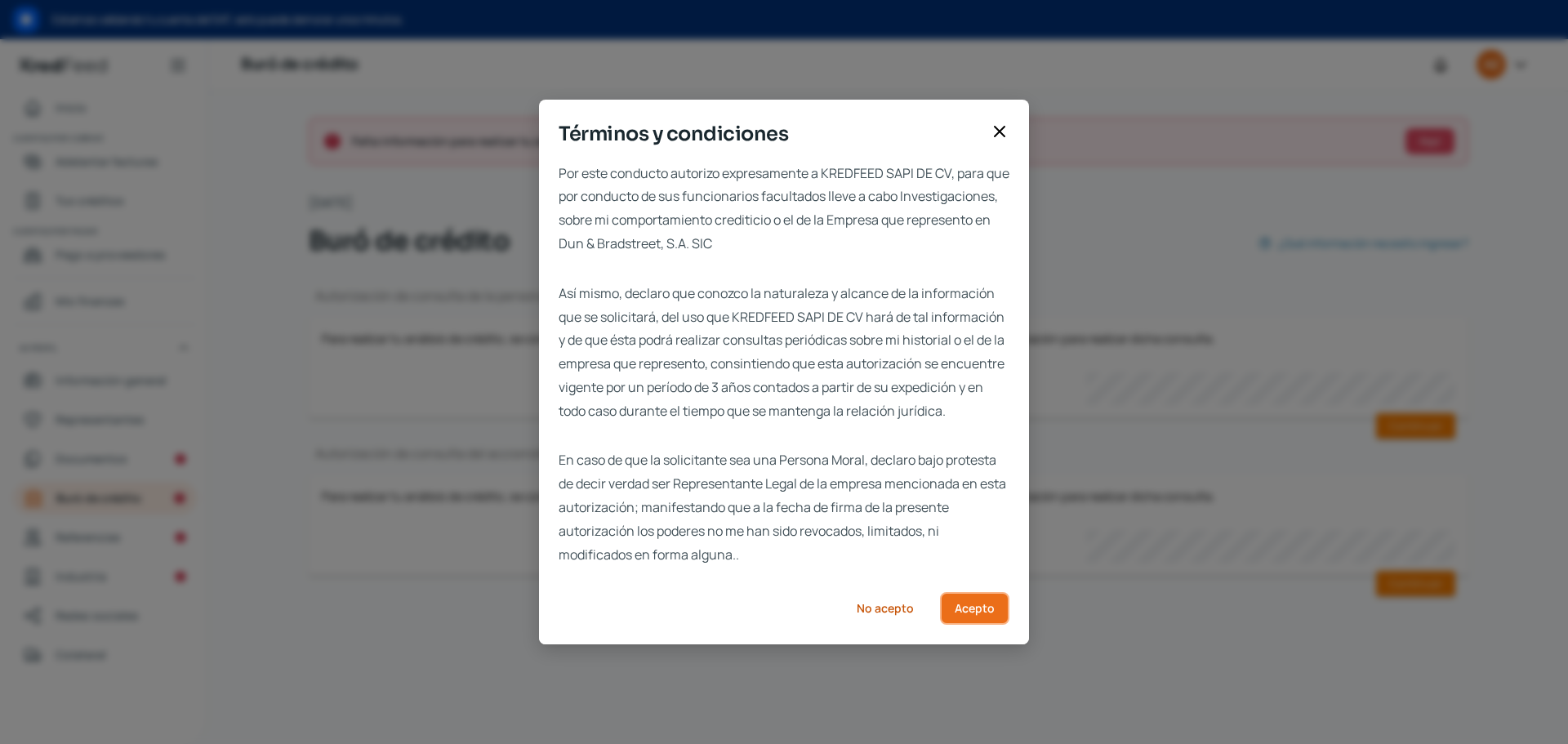
click at [984, 614] on span "Acepto" at bounding box center [974, 608] width 40 height 11
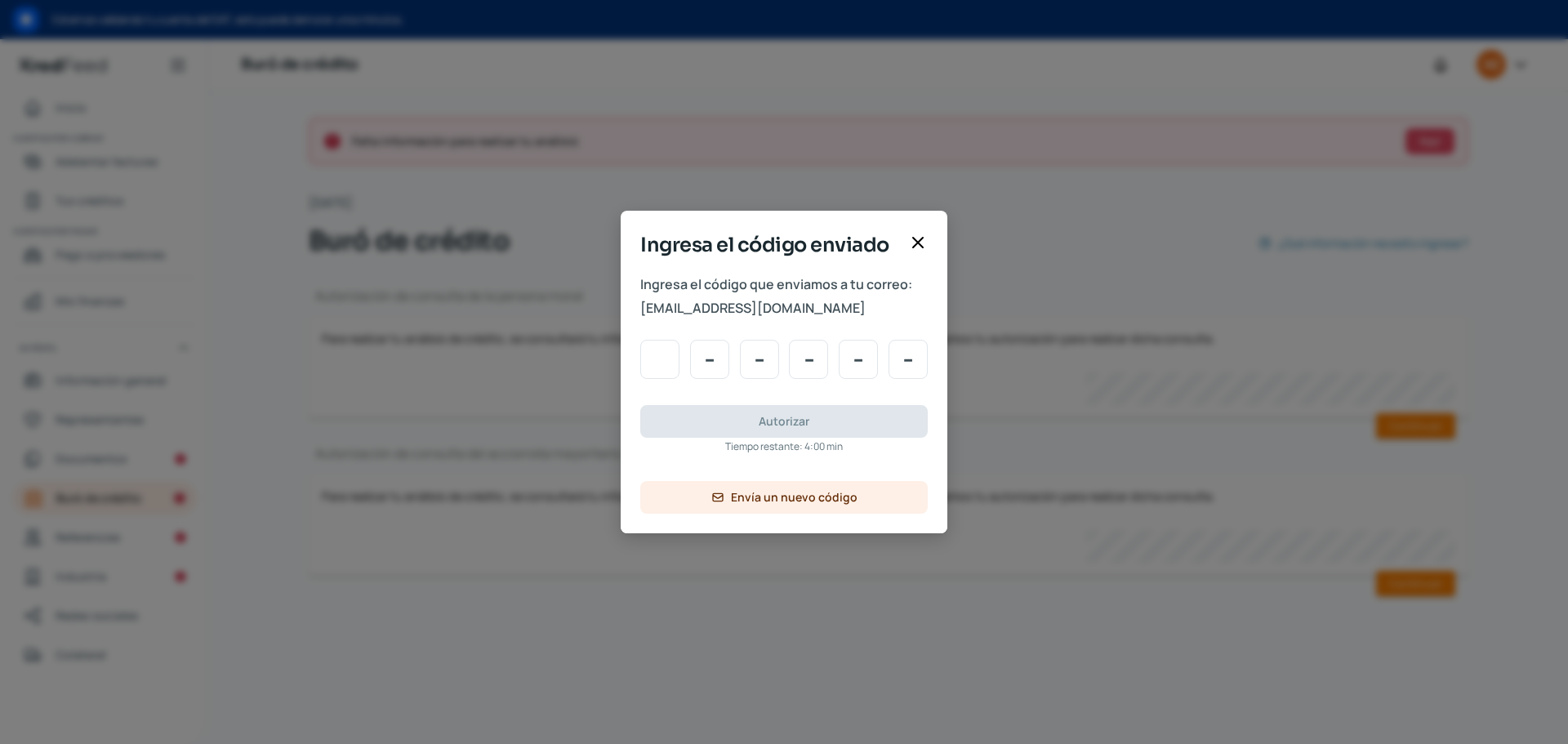
type input "9"
type input "8"
type input "9"
type input "1"
type input "0"
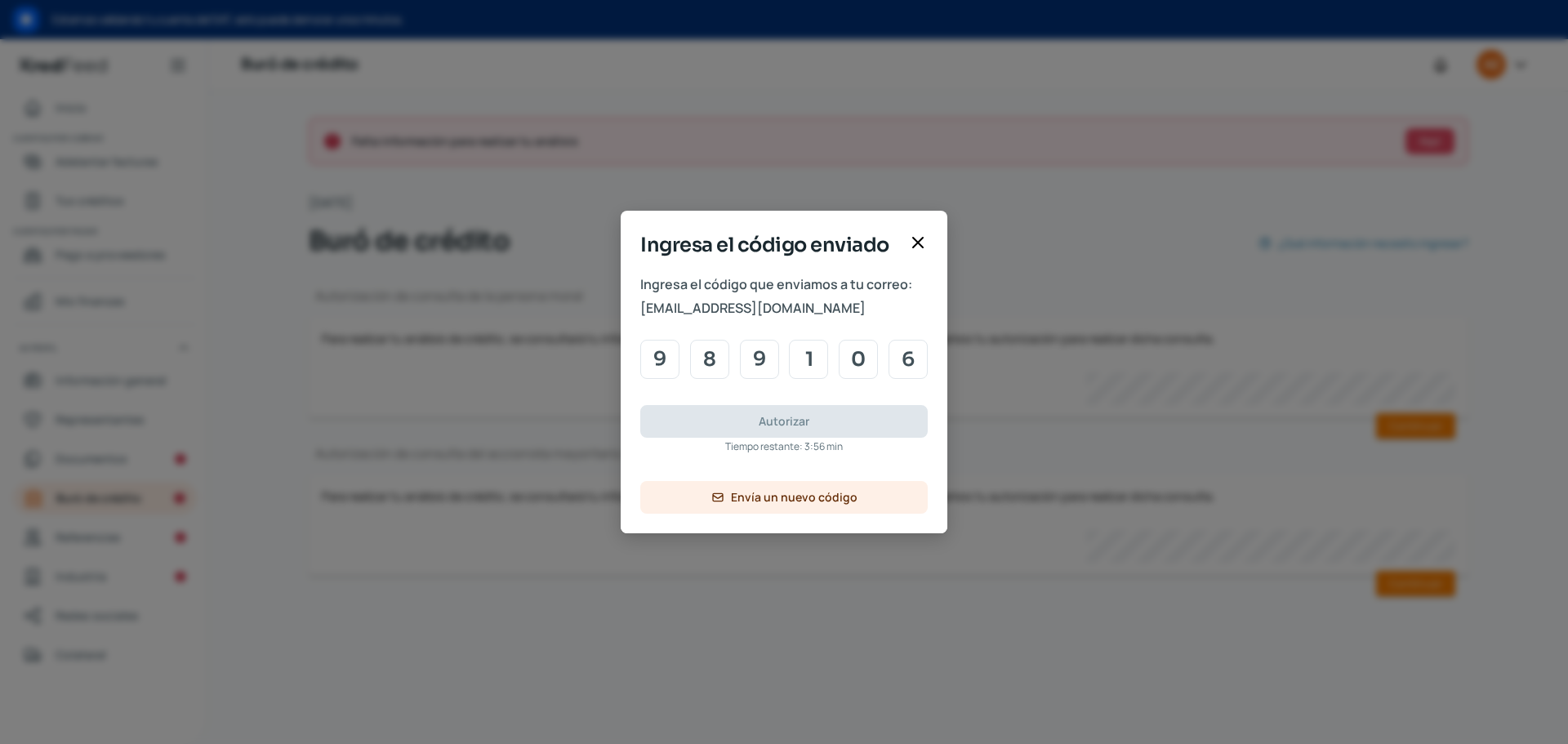
type input "6"
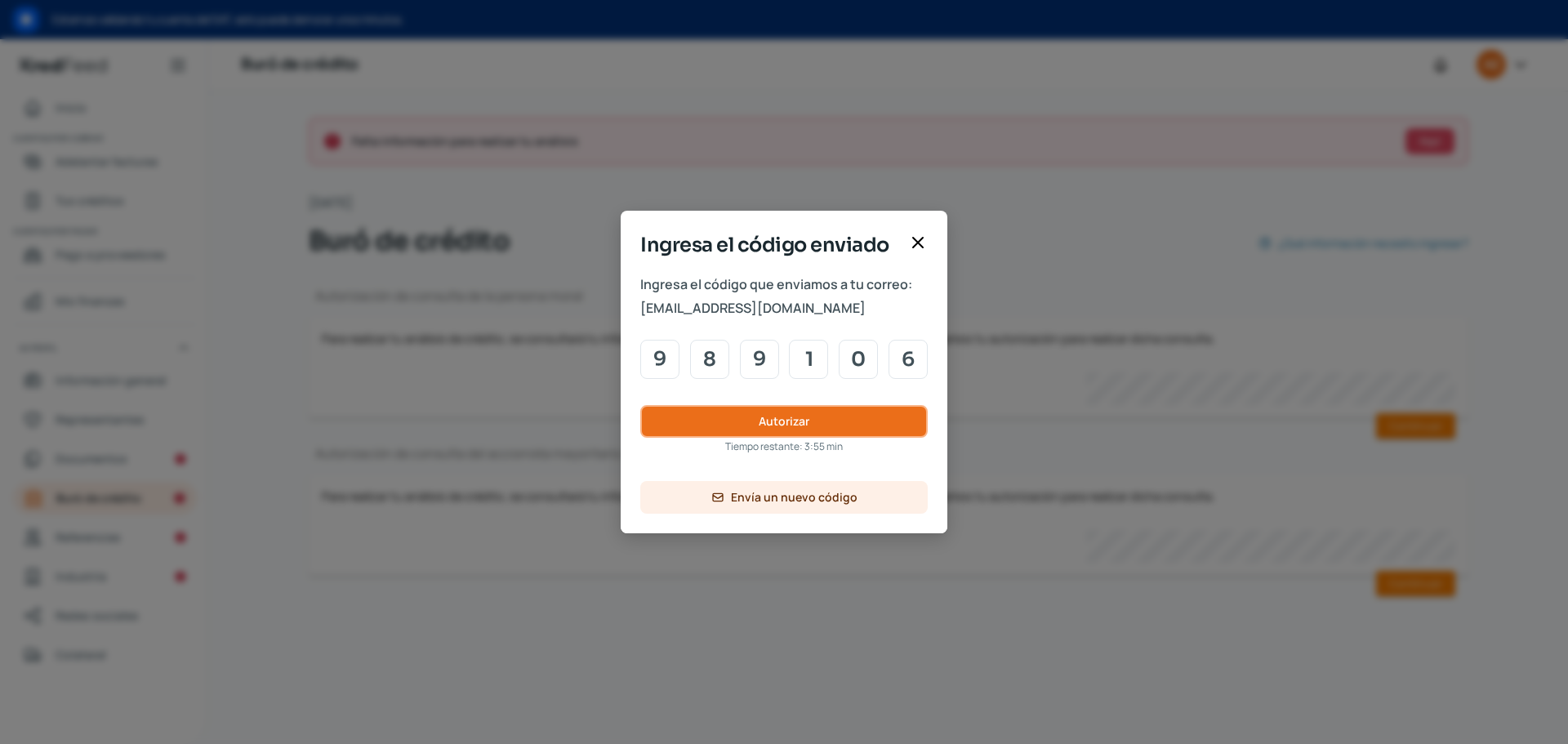
click at [750, 416] on button "Autorizar" at bounding box center [784, 421] width 287 height 32
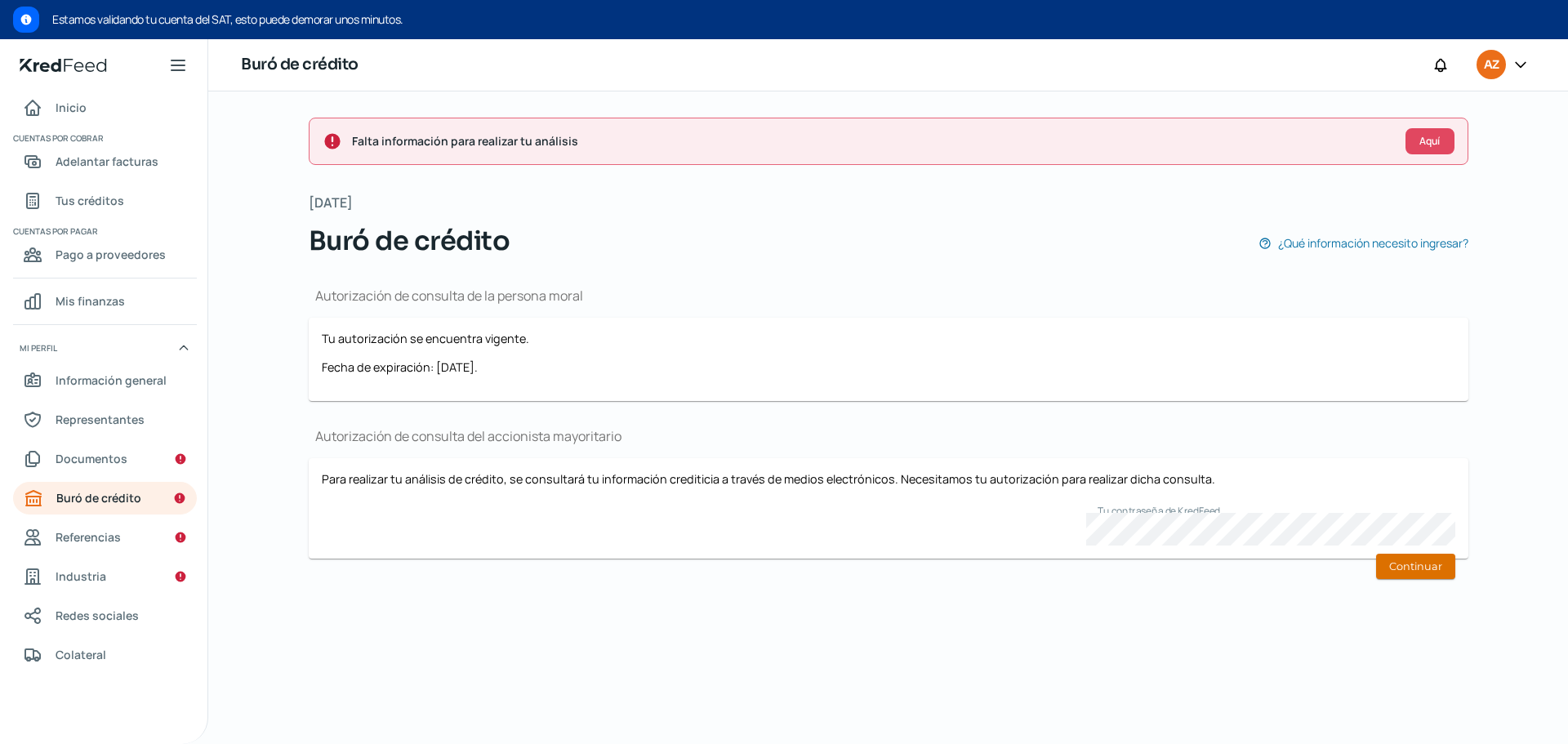
click at [1404, 572] on button "Continuar" at bounding box center [1416, 566] width 80 height 26
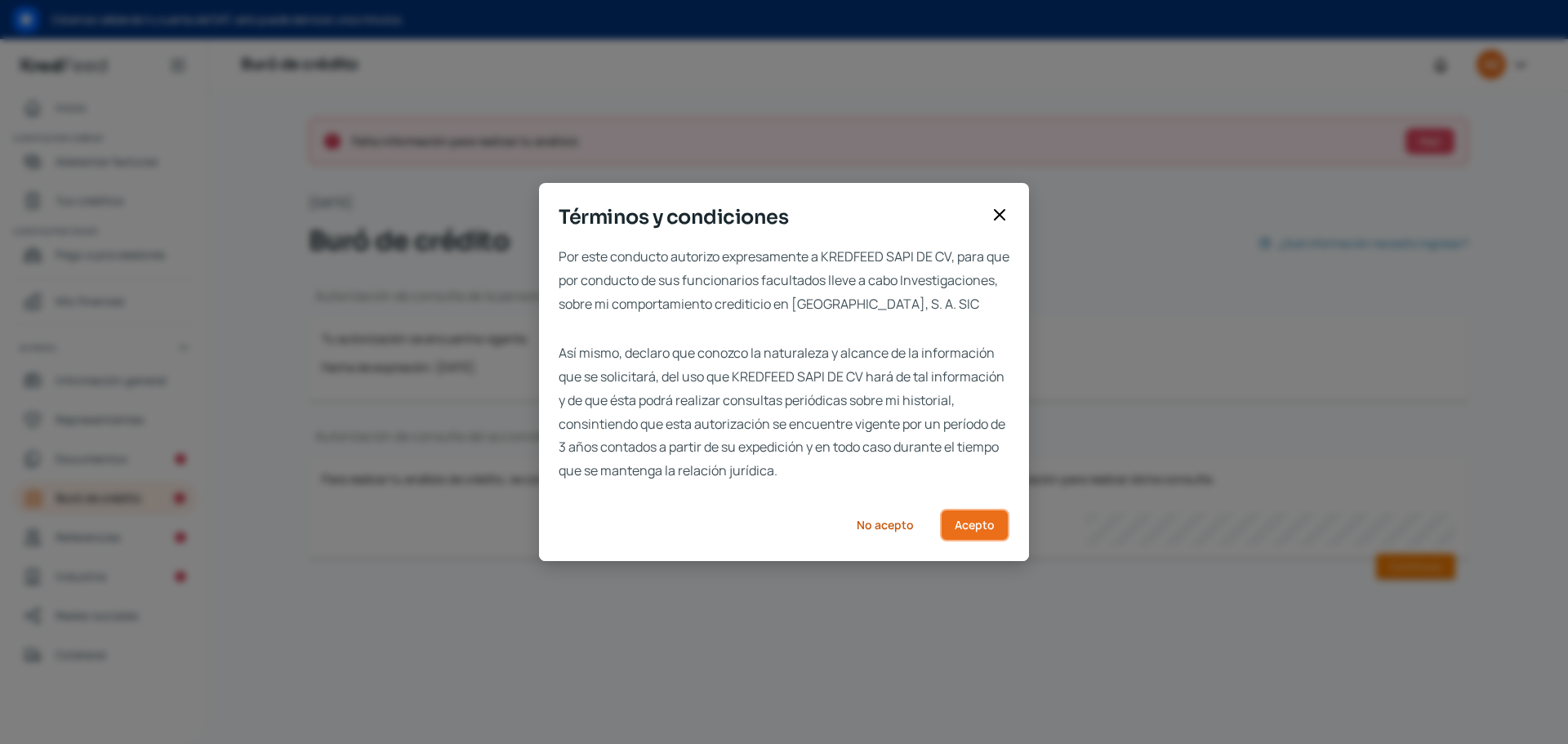
click at [962, 531] on span "Acepto" at bounding box center [974, 524] width 40 height 11
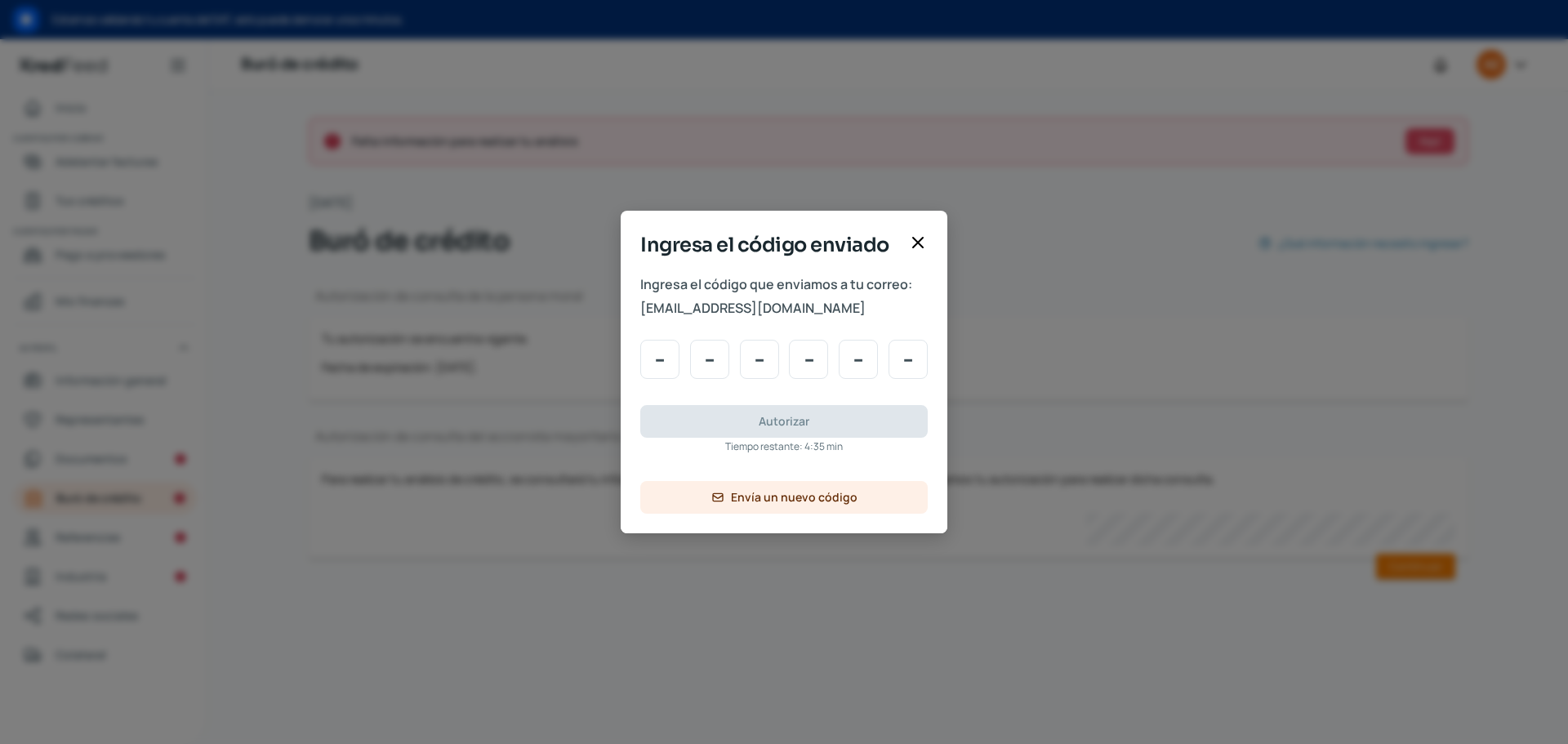
type input "3"
type input "7"
type input "8"
type input "2"
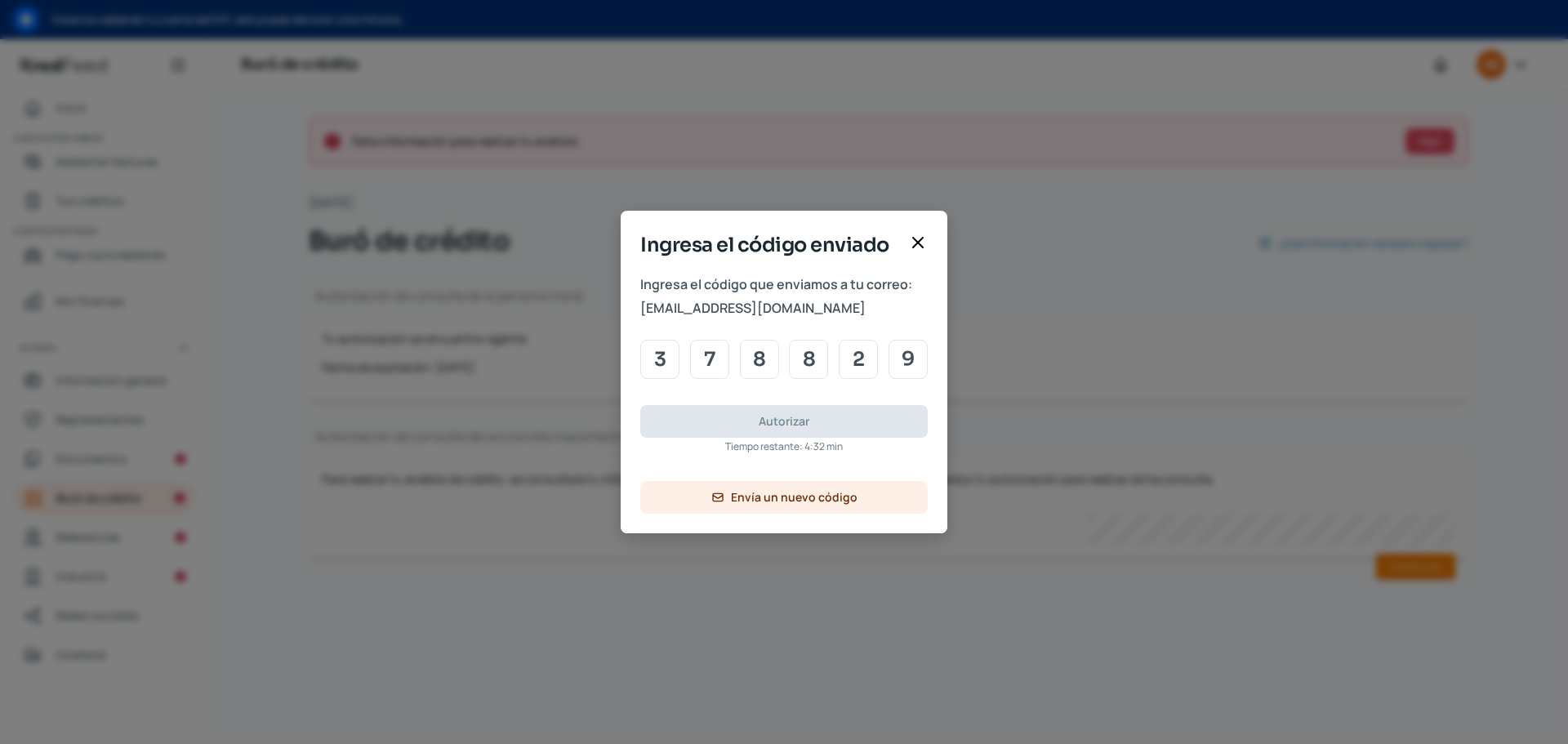
type input "9"
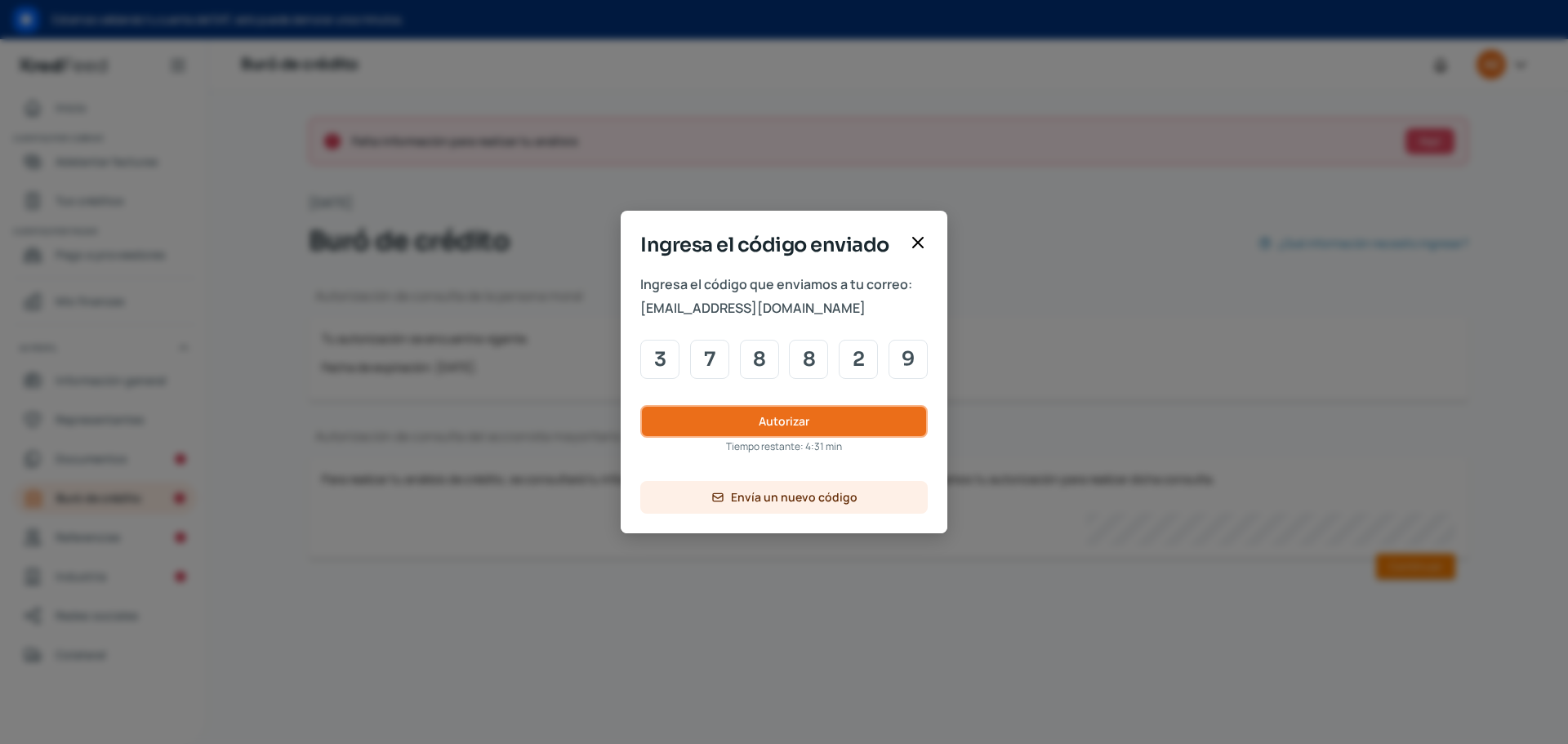
click at [739, 422] on button "Autorizar" at bounding box center [784, 421] width 287 height 32
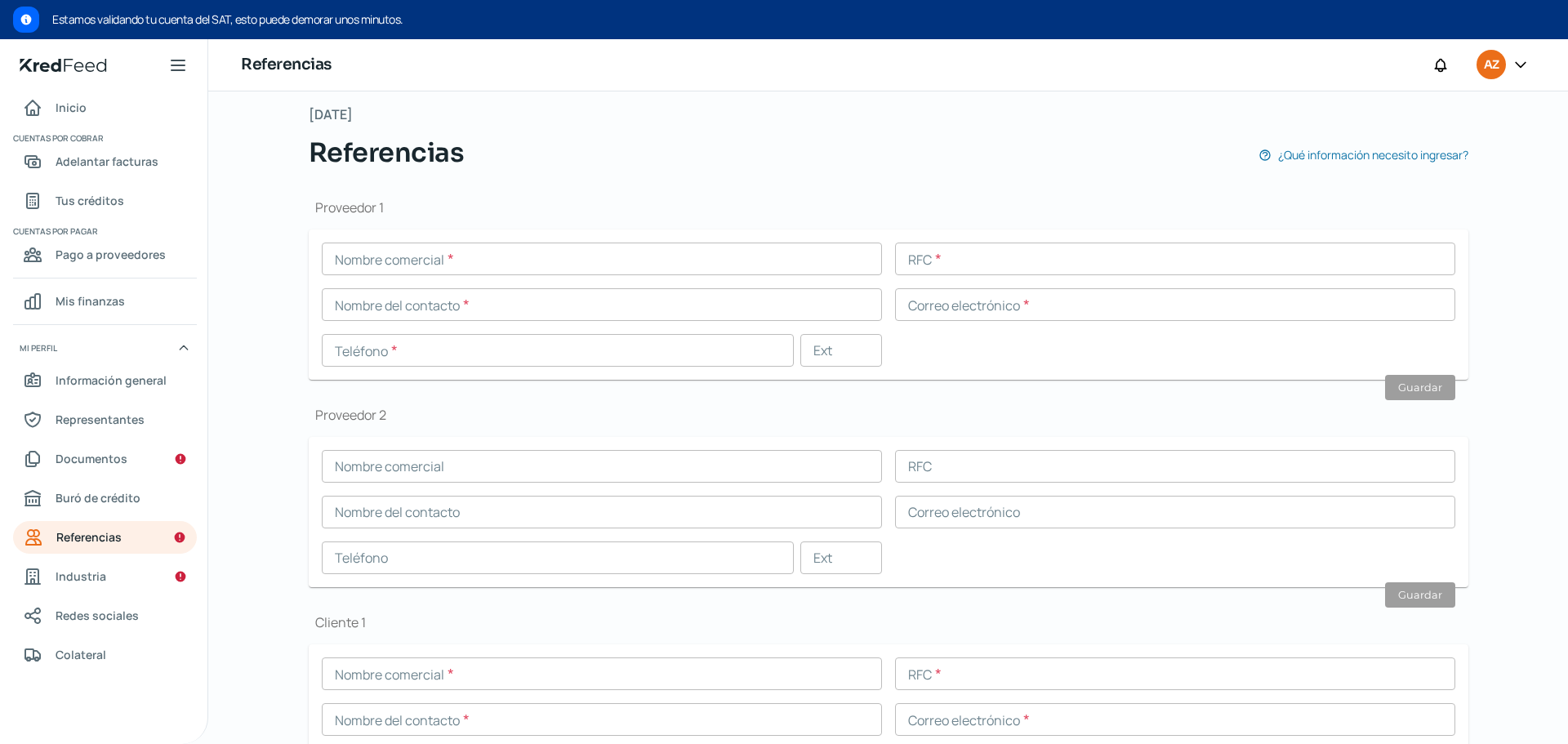
scroll to position [89, 0]
click at [479, 263] on input "text" at bounding box center [601, 258] width 560 height 32
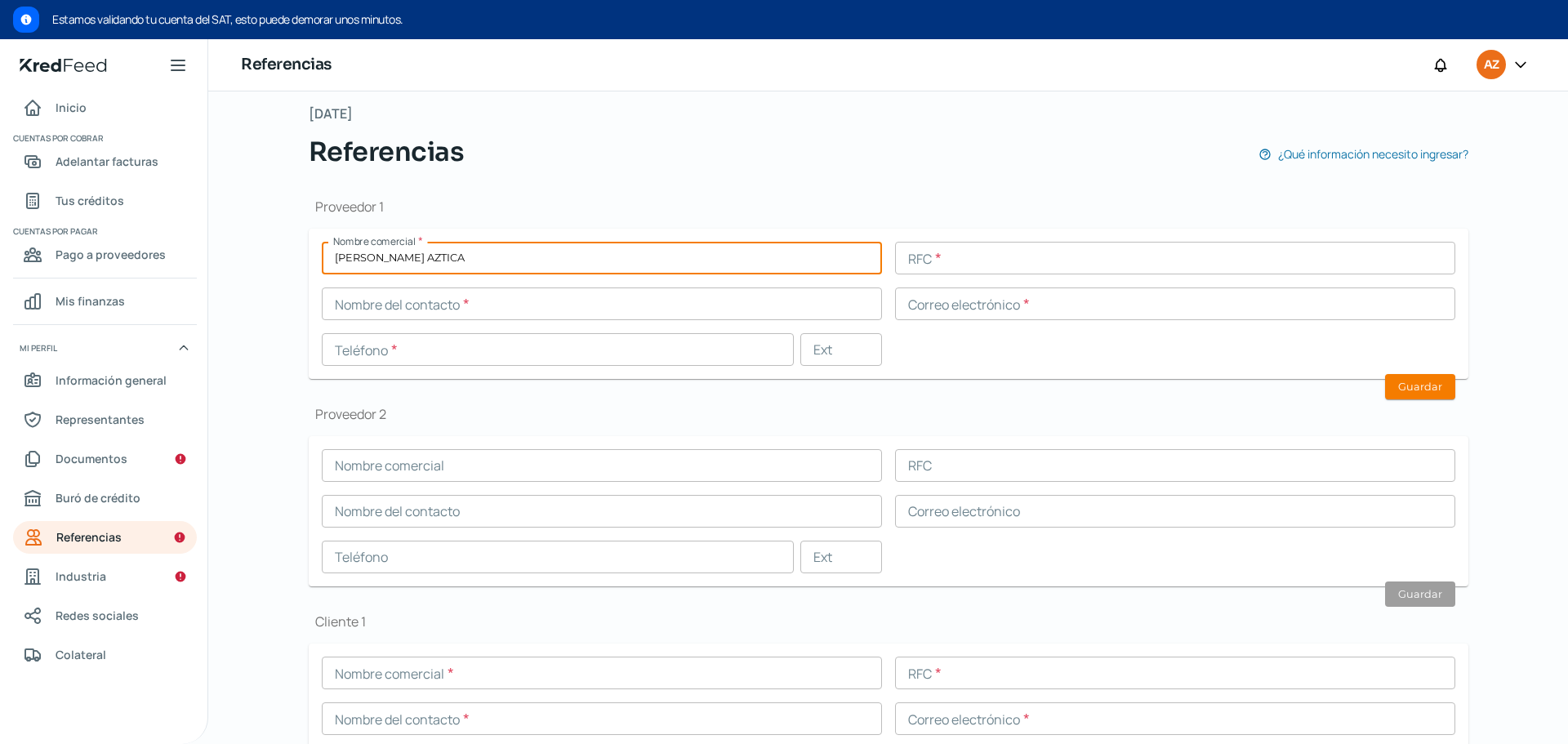
type input "[PERSON_NAME] AZTICA"
click at [628, 263] on input "[PERSON_NAME] AZTICA" at bounding box center [601, 258] width 560 height 32
click at [624, 309] on input "text" at bounding box center [601, 304] width 560 height 32
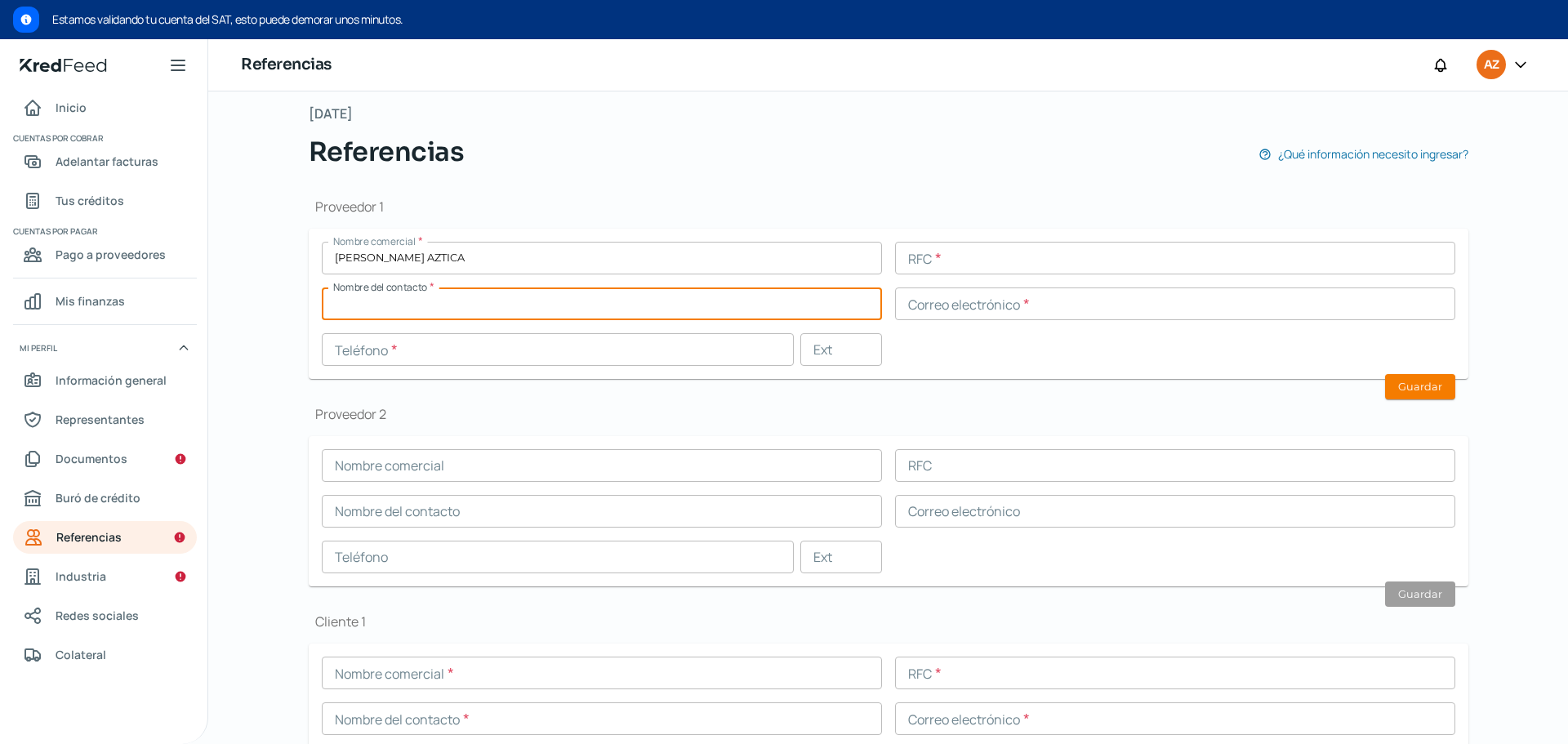
paste input "[PERSON_NAME]"
type input "[PERSON_NAME]"
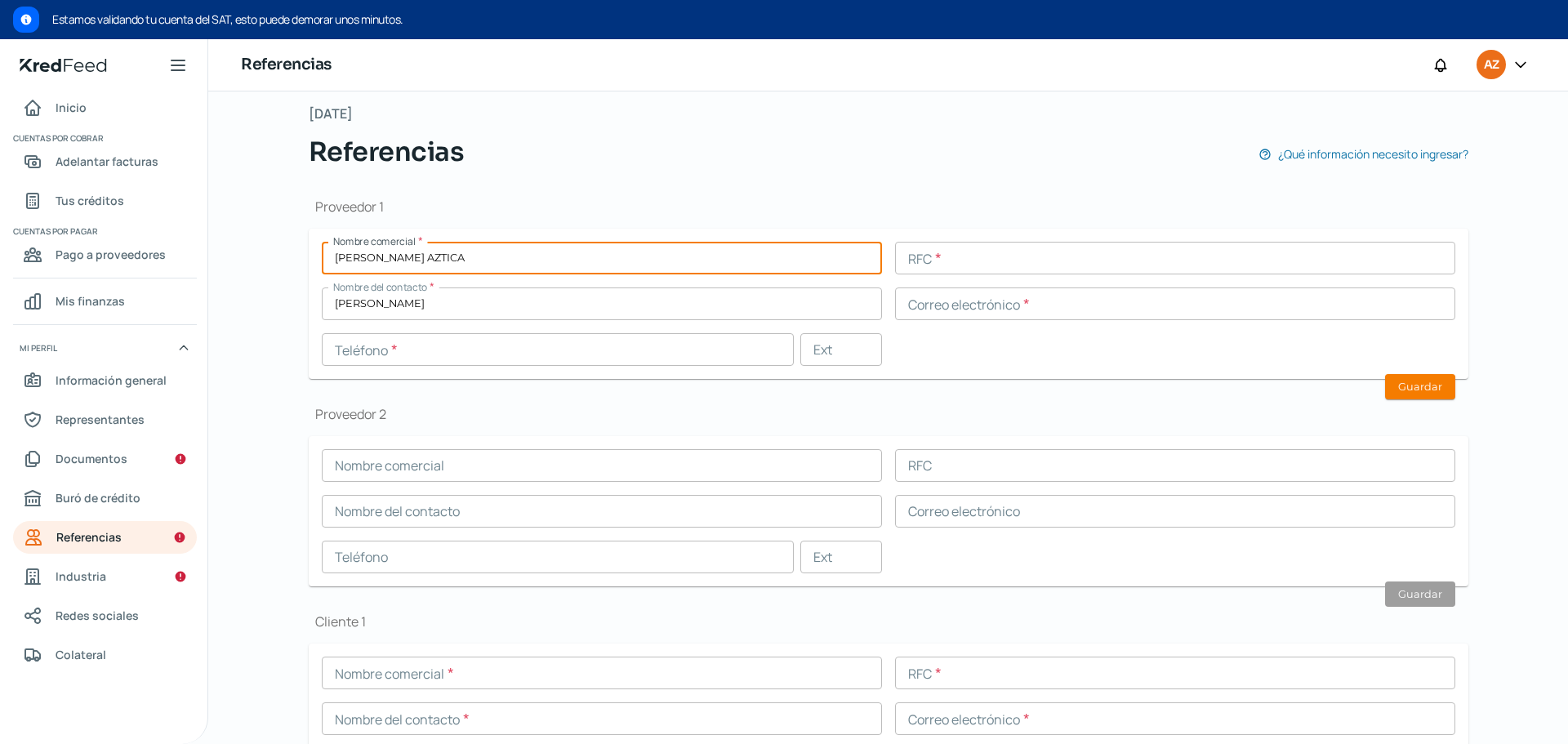
click at [411, 258] on input "[PERSON_NAME] AZTICA" at bounding box center [601, 258] width 560 height 32
click at [416, 260] on input "MONDEPEL" at bounding box center [601, 258] width 560 height 32
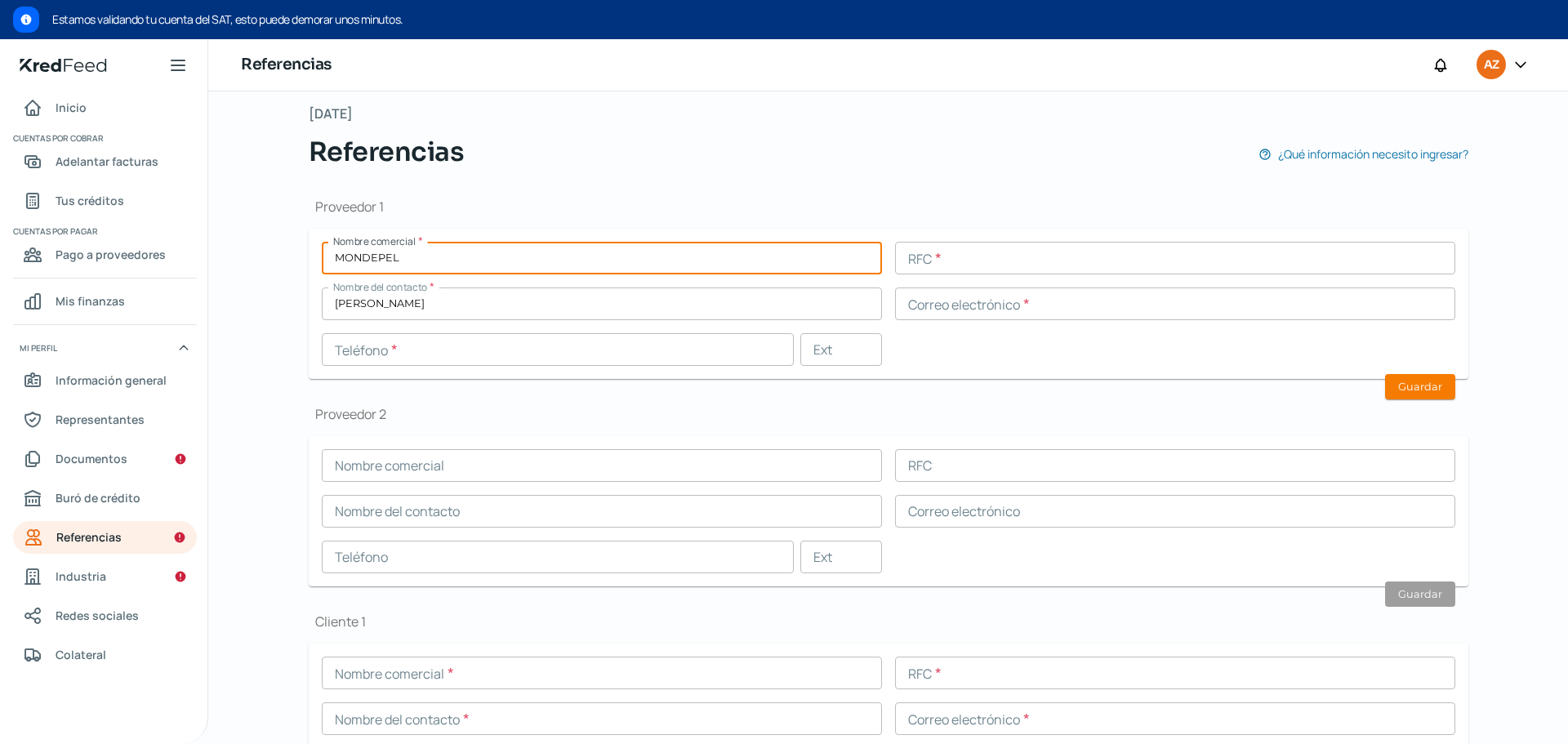
click at [416, 260] on input "MONDEPEL" at bounding box center [601, 258] width 560 height 32
paste input "onde Pell"
type input "Monde Pell"
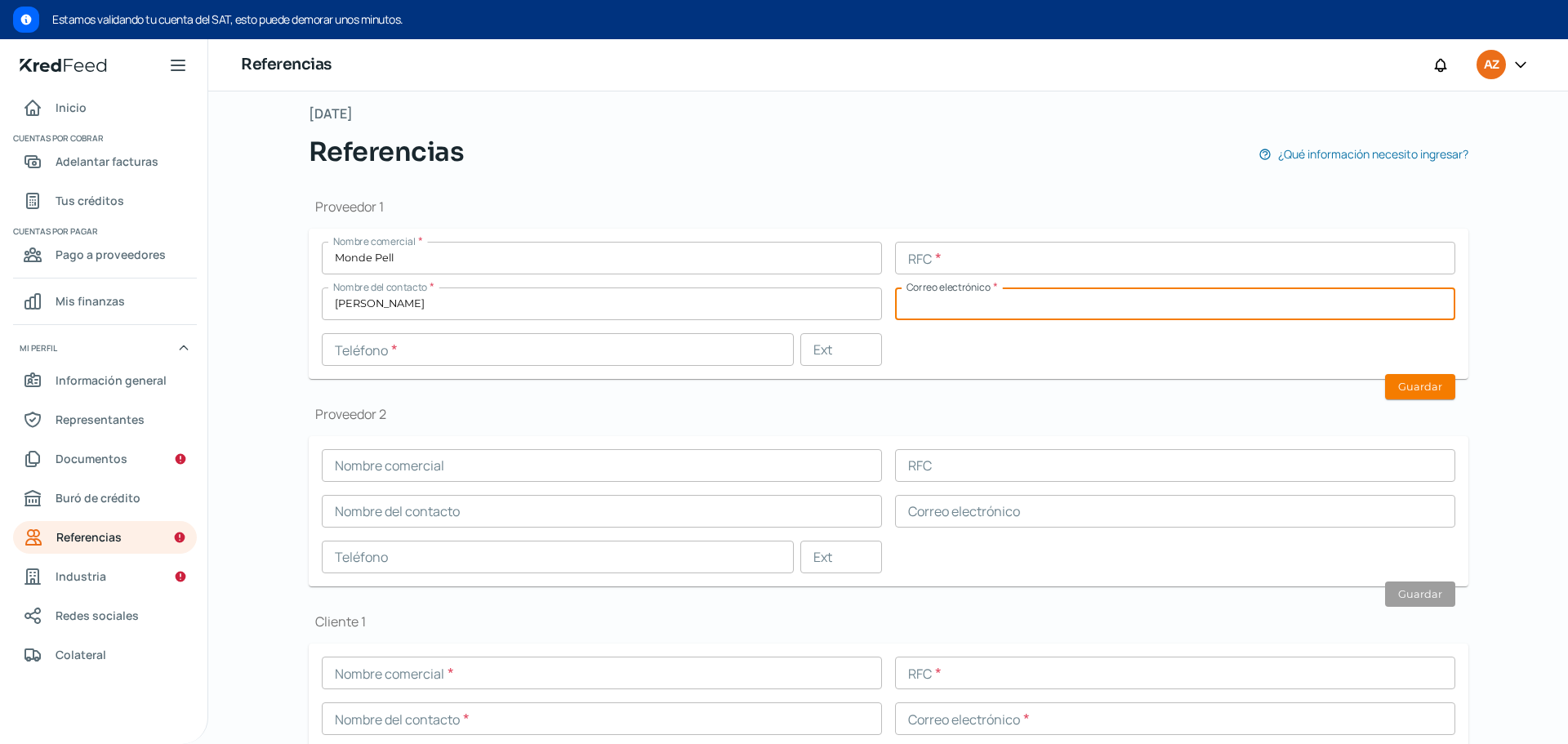
click at [1050, 297] on input "text" at bounding box center [1175, 304] width 560 height 32
paste input "[EMAIL_ADDRESS][DOMAIN_NAME]"
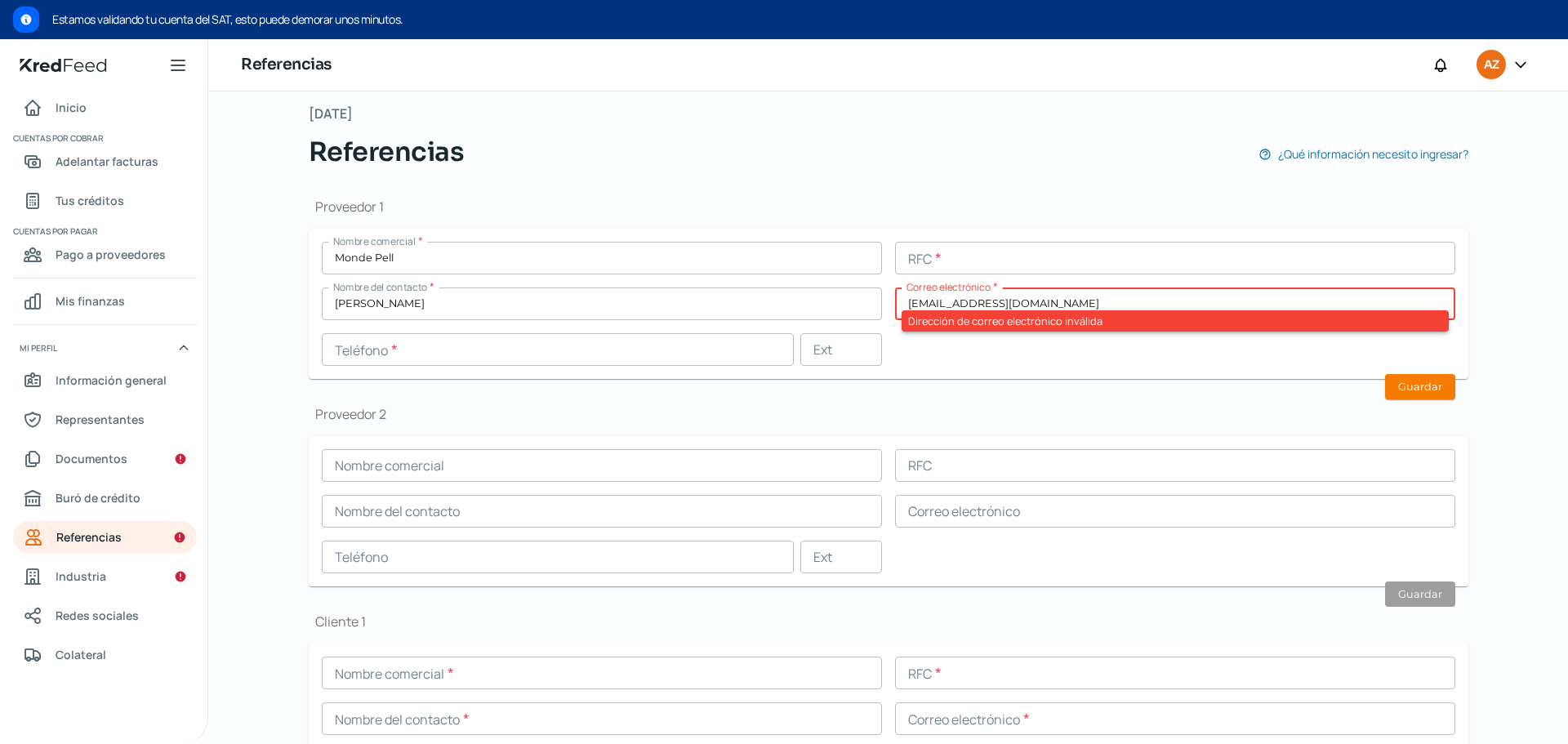
click at [920, 302] on input "[EMAIL_ADDRESS][DOMAIN_NAME]" at bounding box center [1175, 304] width 560 height 32
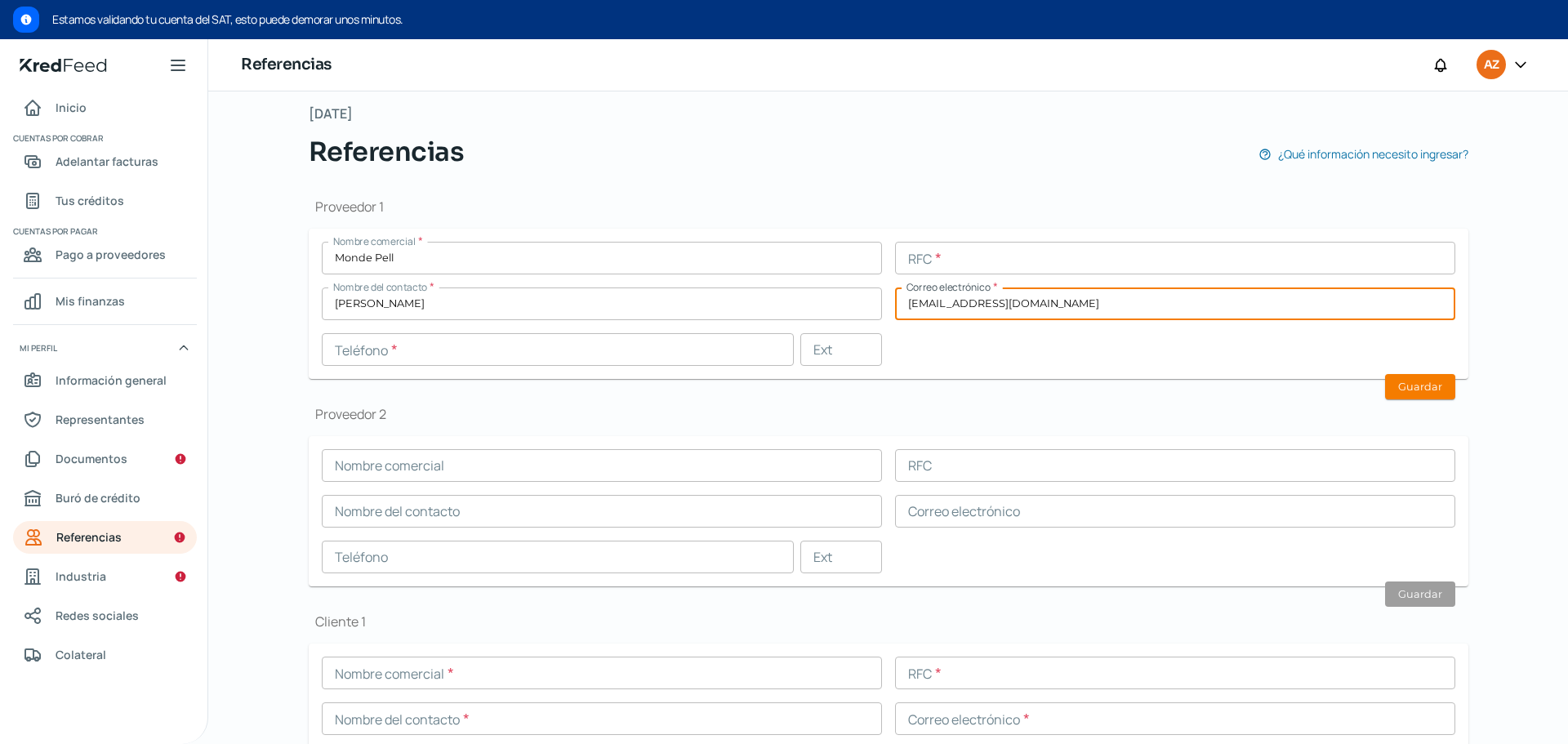
type input "[EMAIL_ADDRESS][DOMAIN_NAME]"
click at [1009, 389] on div "Proveedor 1 Nombre comercial * Monde Pell RFC * Nombre del contacto * [PERSON_N…" at bounding box center [889, 605] width 1160 height 869
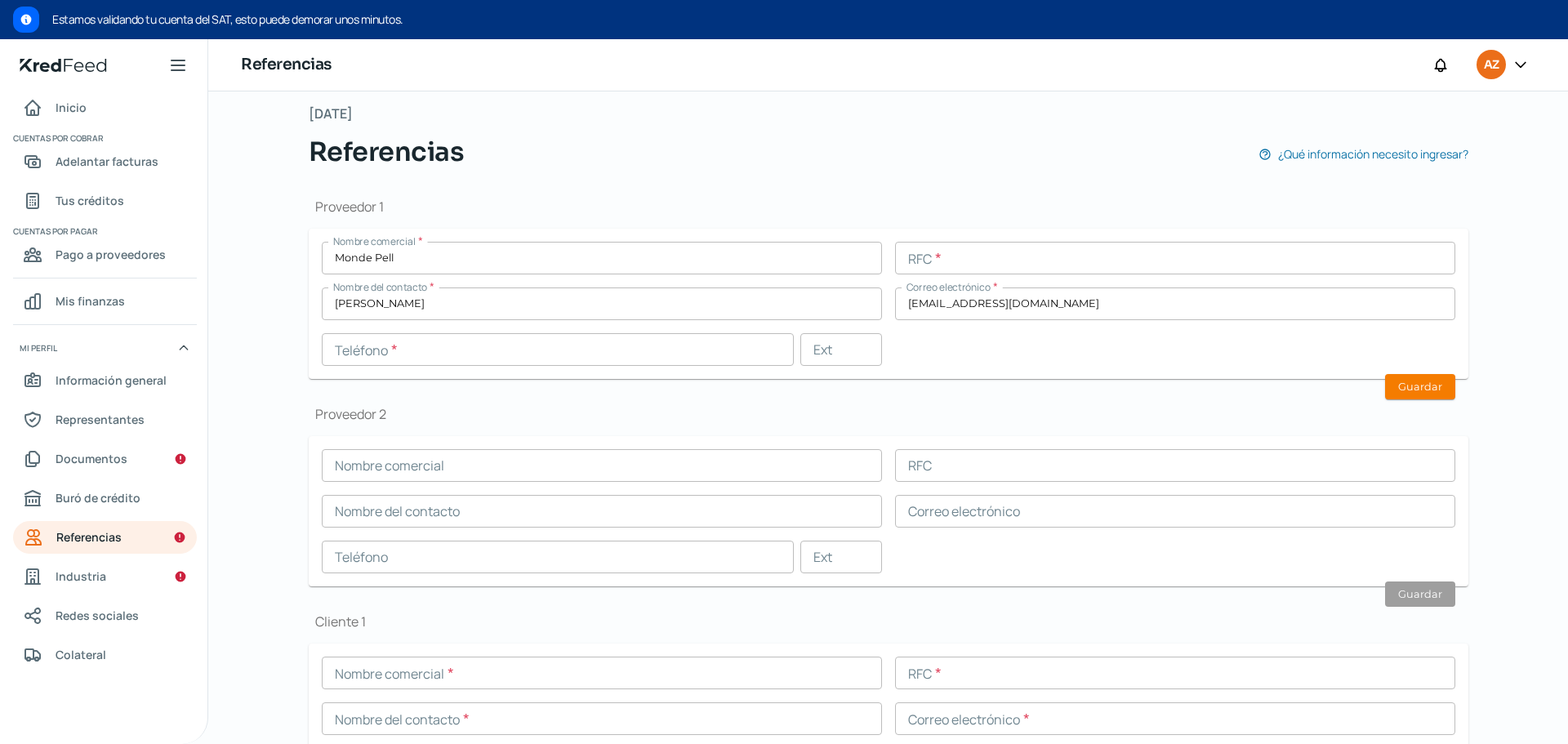
click at [486, 349] on input "text" at bounding box center [558, 349] width 472 height 32
paste input "55 - 5171 - 9557"
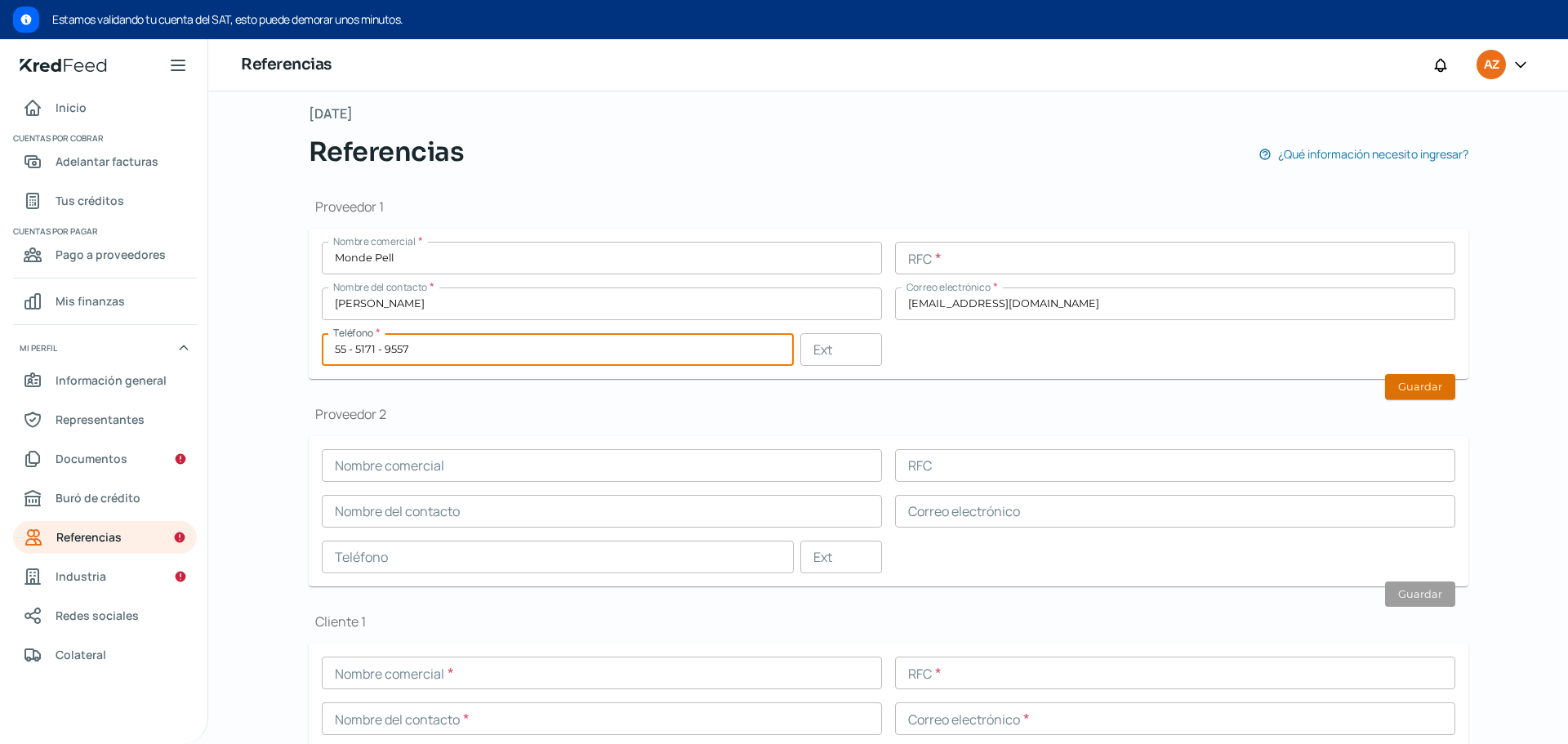
type input "55 - 5171 - 9557"
click at [1416, 383] on button "Guardar" at bounding box center [1420, 387] width 70 height 26
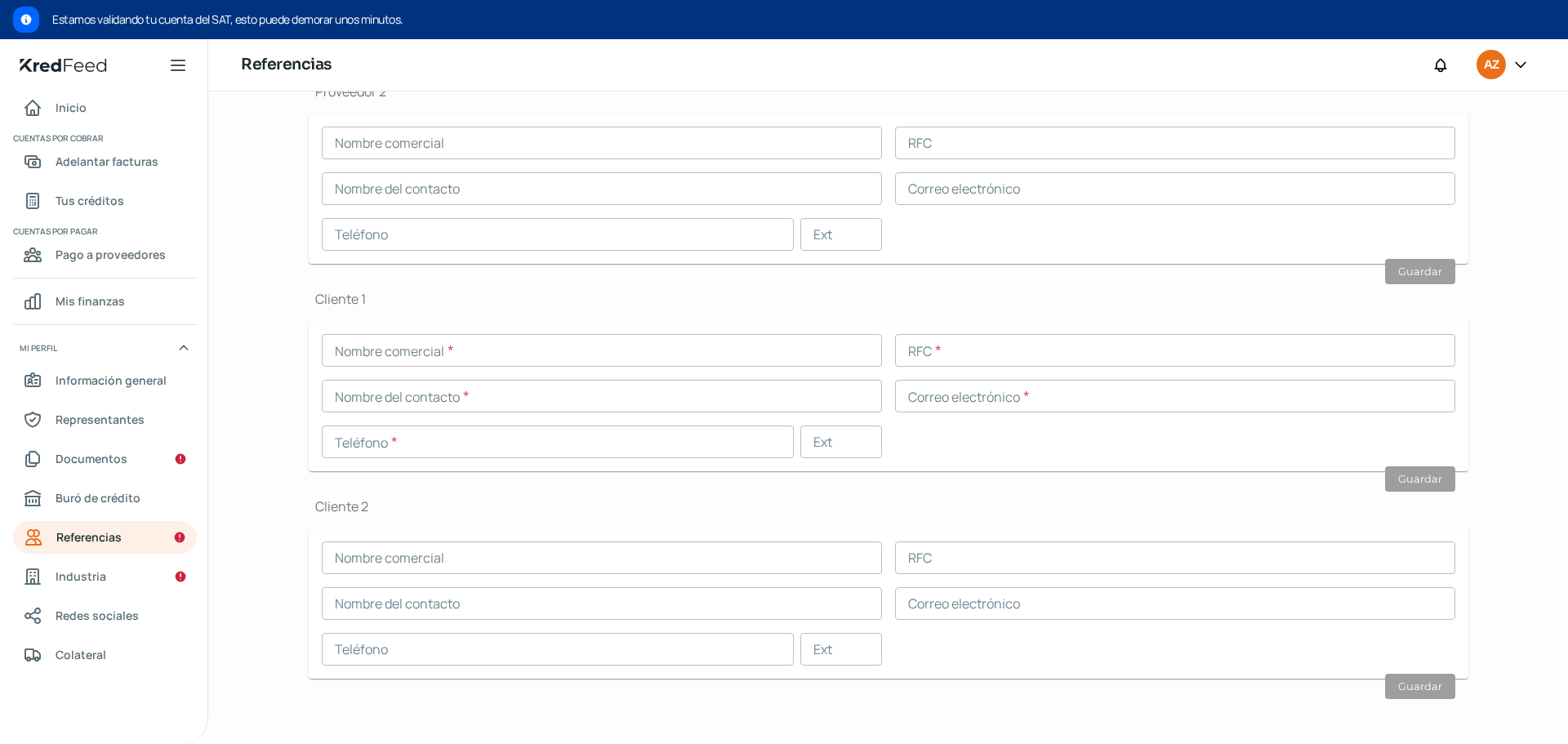
scroll to position [0, 0]
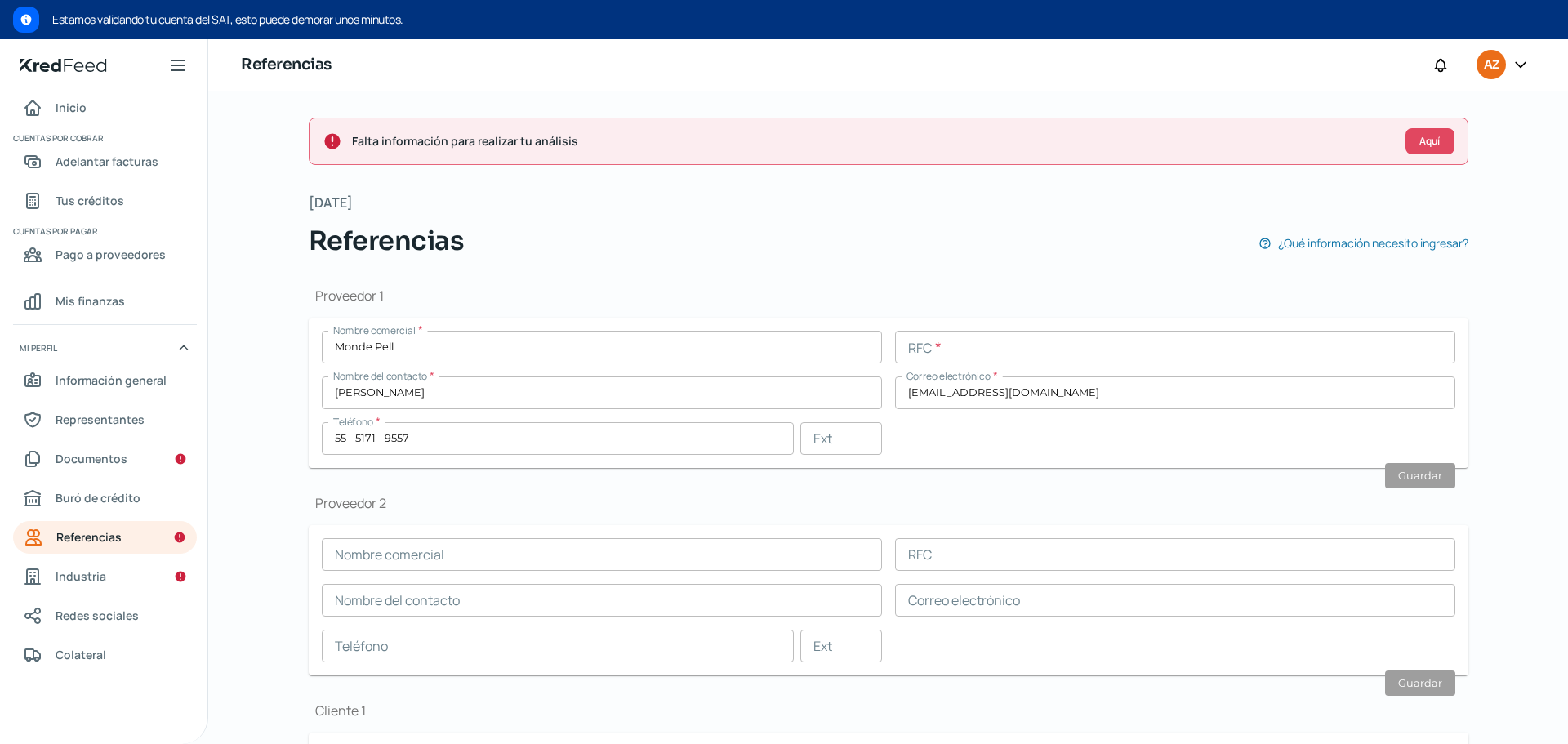
click at [1018, 349] on input "text" at bounding box center [1175, 347] width 560 height 32
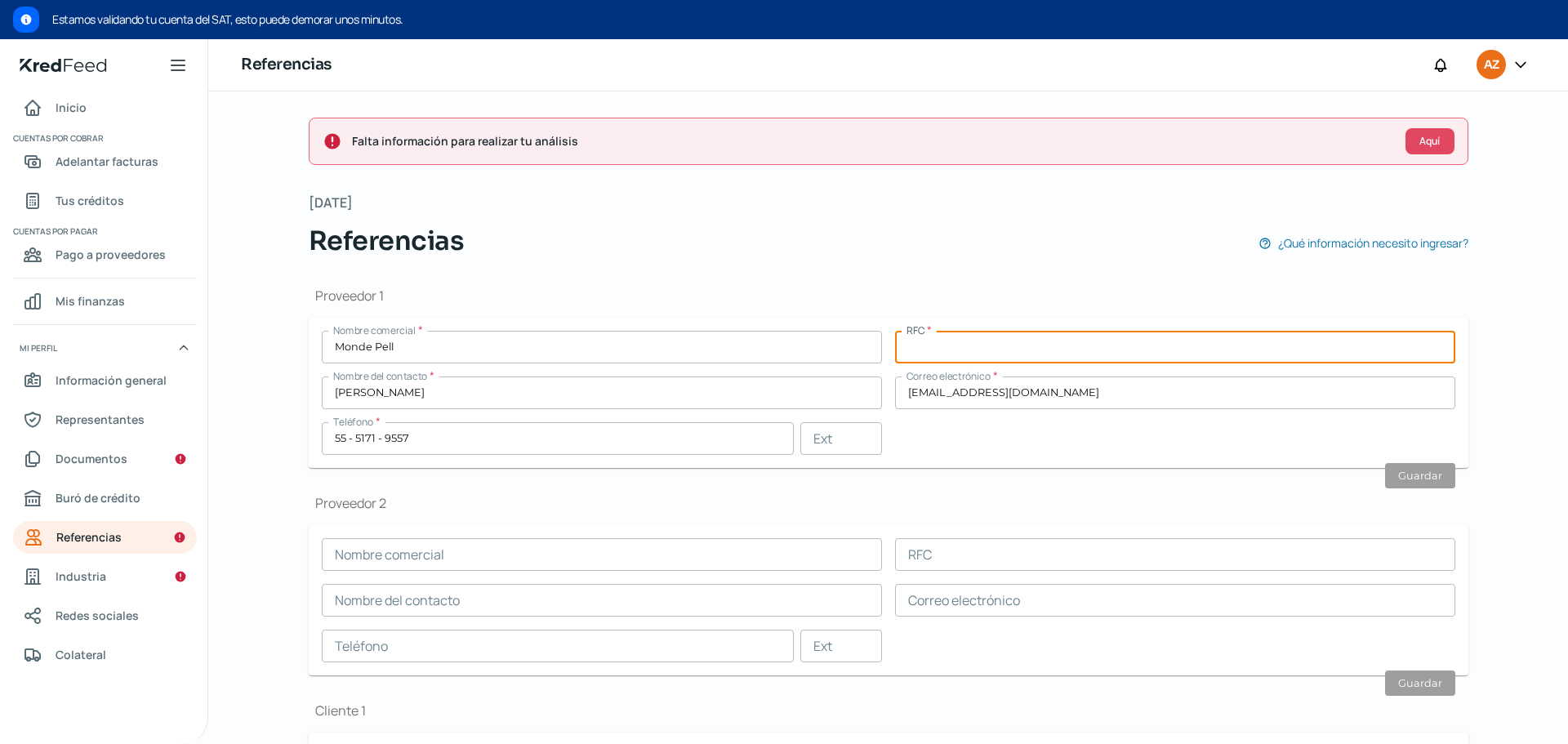
paste input "LAKS550303TW3"
type input "LAKS550303TW3"
click at [1403, 478] on button "Guardar" at bounding box center [1420, 475] width 70 height 26
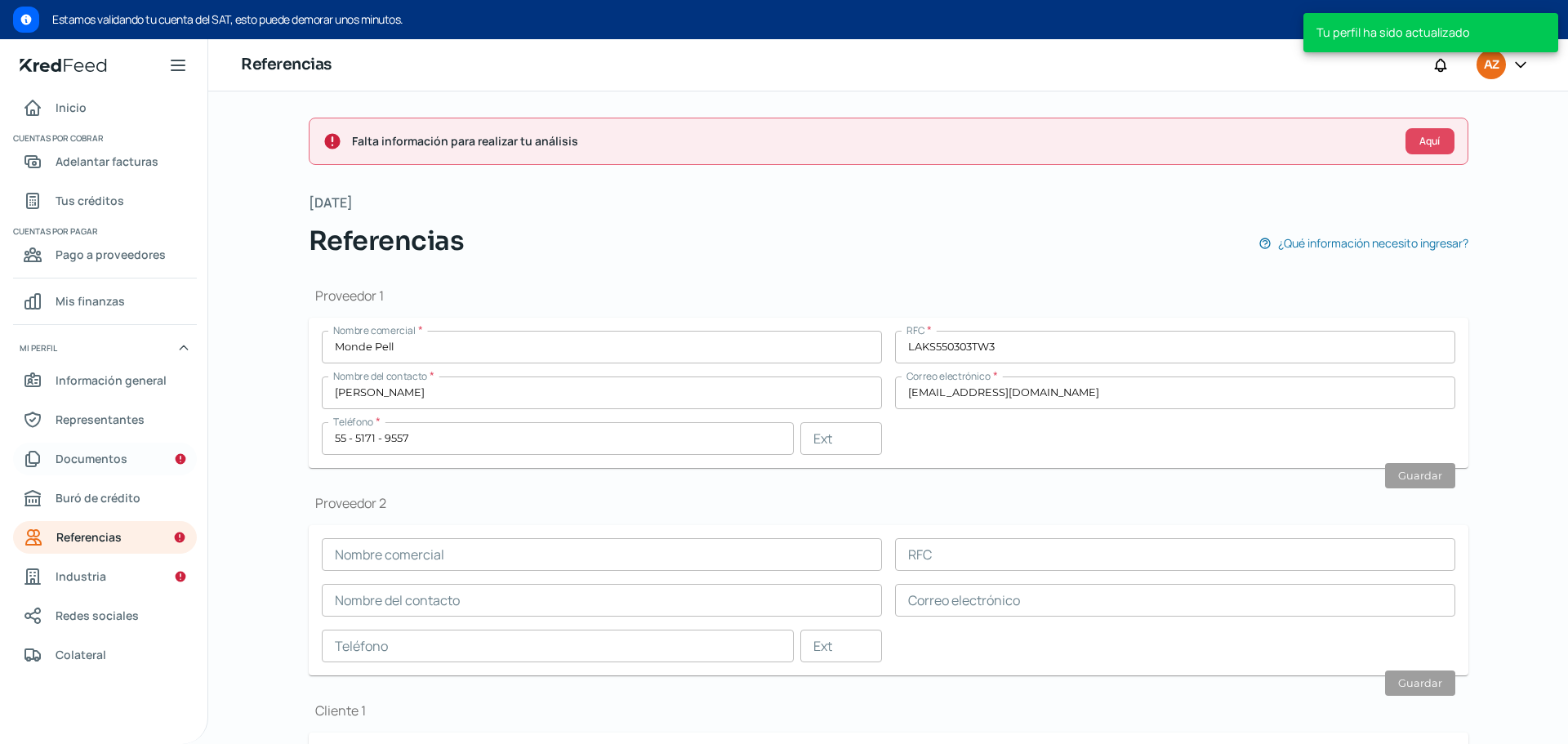
click at [108, 452] on span "Documentos" at bounding box center [92, 458] width 72 height 21
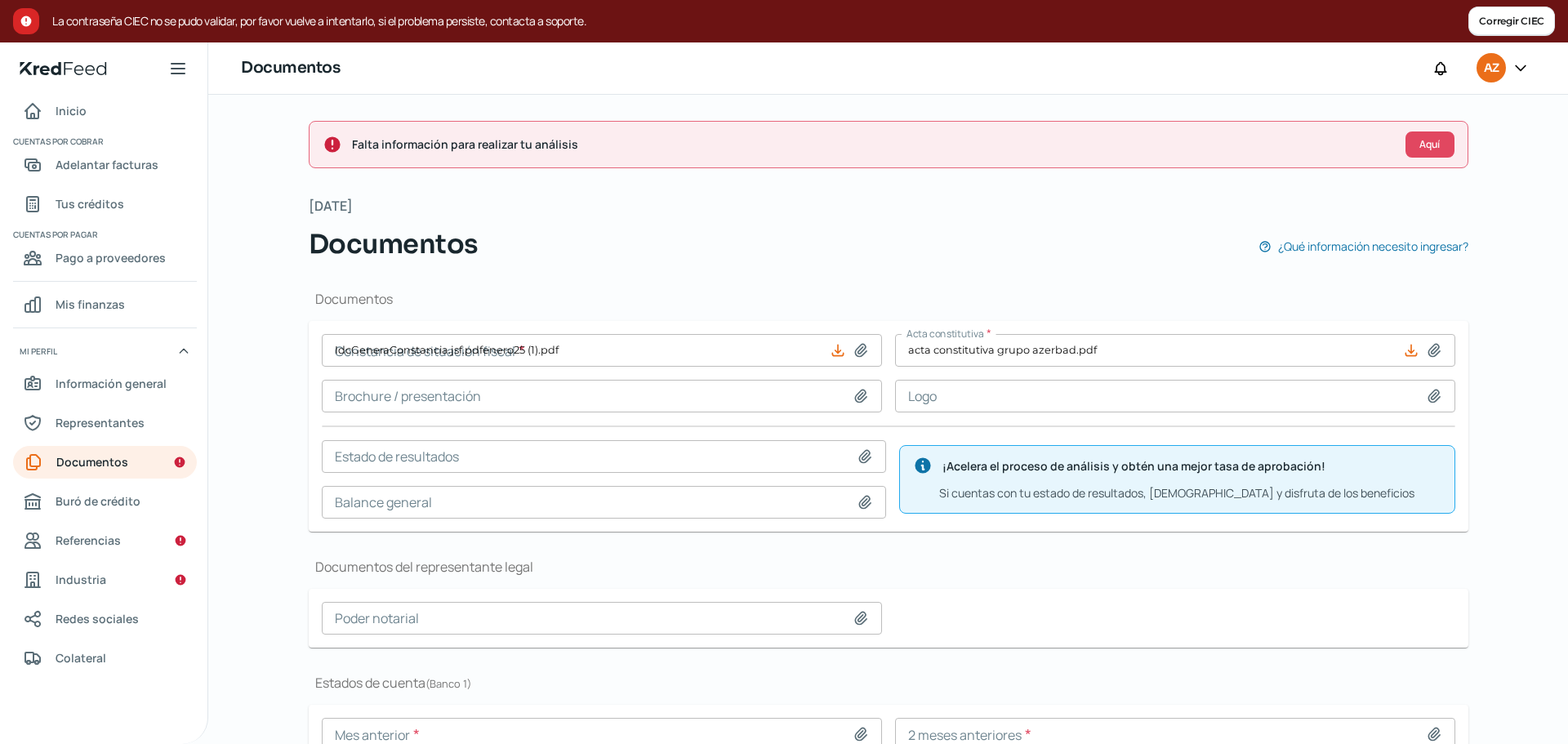
type input "IdcGeneraConstancia.jsf.pdfenero25 (1).pdf"
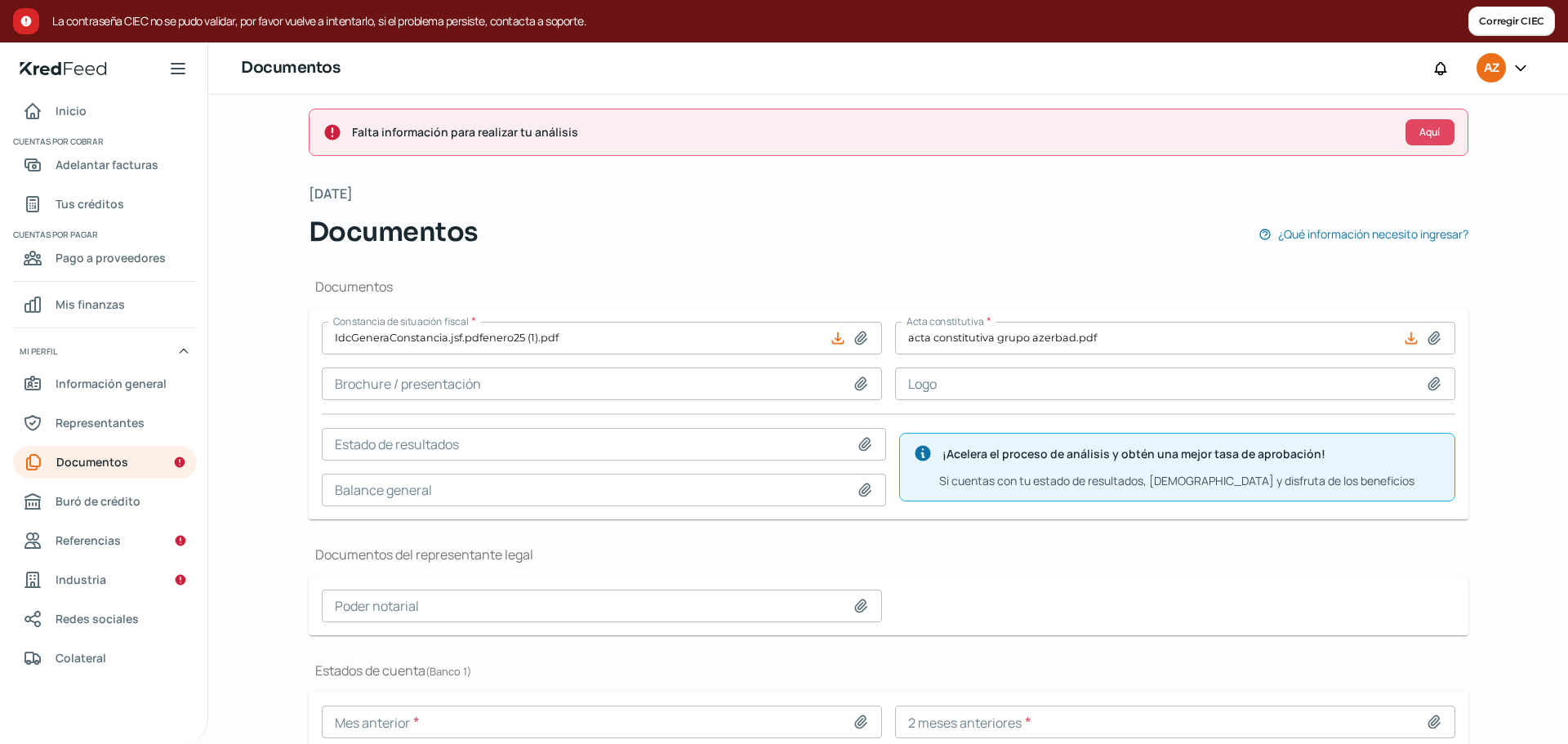
scroll to position [131, 0]
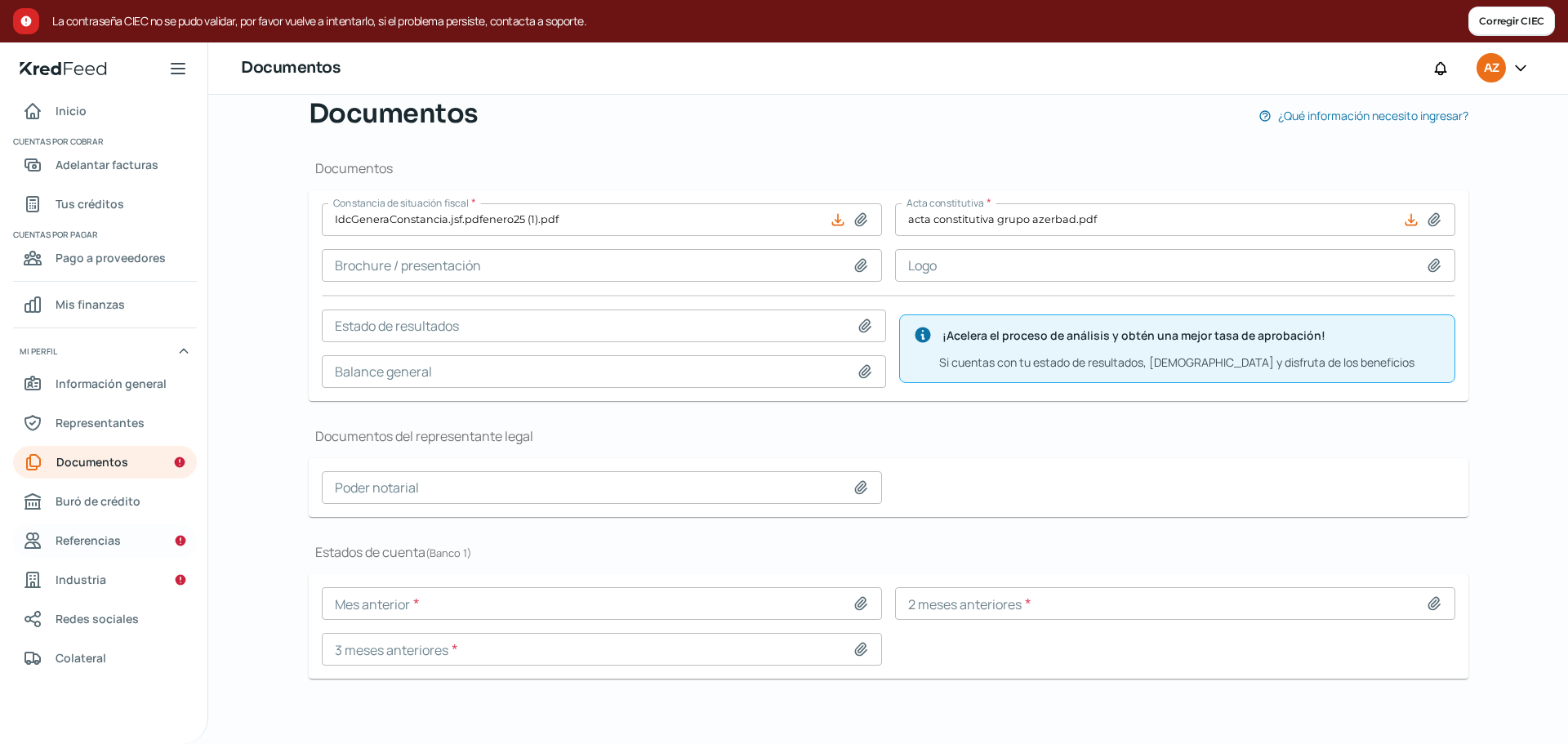
click at [119, 544] on span "Referencias" at bounding box center [88, 540] width 65 height 21
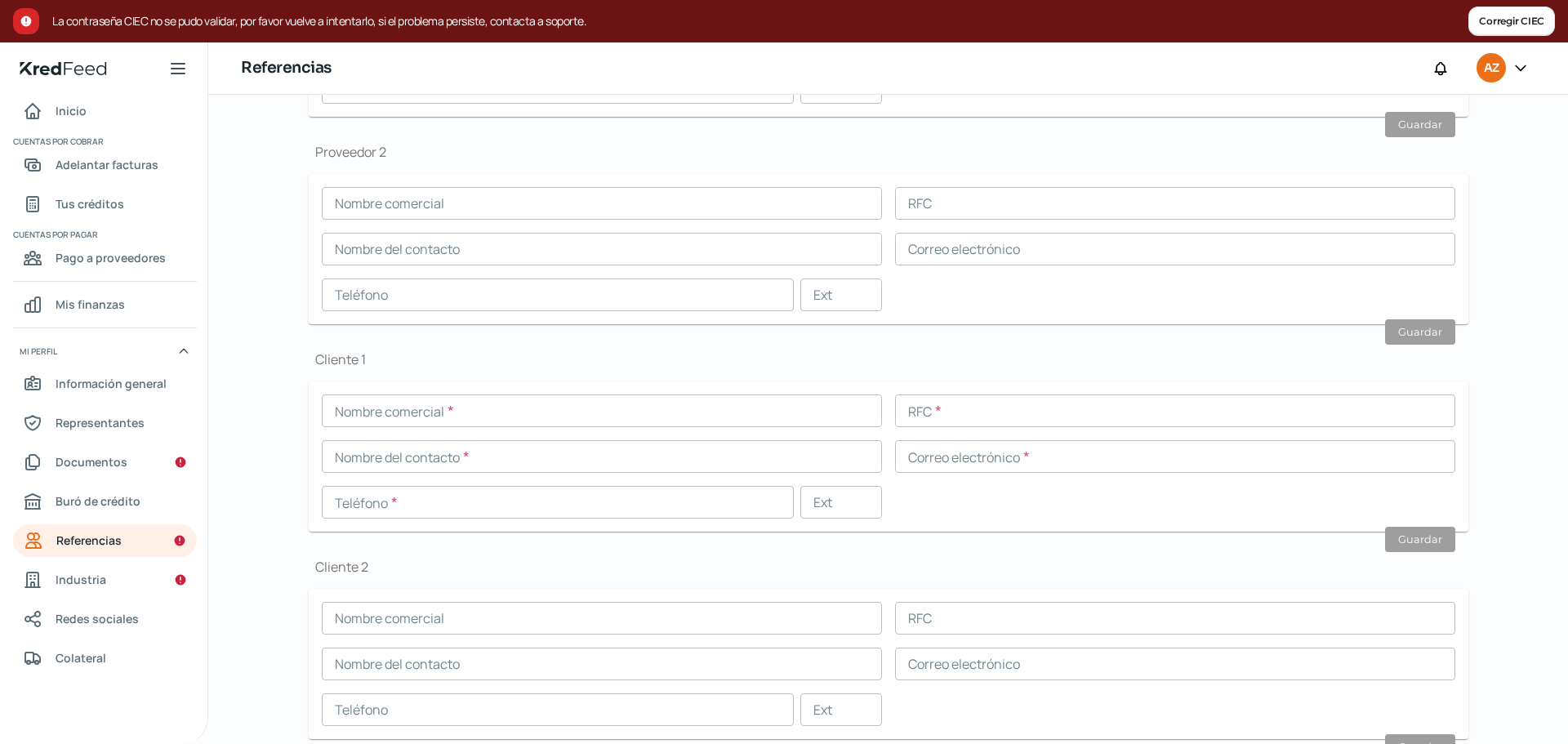
scroll to position [355, 0]
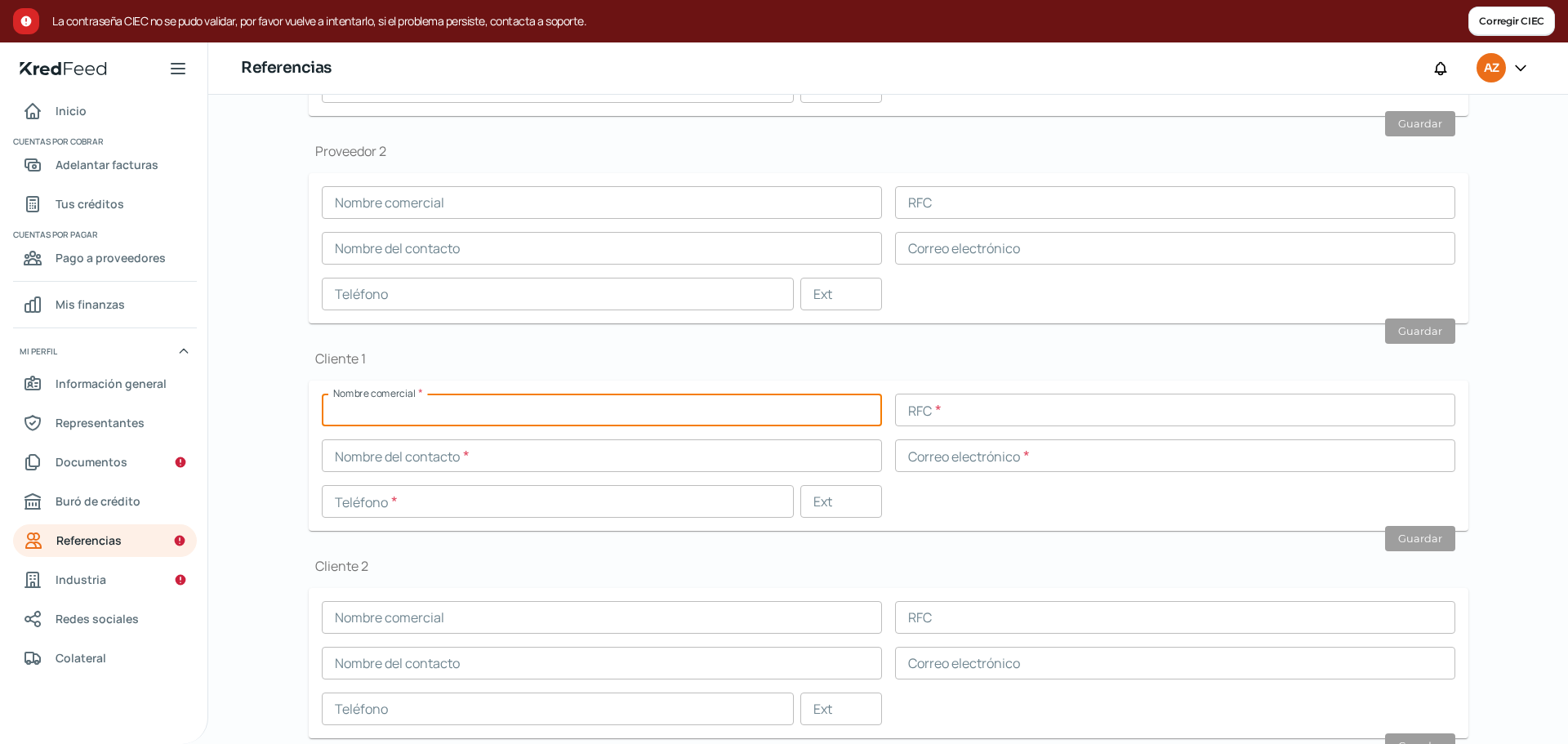
click at [619, 416] on input "text" at bounding box center [601, 410] width 560 height 32
paste input "American Bags"
type input "American Bags"
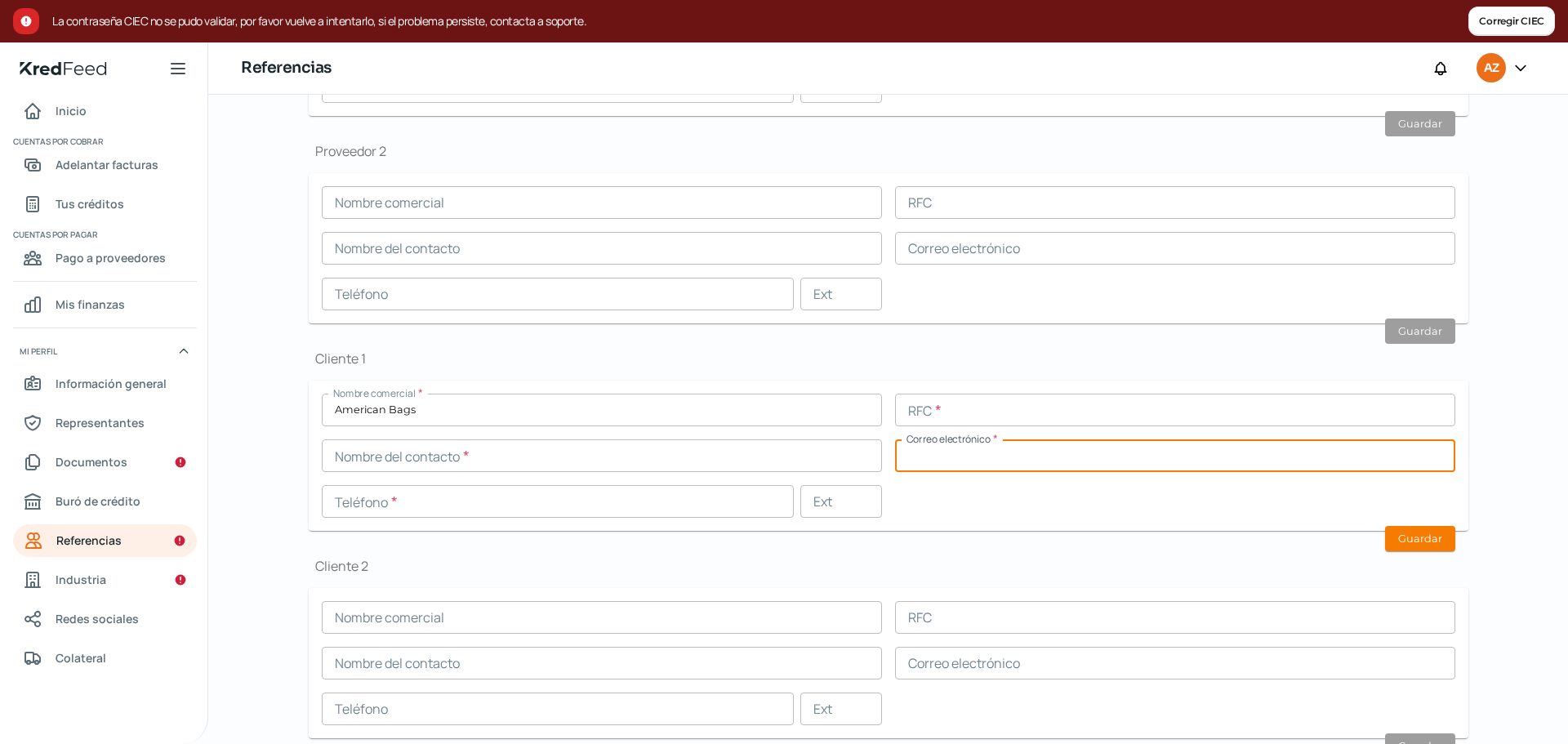
click at [1018, 451] on input "text" at bounding box center [1175, 456] width 560 height 32
paste input "[EMAIL_ADDRESS][DOMAIN_NAME]"
type input "[EMAIL_ADDRESS][DOMAIN_NAME]"
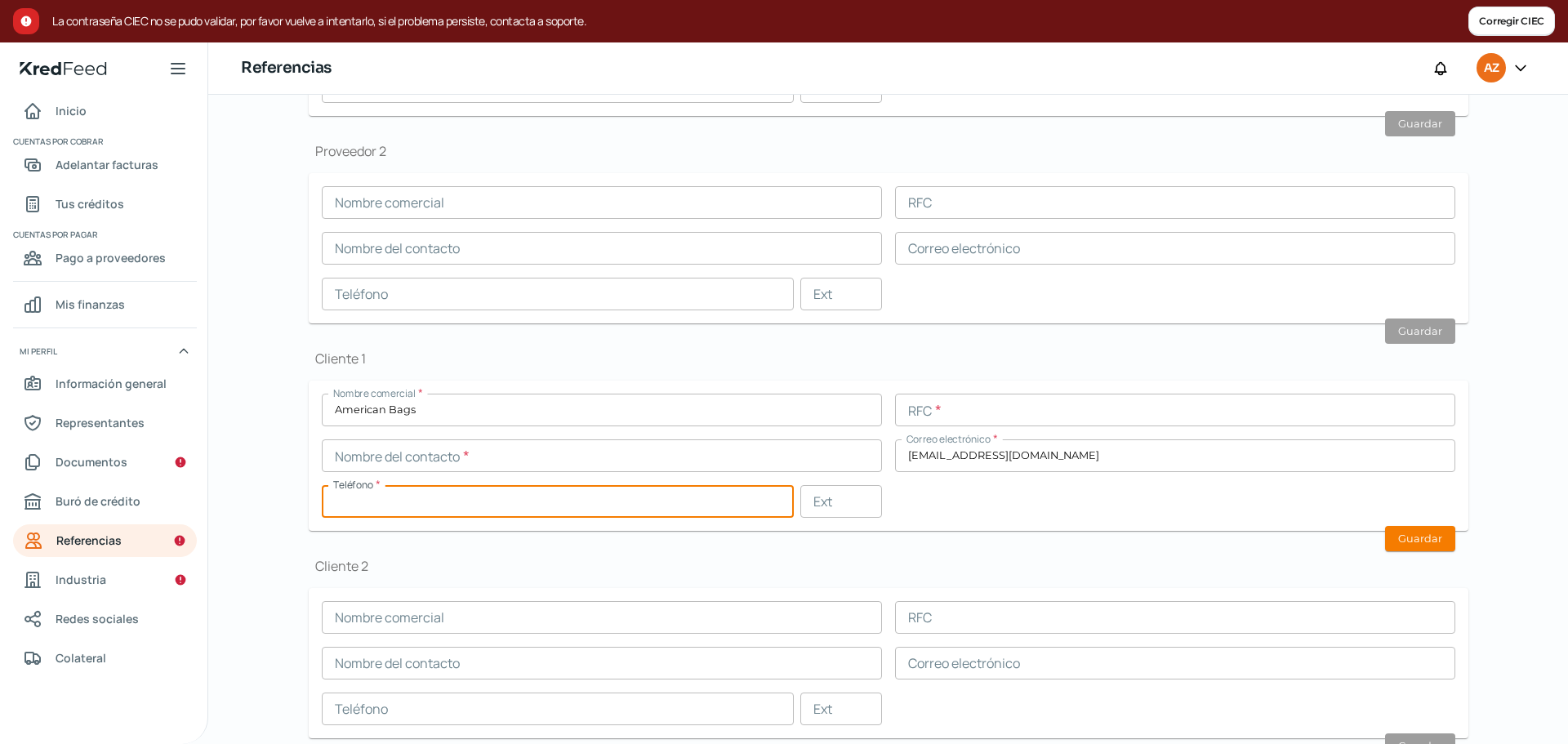
click at [677, 494] on input "text" at bounding box center [558, 501] width 472 height 32
paste input "55 - 2155 - 0686"
type input "55 - 2155 - 0686"
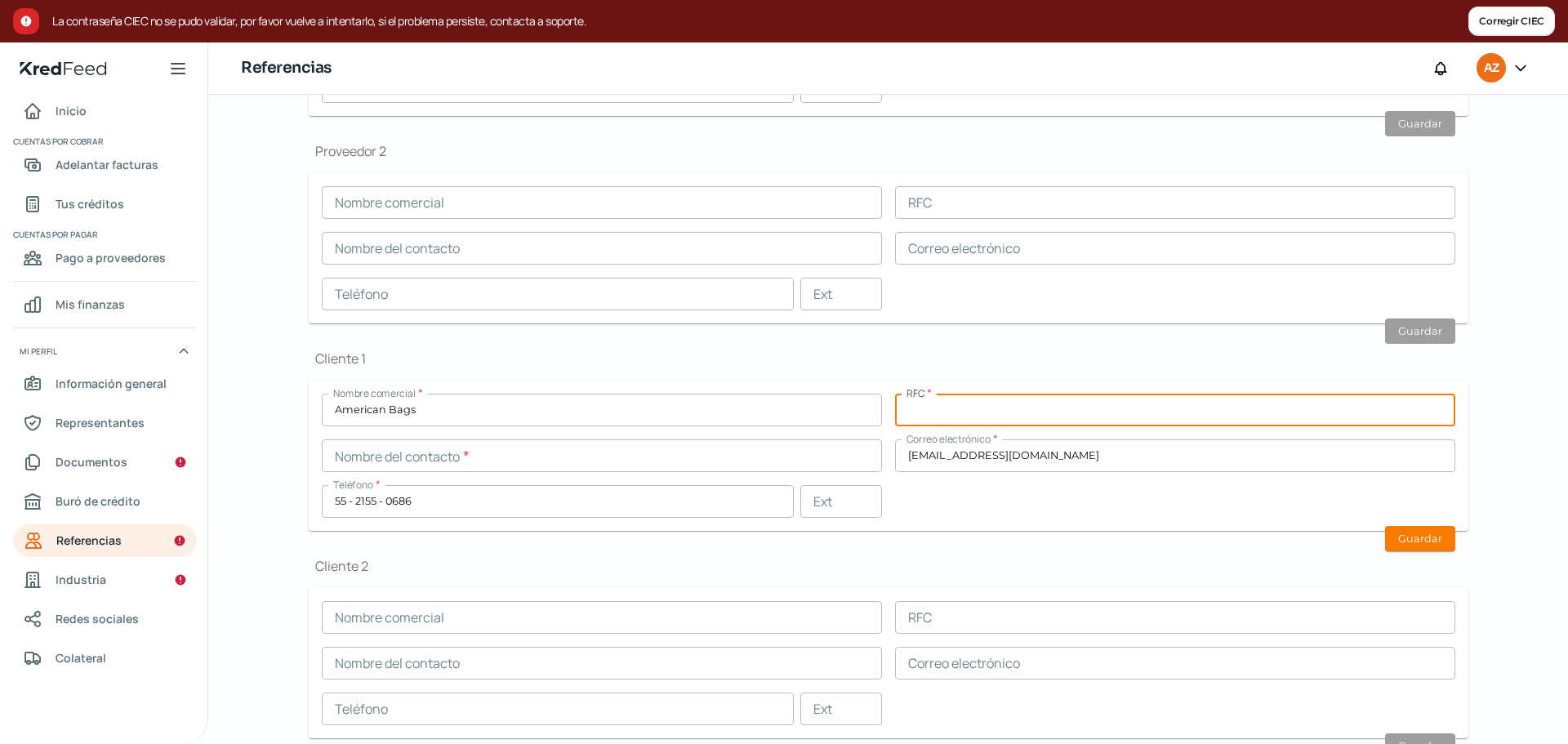
click at [1015, 416] on input "text" at bounding box center [1175, 410] width 560 height 32
paste input "ABA211119KL8"
type input "ABA211119KL8"
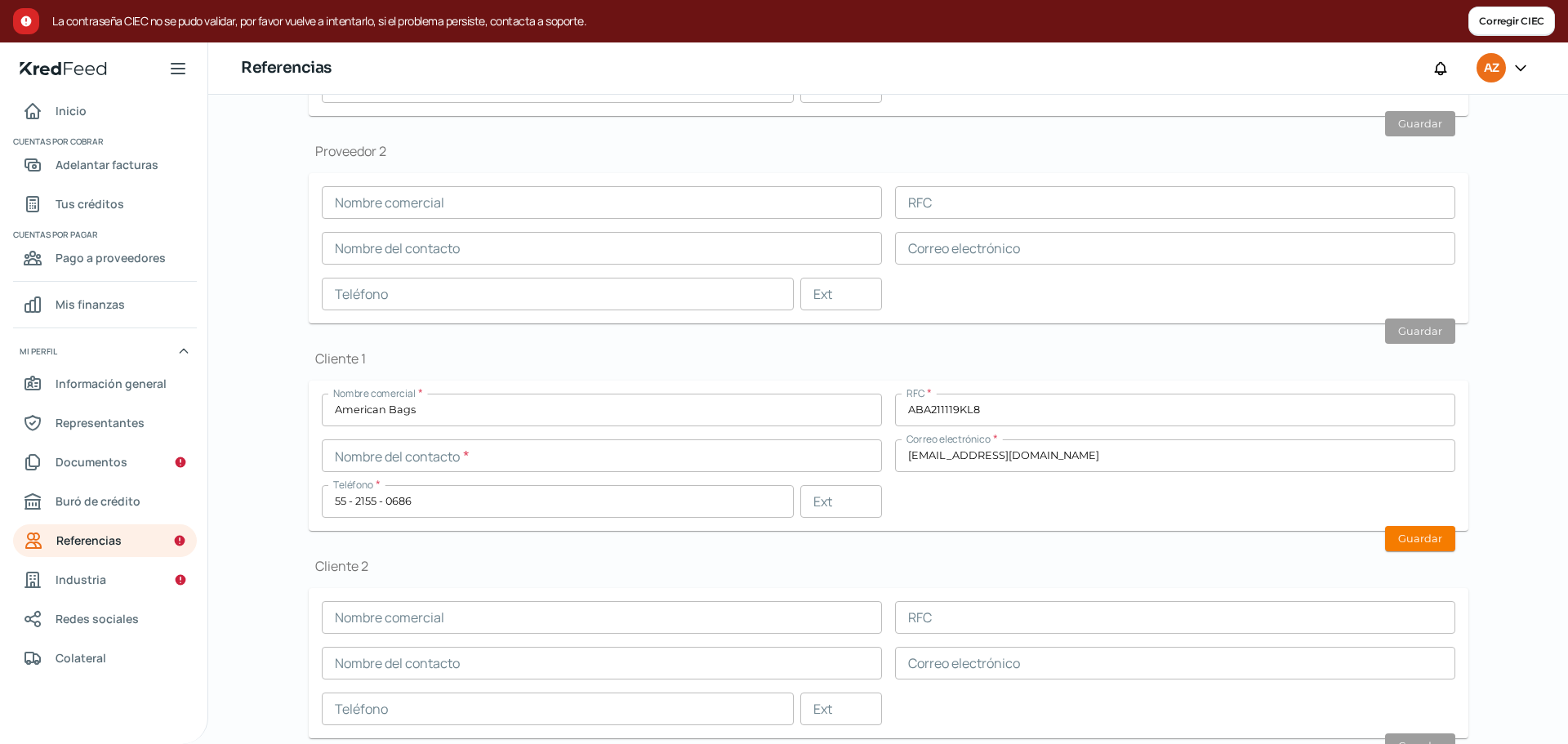
click at [621, 477] on div "Nombre comercial * American Bags RFC * ABA211119KL8 Nombre del contacto * Corre…" at bounding box center [888, 455] width 1133 height 124
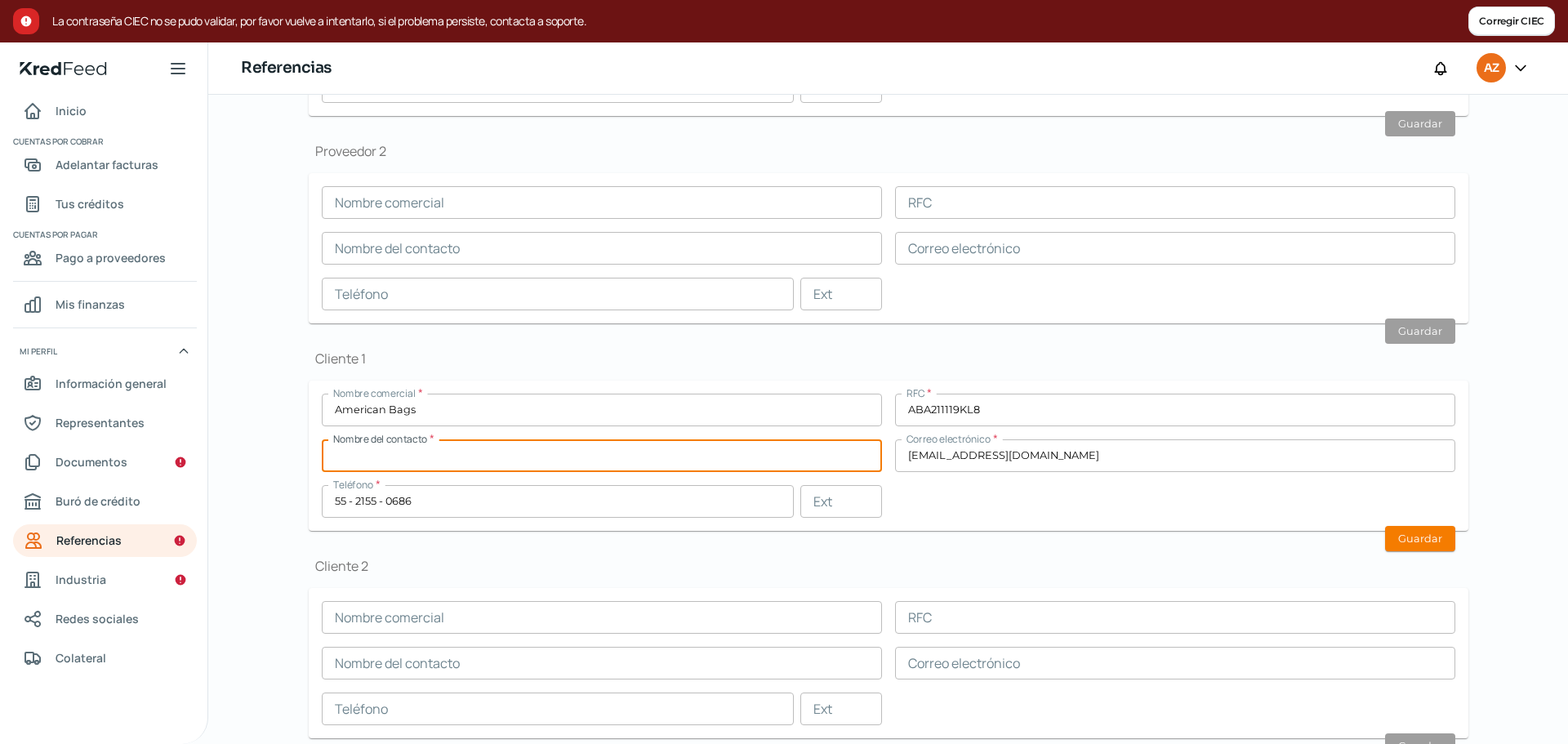
click at [636, 464] on input "text" at bounding box center [601, 456] width 560 height 32
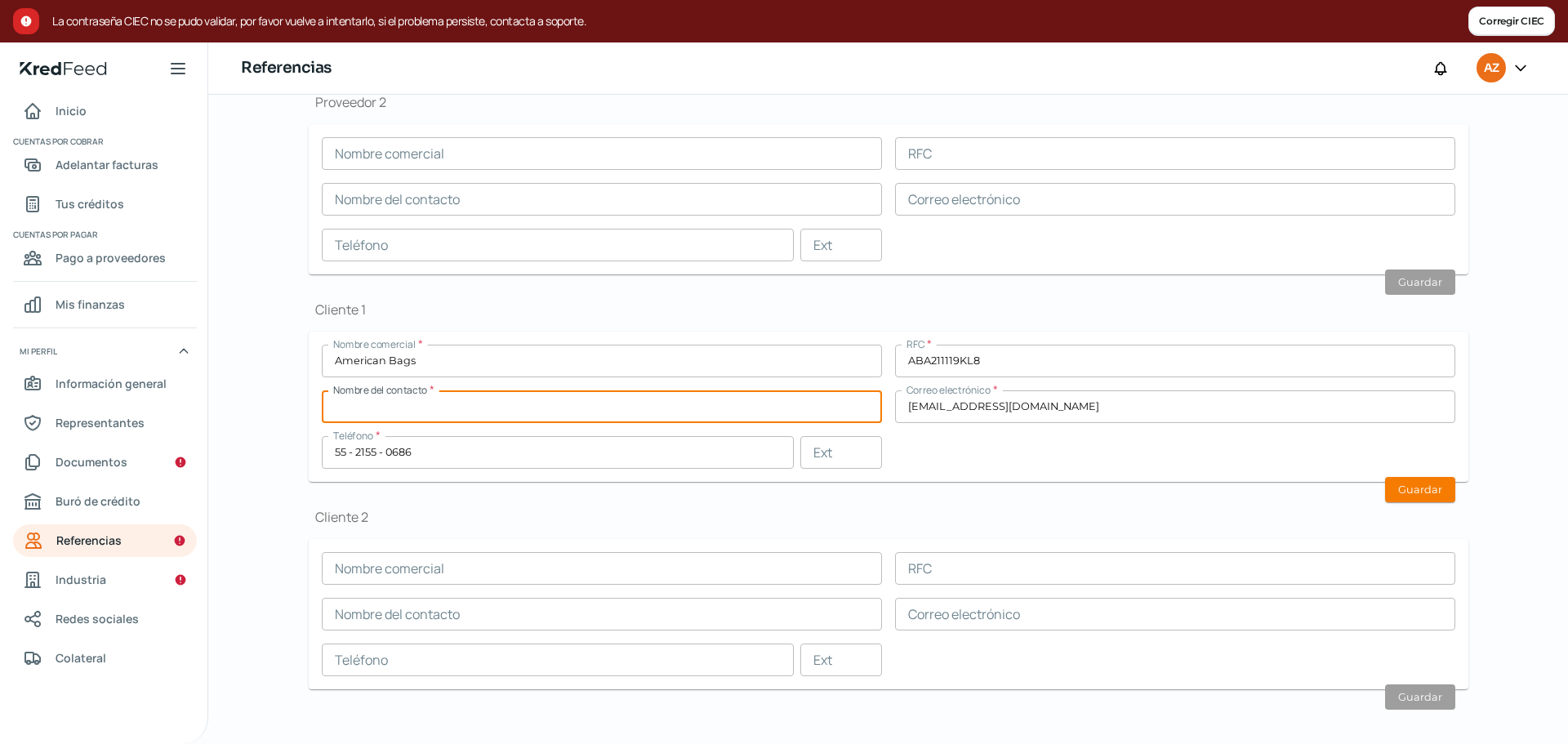
scroll to position [415, 0]
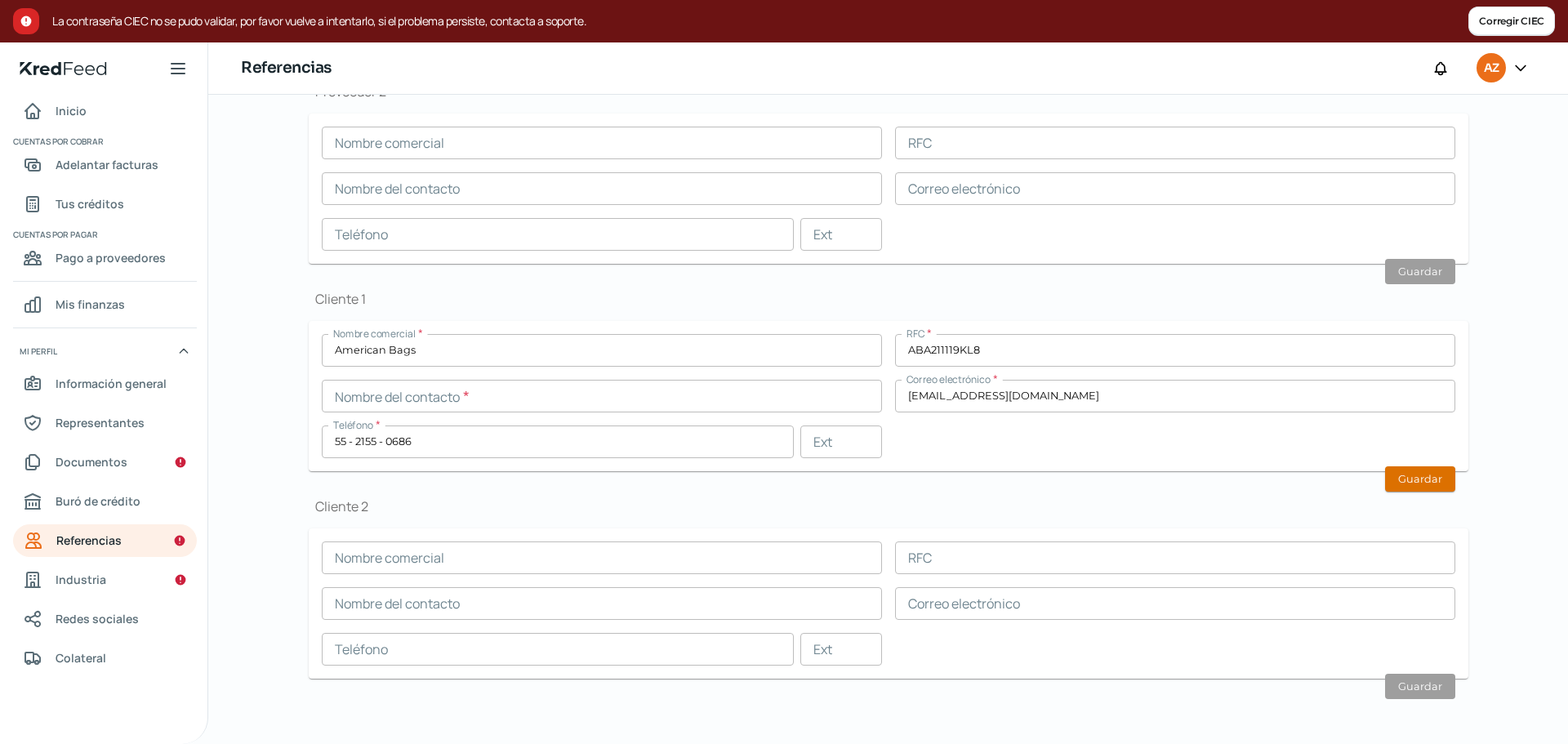
click at [1413, 487] on button "Guardar" at bounding box center [1420, 479] width 70 height 26
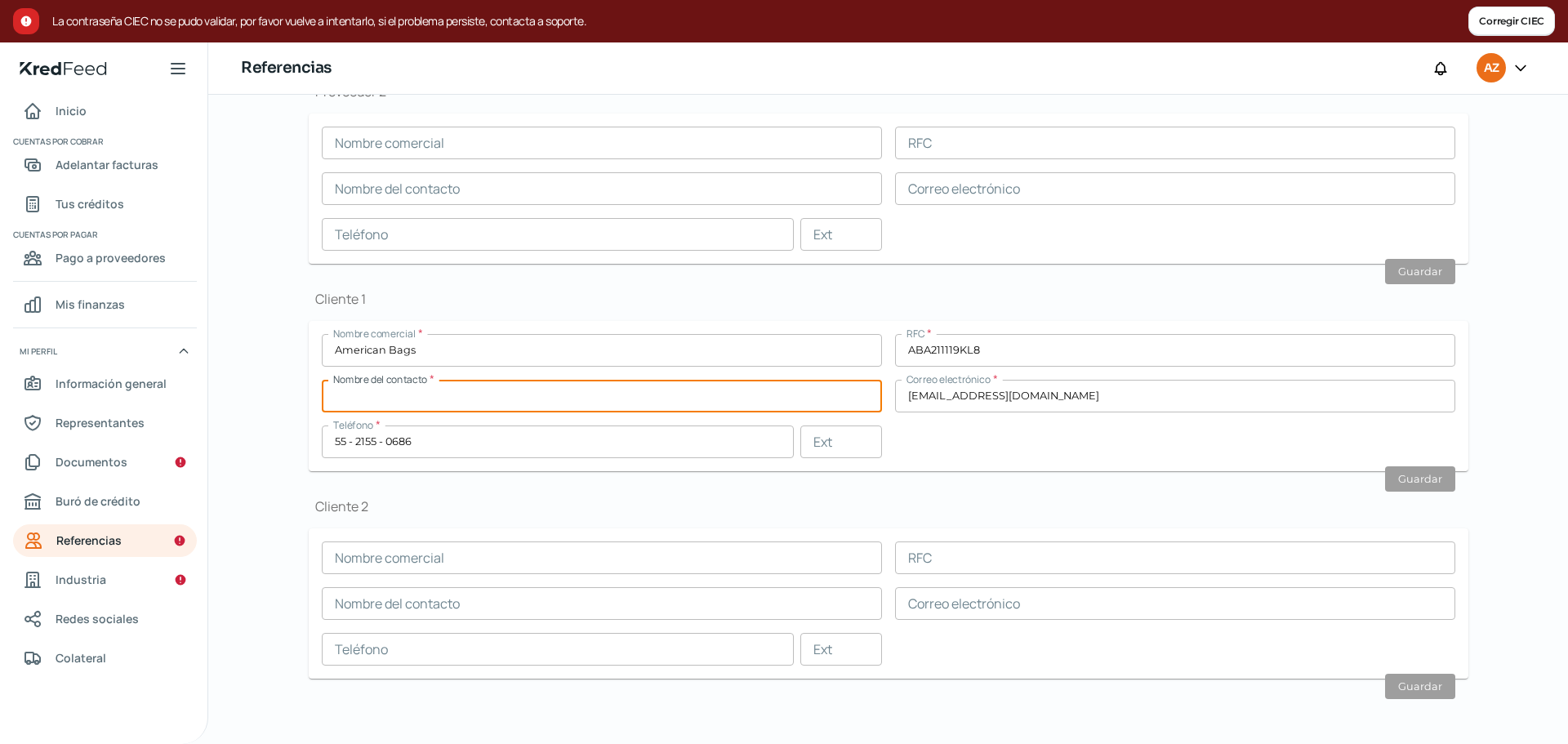
click at [621, 401] on input "text" at bounding box center [601, 396] width 560 height 32
paste input "[PERSON_NAME]"
type input "[PERSON_NAME]"
click at [1431, 485] on button "Guardar" at bounding box center [1420, 479] width 70 height 26
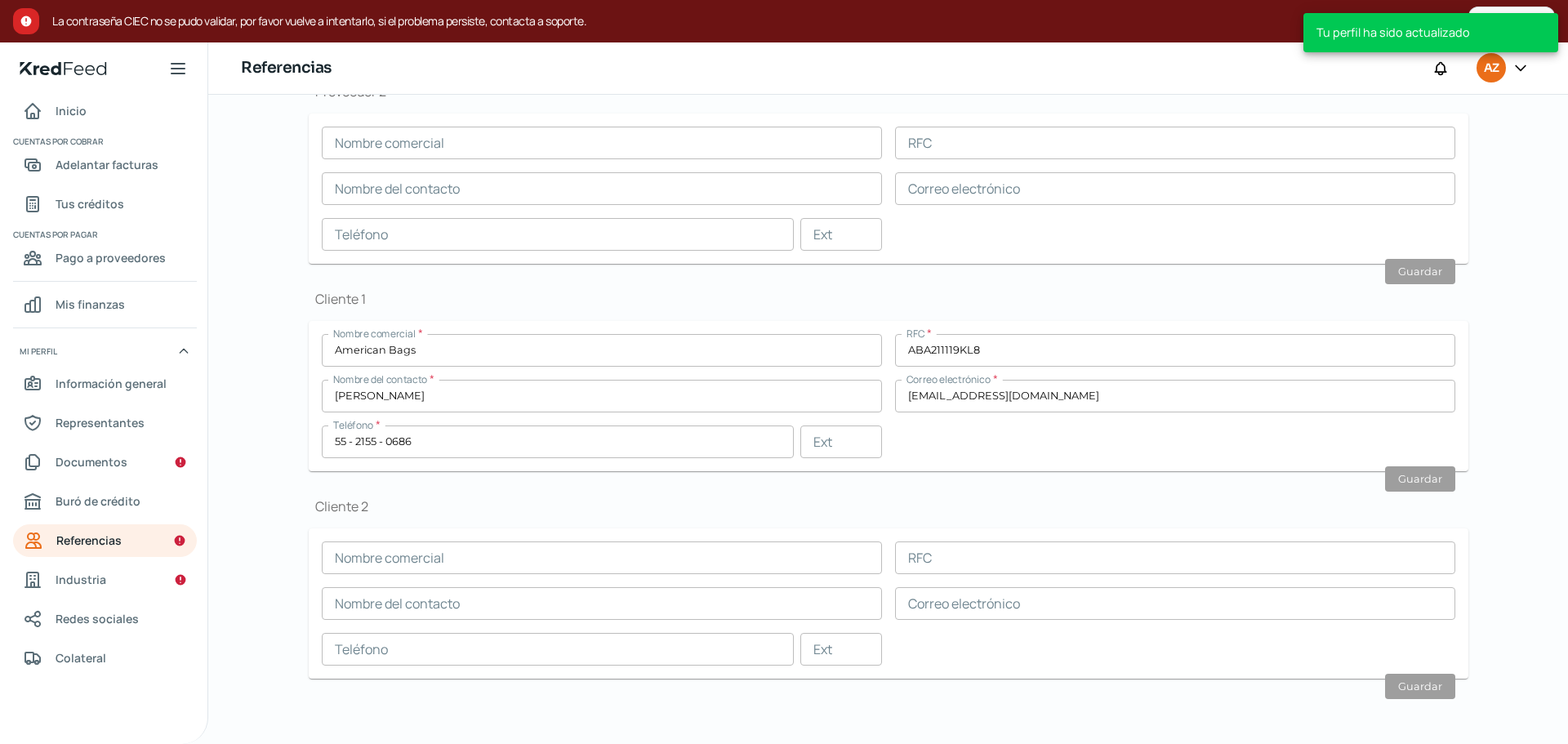
scroll to position [368, 0]
click at [120, 452] on span "Documentos" at bounding box center [92, 462] width 72 height 21
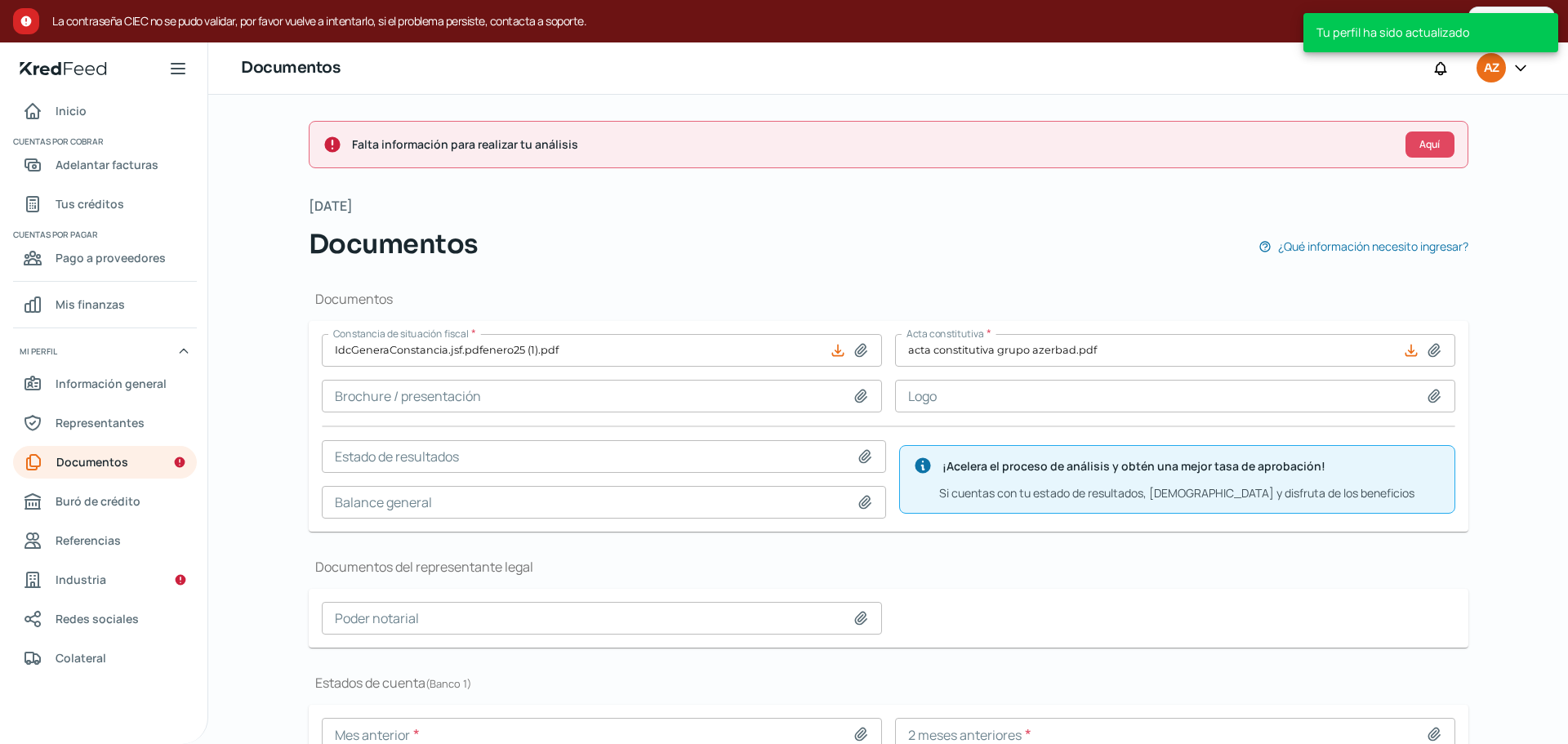
type input "IdcGeneraConstancia.jsf.pdfenero25 (1).pdf"
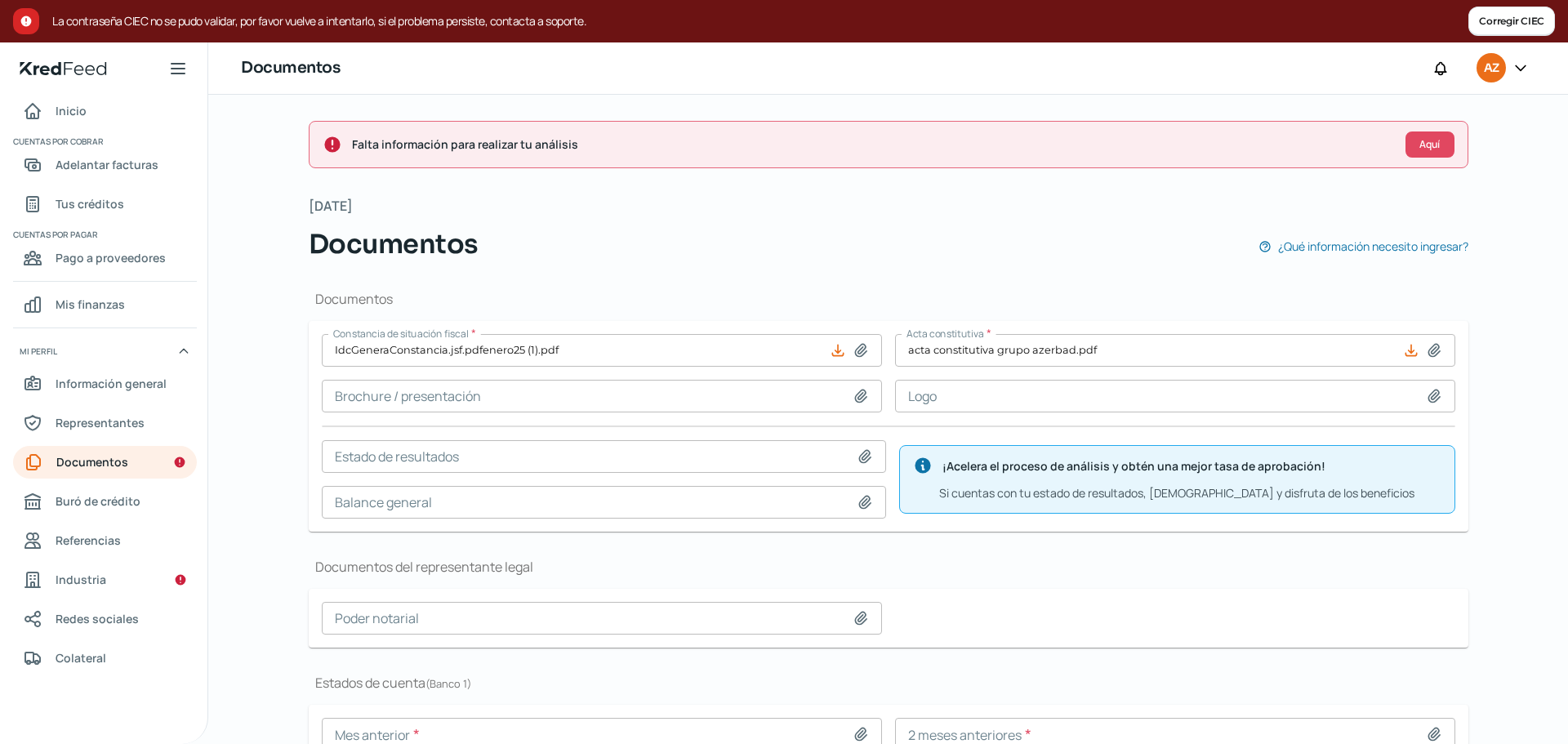
scroll to position [131, 0]
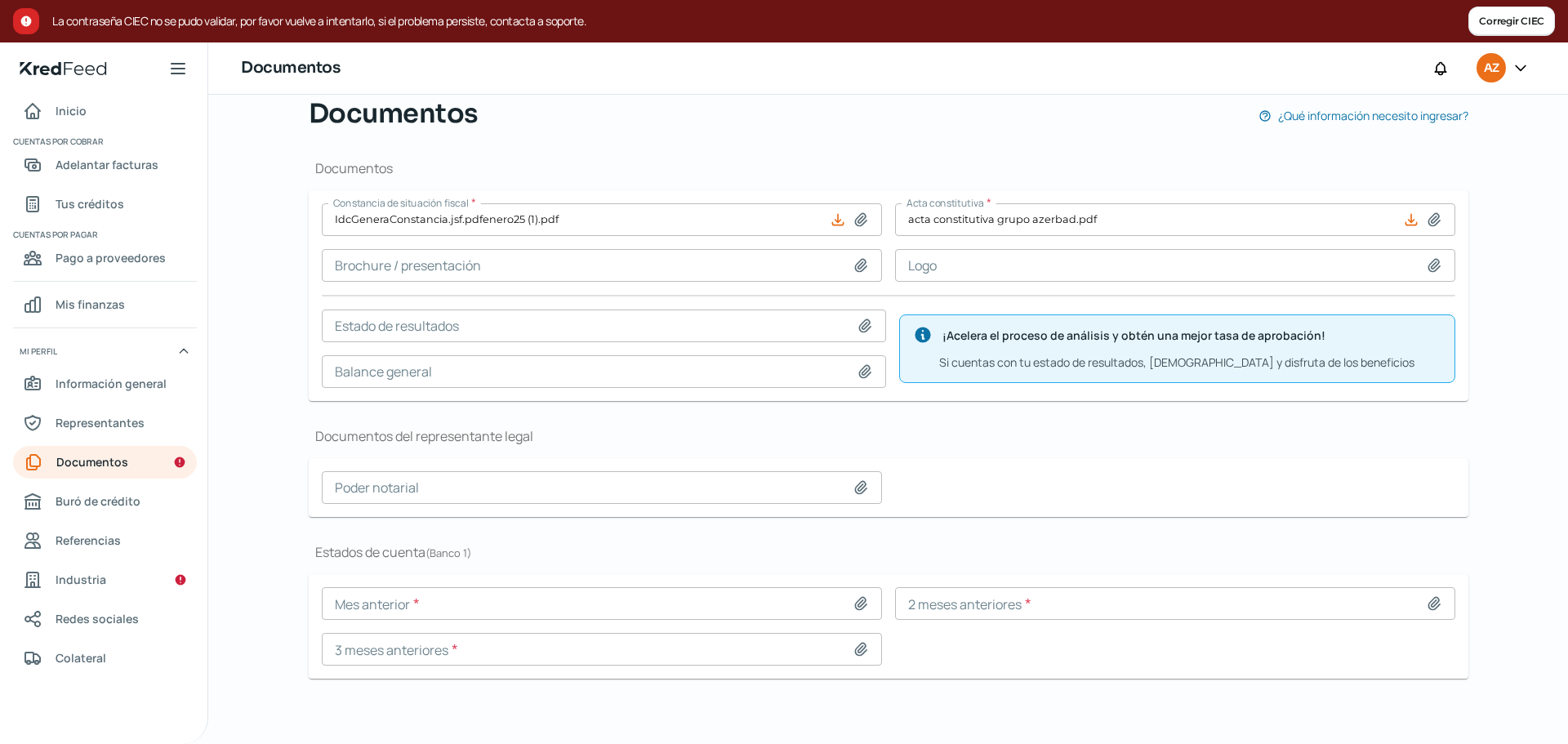
click at [664, 657] on input at bounding box center [601, 649] width 560 height 32
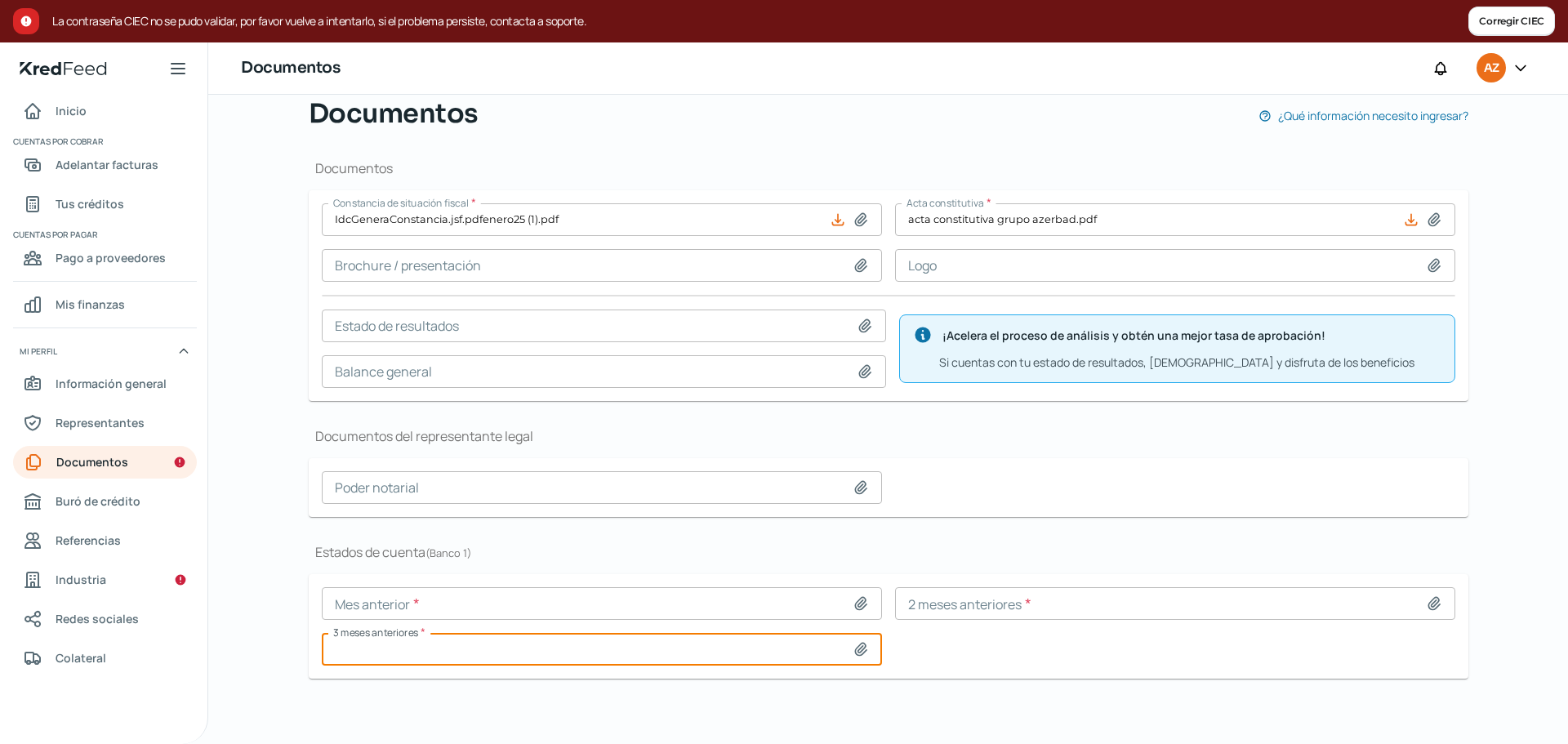
type input "C:\fakepath\EDO DE CUENTA GRUPO AZERBAD_MAYO25.pdf"
type input "EDO DE CUENTA GRUPO AZERBAD_MAYO25.pdf"
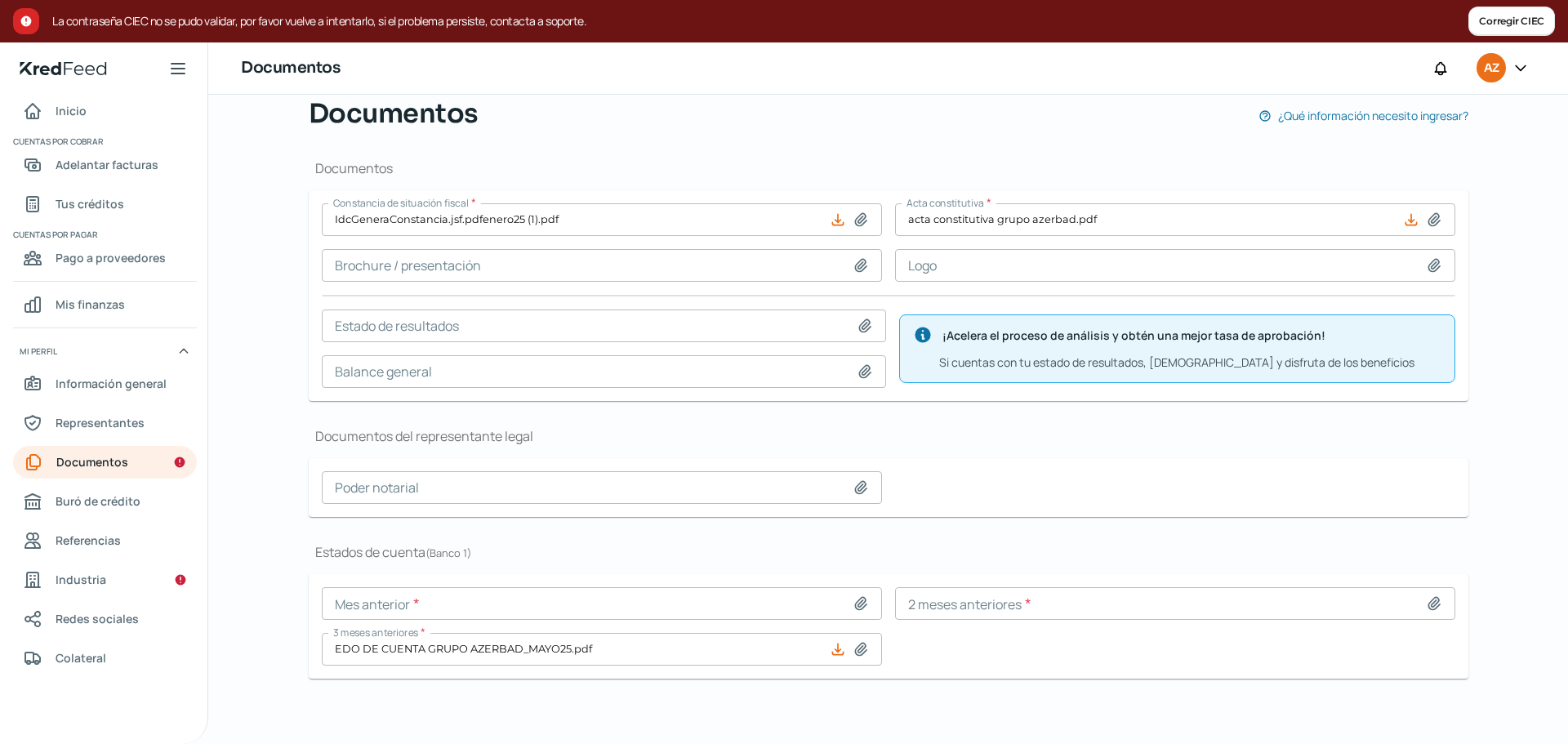
click at [1429, 600] on icon at bounding box center [1434, 603] width 16 height 16
type input "C:\fakepath\EDO DE CUENTA GRUPO AZERBAD_ [DATE].pdf"
type input "EDO DE CUENTA GRUPO AZERBAD_ [DATE].pdf"
click at [855, 601] on icon at bounding box center [860, 603] width 11 height 12
type input "C:\fakepath\EDO DE CUENTA GRUPO AZERBAD_JULIO25.pdf"
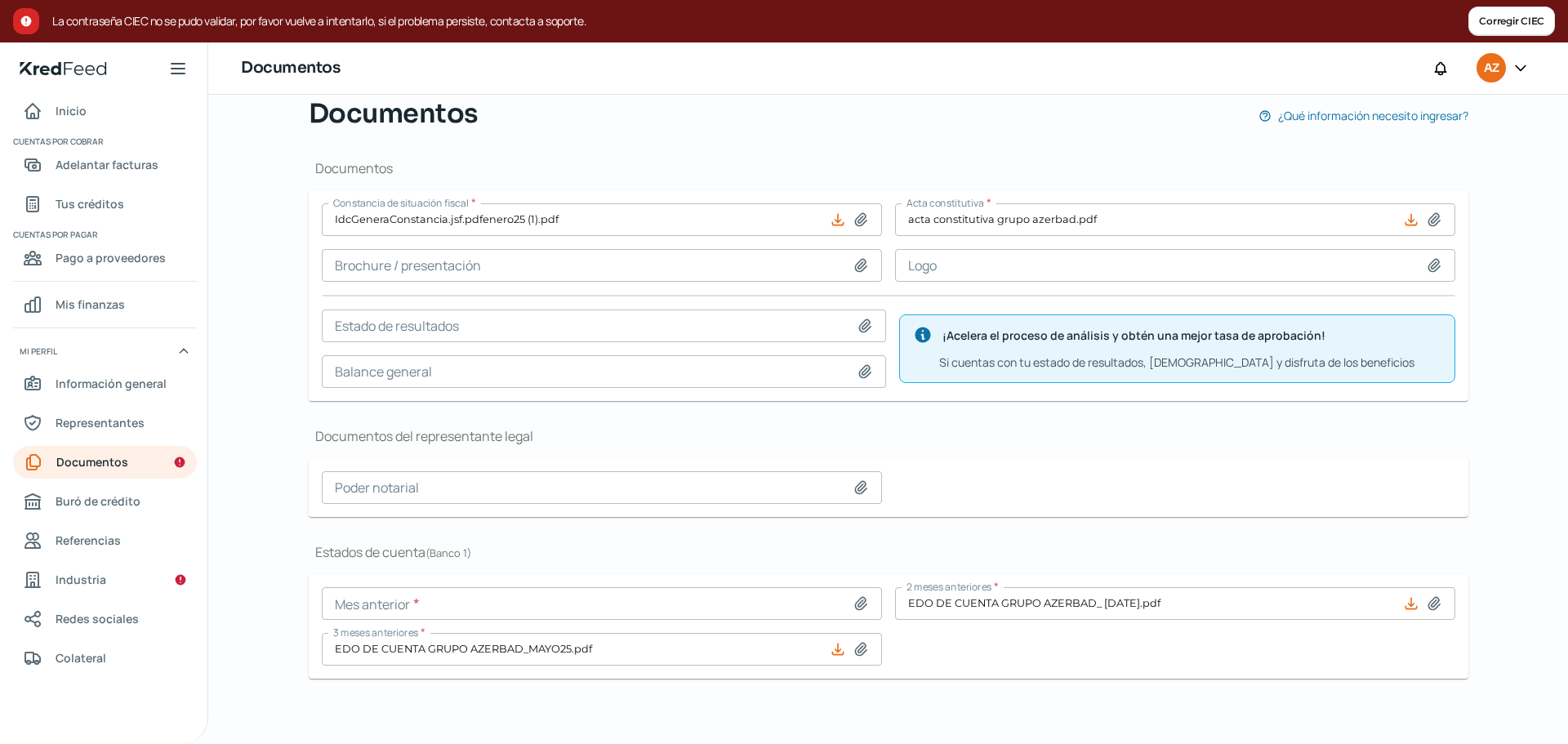
type input "EDO DE CUENTA GRUPO AZERBAD_JULIO25.pdf"
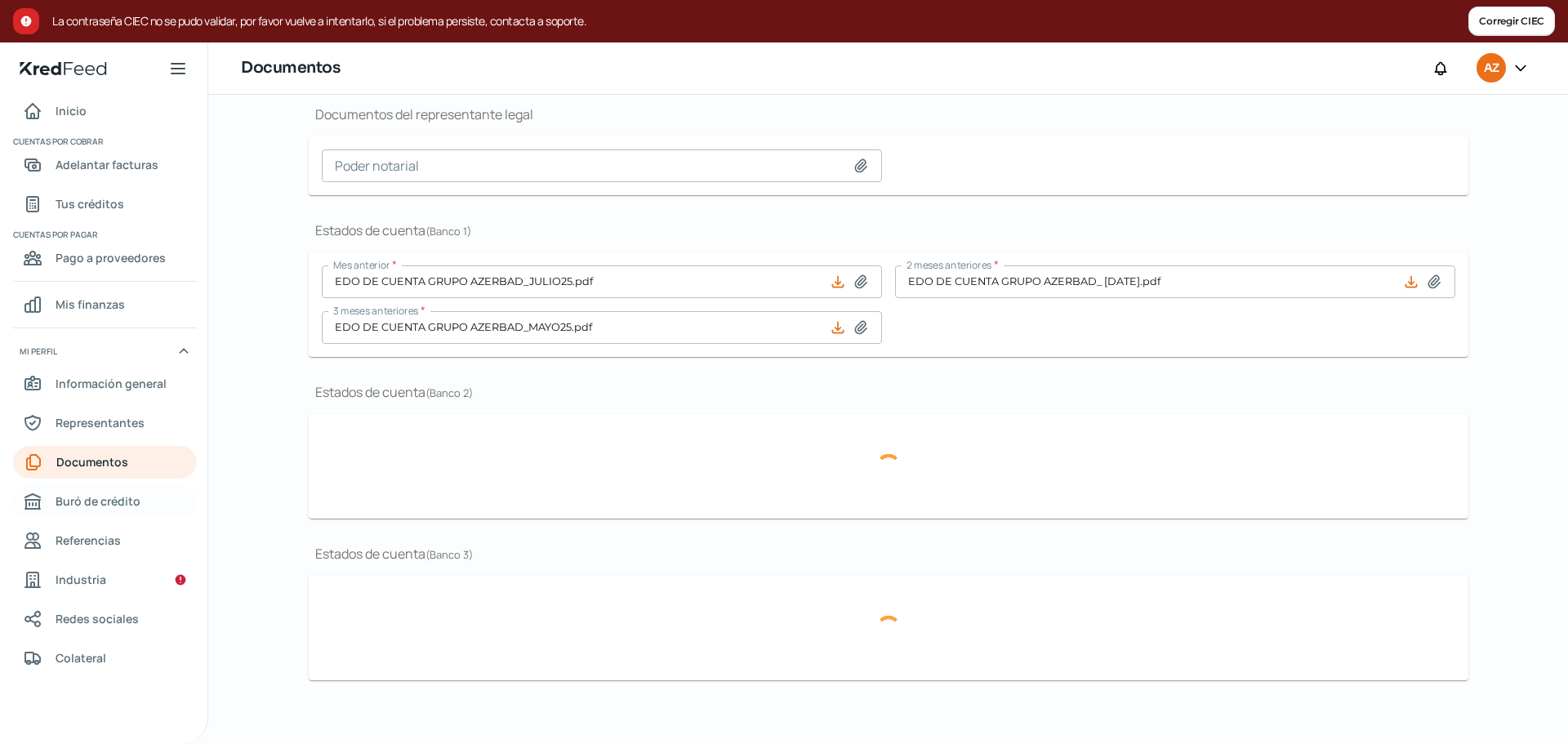
scroll to position [406, 0]
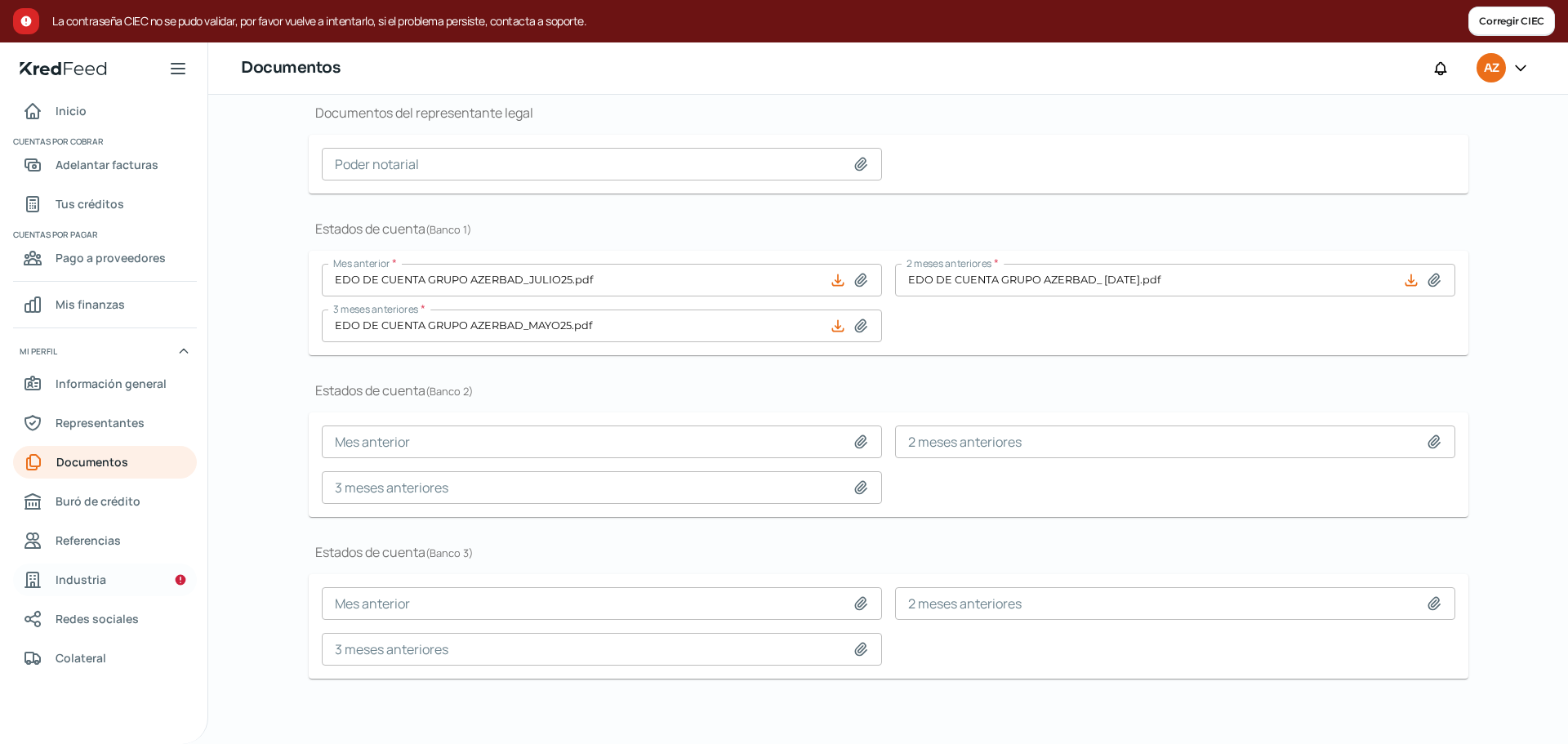
click at [92, 576] on span "Industria" at bounding box center [80, 579] width 50 height 21
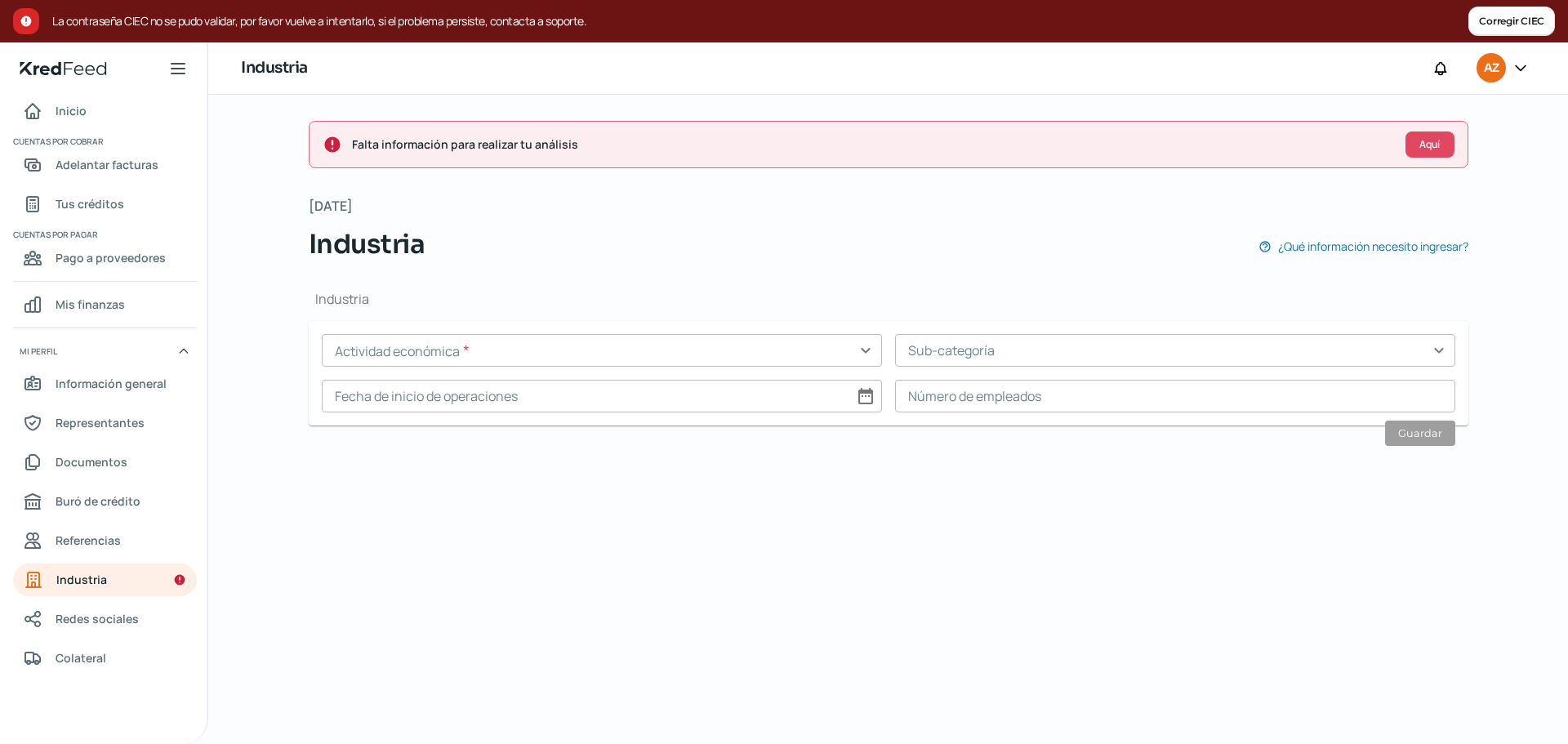
click at [525, 352] on input "text" at bounding box center [601, 350] width 560 height 32
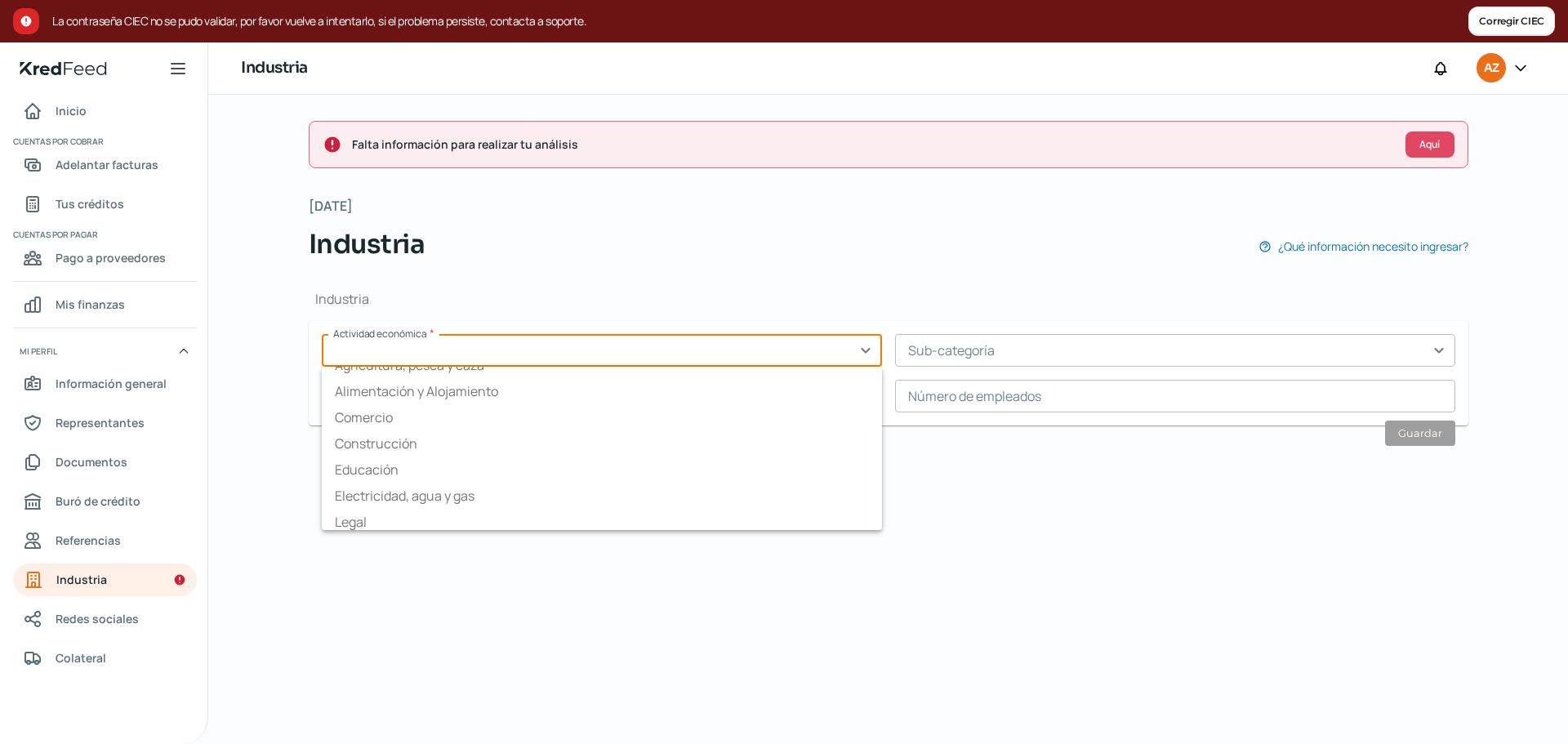
scroll to position [11, 0]
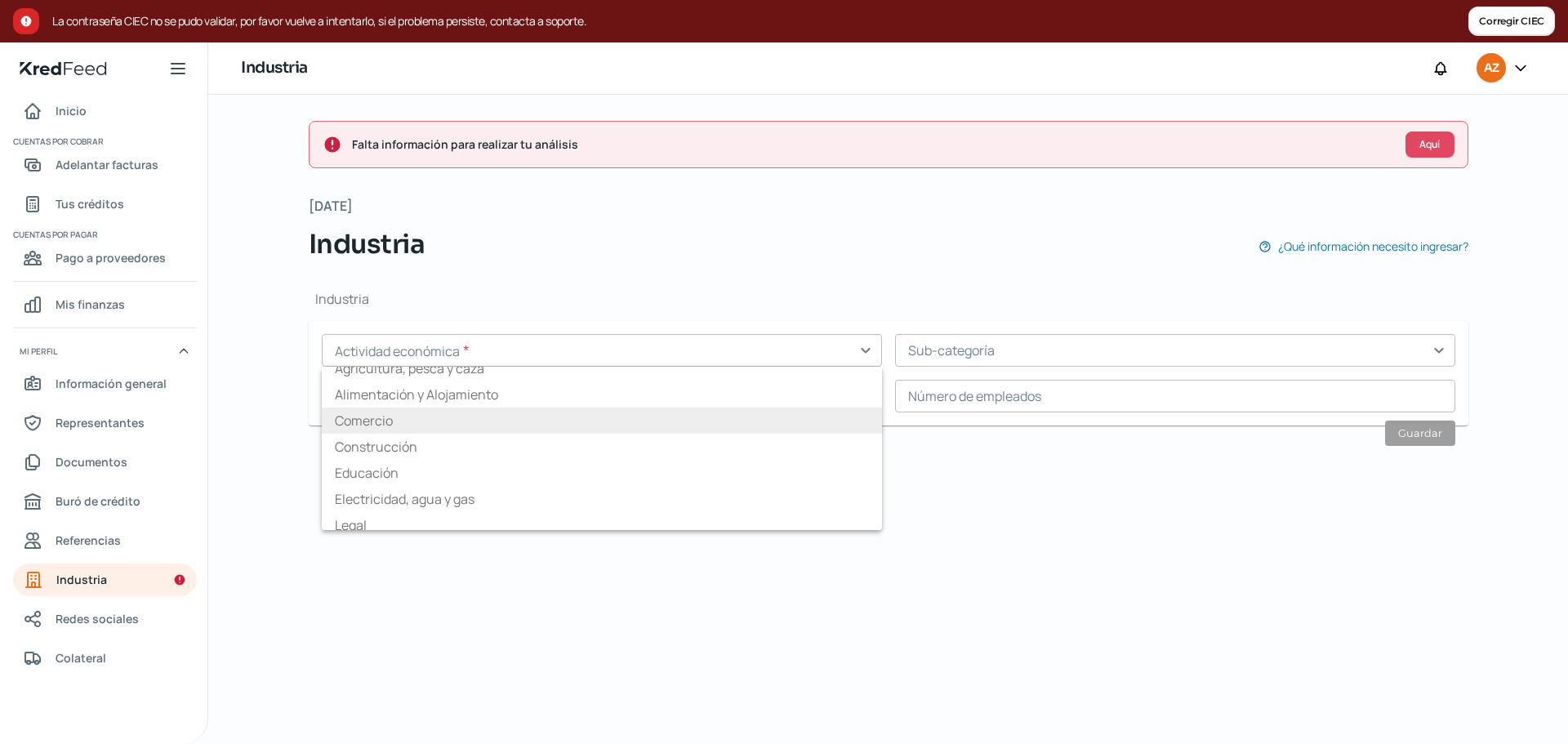
click at [564, 422] on li "Comercio" at bounding box center [601, 420] width 560 height 27
type input "Comercio"
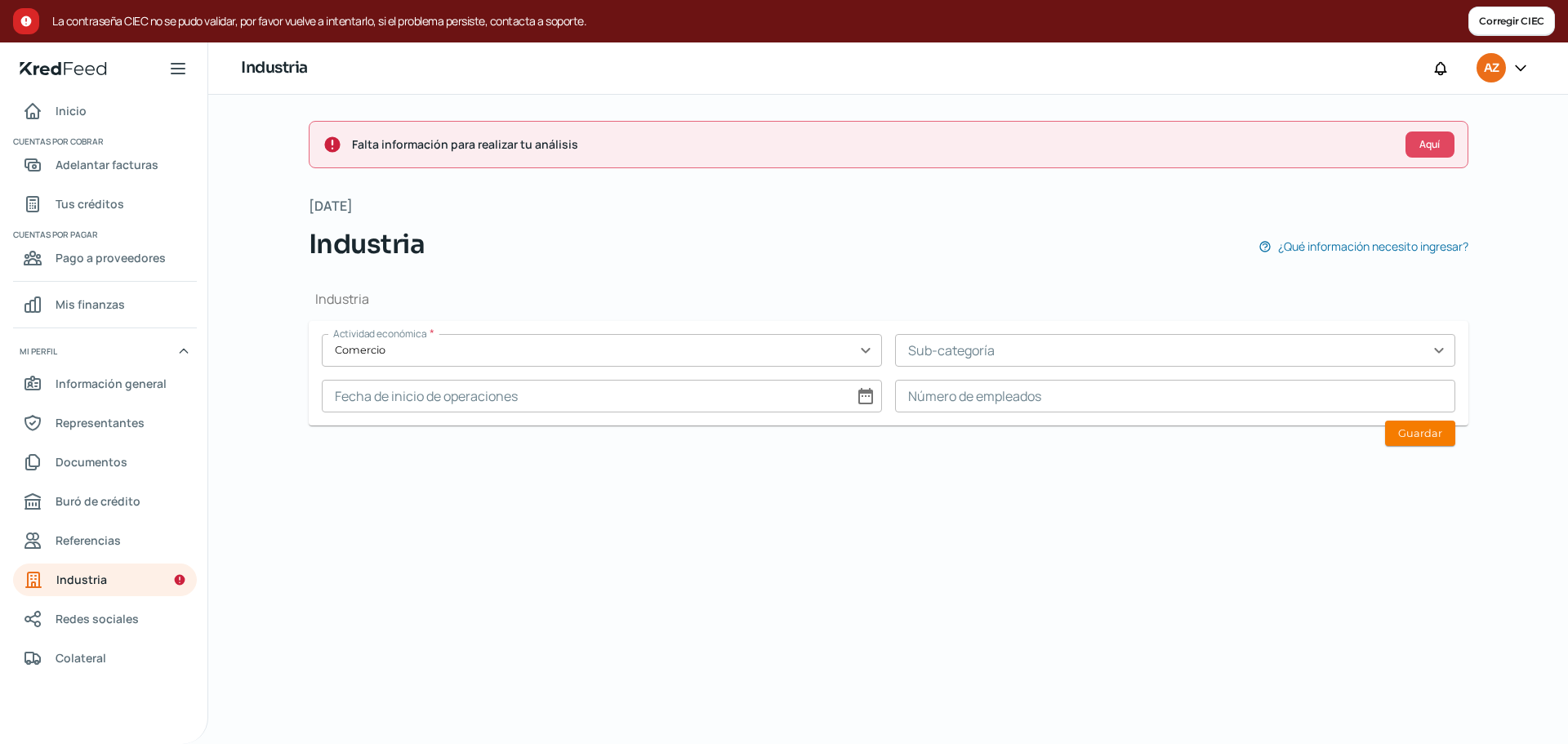
click at [1072, 351] on input "text" at bounding box center [1175, 350] width 560 height 32
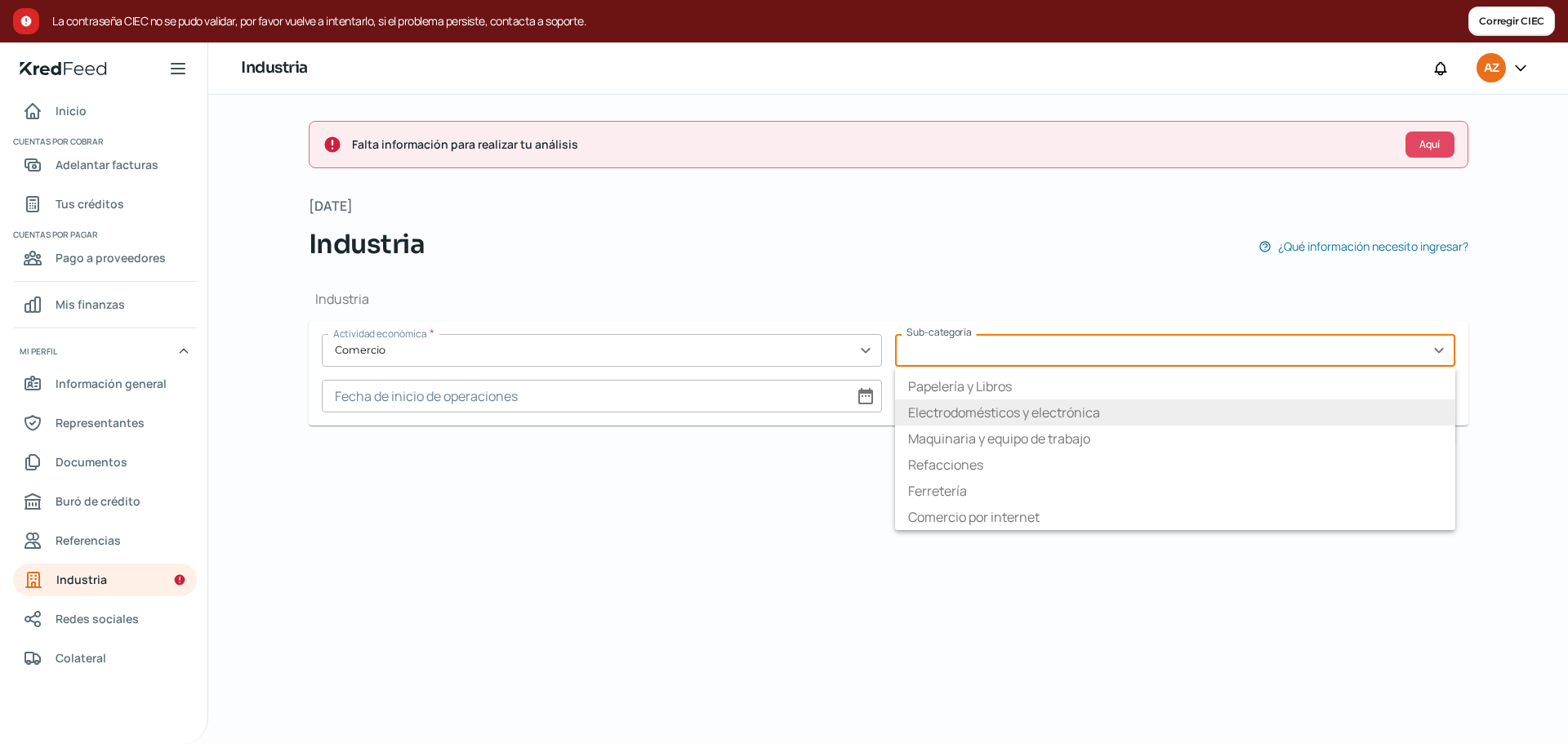
scroll to position [0, 0]
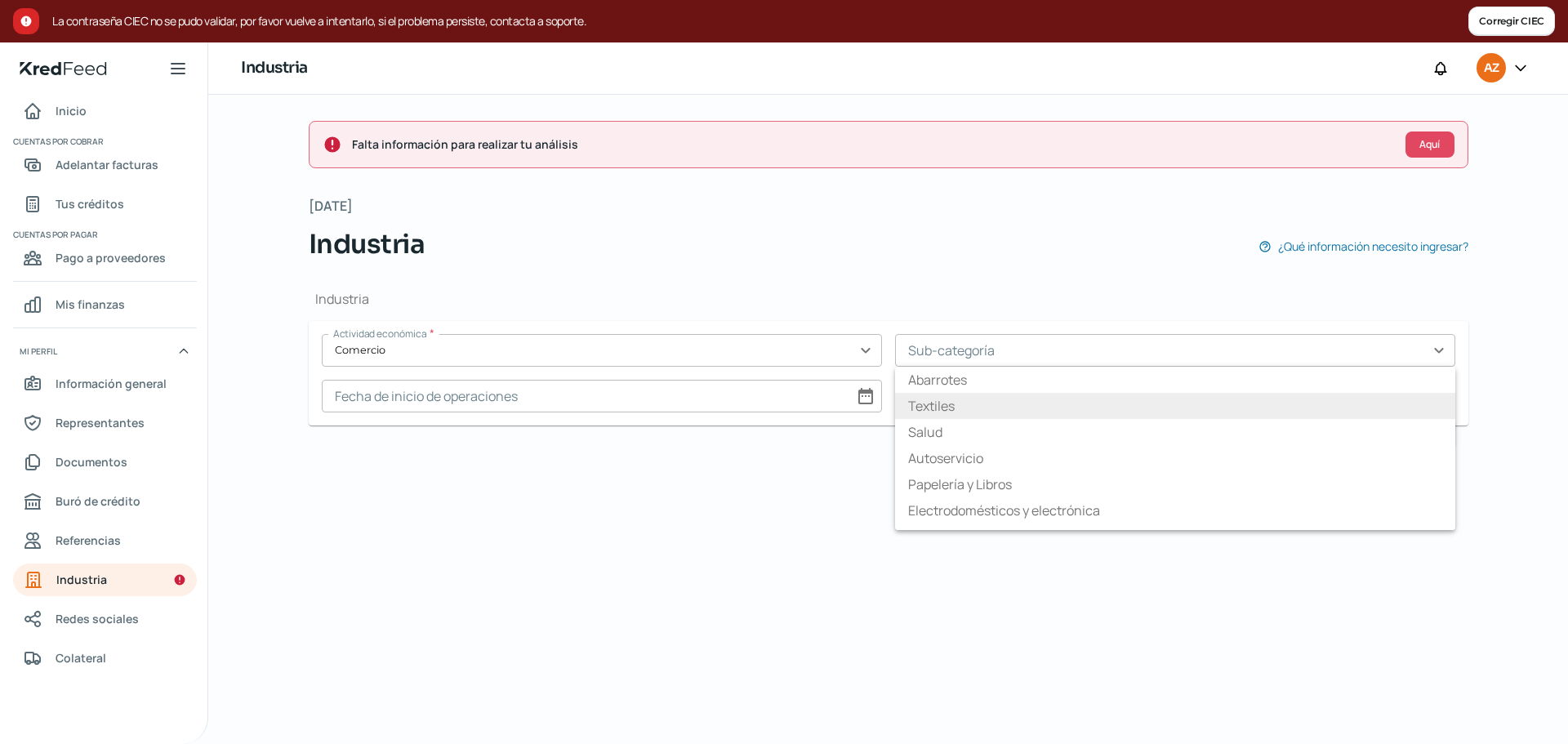
click at [1017, 404] on li "Textiles" at bounding box center [1175, 405] width 560 height 27
type input "Textiles"
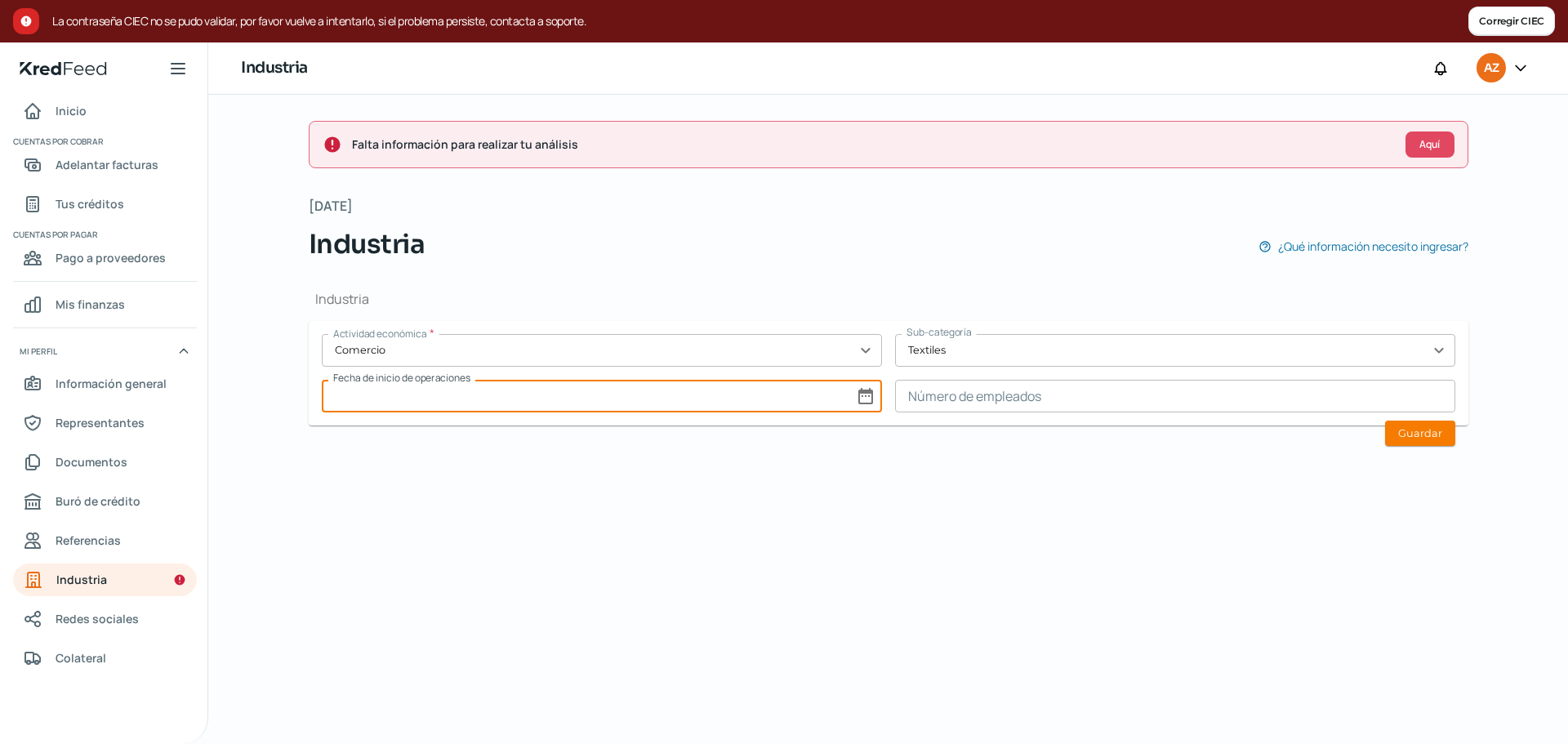
click at [867, 396] on input at bounding box center [601, 396] width 560 height 32
select select "7"
click at [846, 441] on select "1925 1926 1927 1928 1929 1930 1931 1932 1933 1934 1935 1936 1937 1938 1939 1940…" at bounding box center [840, 438] width 58 height 26
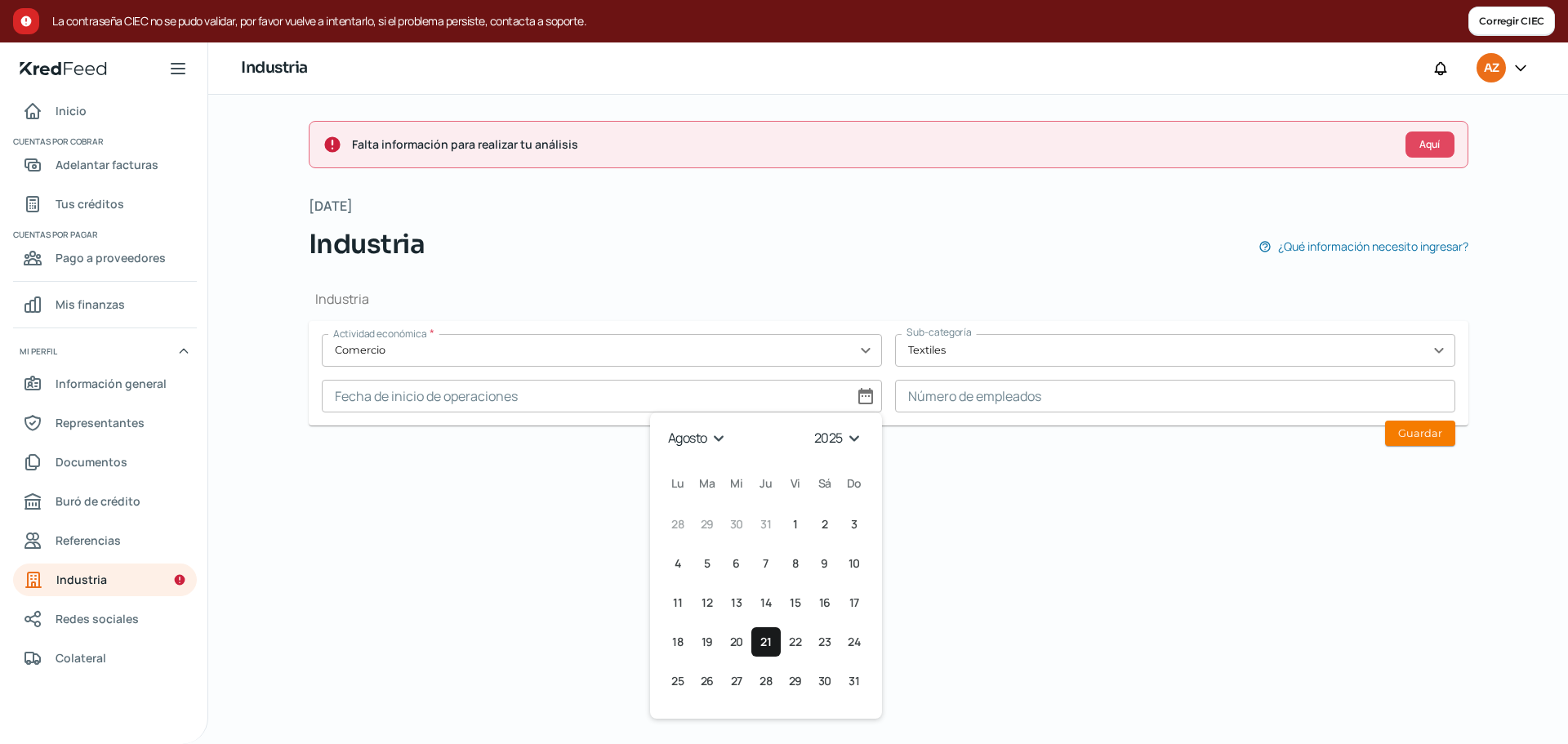
select select "2015"
click at [811, 425] on select "1925 1926 1927 1928 1929 1930 1931 1932 1933 1934 1935 1936 1937 1938 1939 1940…" at bounding box center [840, 438] width 58 height 26
click at [701, 433] on select "enero febrero marzo abril mayo junio julio agosto septiembre octubre noviembre …" at bounding box center [697, 438] width 68 height 26
select select "4"
click at [663, 425] on select "enero febrero marzo abril mayo junio julio agosto septiembre octubre noviembre …" at bounding box center [697, 438] width 68 height 26
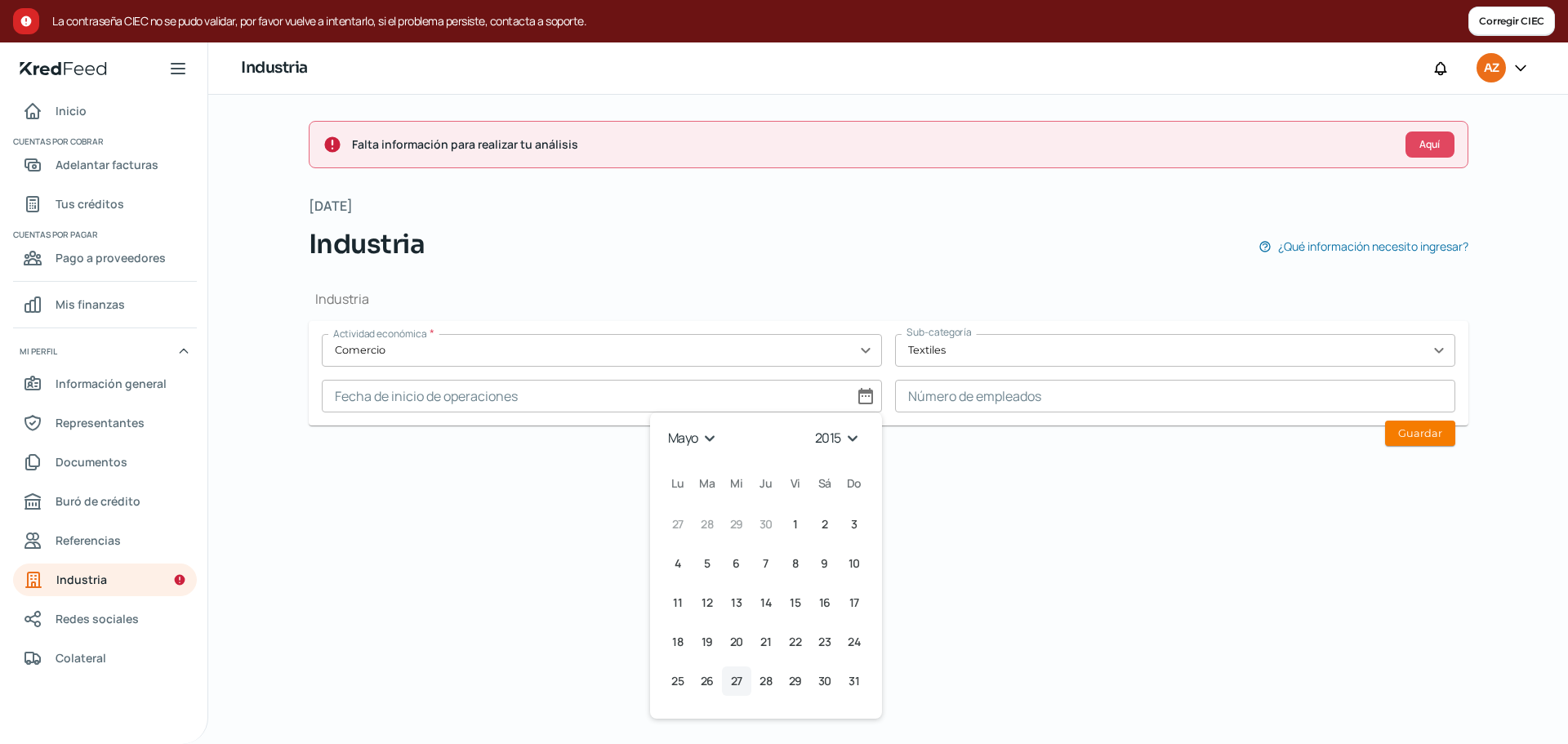
click at [740, 678] on span "27" at bounding box center [736, 681] width 11 height 20
type input "[DATE]"
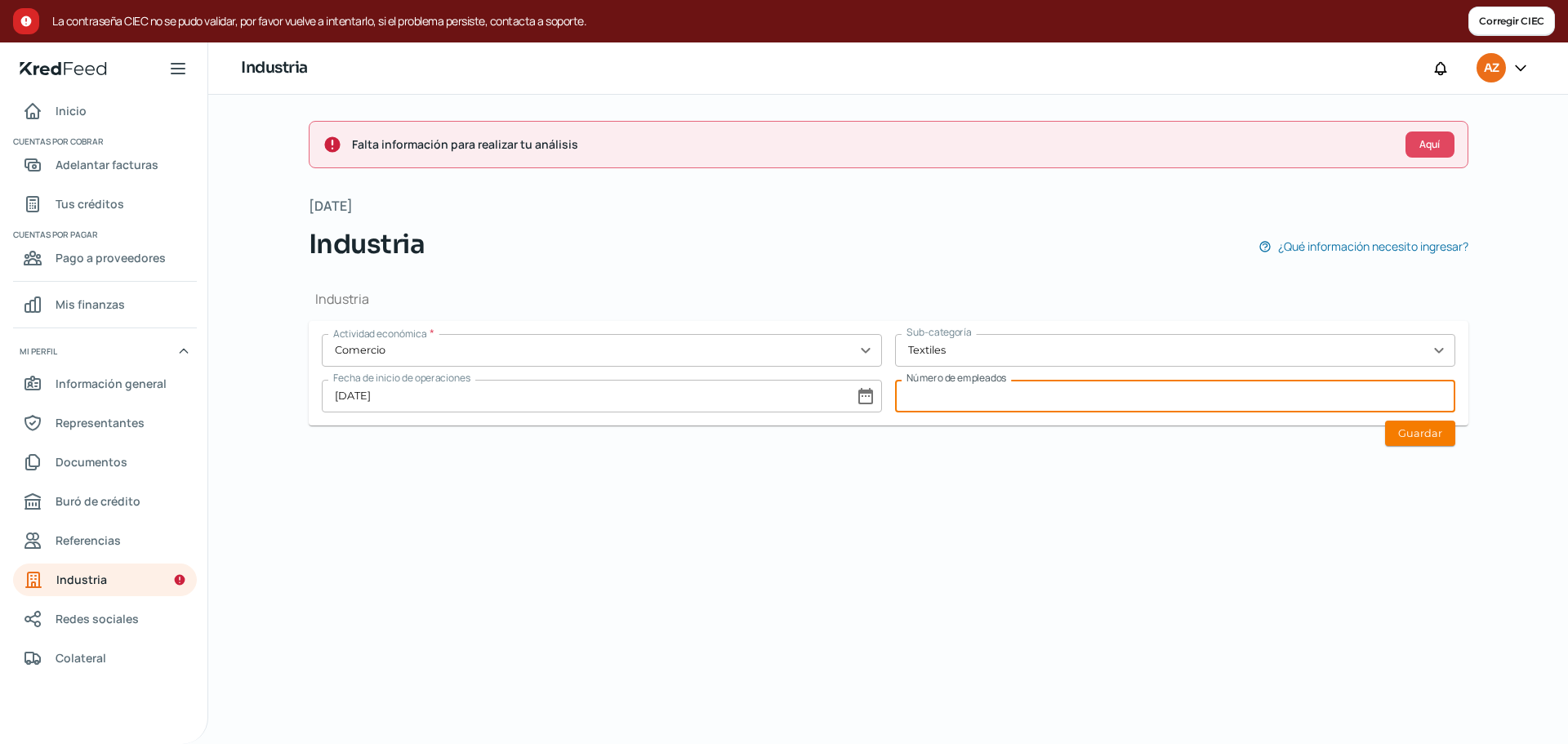
click at [1200, 396] on input at bounding box center [1175, 396] width 560 height 32
type input "35"
click at [1409, 436] on button "Guardar" at bounding box center [1420, 434] width 70 height 26
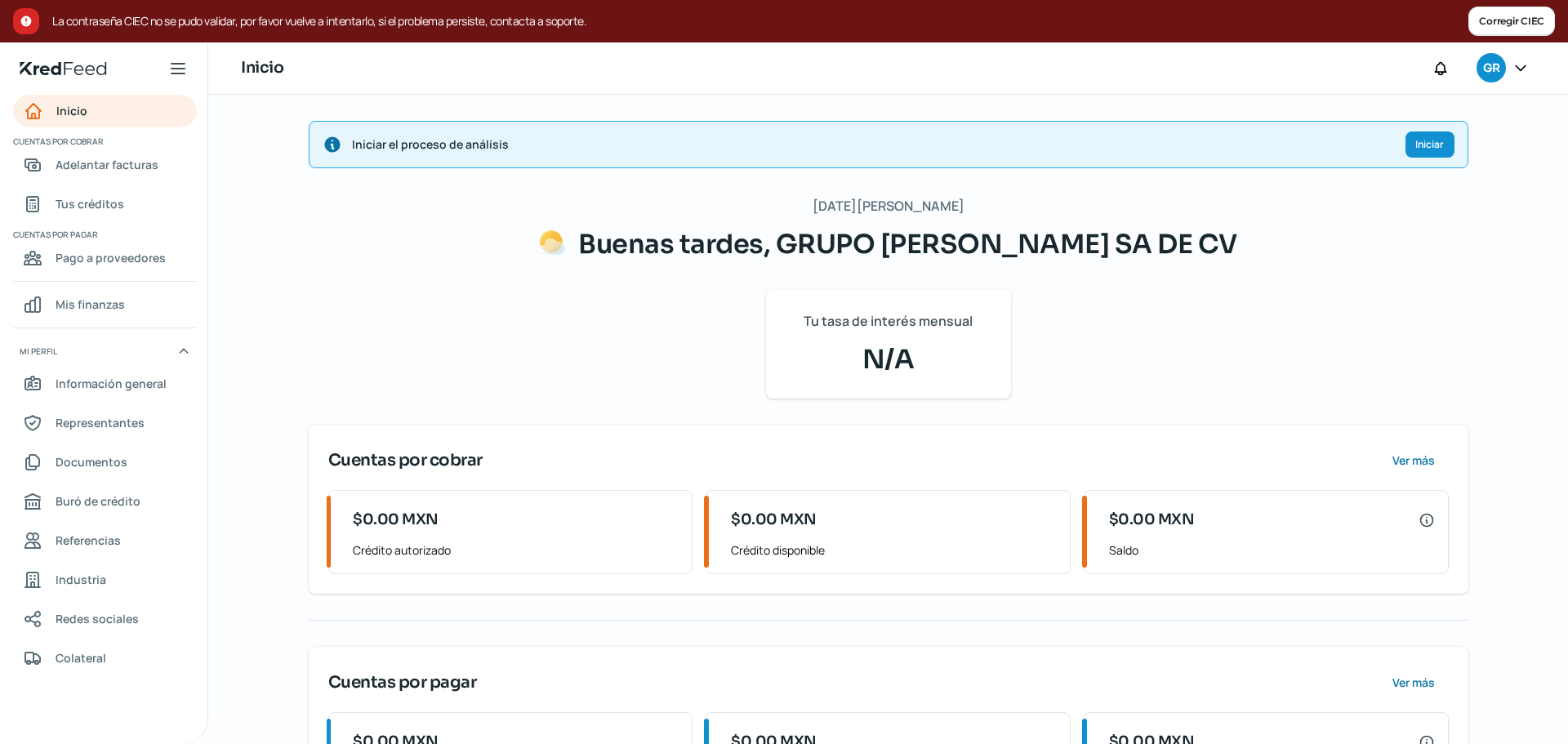
scroll to position [98, 0]
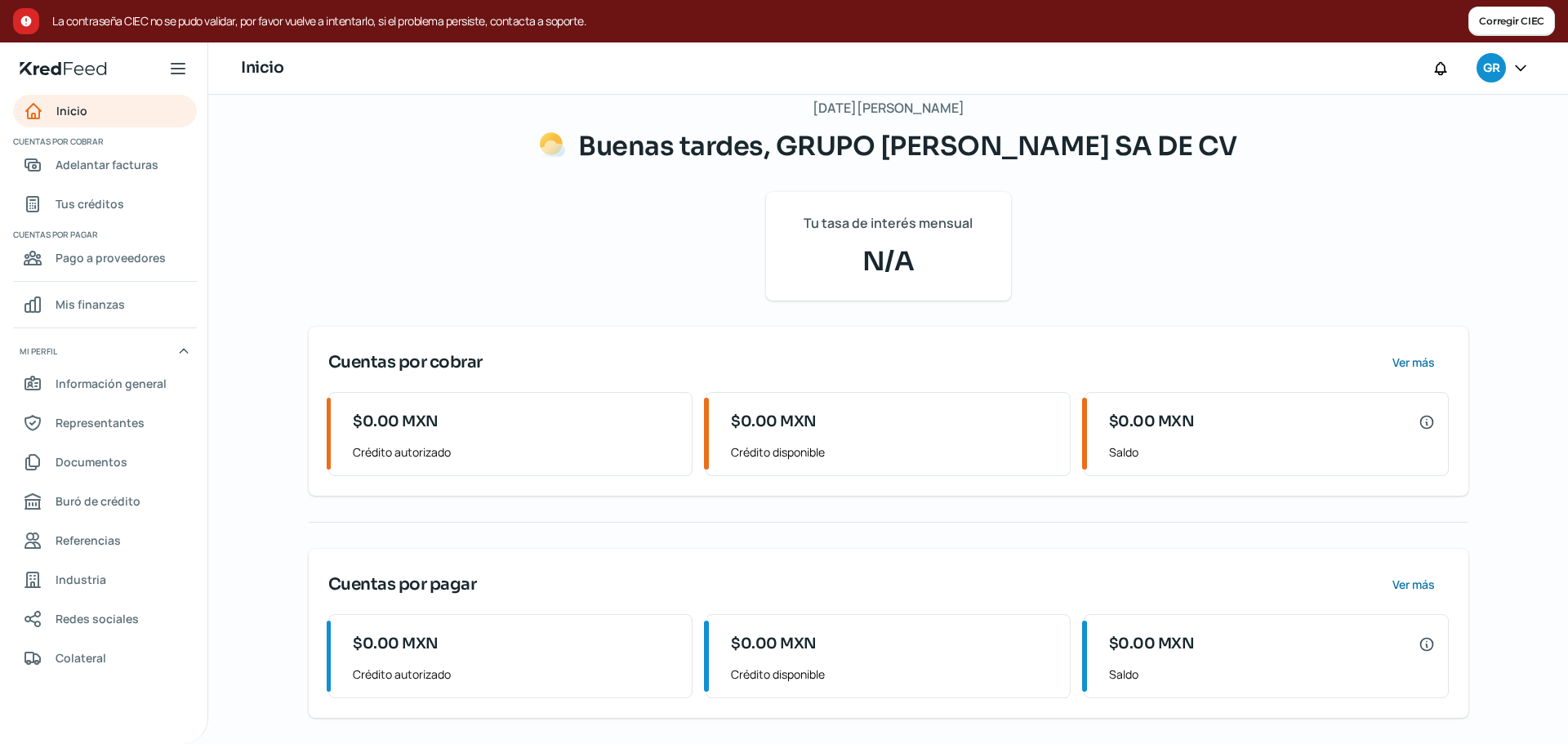
click at [1516, 24] on button "Corregir CIEC" at bounding box center [1511, 21] width 86 height 29
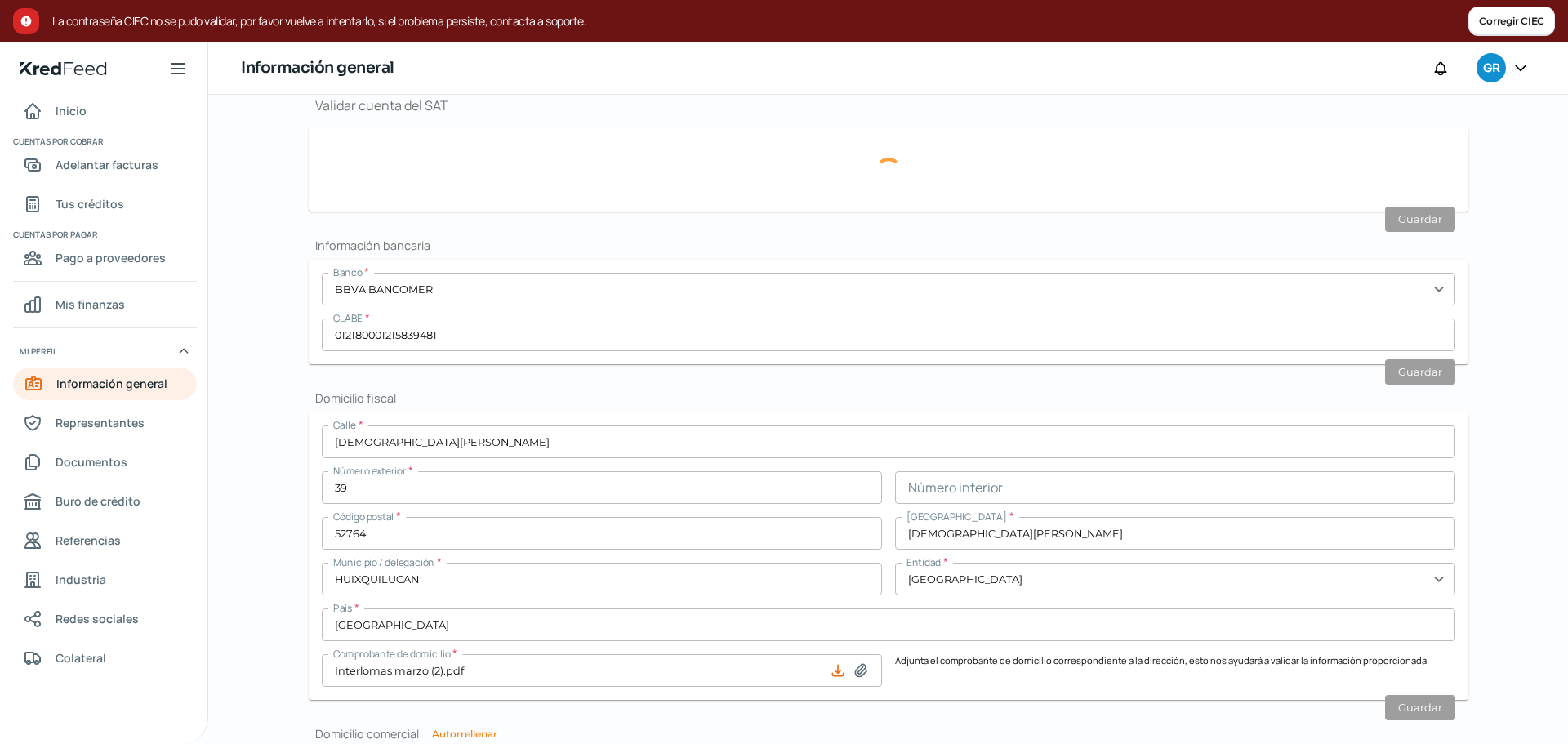
scroll to position [472, 0]
type input "[EMAIL_ADDRESS][DOMAIN_NAME]"
type input "Personas morales del régimen general"
type input "GRUPO AZERBAD SA DE CV"
type input "55 - 2827 - 3597"
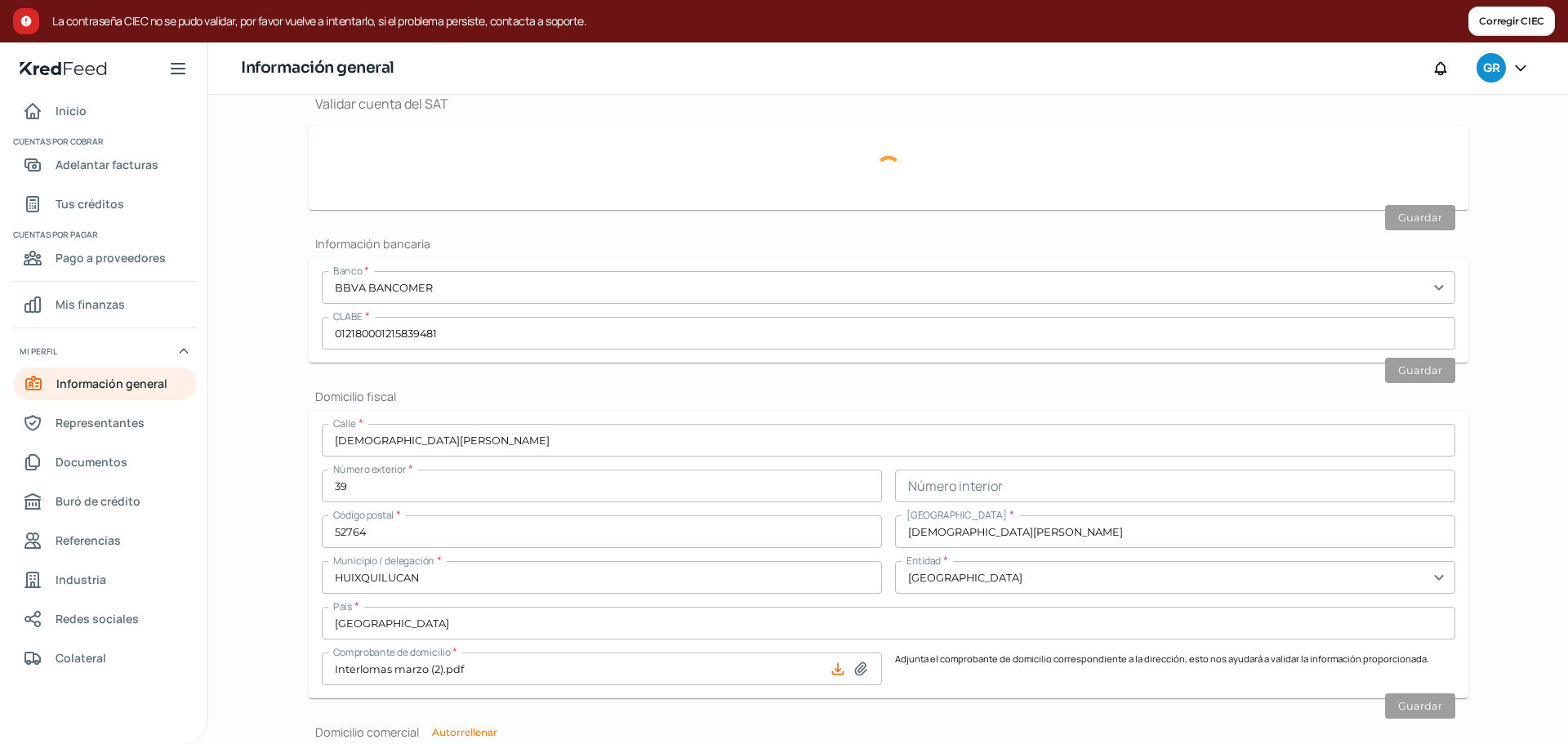
type input "GAZ150527KF3"
type input "[DEMOGRAPHIC_DATA] DEL MONTE"
type input "39"
type input "52764"
type input "[DEMOGRAPHIC_DATA] DEL MONTE"
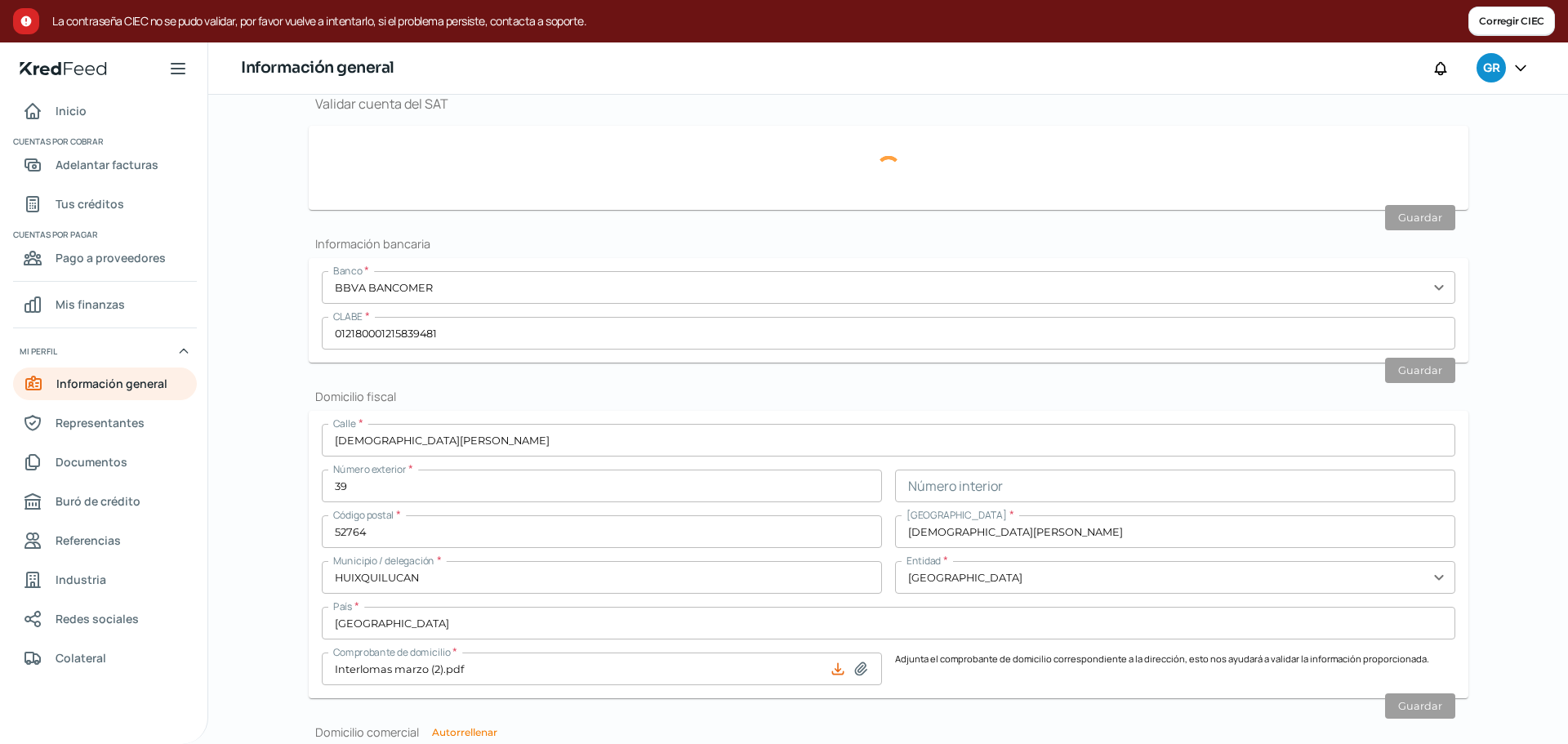
type input "HUIXQUILUCAN"
type input "[GEOGRAPHIC_DATA]"
type input "Interlomas marzo (2).pdf"
type input "2"
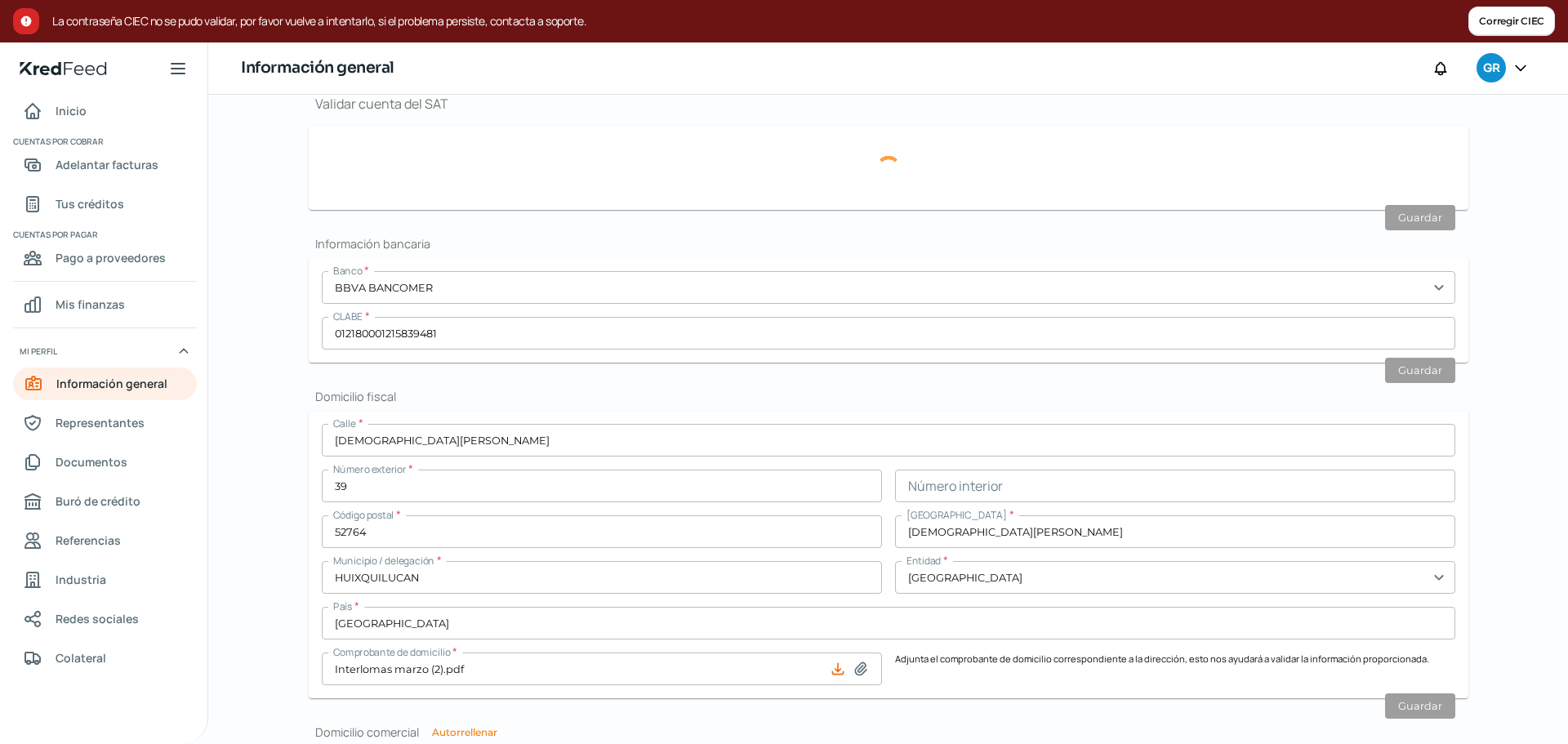
type input "6"
type input "Rentada"
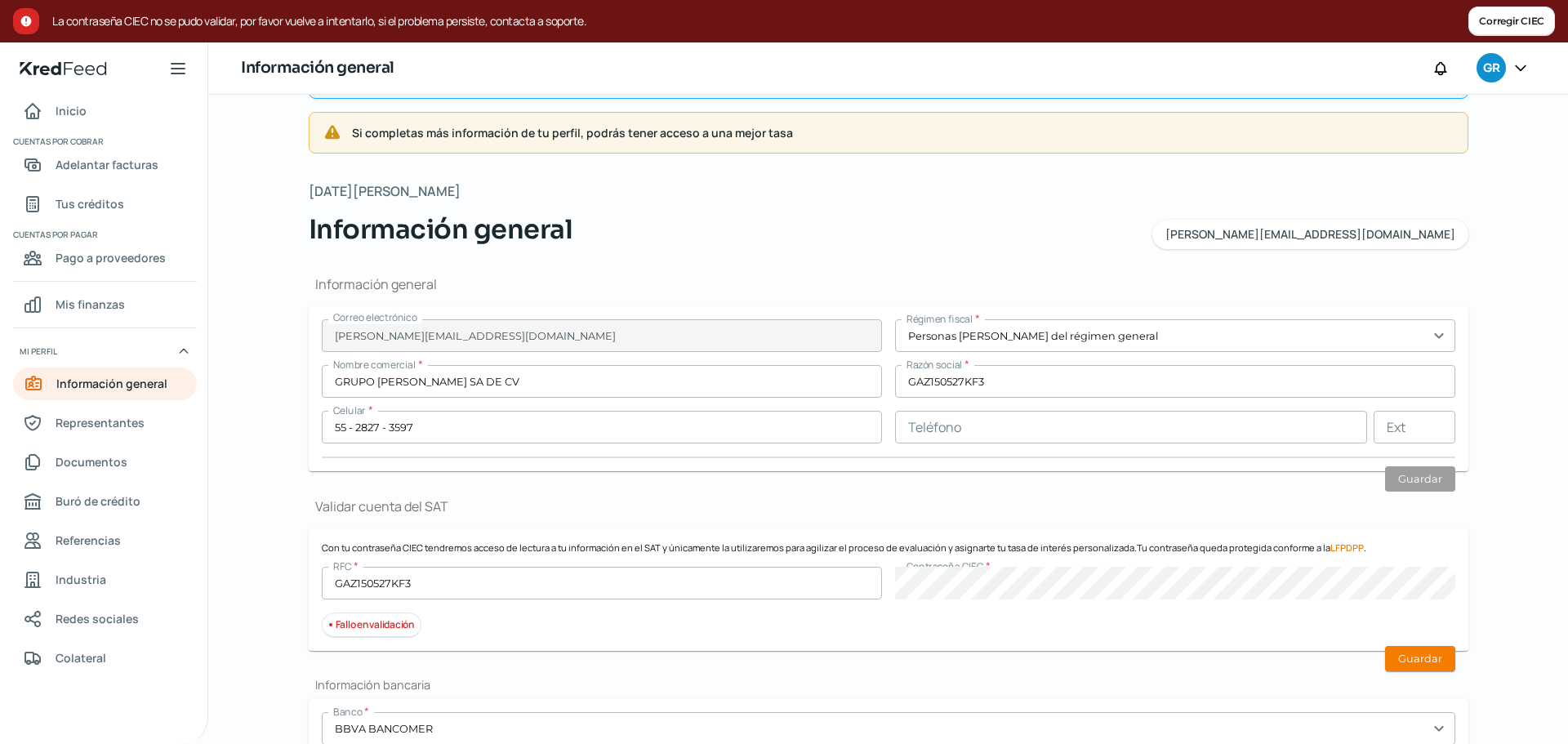
scroll to position [0, 0]
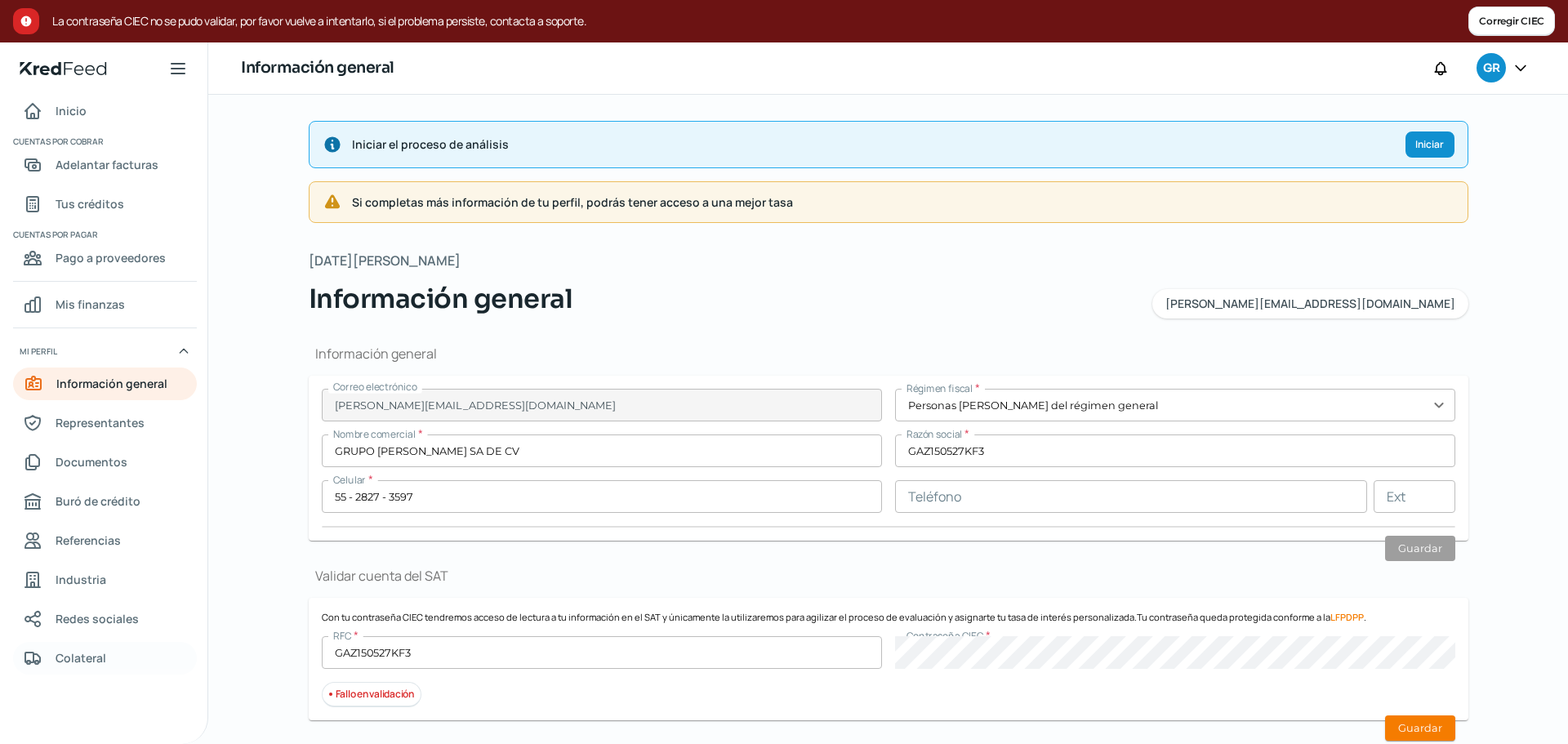
click at [103, 651] on span "Colateral" at bounding box center [80, 658] width 50 height 21
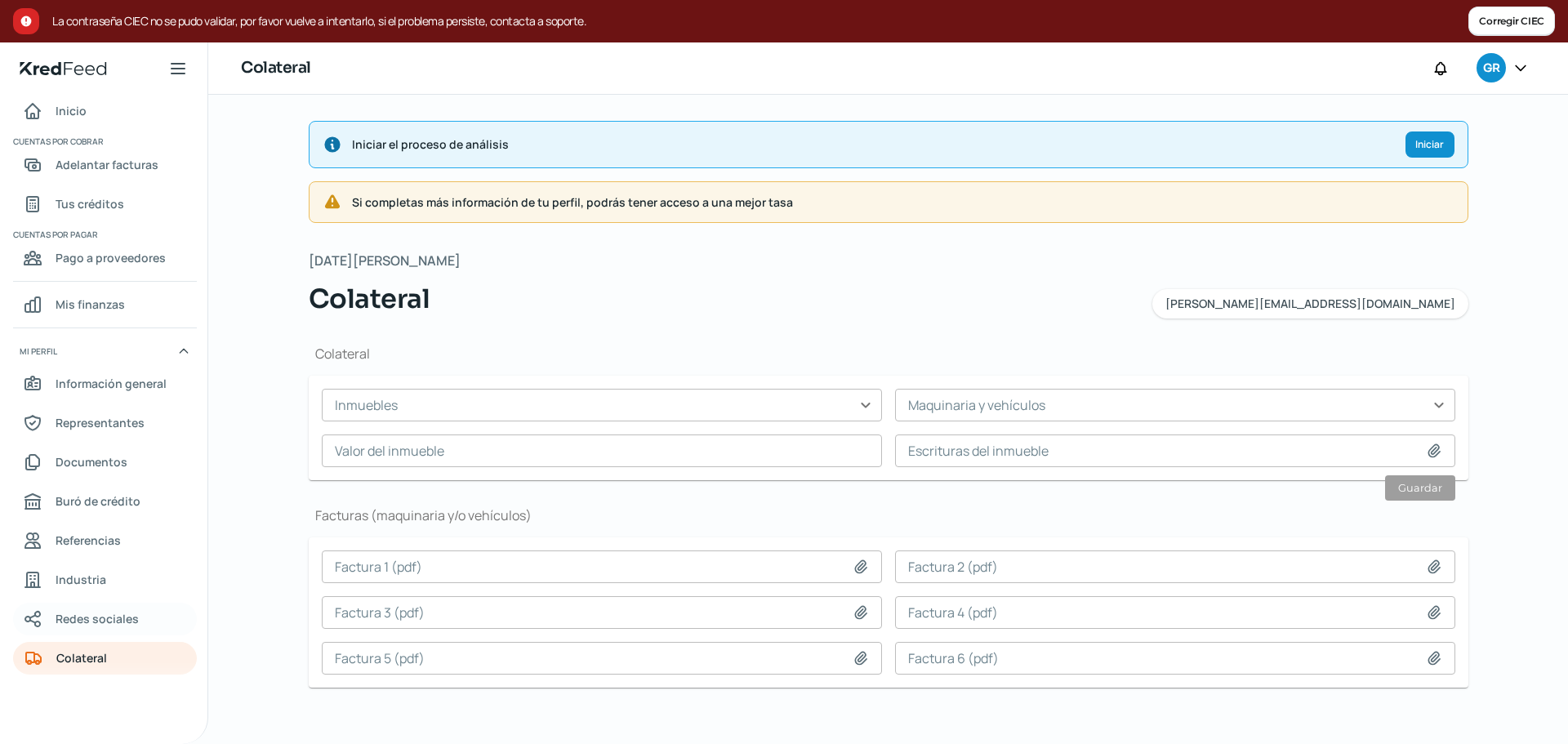
click at [130, 619] on span "Redes sociales" at bounding box center [97, 618] width 83 height 21
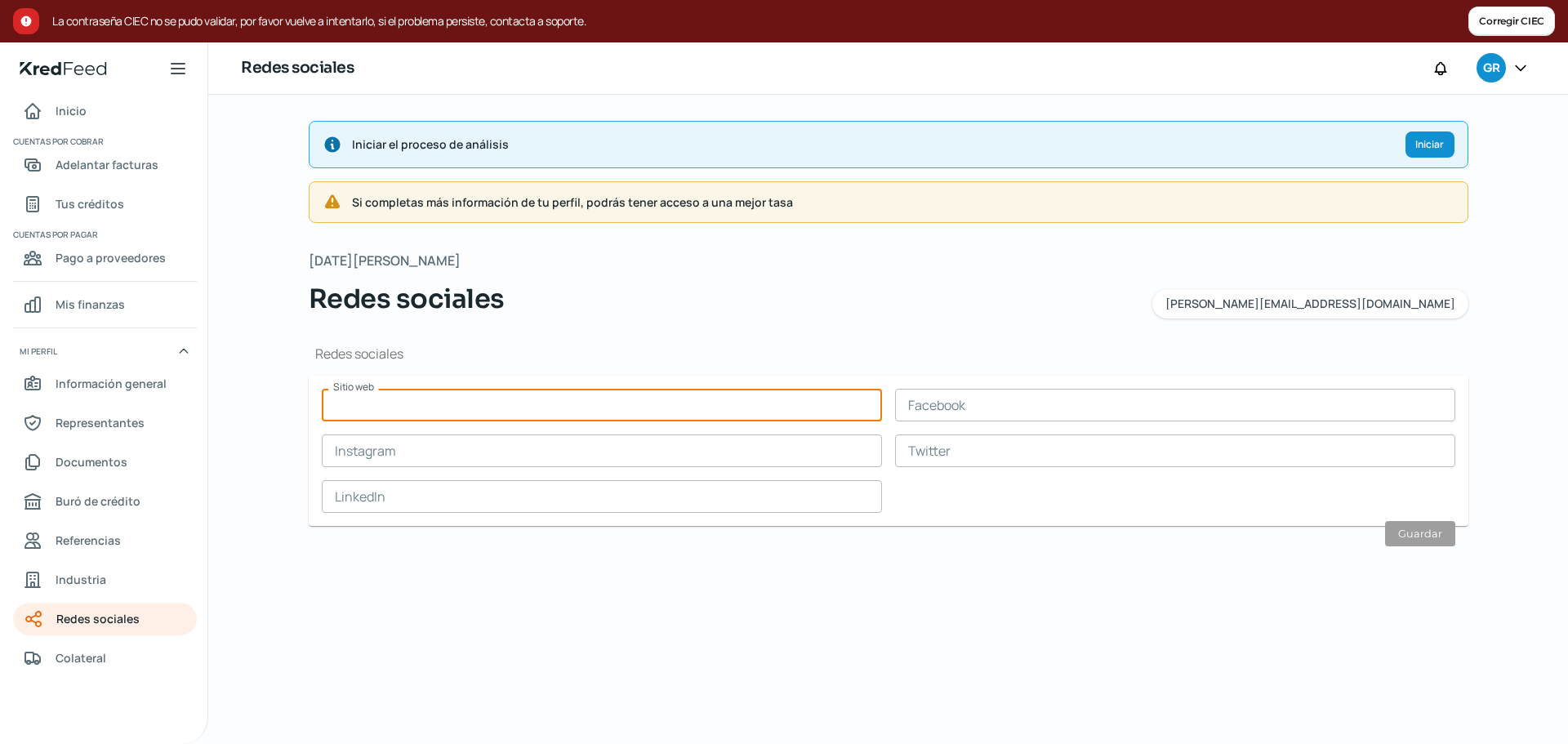
click at [505, 404] on input "text" at bounding box center [601, 404] width 560 height 32
paste input "https://grupoazerbad.com/"
type input "https://grupoazerbad.com/"
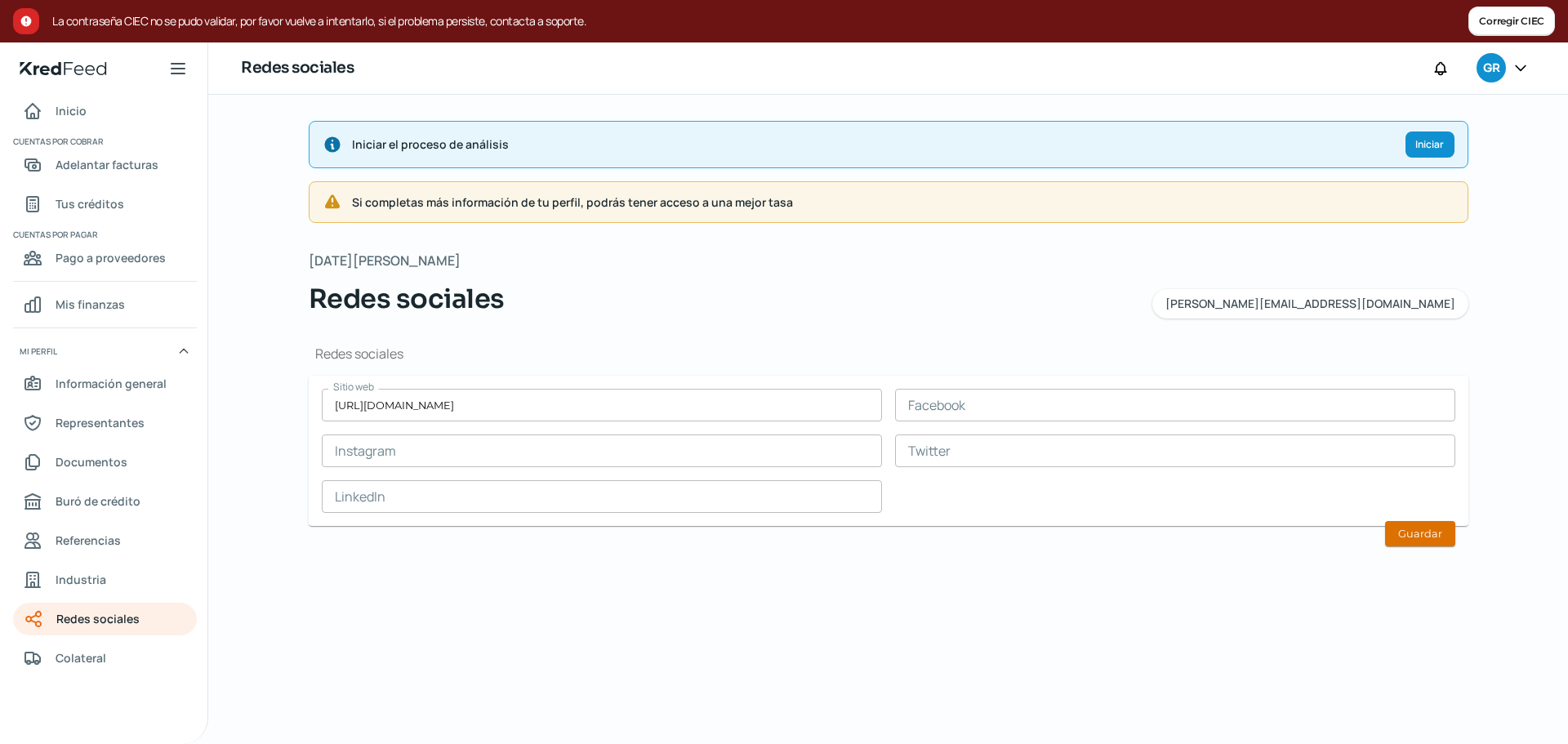
click at [1428, 532] on button "Guardar" at bounding box center [1420, 534] width 70 height 26
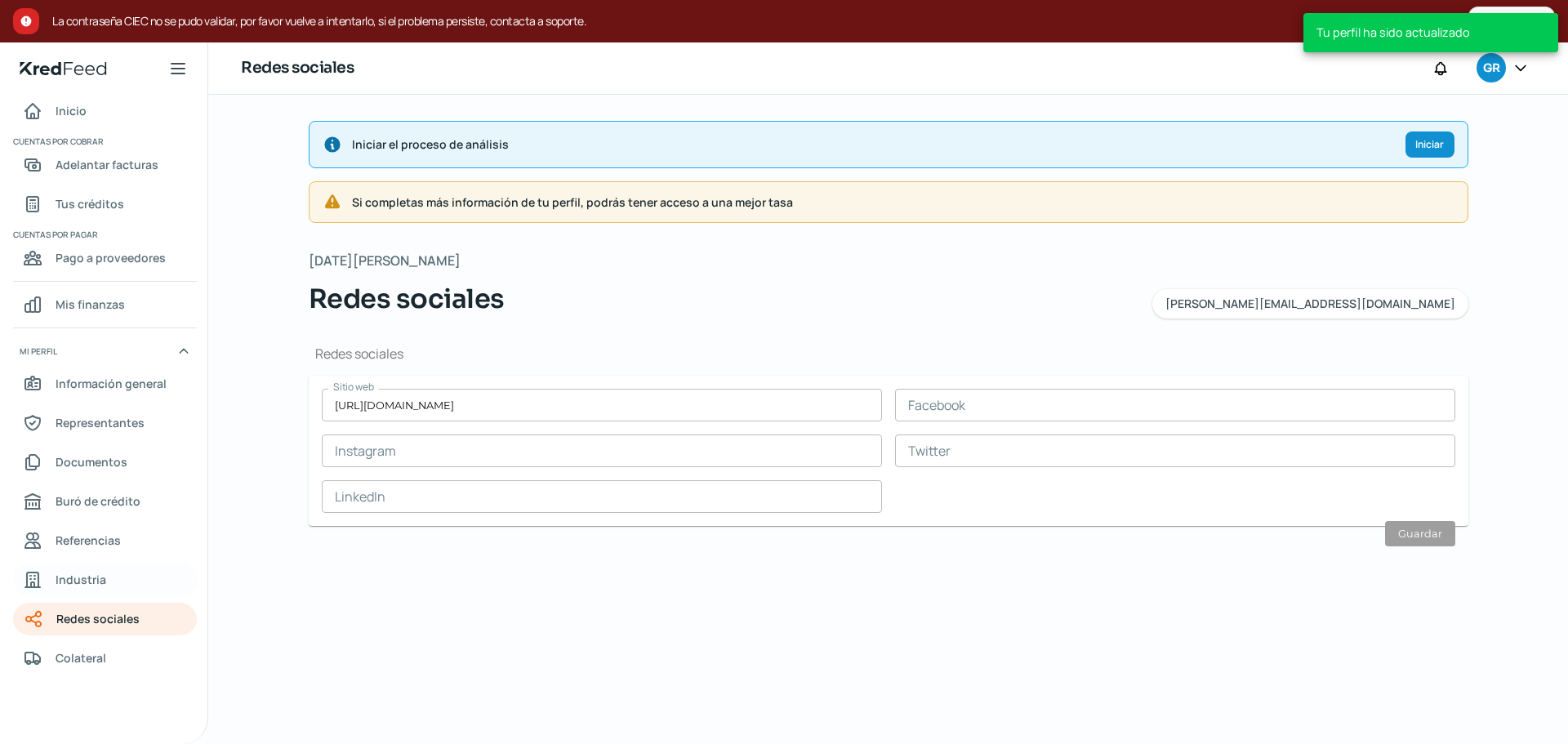
click at [94, 584] on span "Industria" at bounding box center [80, 579] width 50 height 21
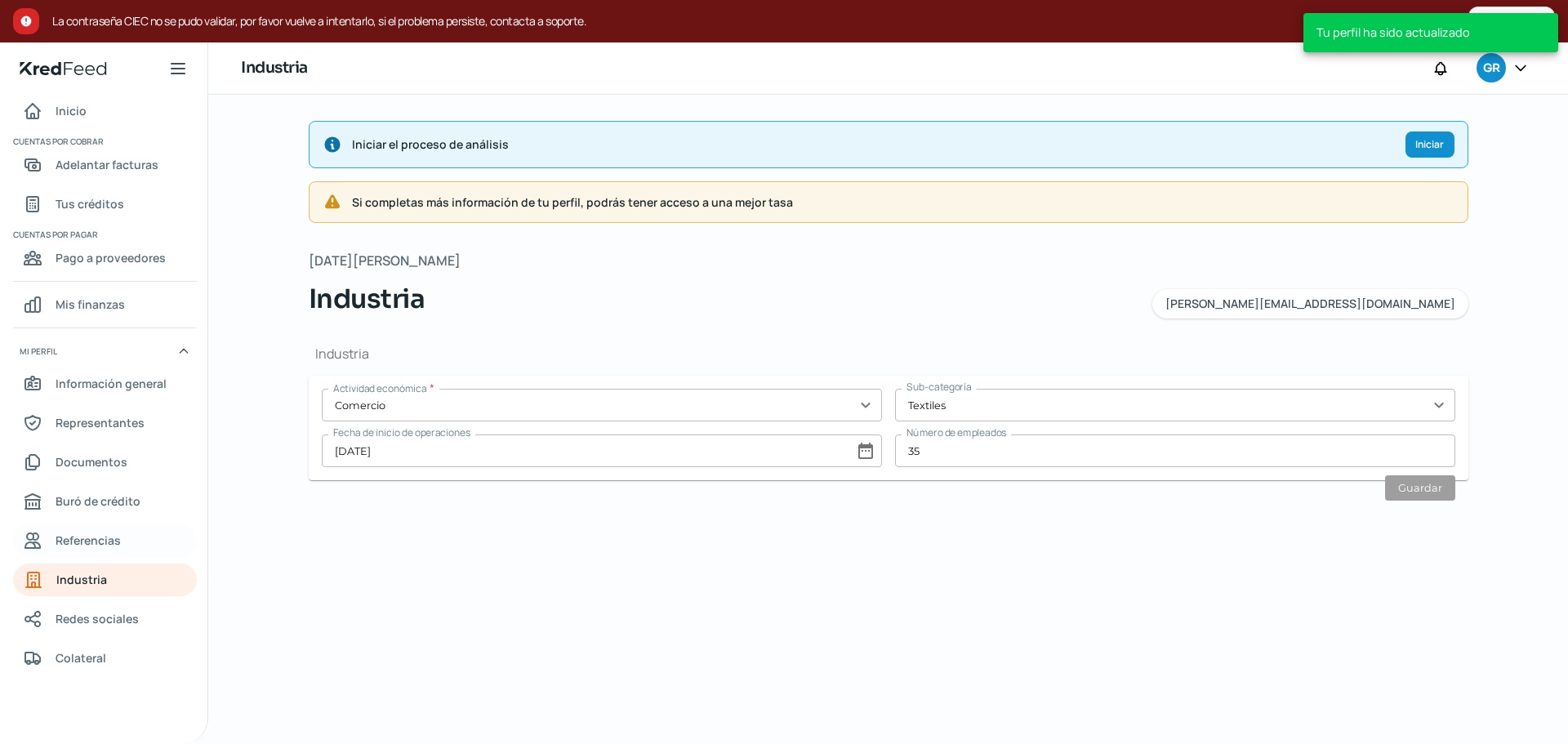
click at [113, 526] on link "Referencias" at bounding box center [104, 540] width 184 height 32
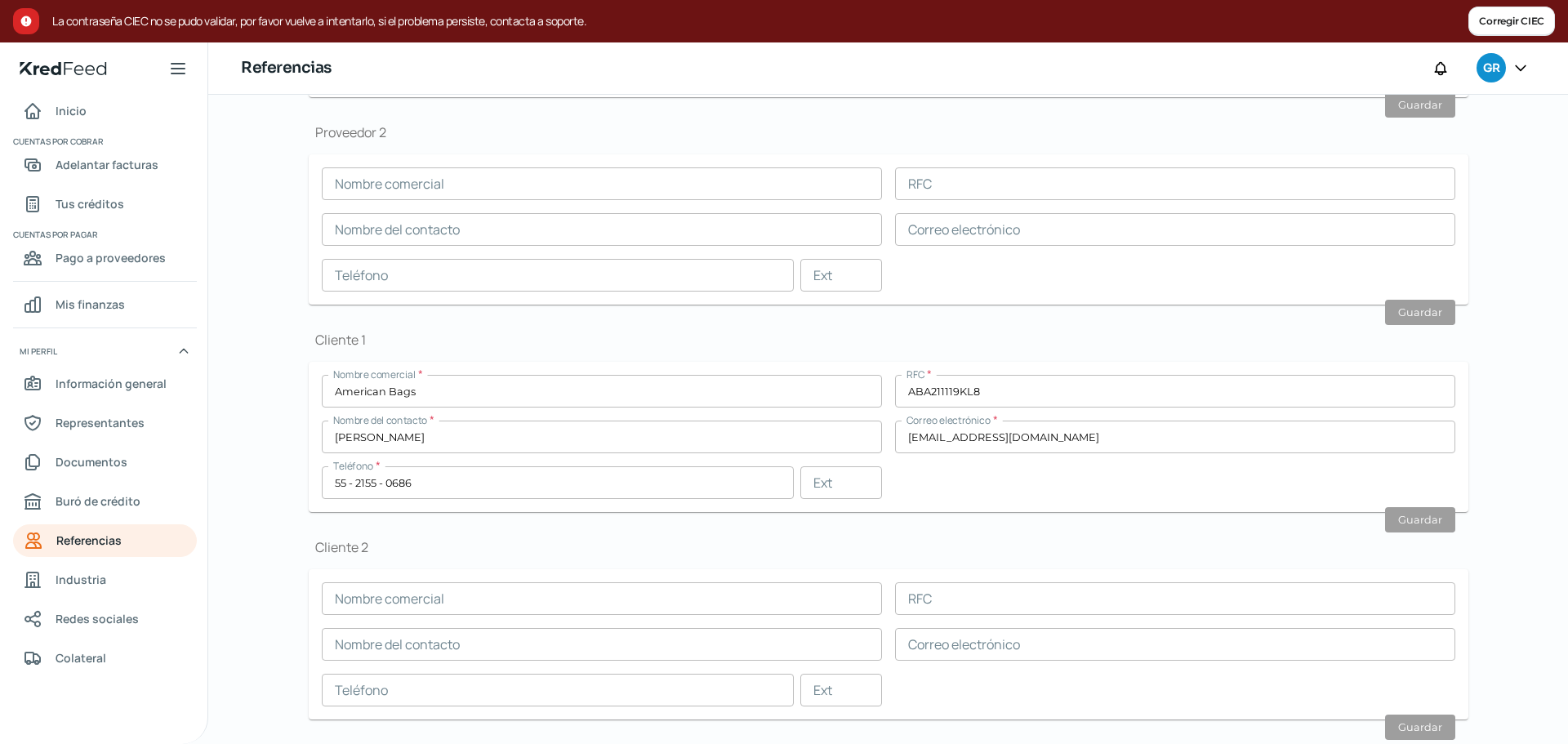
scroll to position [469, 0]
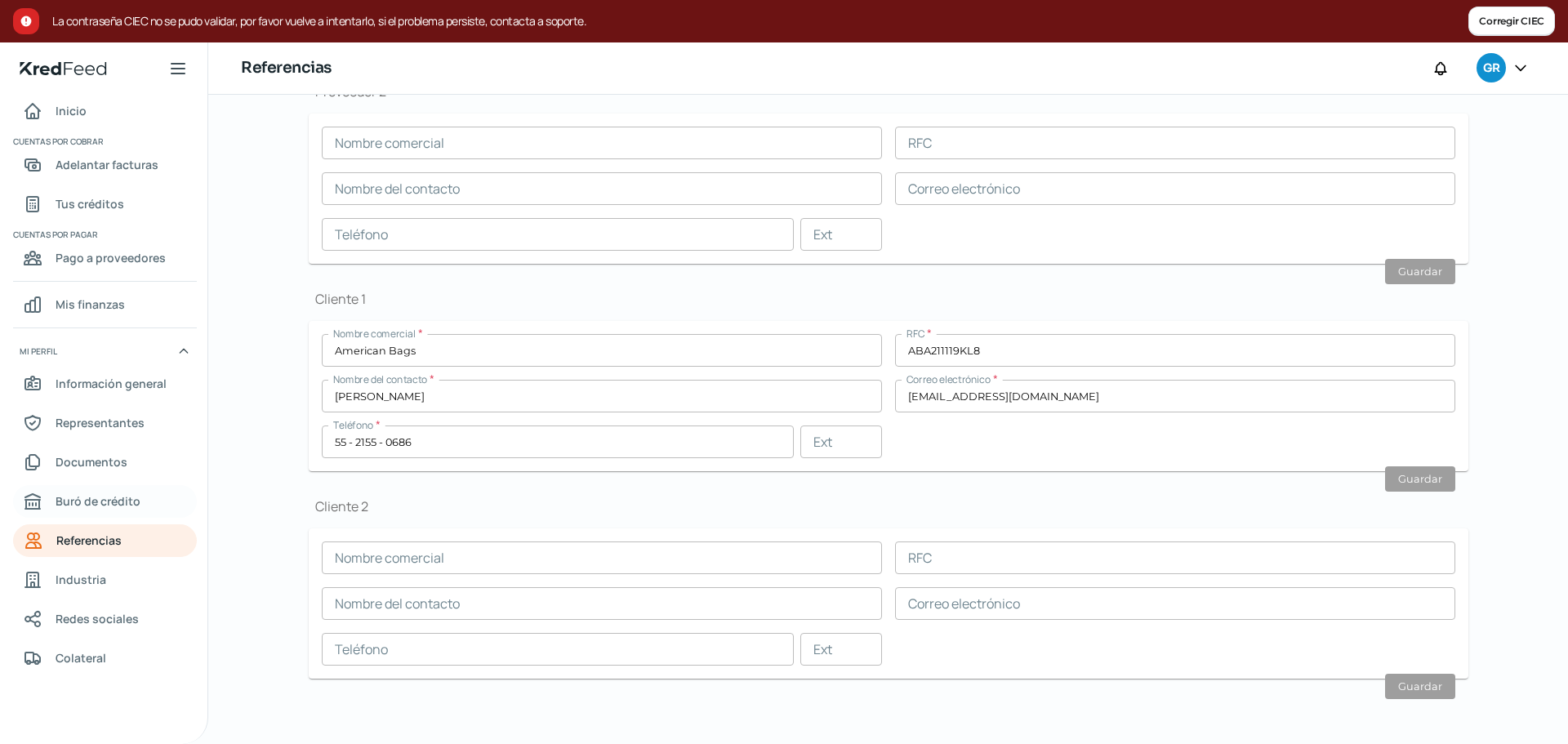
click at [89, 505] on span "Buró de crédito" at bounding box center [98, 501] width 85 height 21
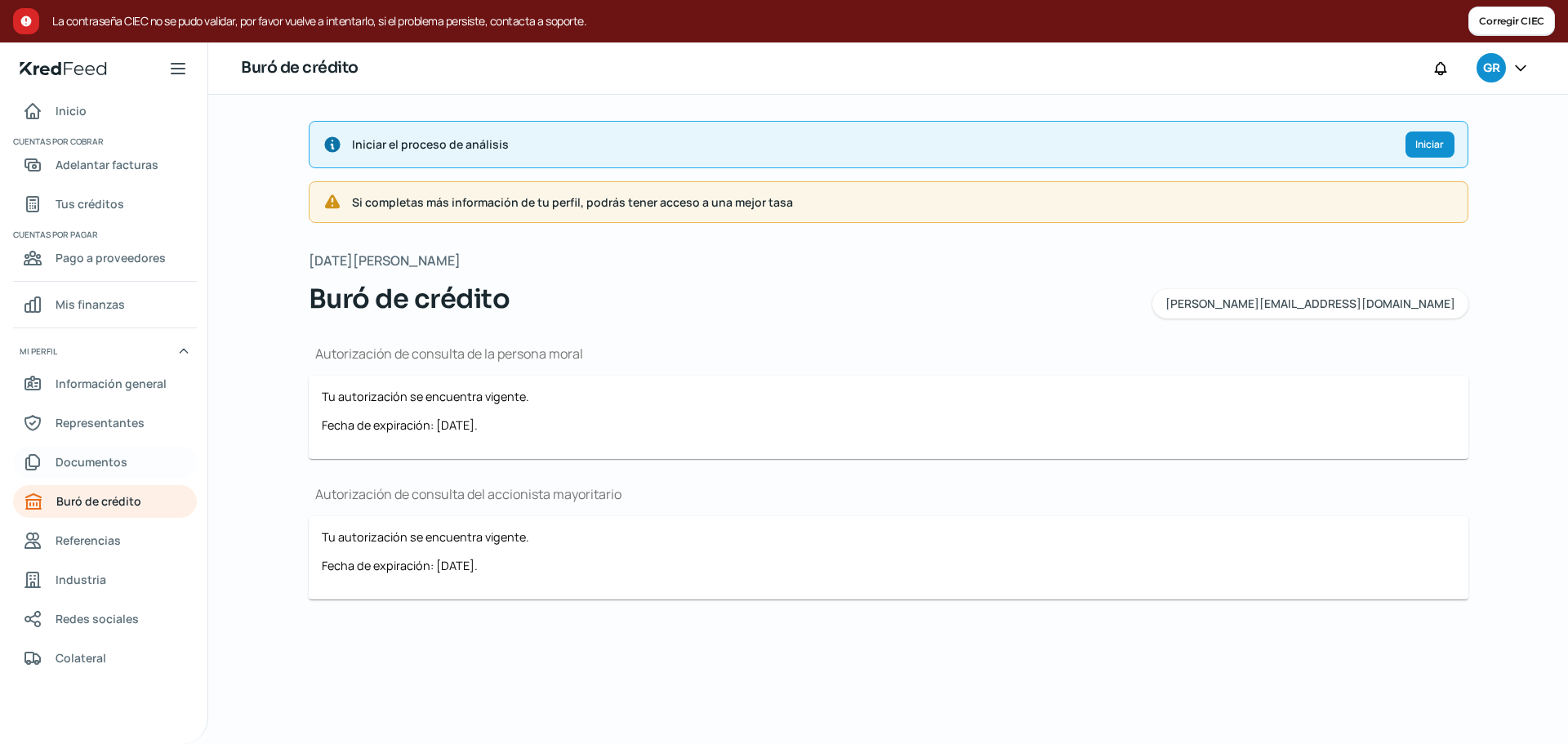
click at [105, 472] on span "Documentos" at bounding box center [92, 462] width 72 height 21
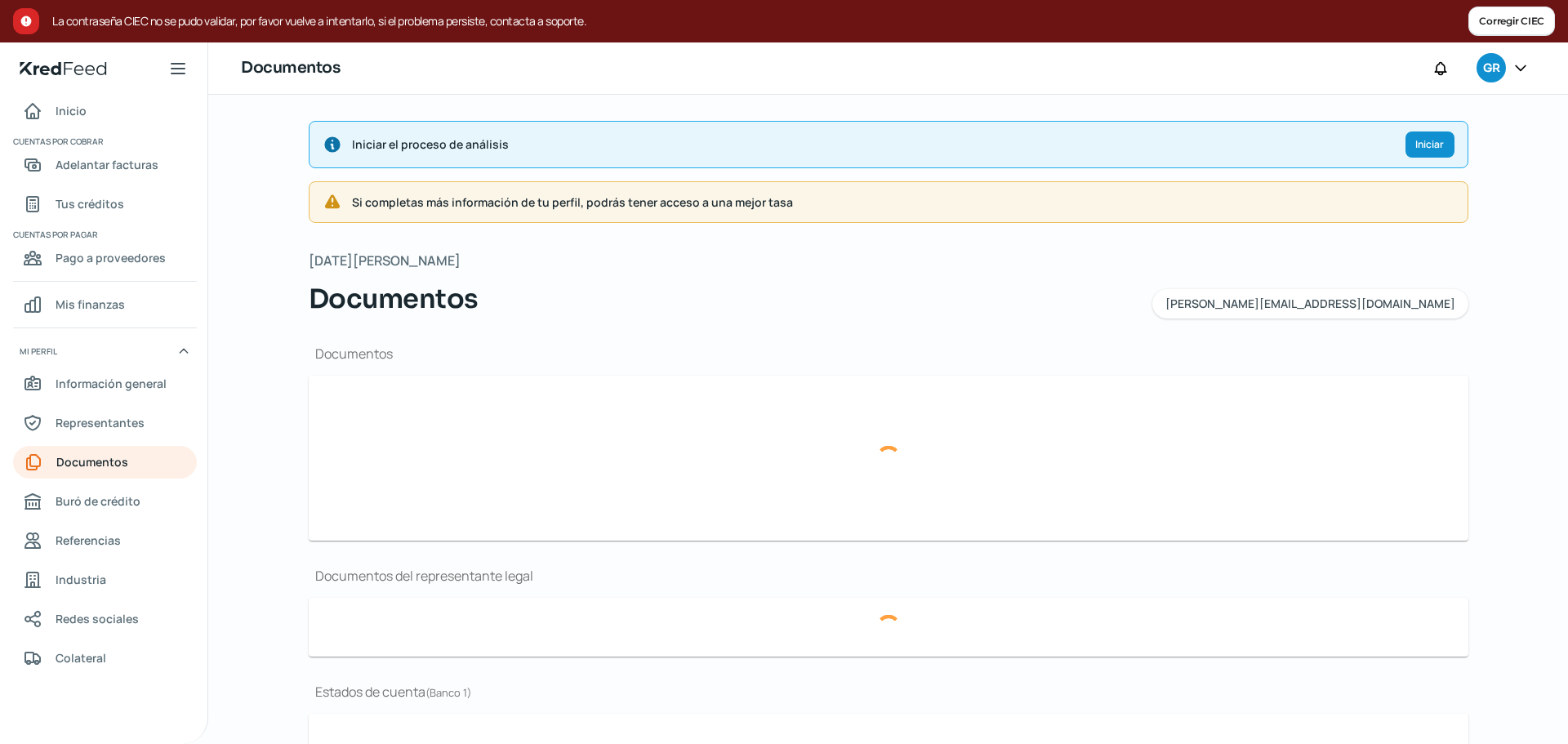
type input "IdcGeneraConstancia.jsf.pdfenero25 (1).pdf"
type input "EDO DE CUENTA GRUPO AZERBAD_JULIO25.pdf"
type input "EDO DE CUENTA GRUPO AZERBAD_ [DATE].pdf"
type input "EDO DE CUENTA GRUPO AZERBAD_MAYO25.pdf"
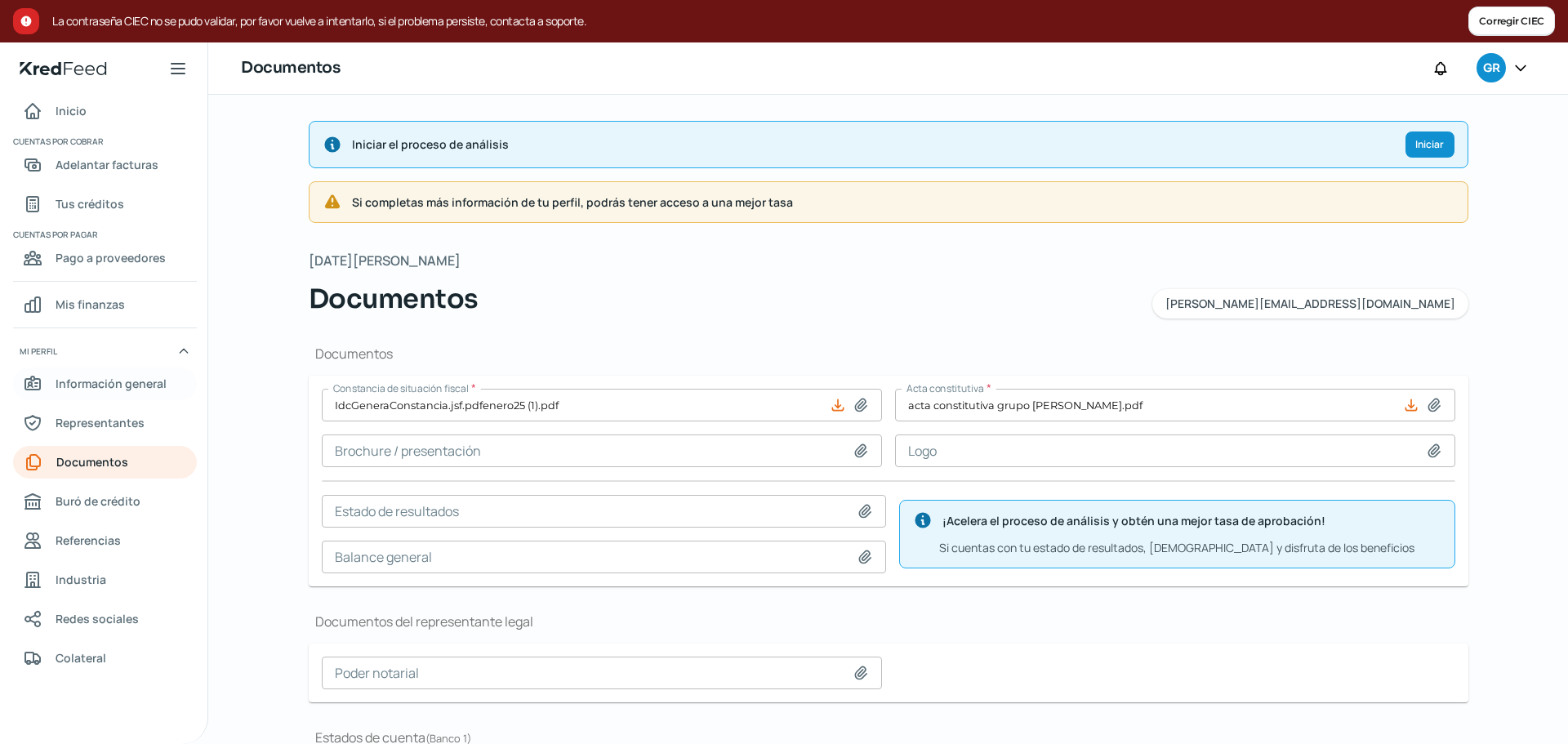
click at [138, 392] on span "Información general" at bounding box center [111, 383] width 111 height 21
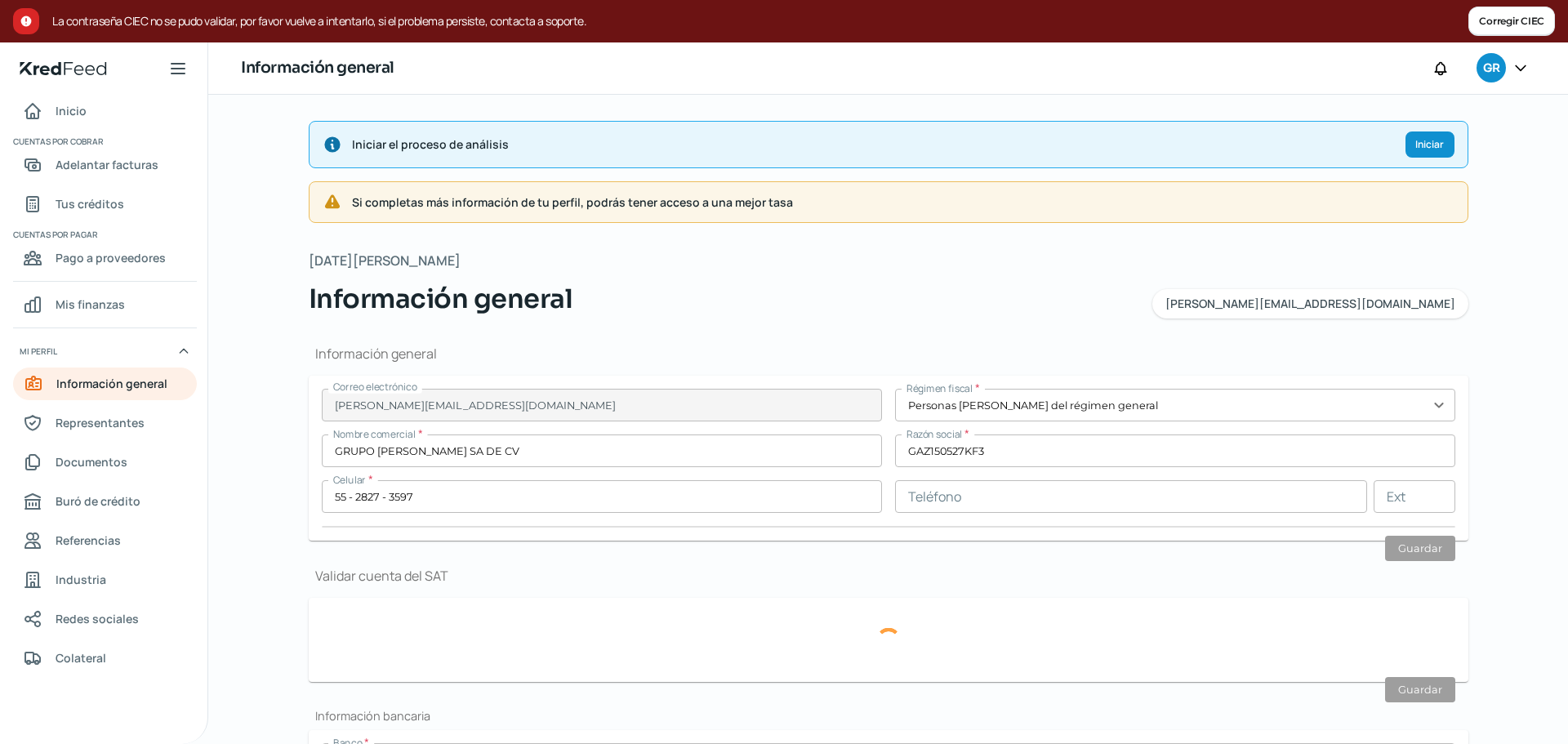
type input "GAZ150527KF3"
type input "[DEMOGRAPHIC_DATA] DEL MONTE"
type input "39"
type input "52764"
type input "[DEMOGRAPHIC_DATA] DEL MONTE"
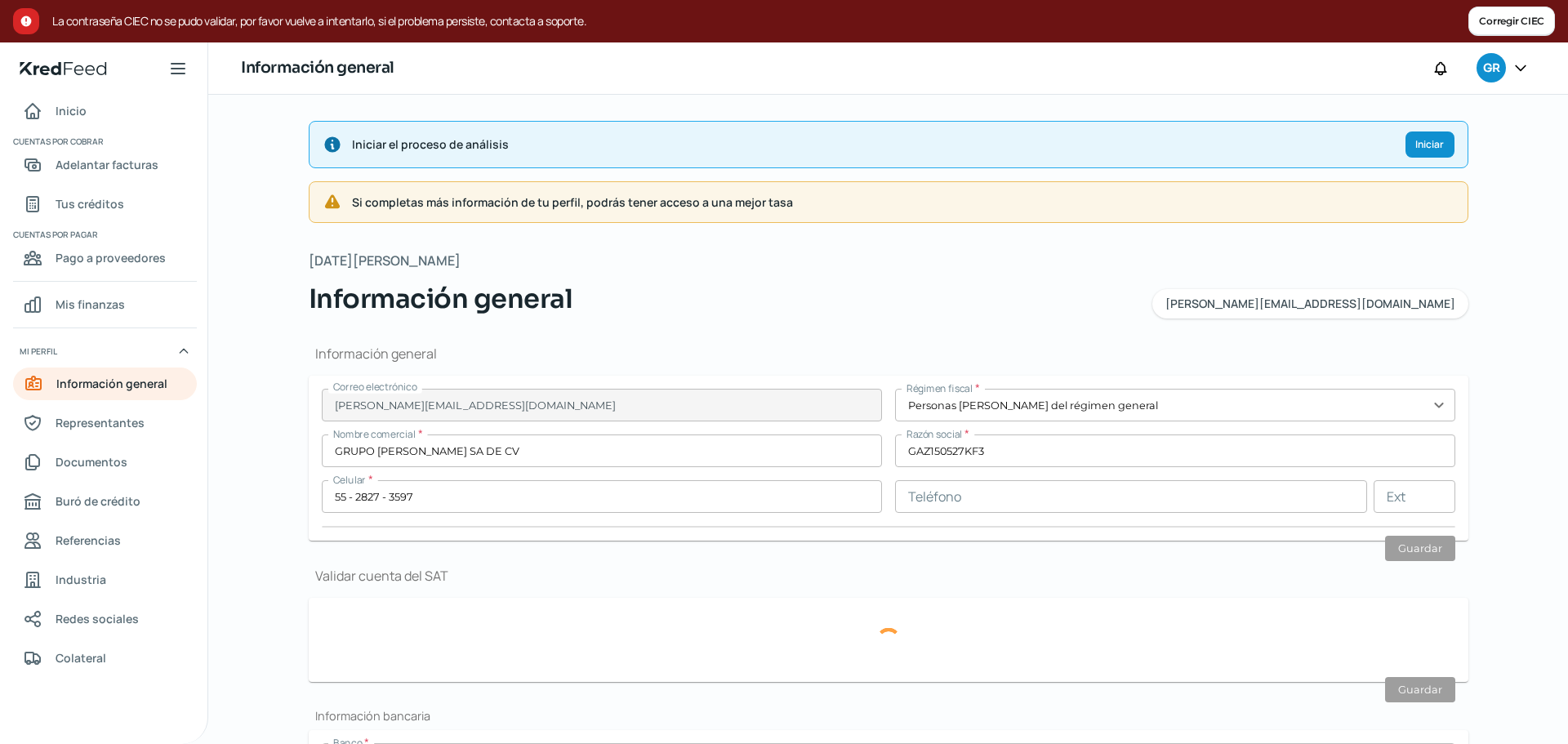
type input "HUIXQUILUCAN"
type input "[GEOGRAPHIC_DATA]"
type input "Interlomas marzo (2).pdf"
type input "2"
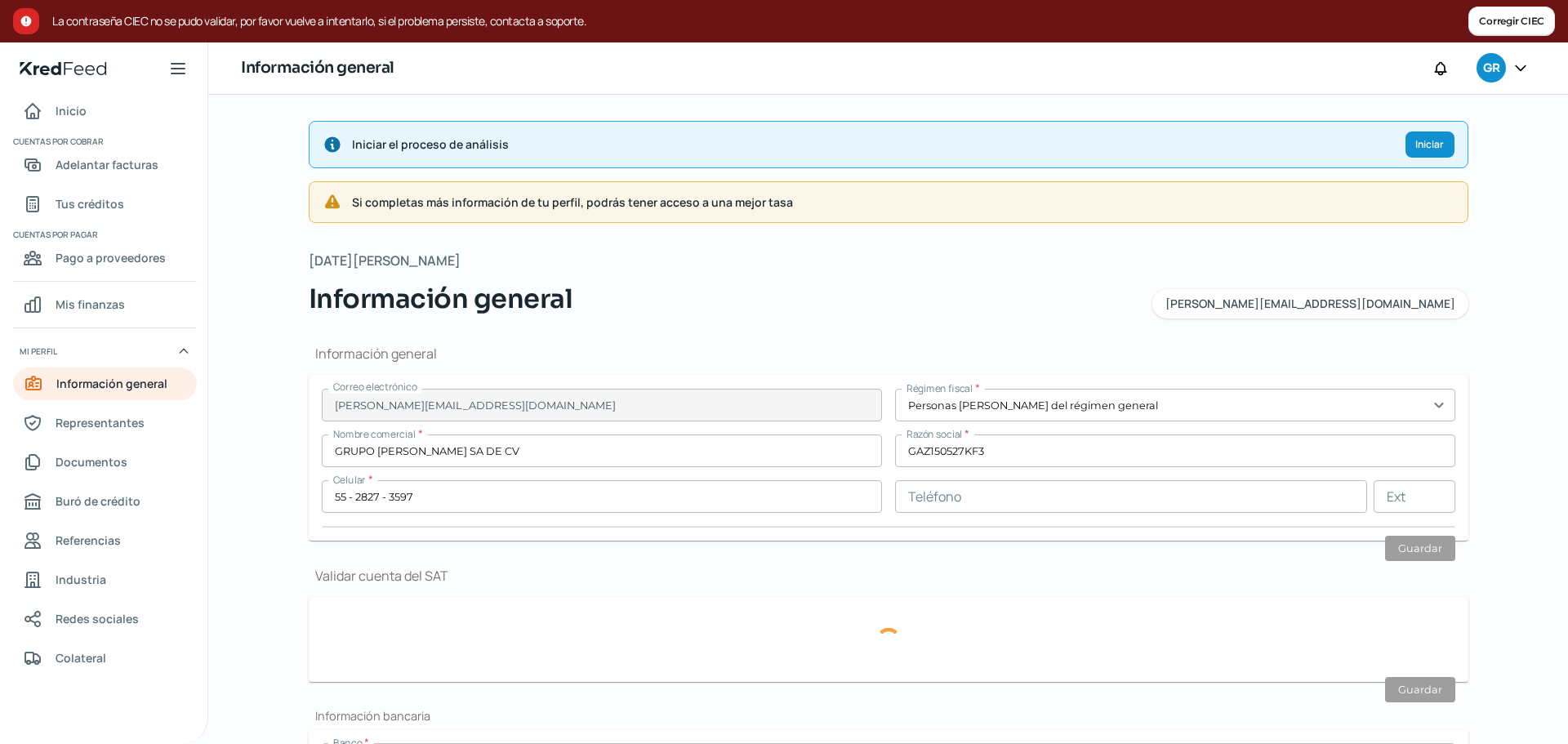
type input "6"
type input "Rentada"
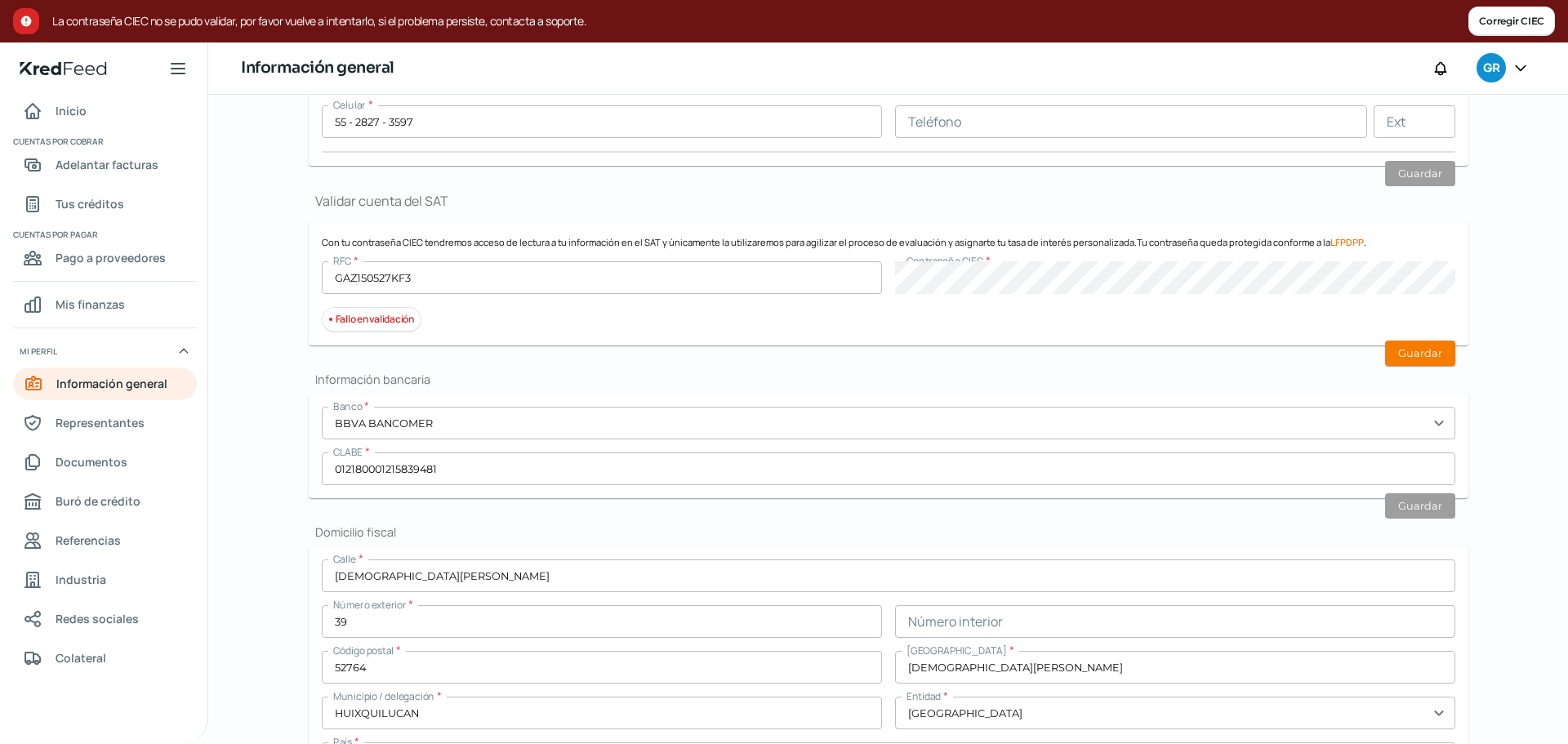
scroll to position [375, 0]
click at [1416, 350] on button "Guardar" at bounding box center [1420, 352] width 70 height 26
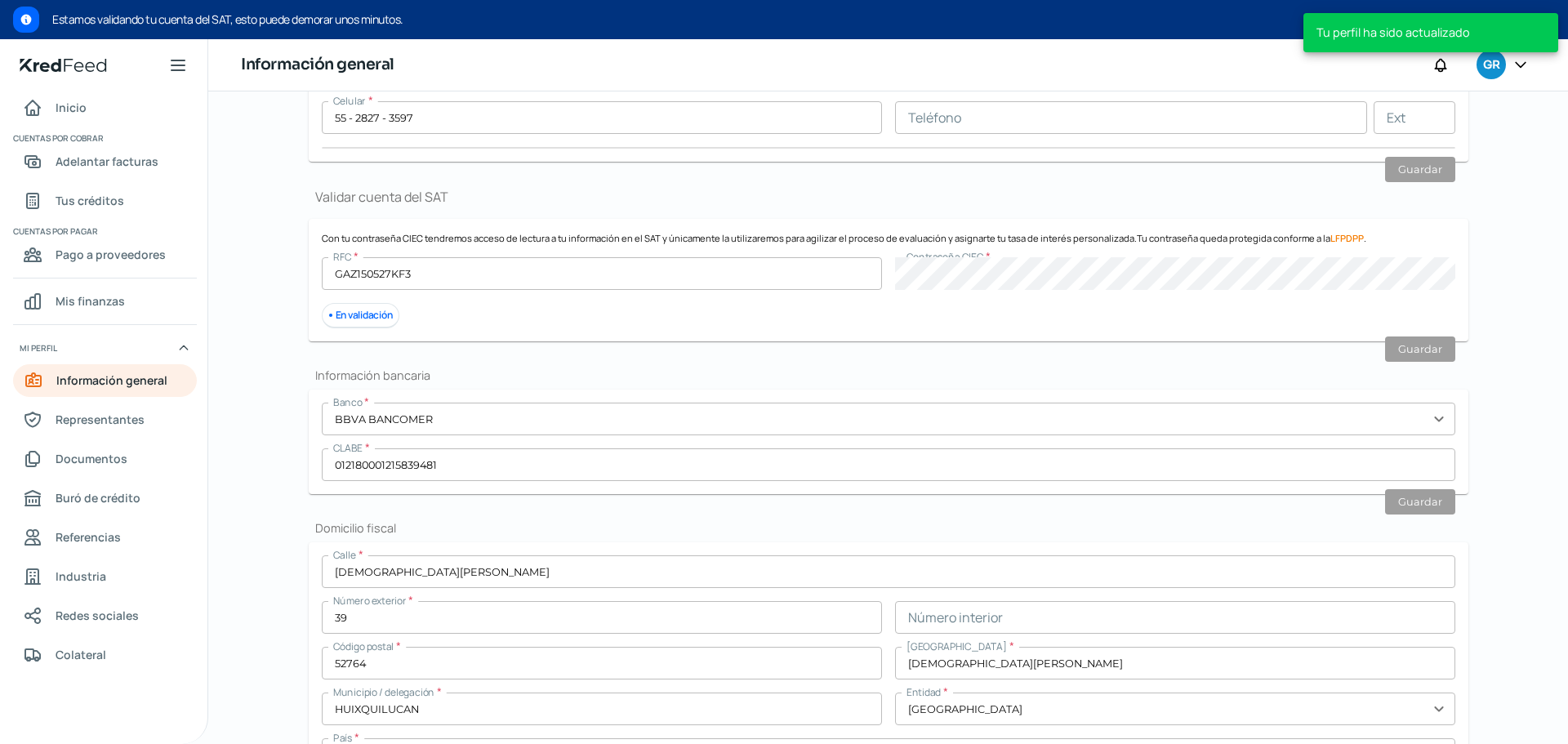
click at [355, 307] on div "En validación" at bounding box center [361, 316] width 79 height 26
click at [131, 572] on link "Industria" at bounding box center [104, 576] width 184 height 32
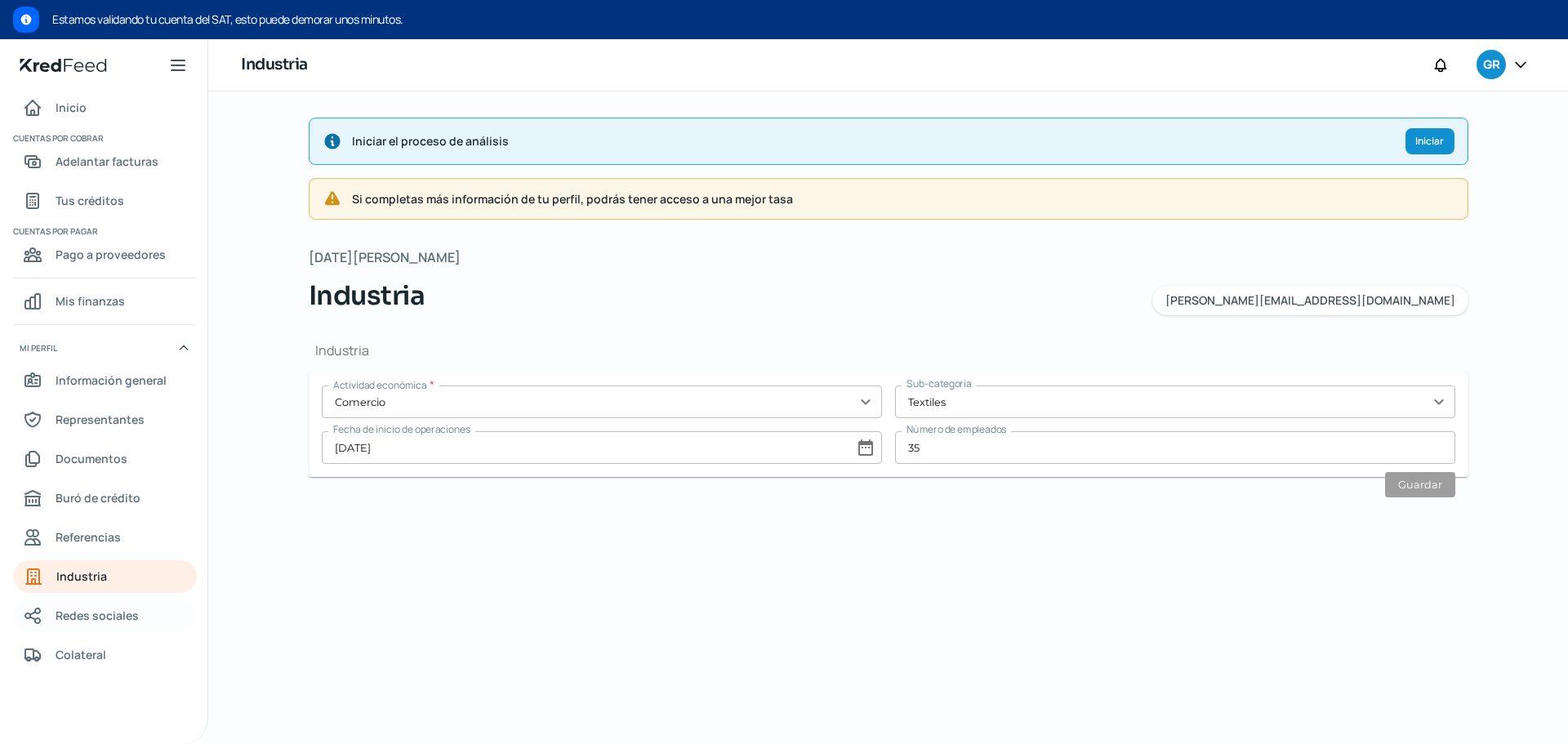
click at [119, 610] on span "Redes sociales" at bounding box center [97, 615] width 83 height 21
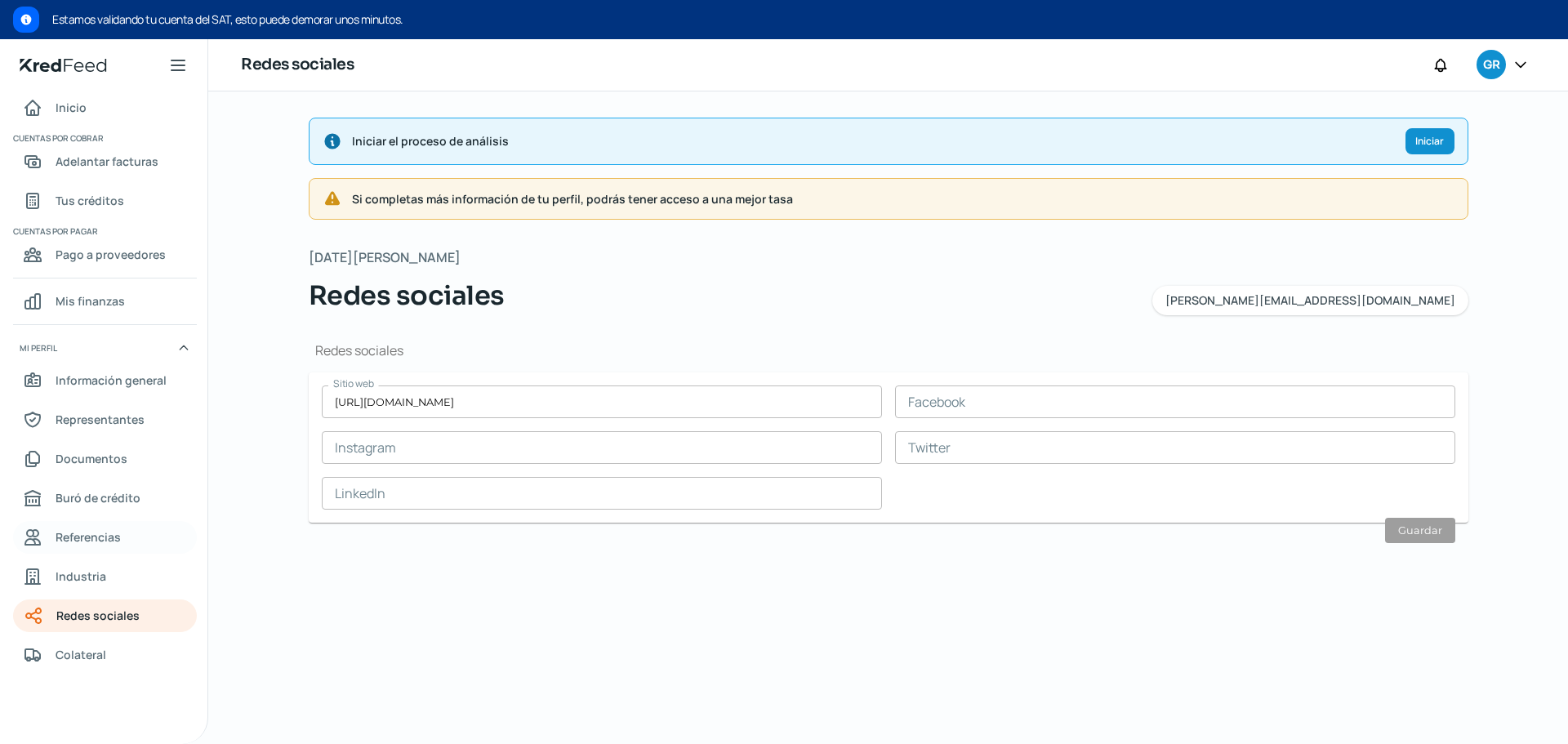
click at [122, 521] on link "Referencias" at bounding box center [104, 537] width 184 height 32
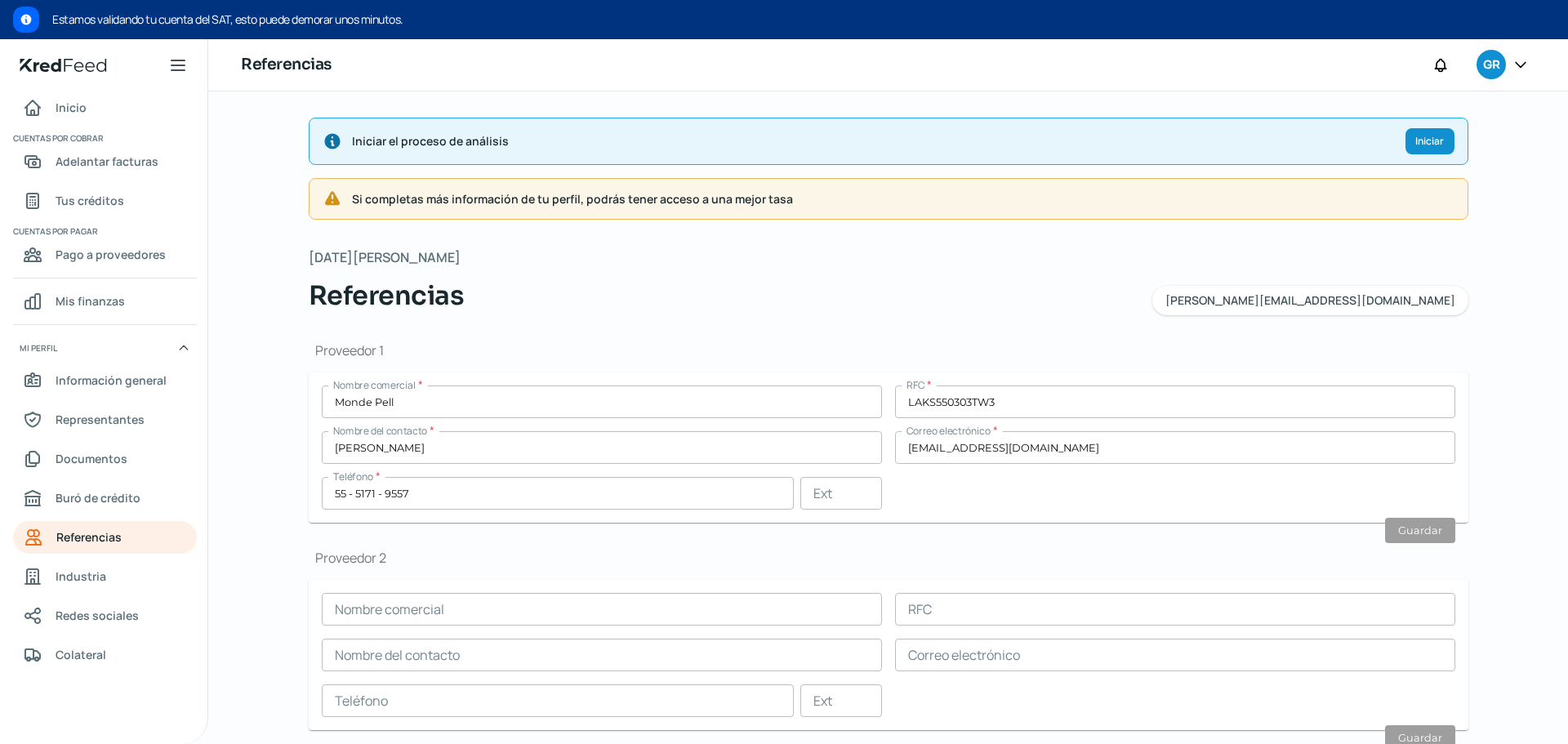
click at [177, 63] on icon at bounding box center [178, 65] width 20 height 20
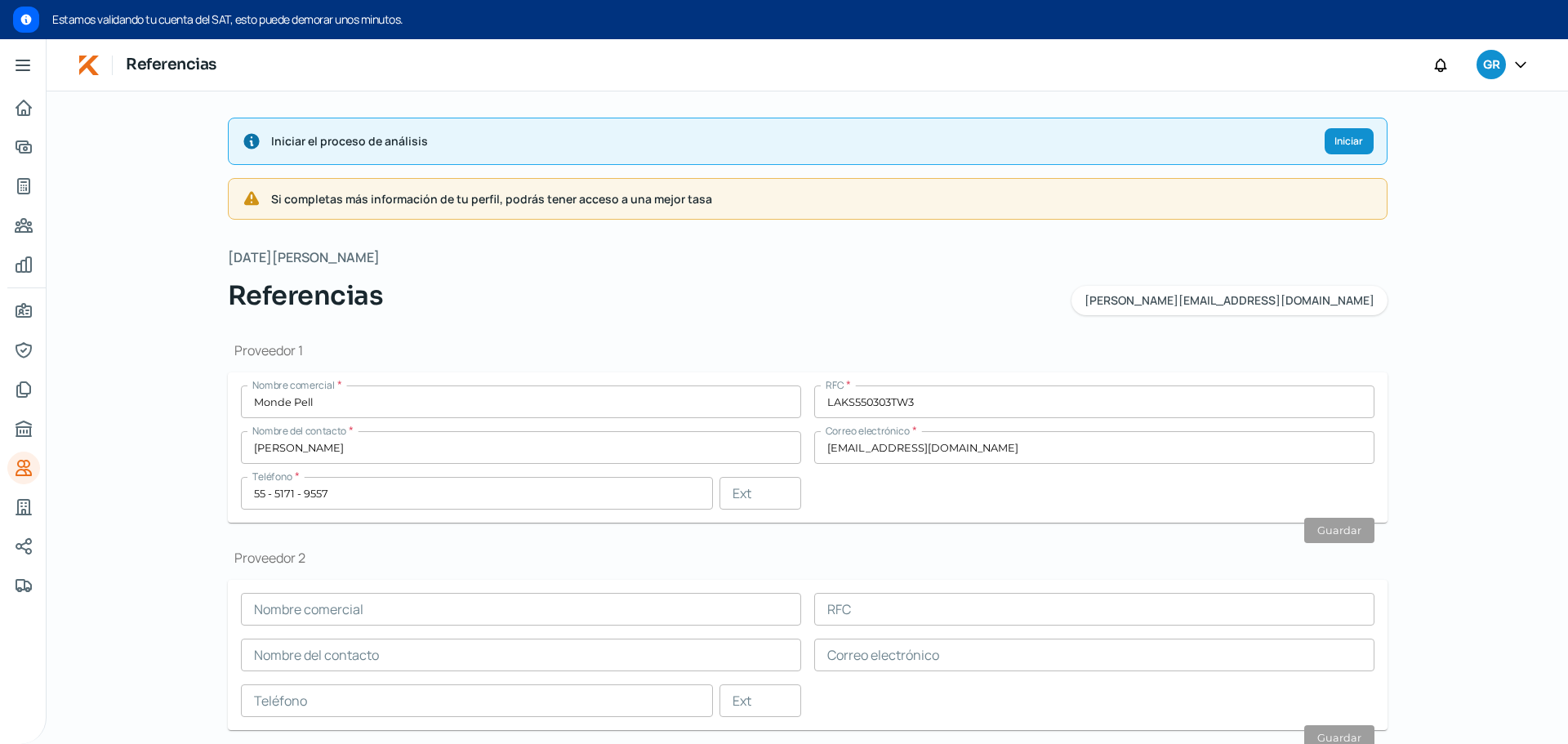
click at [24, 64] on icon at bounding box center [22, 65] width 13 height 9
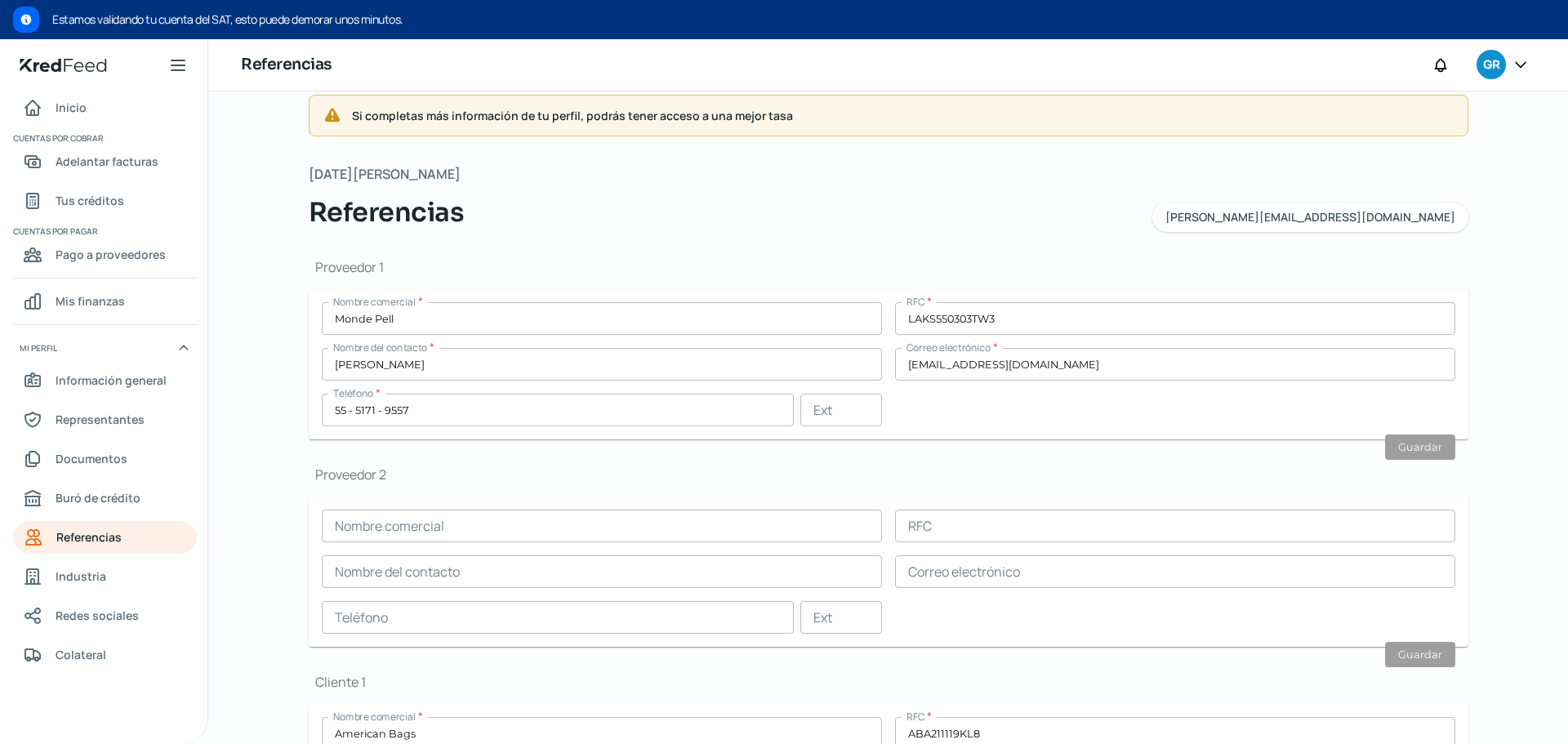
scroll to position [86, 0]
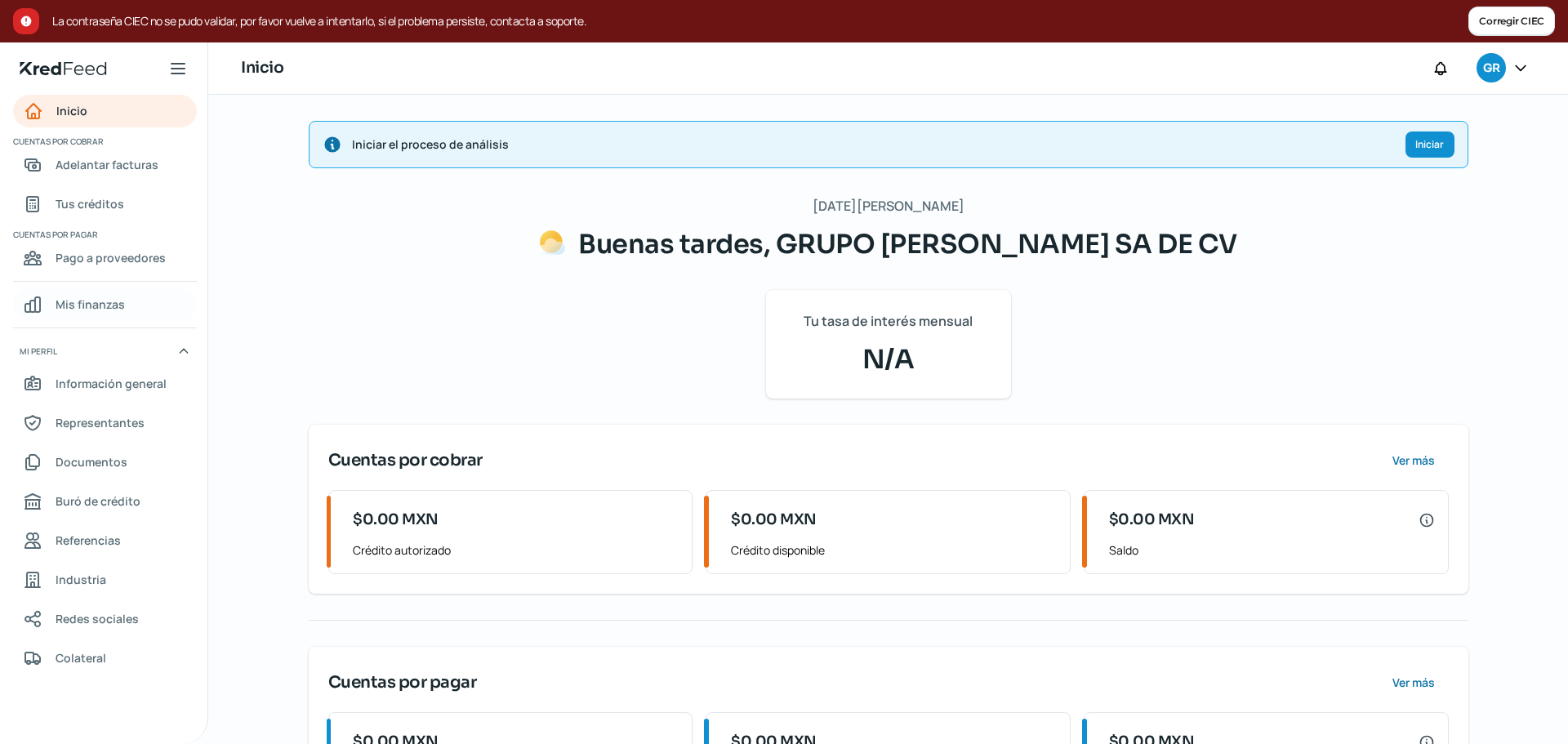
click at [106, 298] on span "Mis finanzas" at bounding box center [90, 304] width 69 height 21
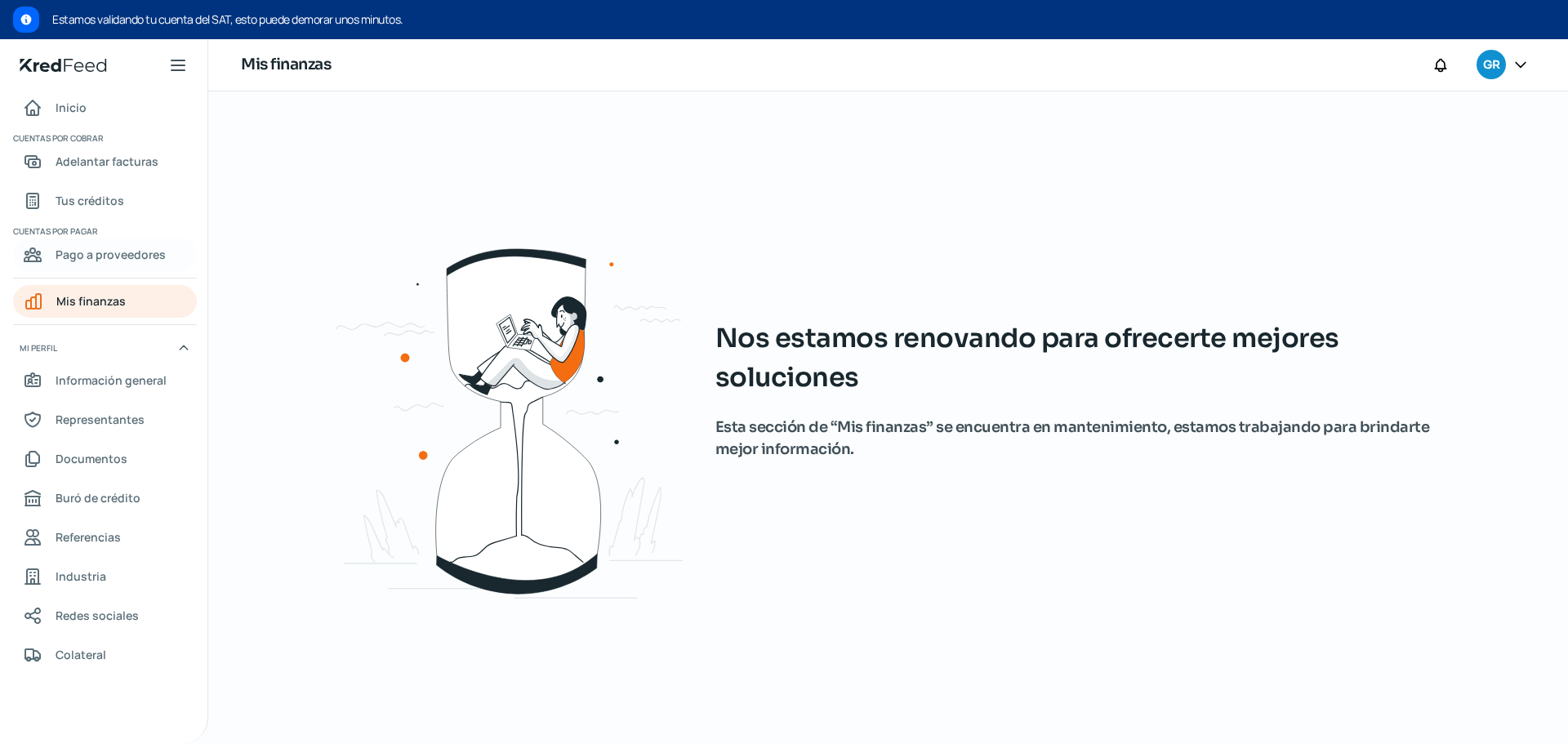
click at [104, 249] on span "Pago a proveedores" at bounding box center [110, 254] width 110 height 21
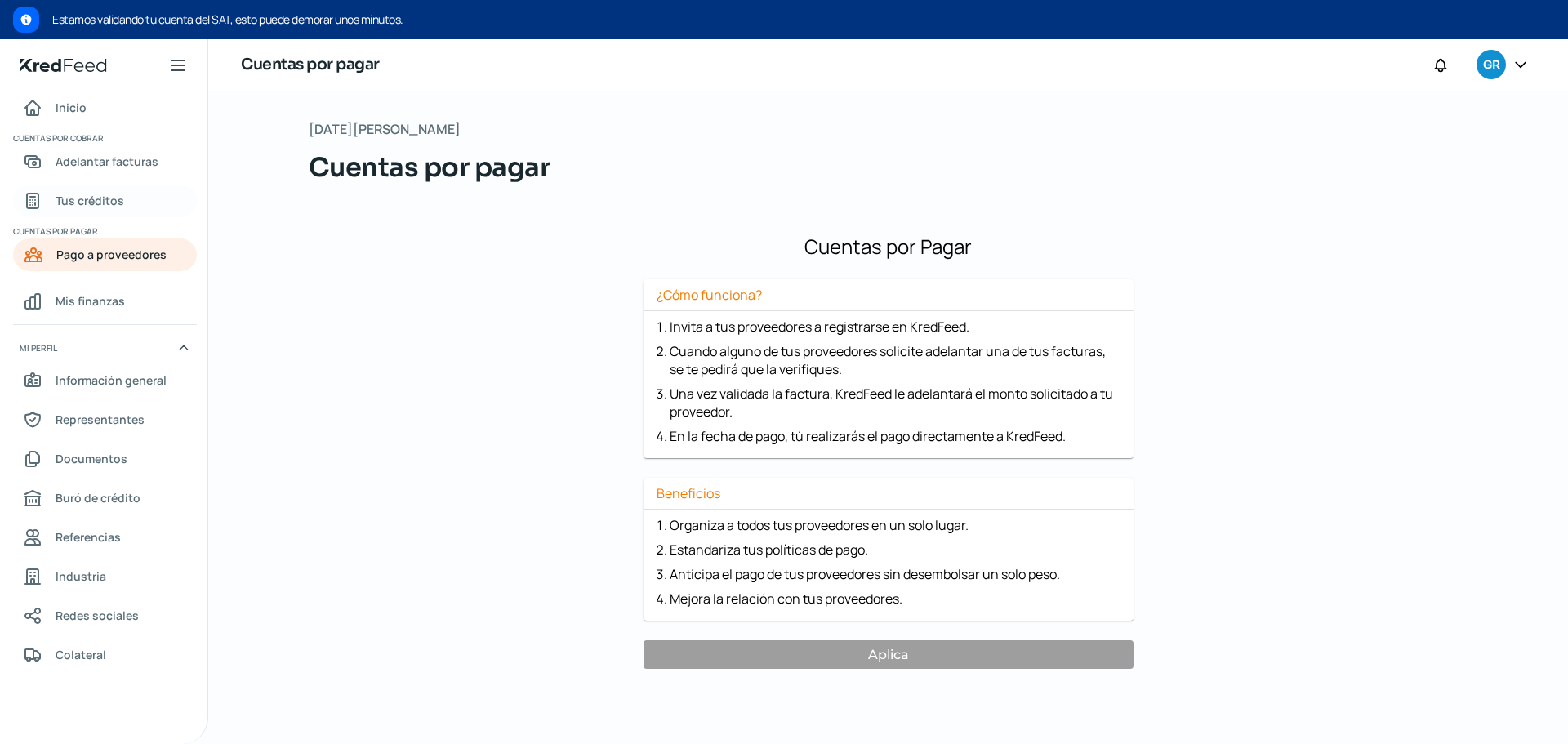
click at [99, 192] on span "Tus créditos" at bounding box center [90, 200] width 68 height 21
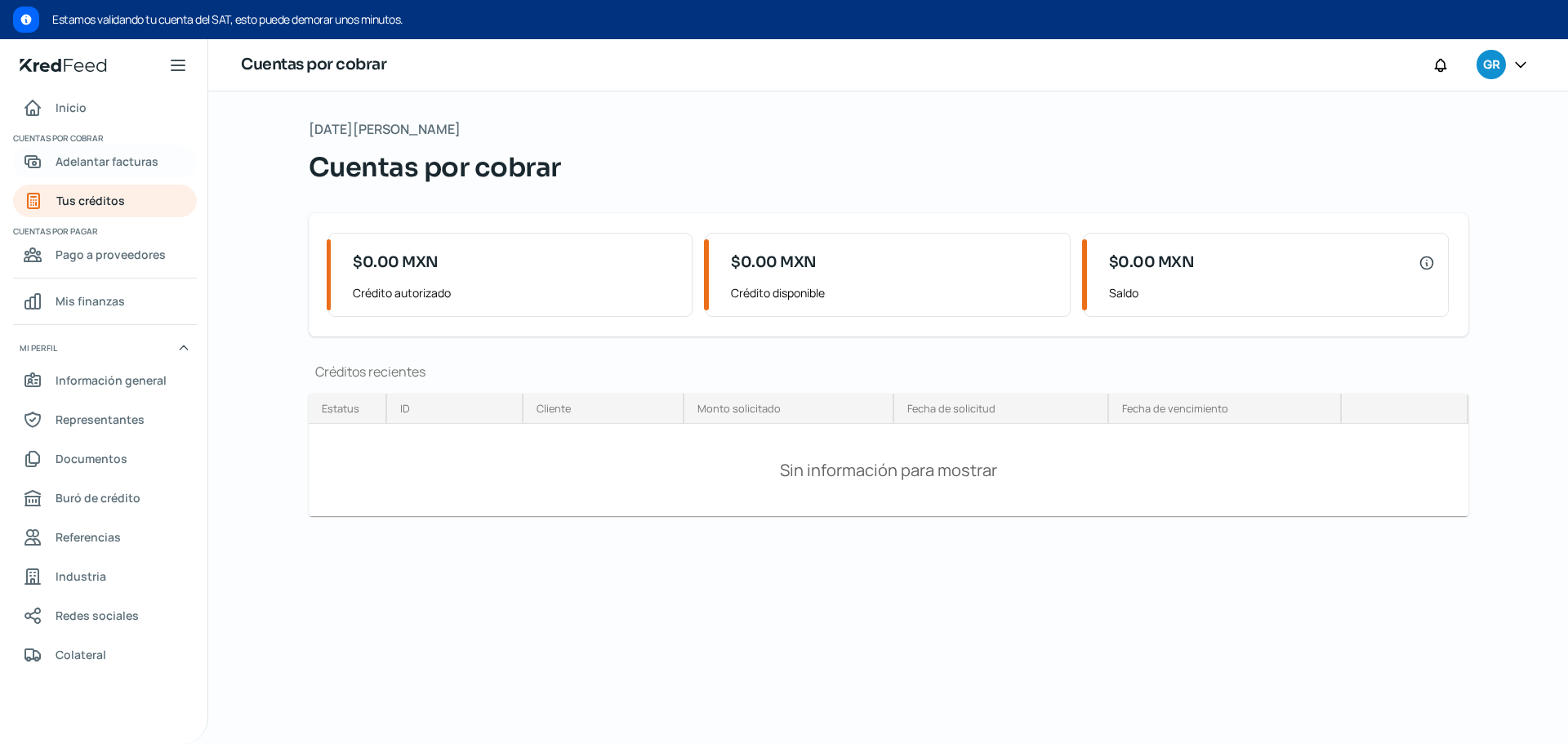
click at [117, 150] on link "Adelantar facturas" at bounding box center [104, 162] width 184 height 32
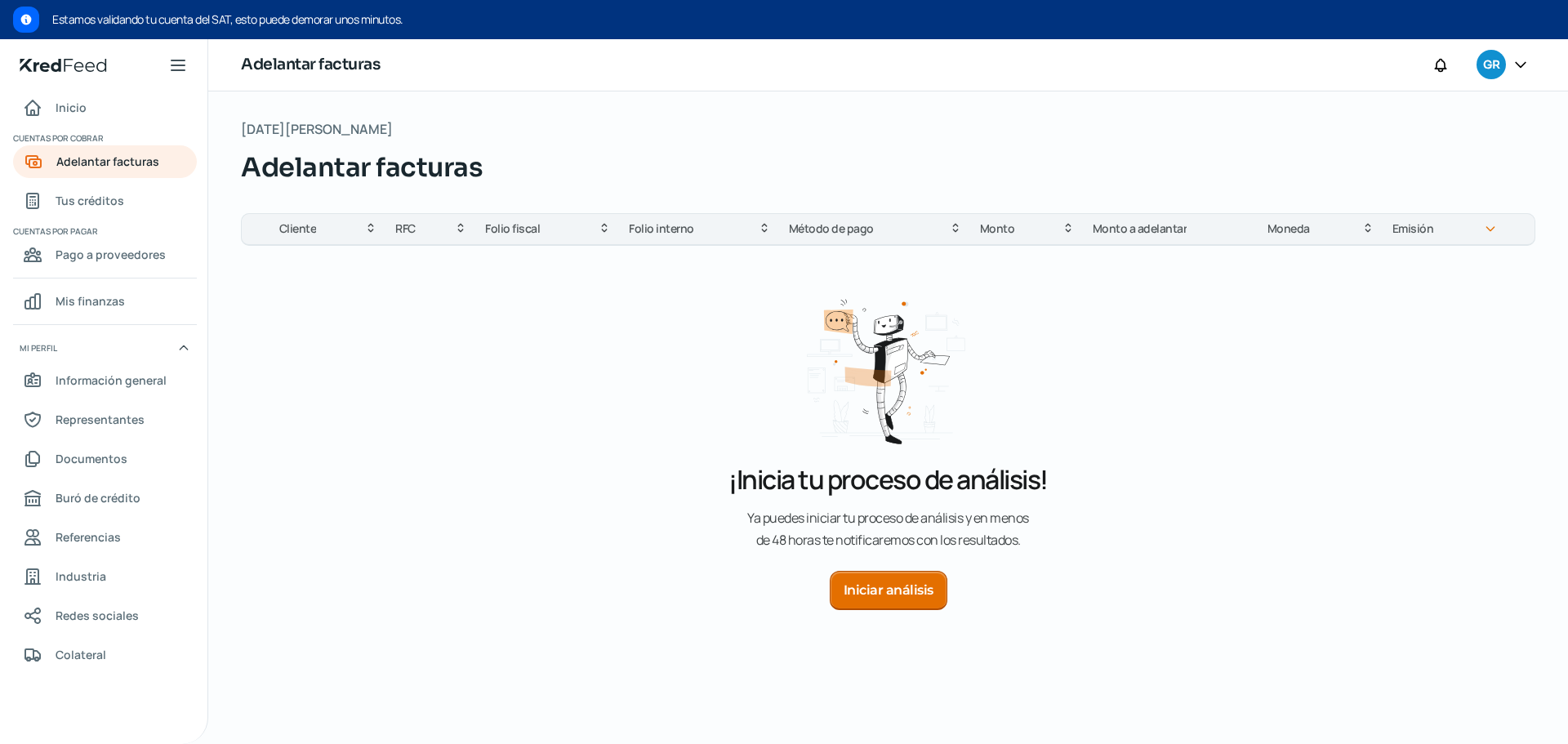
click at [908, 595] on button "Iniciar análisis" at bounding box center [888, 590] width 117 height 39
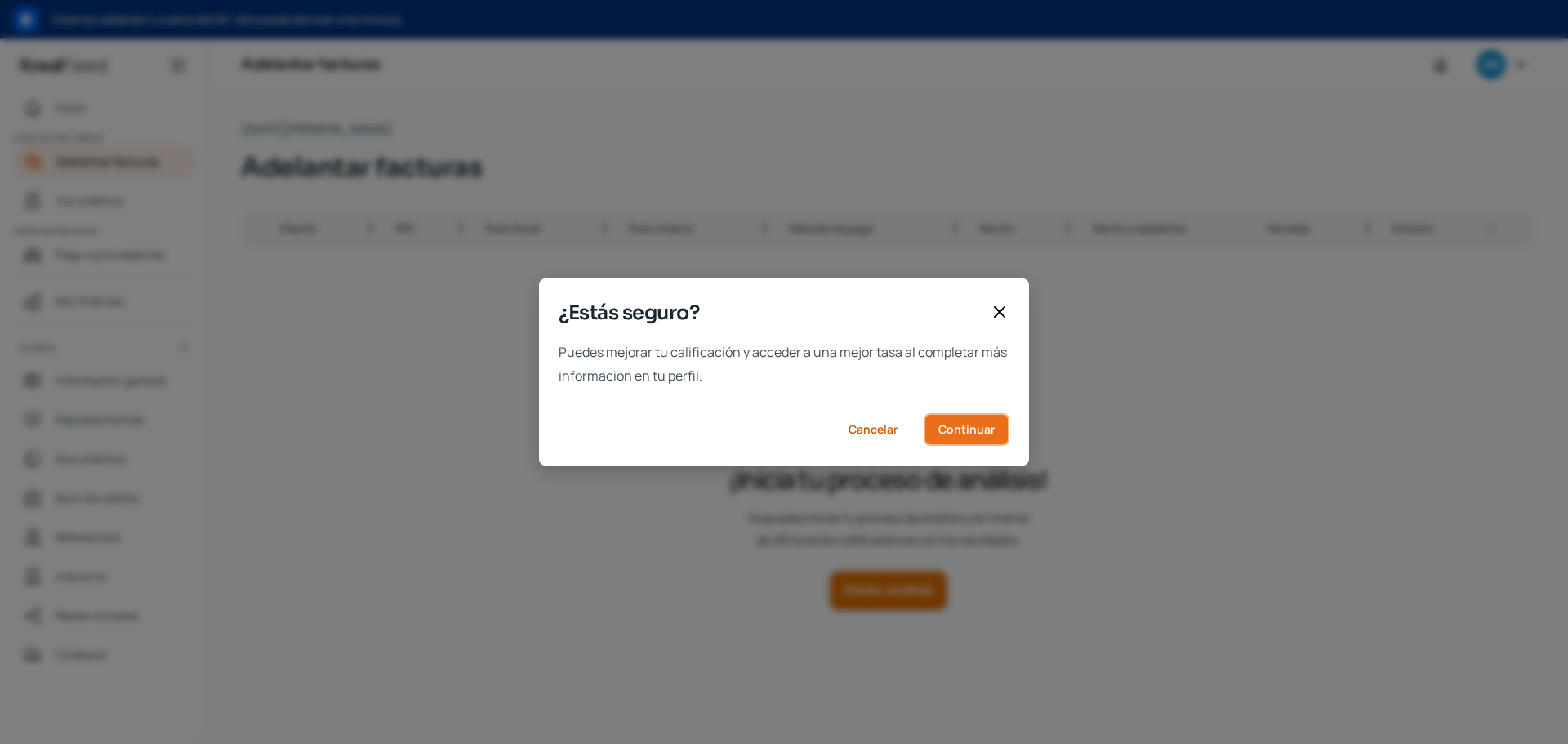
click at [979, 424] on span "Continuar" at bounding box center [967, 428] width 56 height 11
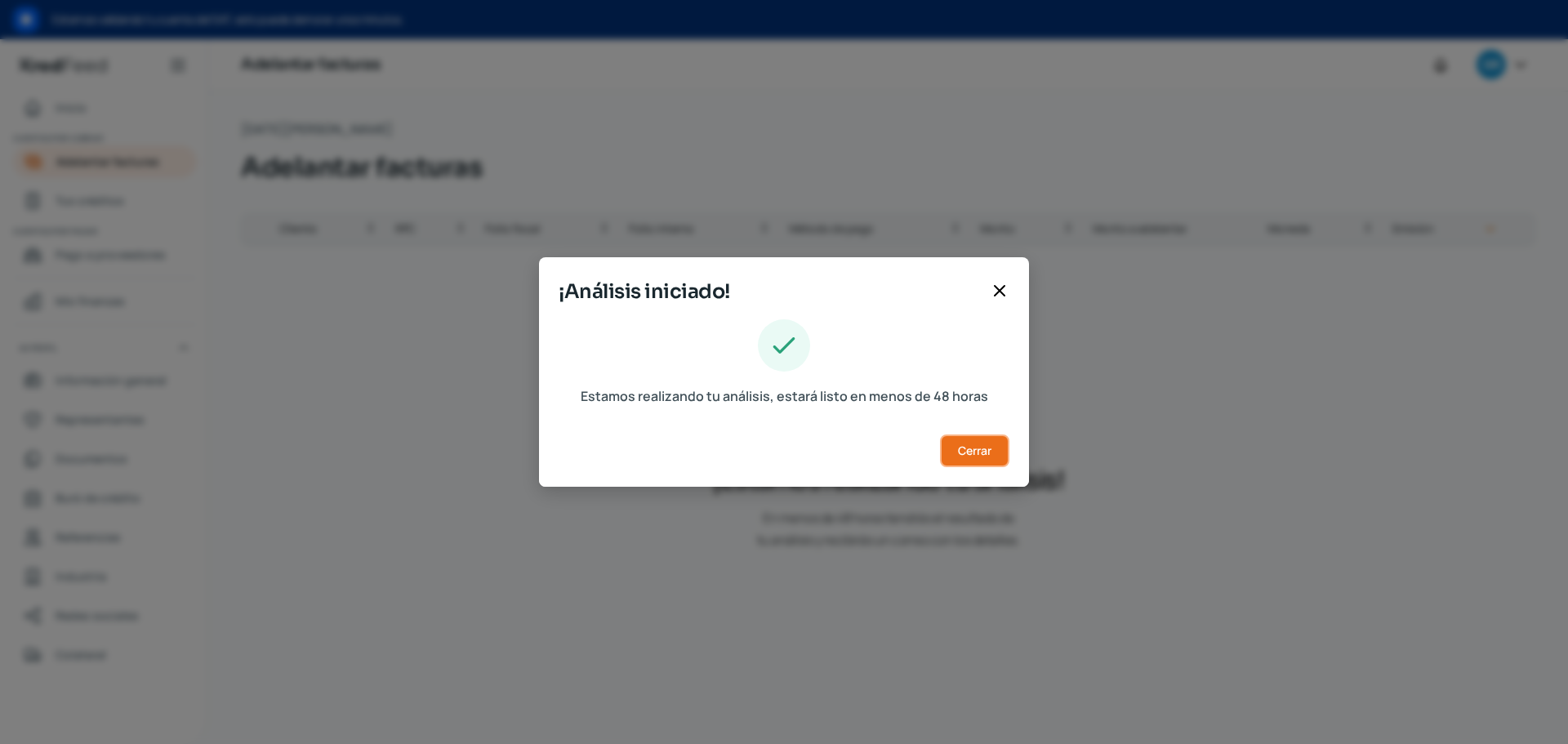
click at [988, 455] on span "Cerrar" at bounding box center [974, 450] width 33 height 11
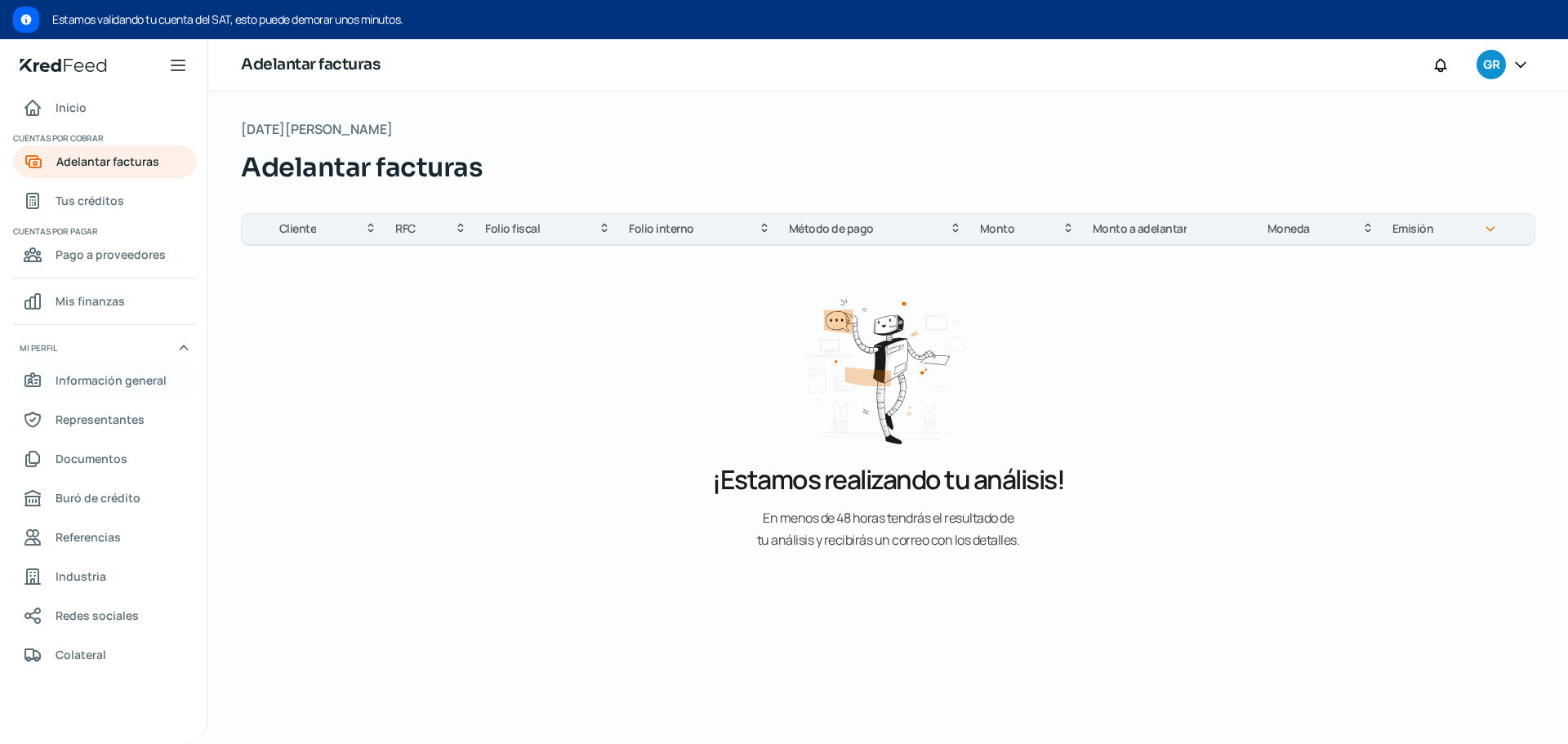
click at [133, 381] on span "Información general" at bounding box center [111, 380] width 111 height 21
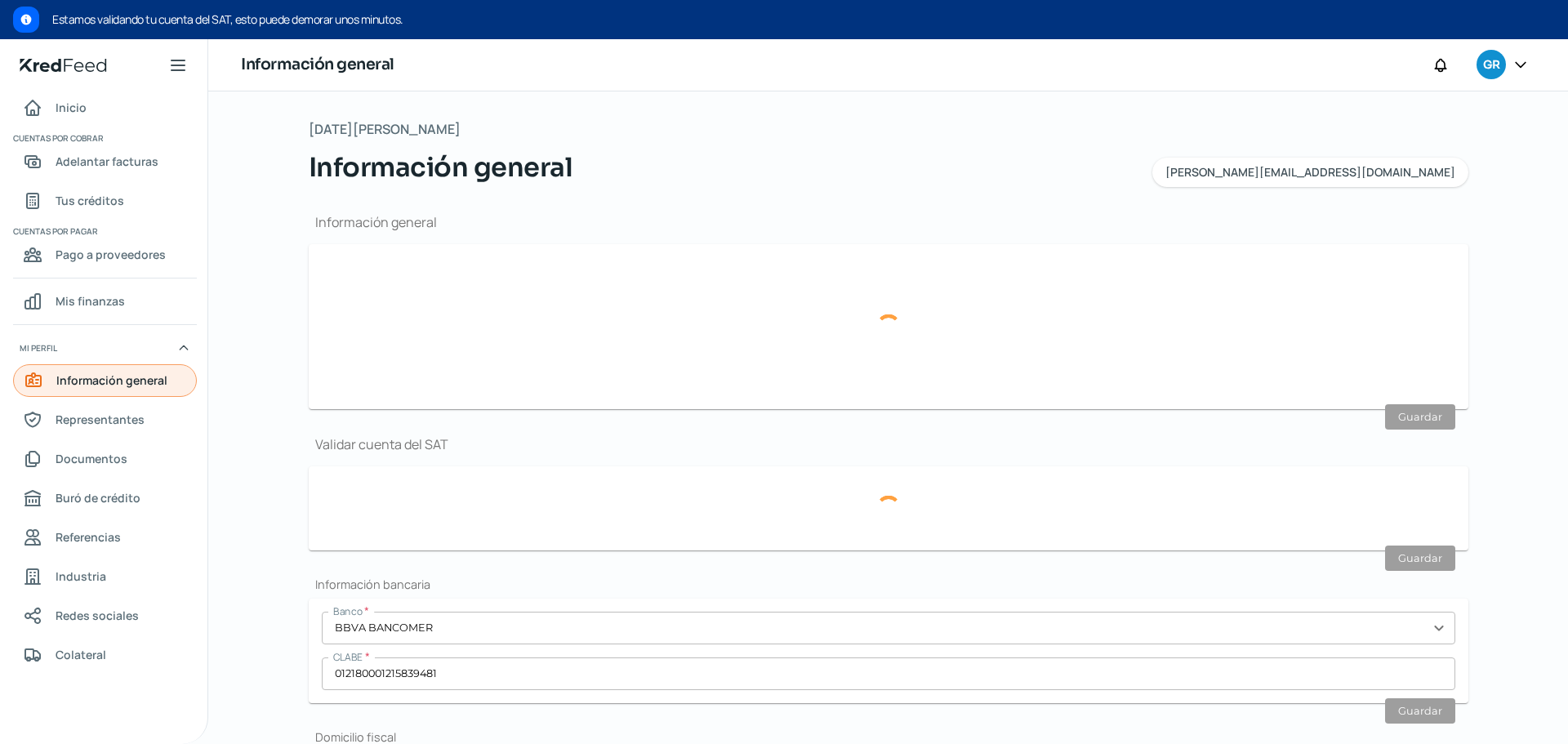
type input "[EMAIL_ADDRESS][DOMAIN_NAME]"
type input "Personas morales del régimen general"
type input "GRUPO AZERBAD SA DE CV"
type input "55 - 2827 - 3597"
type input "GAZ150527KF3"
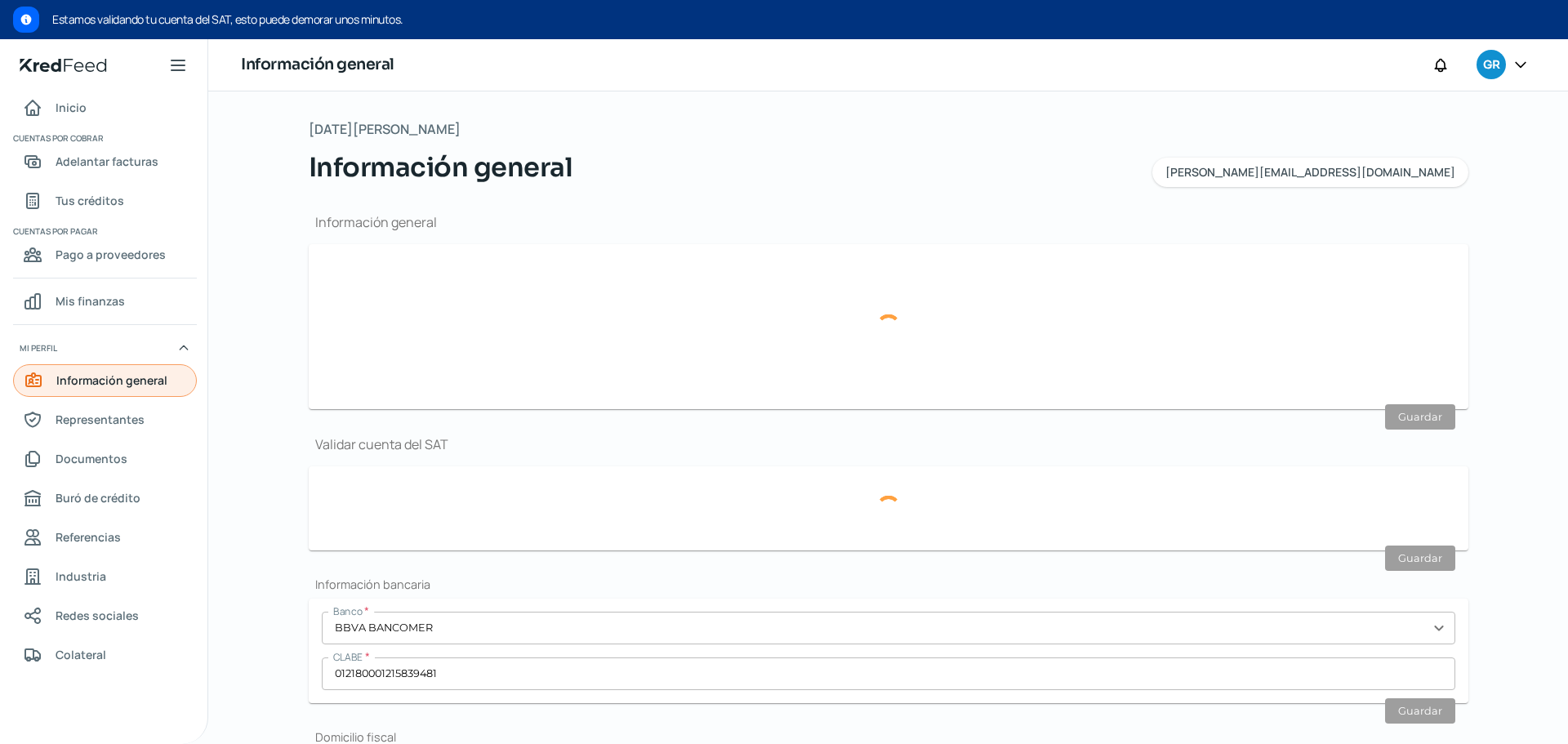
type input "[DEMOGRAPHIC_DATA] DEL MONTE"
type input "39"
type input "52764"
type input "[DEMOGRAPHIC_DATA] DEL MONTE"
type input "HUIXQUILUCAN"
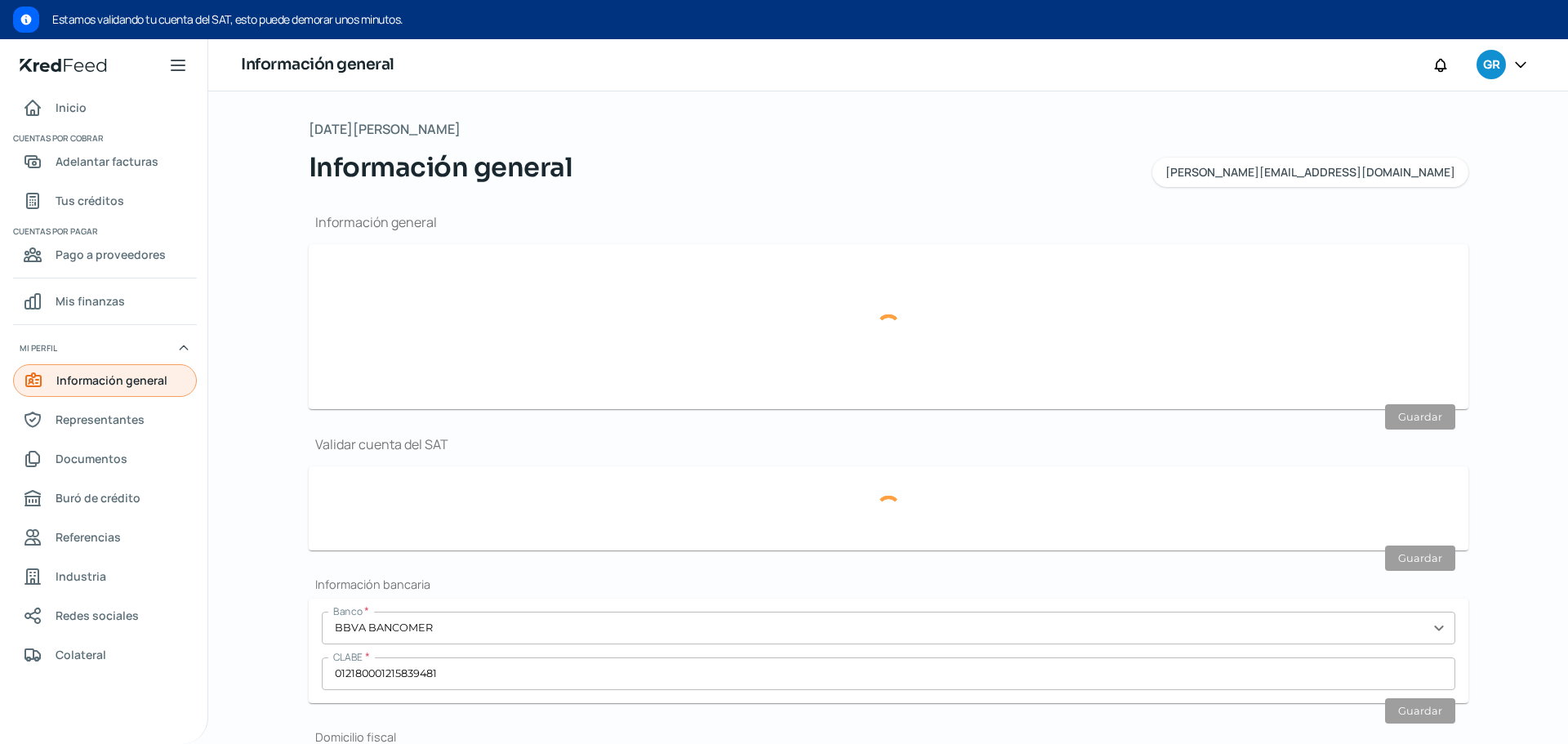
type input "[GEOGRAPHIC_DATA]"
type input "Interlomas marzo (2).pdf"
type input "2"
type input "6"
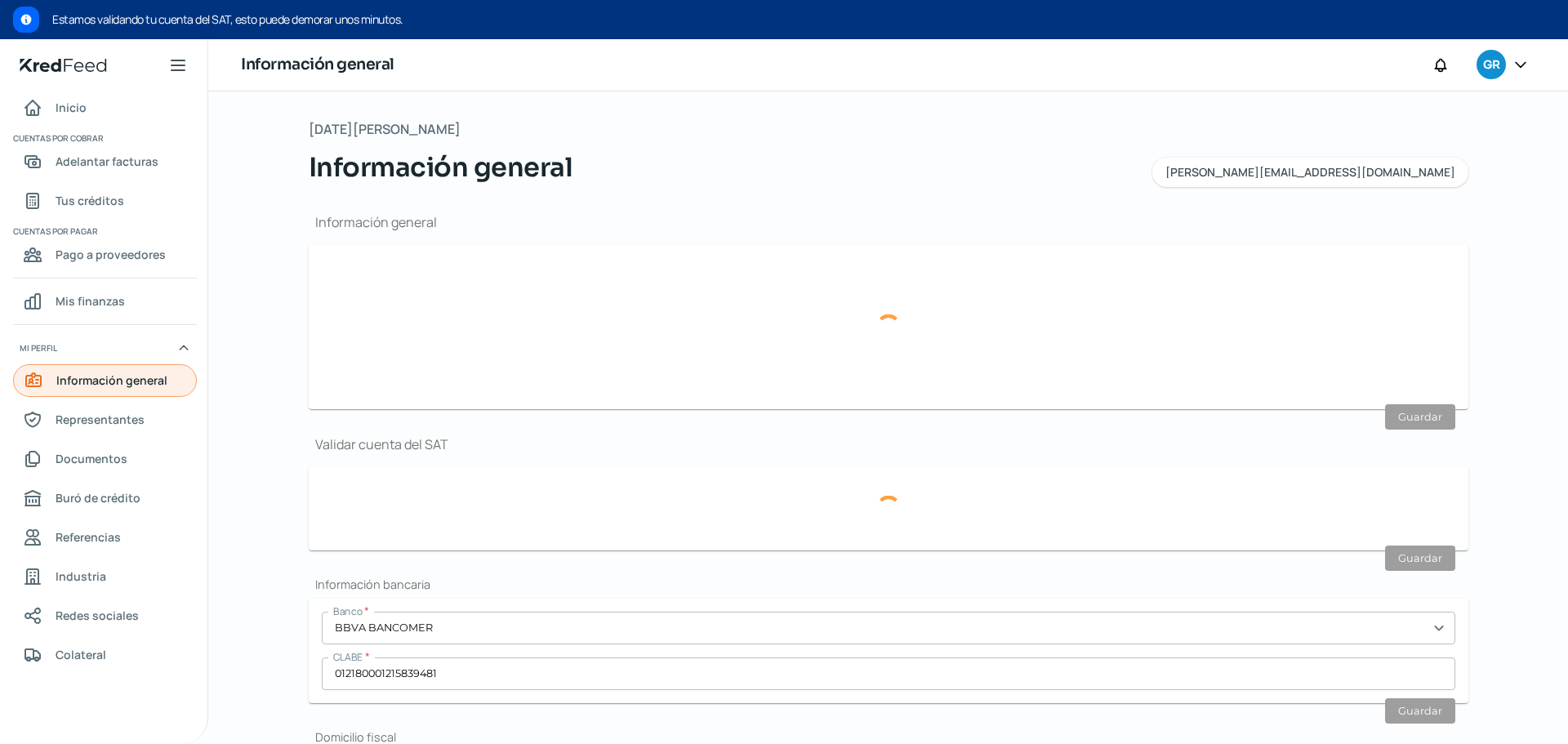
type input "Rentada"
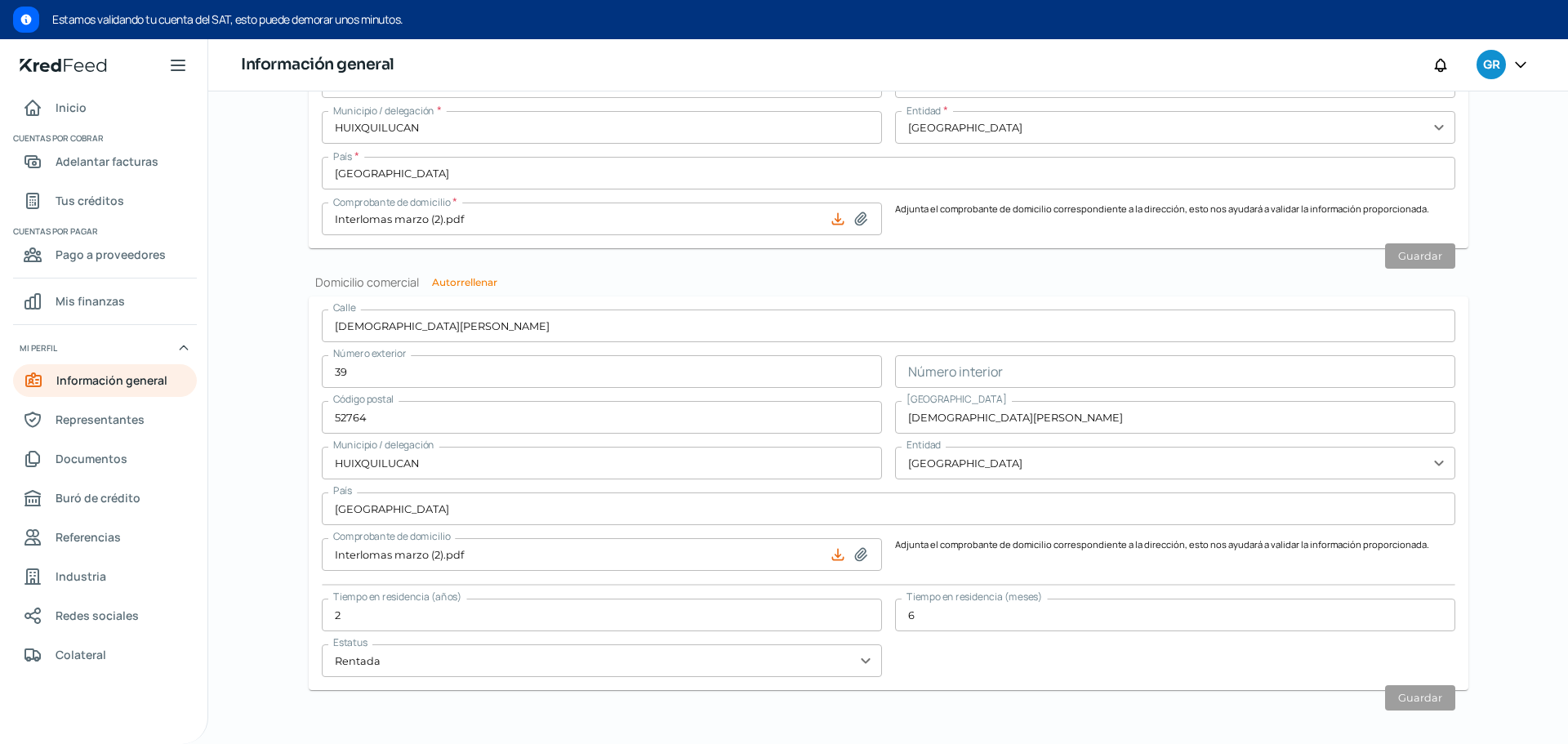
scroll to position [840, 0]
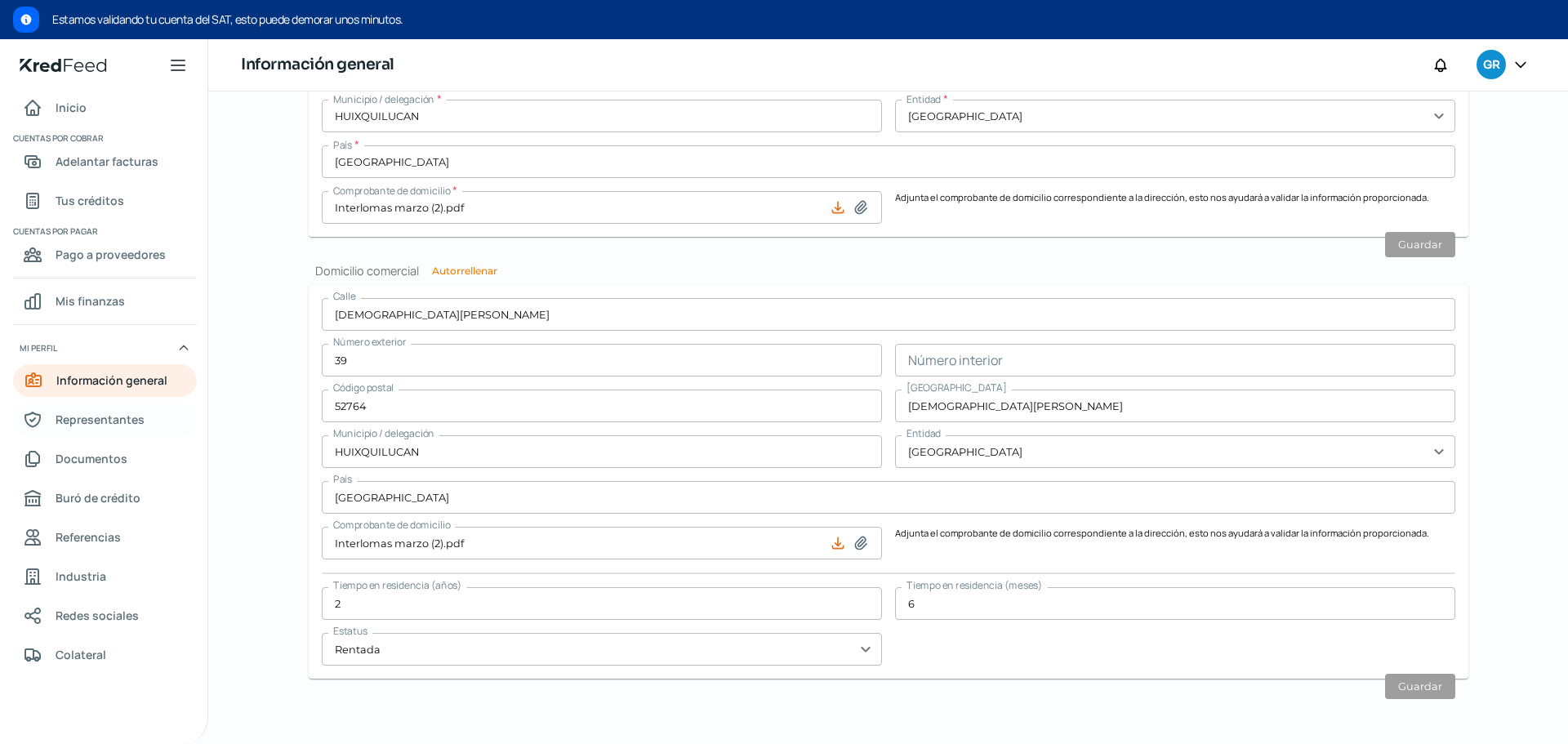
click at [131, 422] on span "Representantes" at bounding box center [100, 419] width 89 height 21
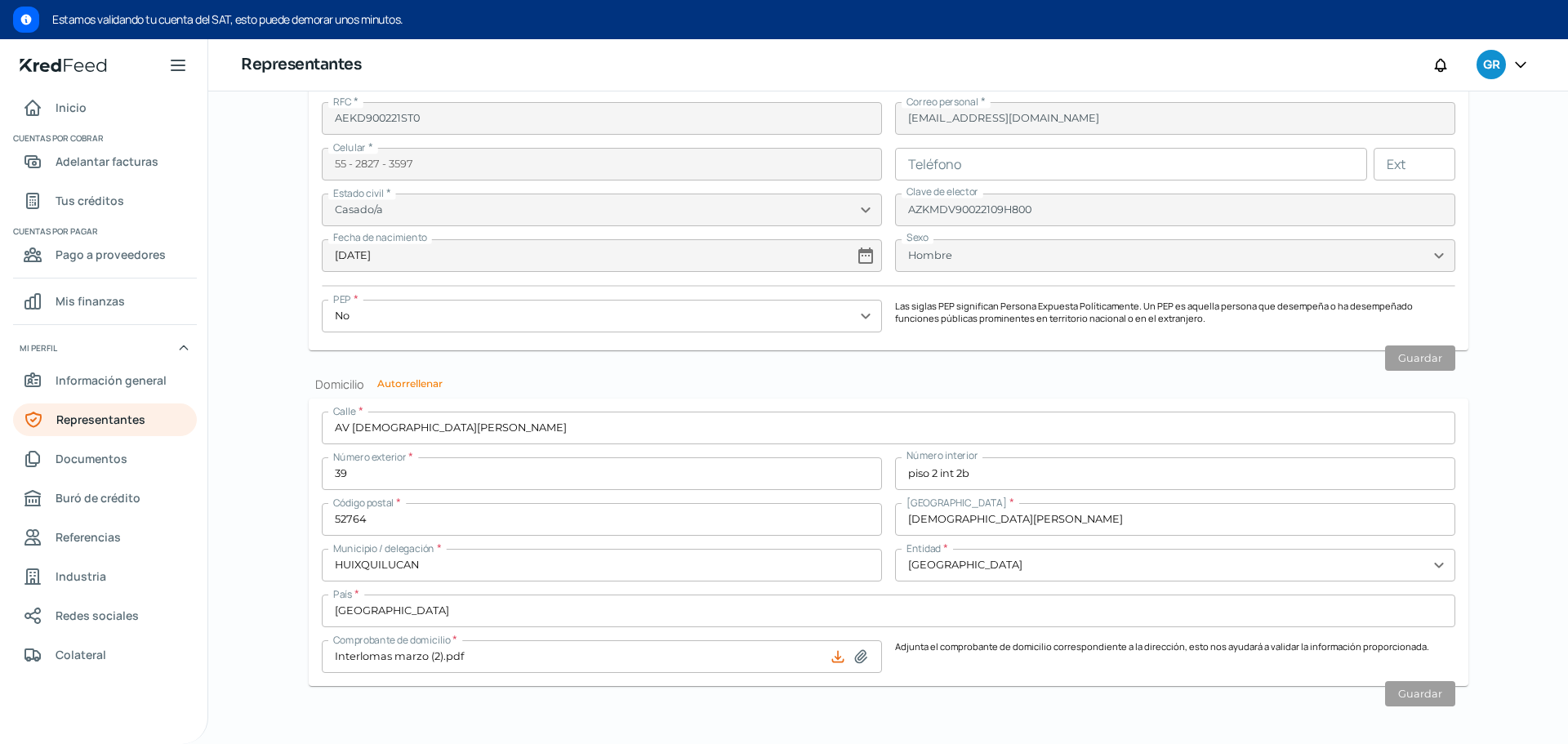
scroll to position [1379, 0]
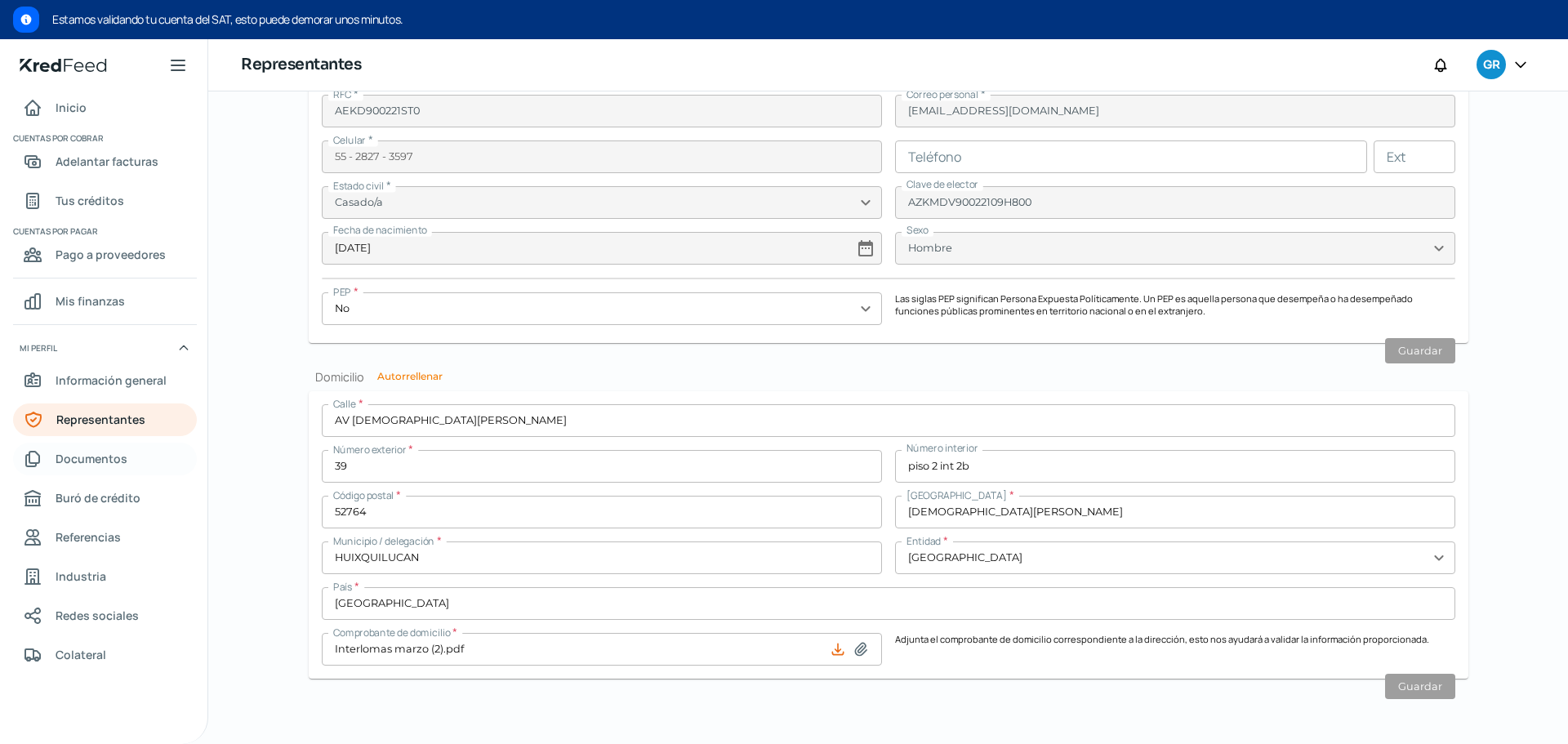
click at [80, 455] on span "Documentos" at bounding box center [92, 458] width 72 height 21
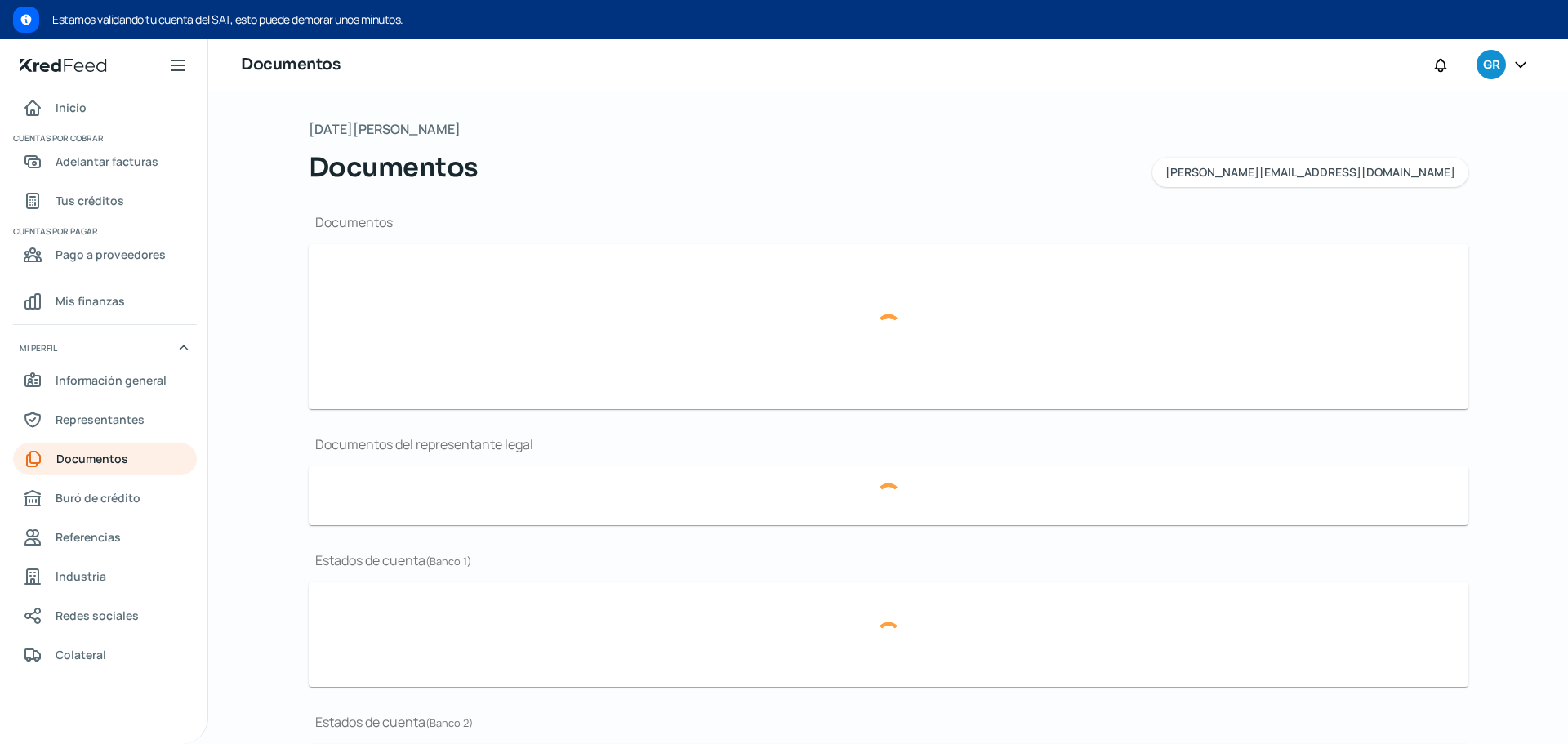
type input "IdcGeneraConstancia.jsf.pdfenero25 (1).pdf"
type input "EDO DE CUENTA GRUPO AZERBAD_JULIO25.pdf"
type input "EDO DE CUENTA GRUPO AZERBAD_ [DATE].pdf"
type input "EDO DE CUENTA GRUPO AZERBAD_MAYO25.pdf"
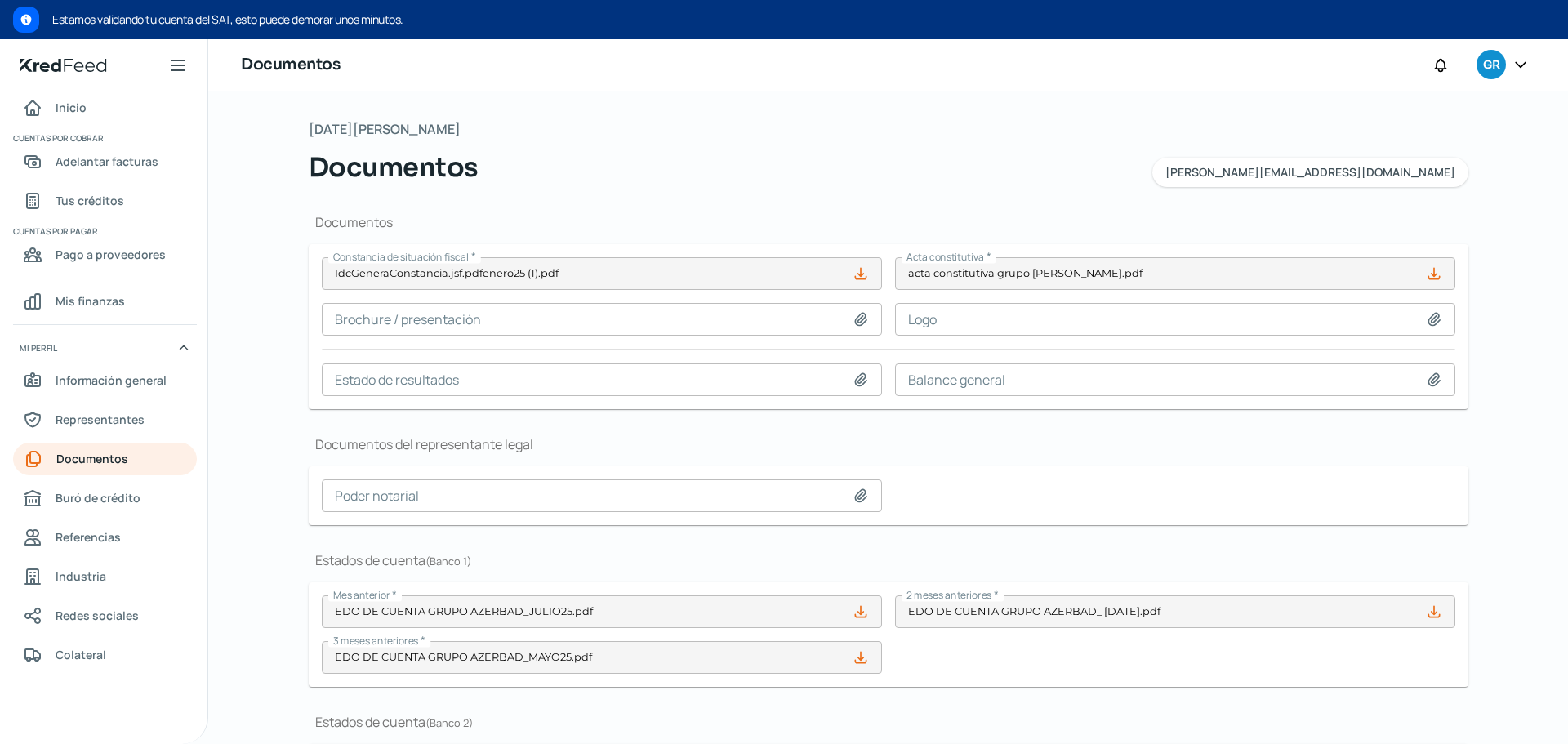
click at [1521, 65] on icon at bounding box center [1520, 65] width 9 height 5
click at [1554, 172] on div "Jueves, 21 de agosto 2025 Documentos azerbad@gmail.com Documentos Constancia de…" at bounding box center [887, 417] width 1359 height 652
click at [1420, 175] on span "[EMAIL_ADDRESS][DOMAIN_NAME]" at bounding box center [1310, 172] width 290 height 11
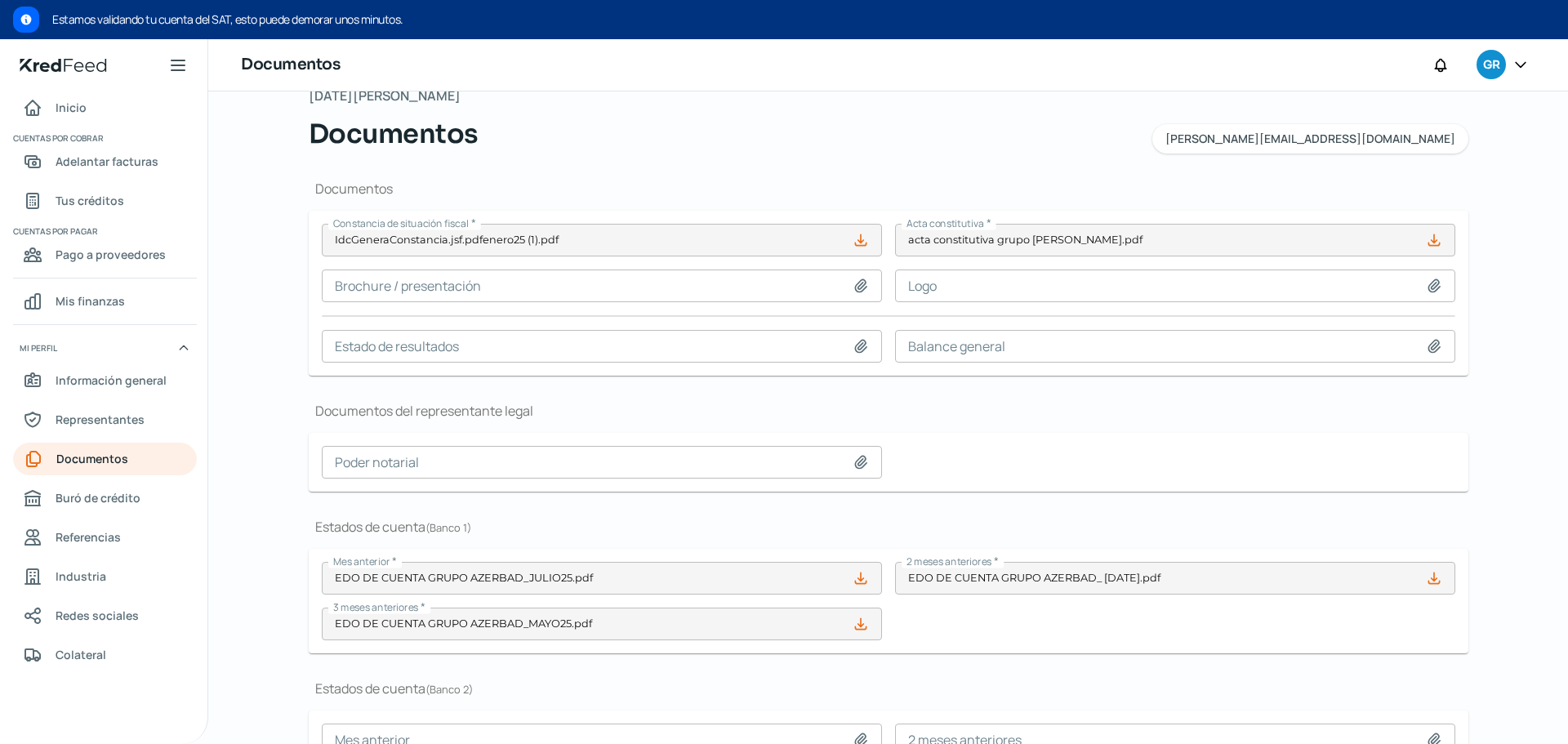
scroll to position [32, 0]
click at [118, 415] on span "Representantes" at bounding box center [100, 419] width 89 height 21
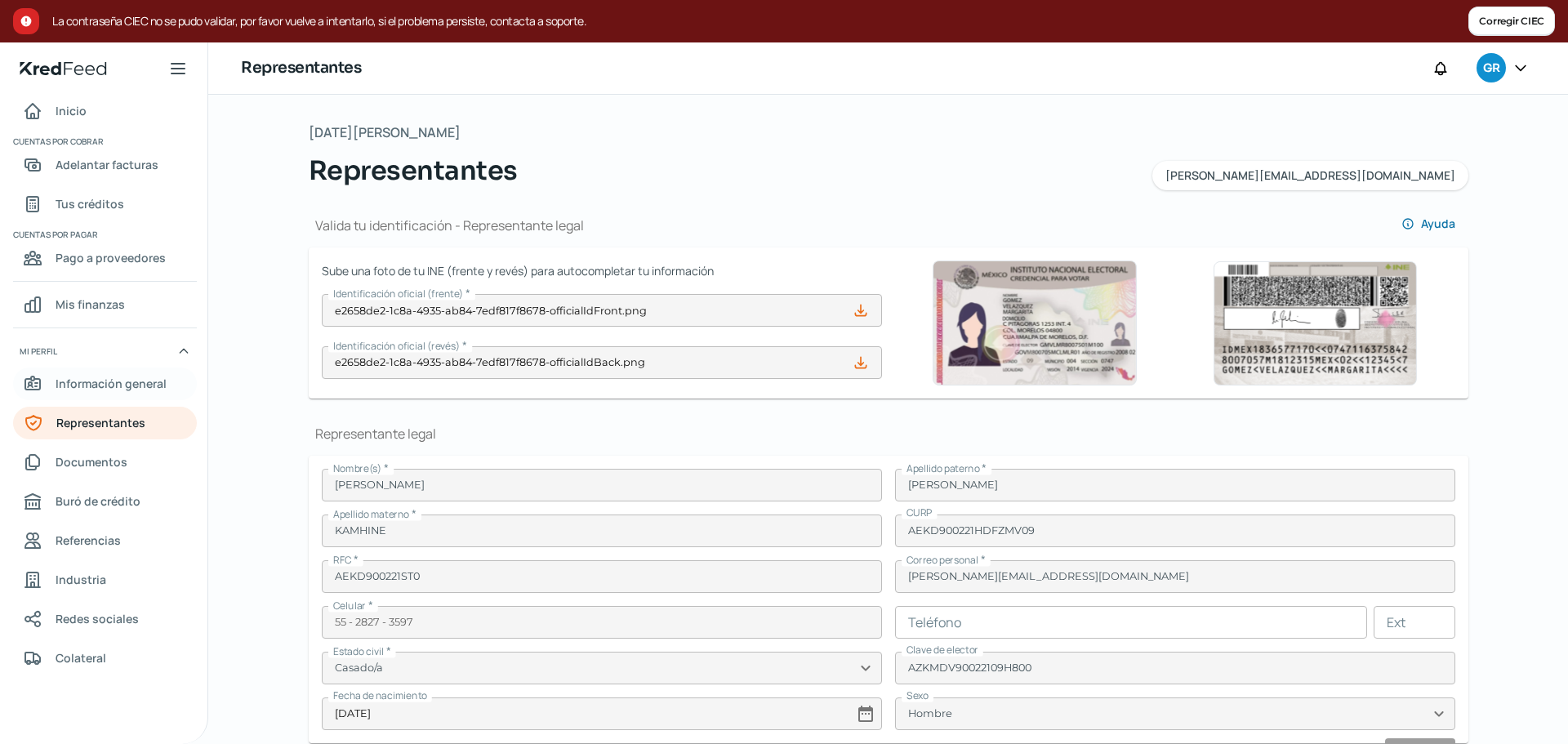
click at [141, 376] on span "Información general" at bounding box center [111, 383] width 111 height 21
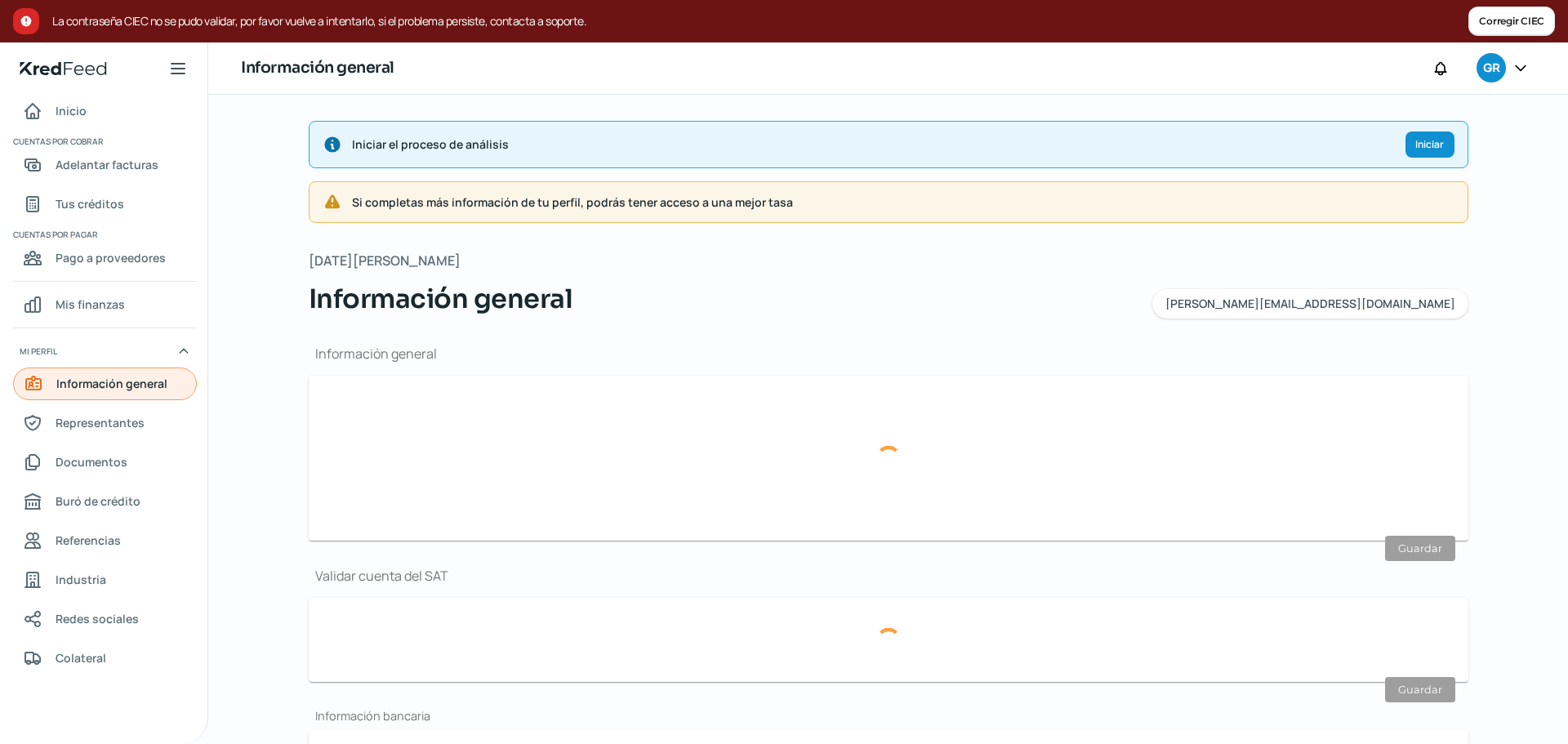
type input "[EMAIL_ADDRESS][DOMAIN_NAME]"
type input "Personas morales del régimen general"
type input "GRUPO AZERBAD SA DE CV"
type input "55 - 2827 - 3597"
type input "GAZ150527KF3"
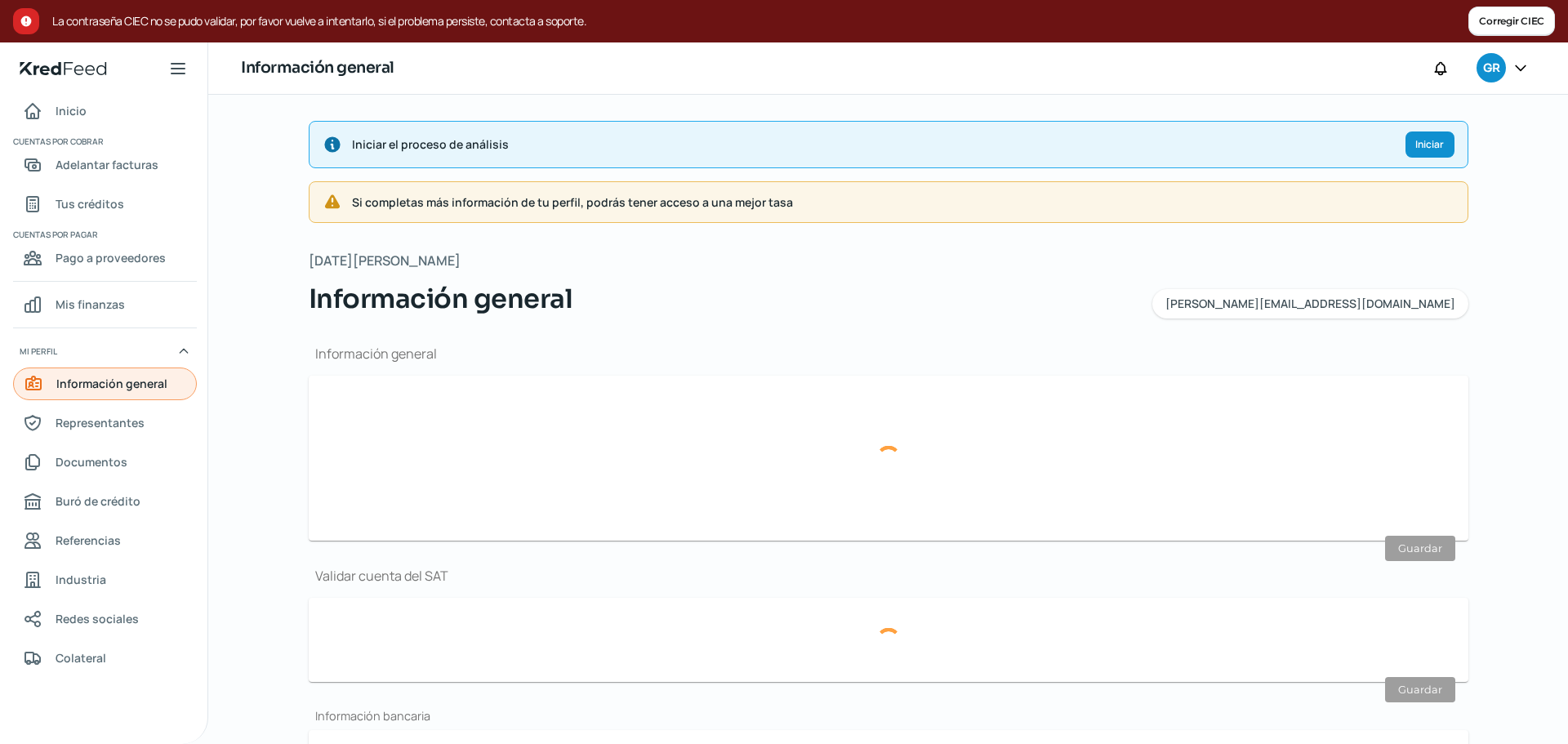
type input "BBVA BANCOMER"
type input "012180001215839481"
type input "[DEMOGRAPHIC_DATA] DEL MONTE"
type input "39"
type input "52764"
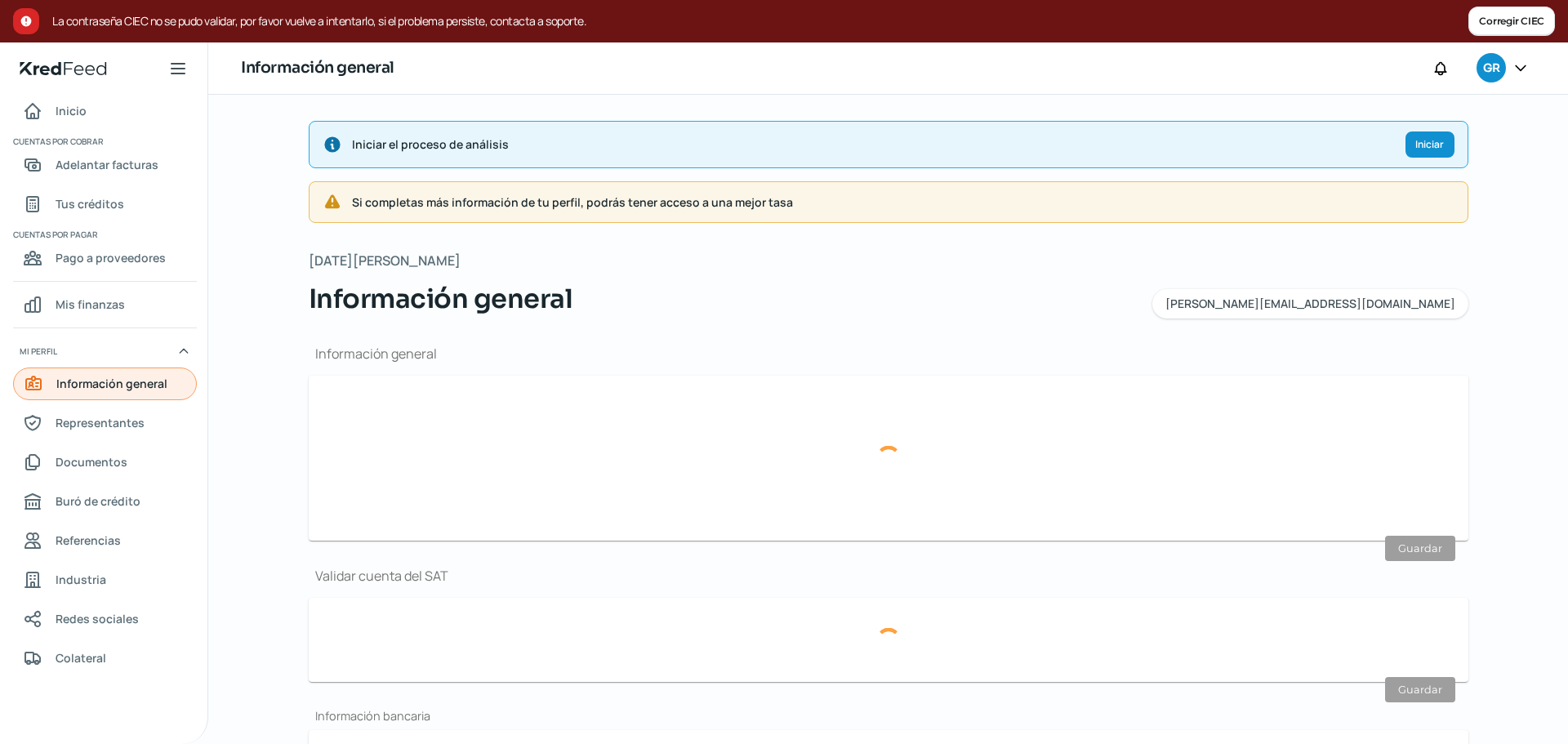
type input "[DEMOGRAPHIC_DATA] DEL MONTE"
type input "HUIXQUILUCAN"
type input "[GEOGRAPHIC_DATA]"
type input "Interlomas marzo (2).pdf"
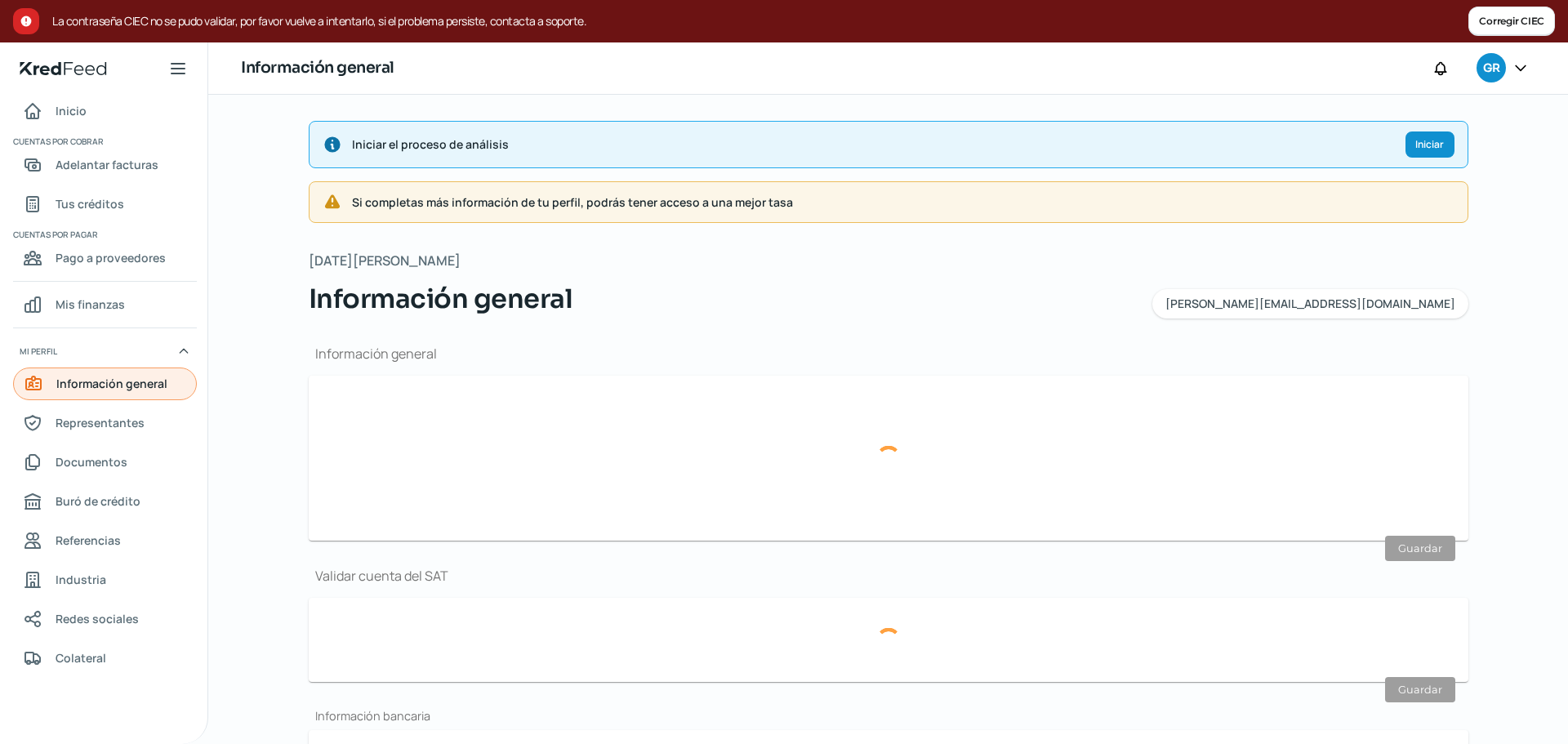
type input "[DEMOGRAPHIC_DATA] DEL MONTE"
type input "39"
type input "52764"
type input "[DEMOGRAPHIC_DATA] DEL MONTE"
type input "HUIXQUILUCAN"
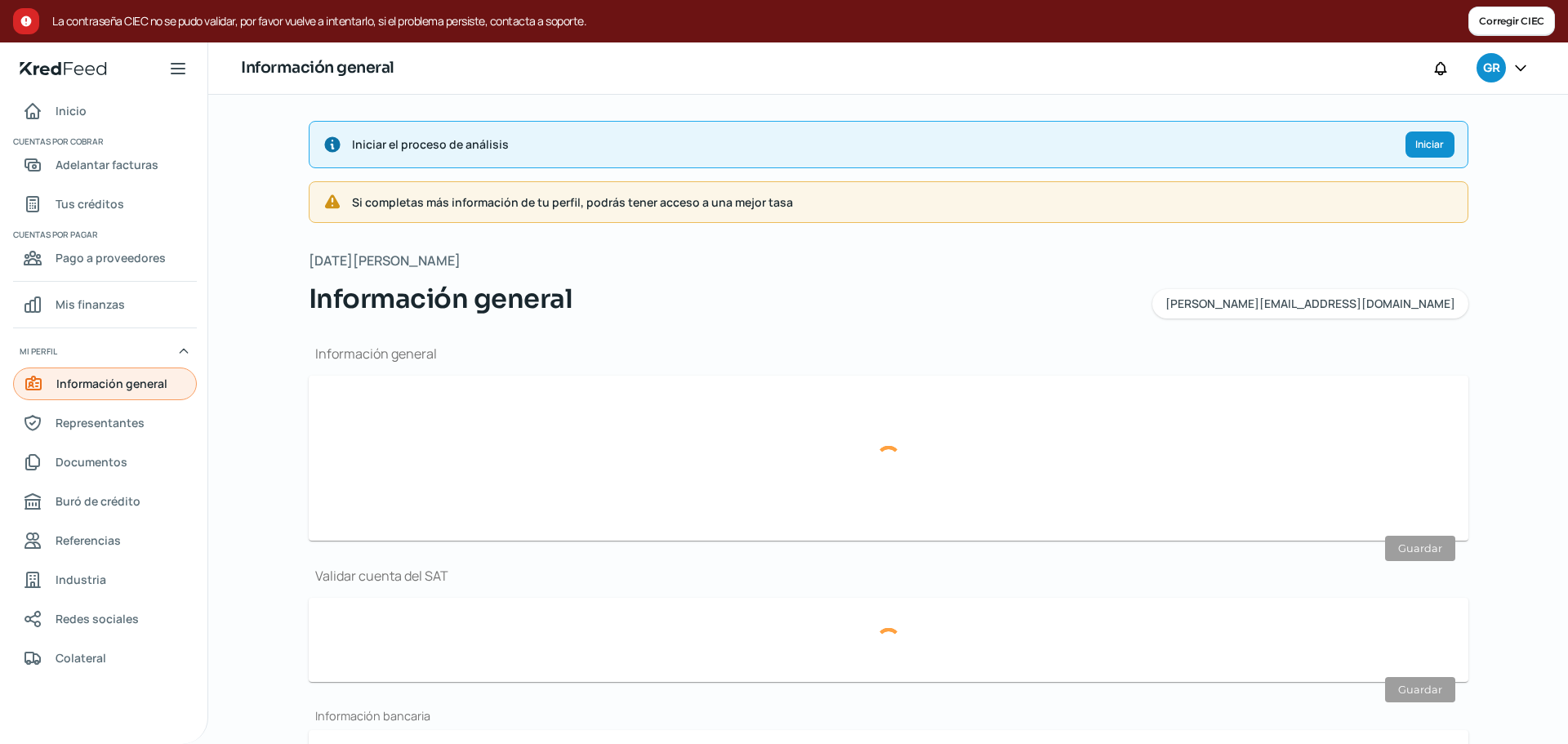
type input "[GEOGRAPHIC_DATA]"
type input "Interlomas marzo (2).pdf"
type input "2"
type input "6"
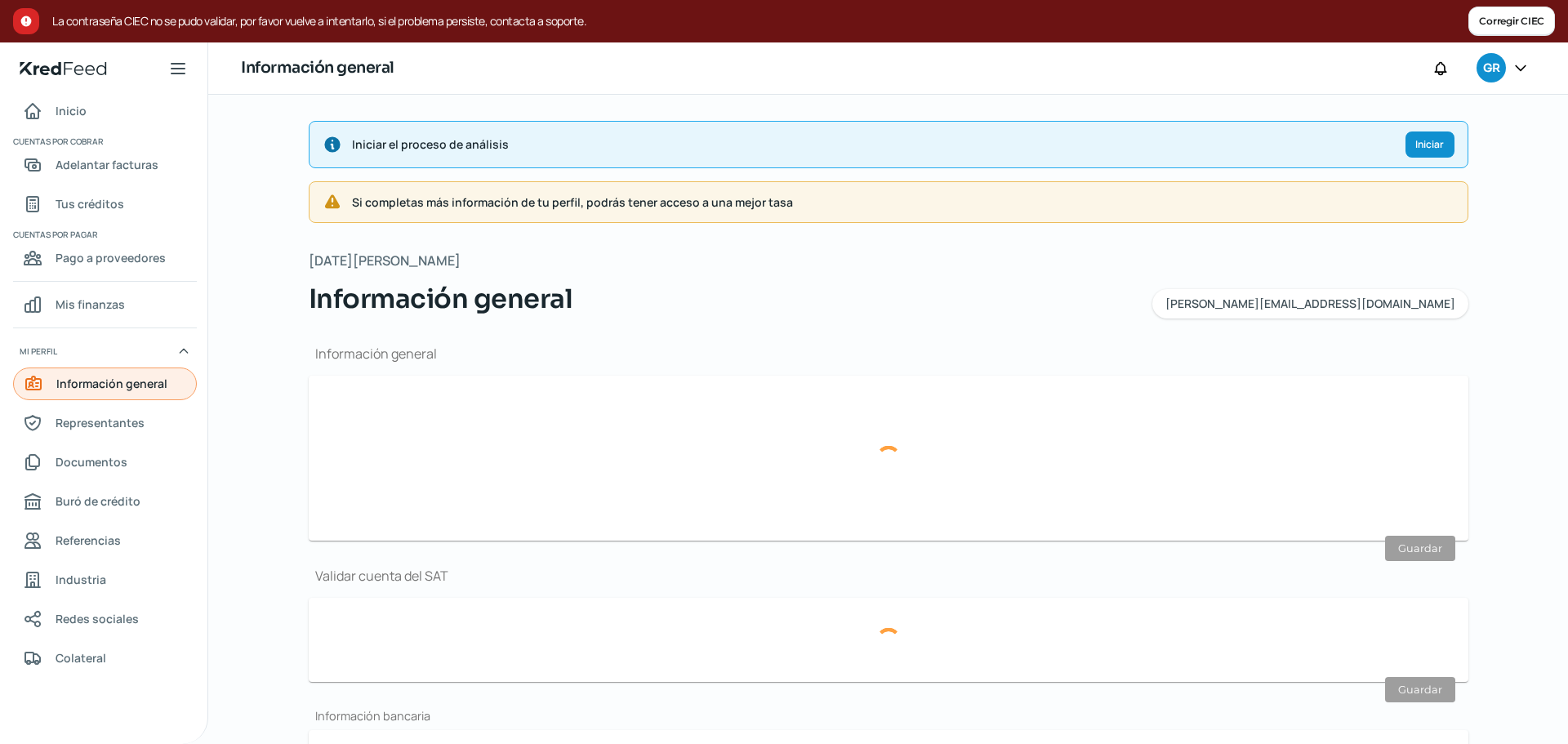
type input "Rentada"
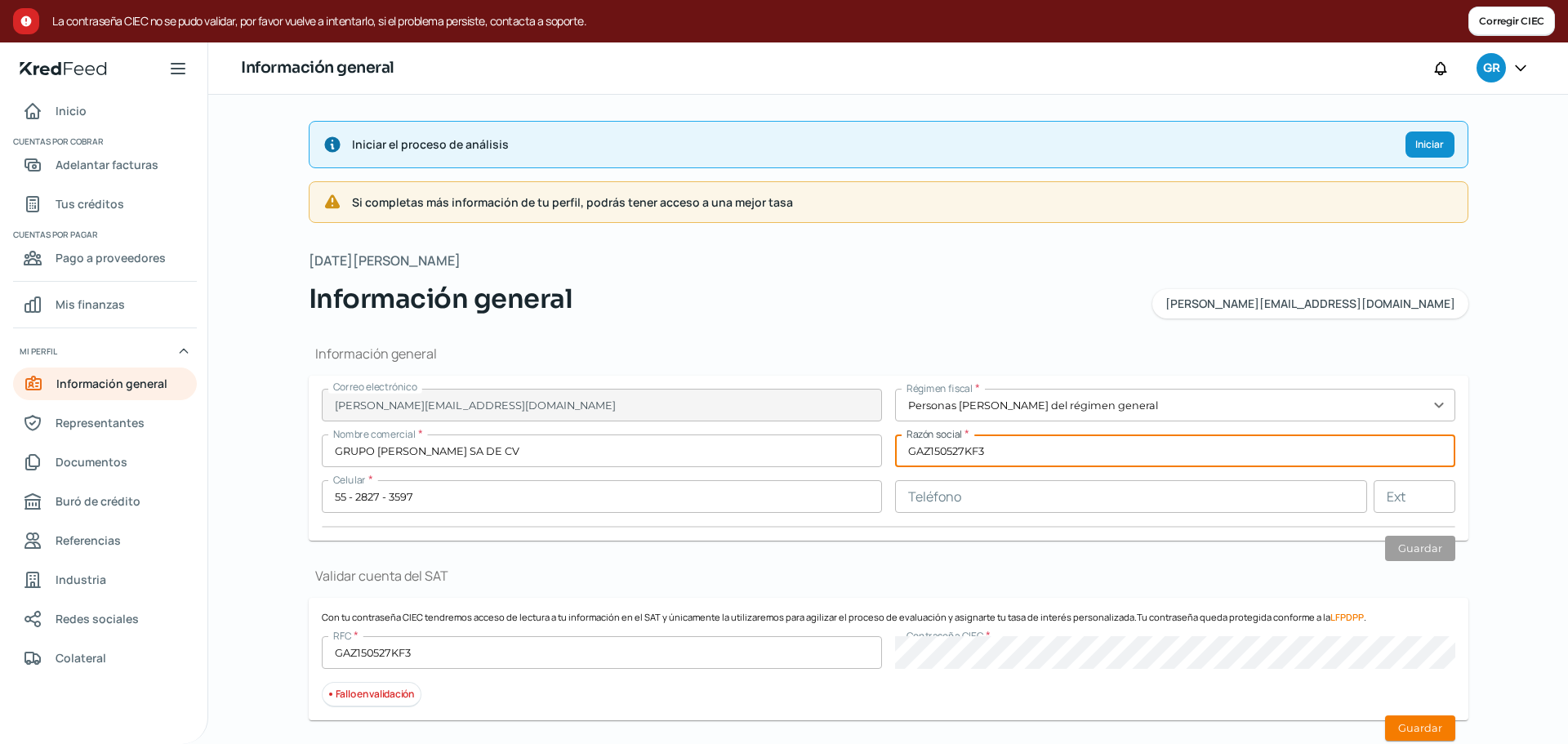
click at [972, 452] on input "GAZ150527KF3" at bounding box center [1175, 451] width 560 height 32
type input "GRUPO AZERBAD SA DE CV"
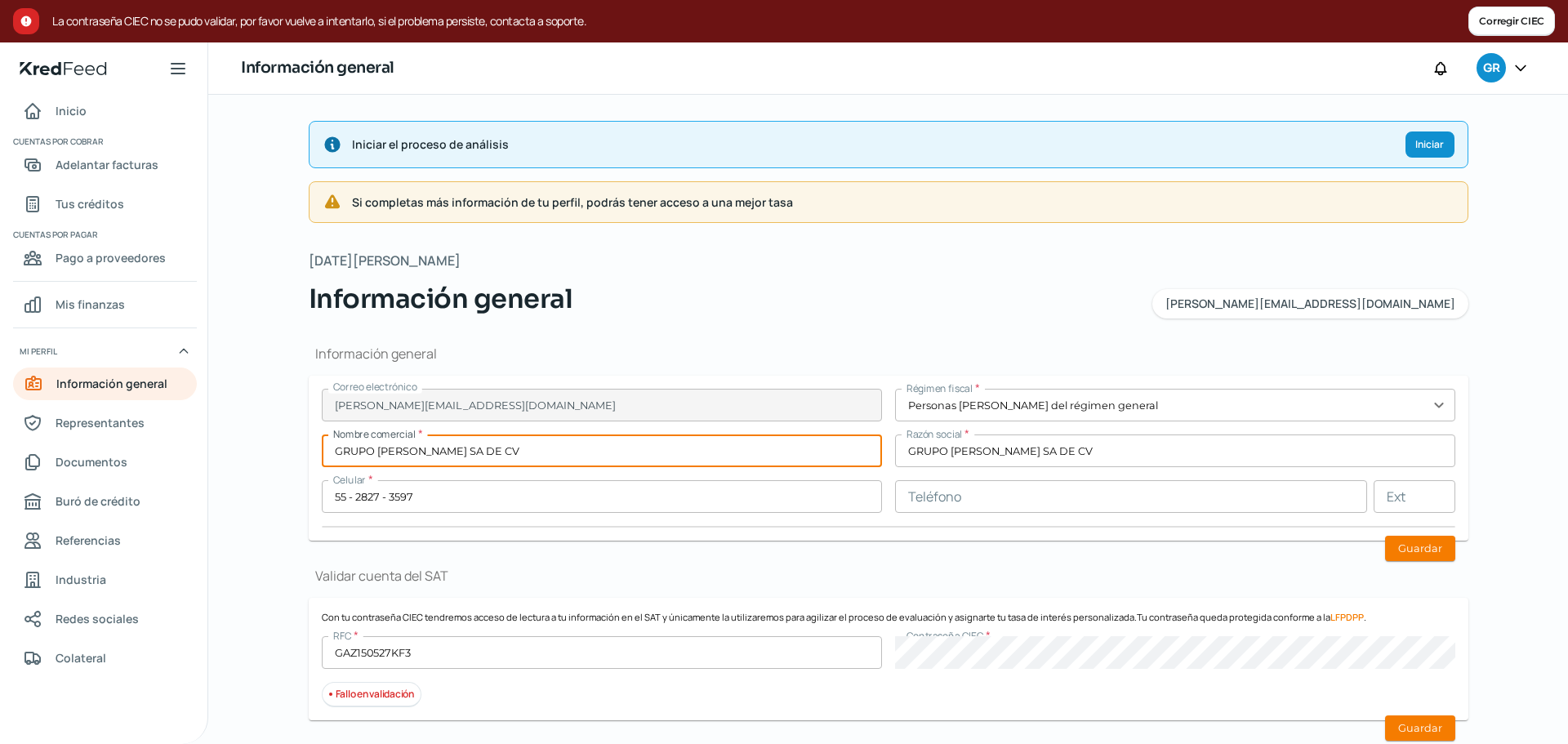
drag, startPoint x: 426, startPoint y: 446, endPoint x: 542, endPoint y: 457, distance: 116.5
click at [536, 457] on input "GRUPO AZERBAD SA DE CV" at bounding box center [601, 451] width 560 height 32
type input "GRUPO AZERBAD"
click at [1404, 544] on button "Guardar" at bounding box center [1420, 548] width 70 height 26
